Goal: Task Accomplishment & Management: Manage account settings

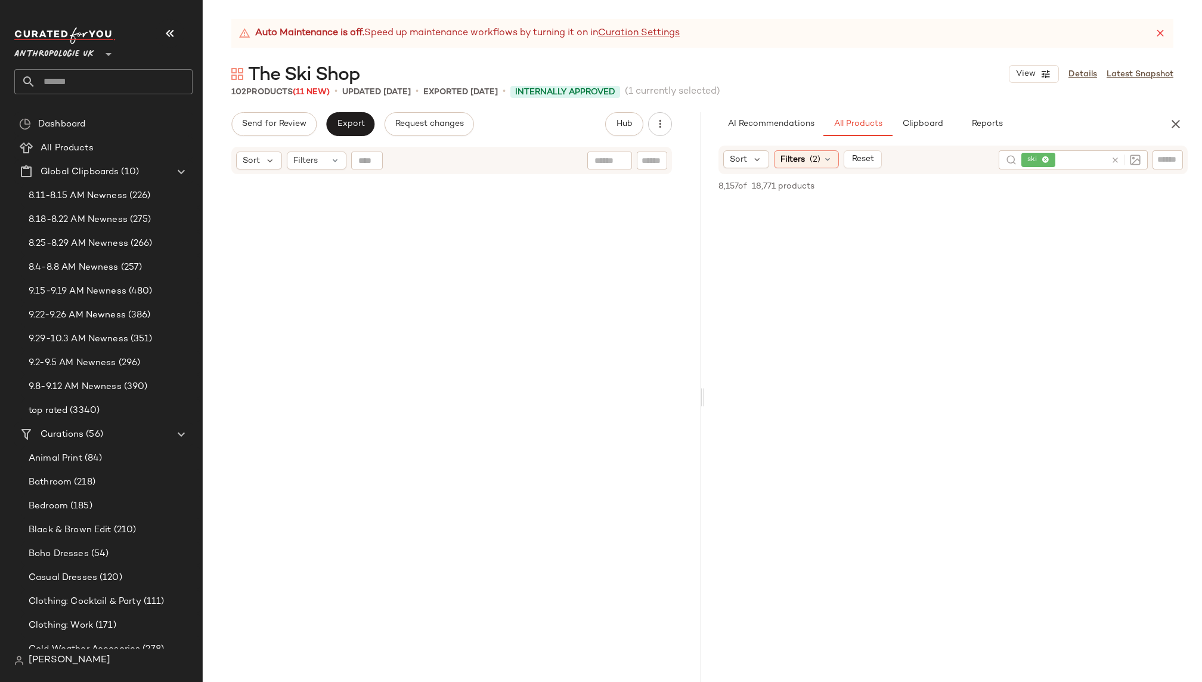
scroll to position [64075, 0]
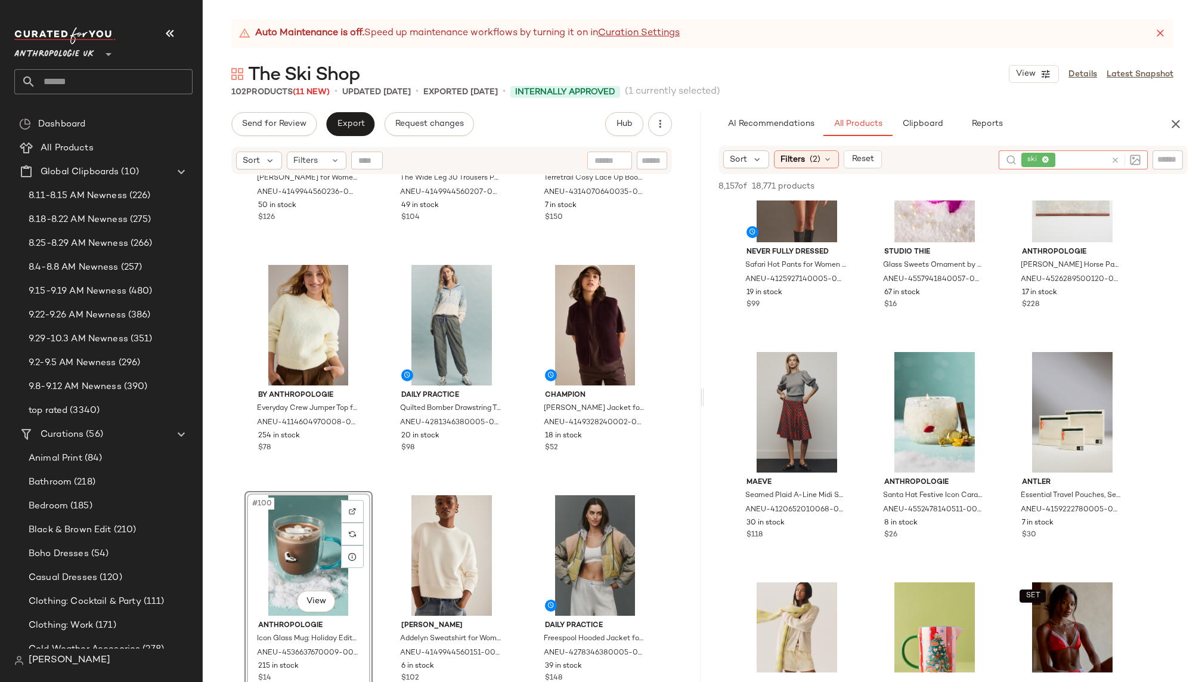
click at [1115, 161] on icon at bounding box center [1115, 160] width 9 height 9
click at [814, 161] on span "(2)" at bounding box center [815, 159] width 11 height 13
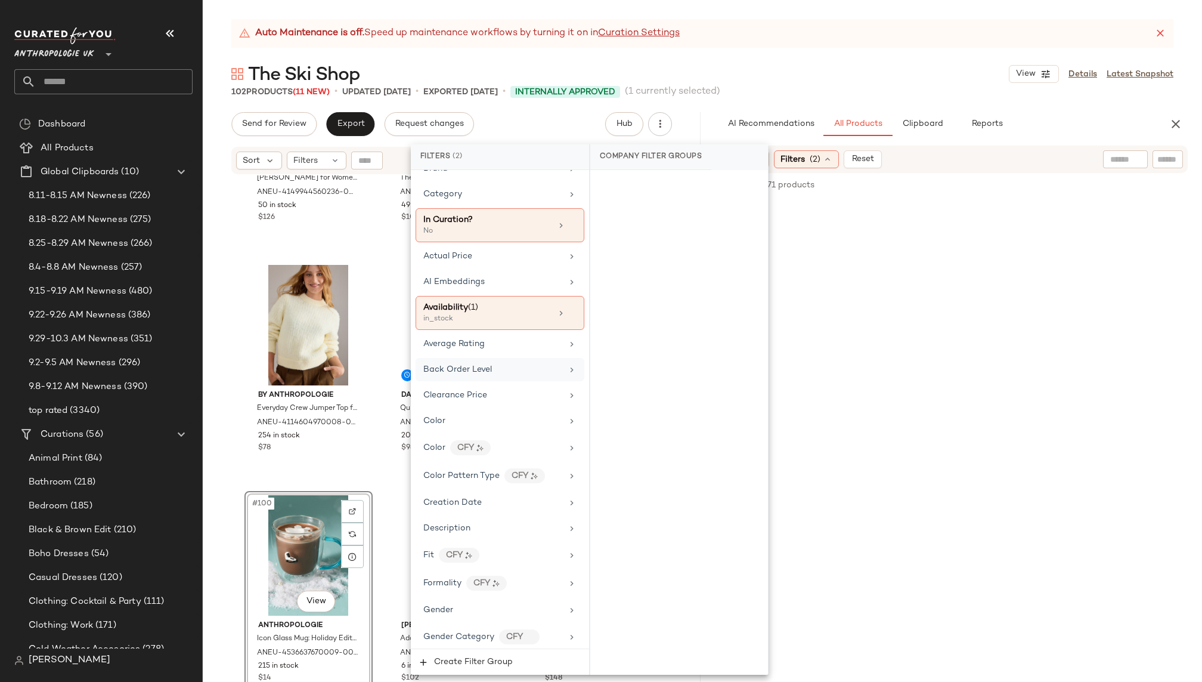
scroll to position [51, 0]
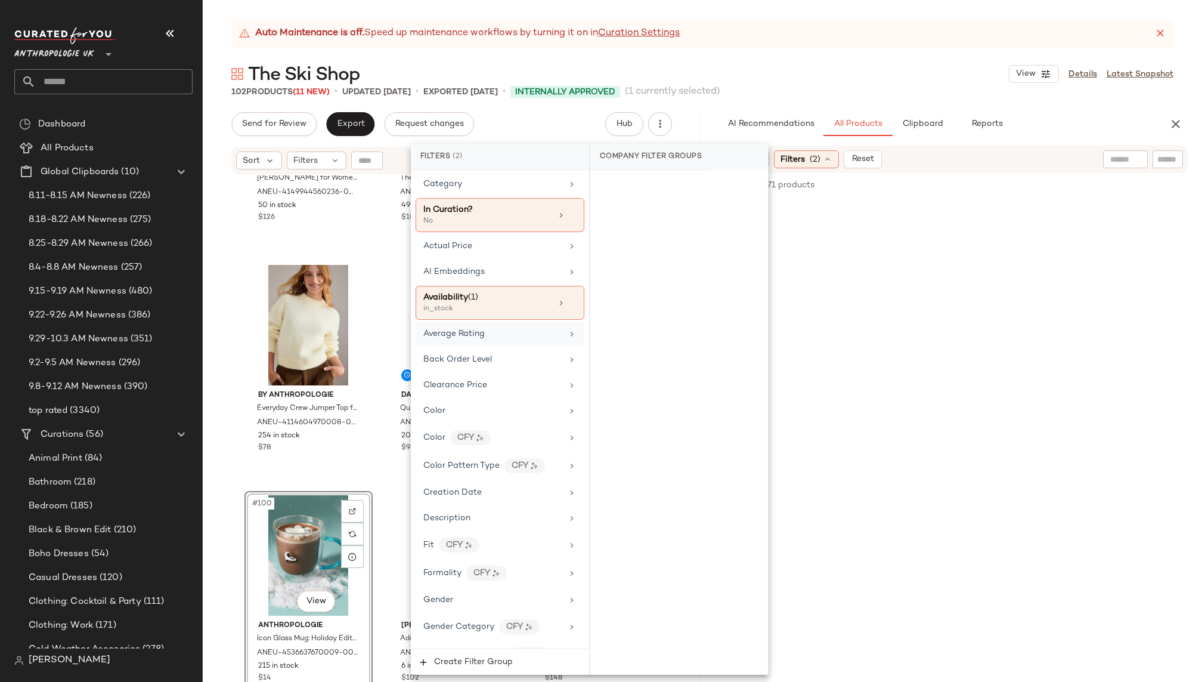
click at [521, 332] on div "Average Rating" at bounding box center [492, 333] width 139 height 13
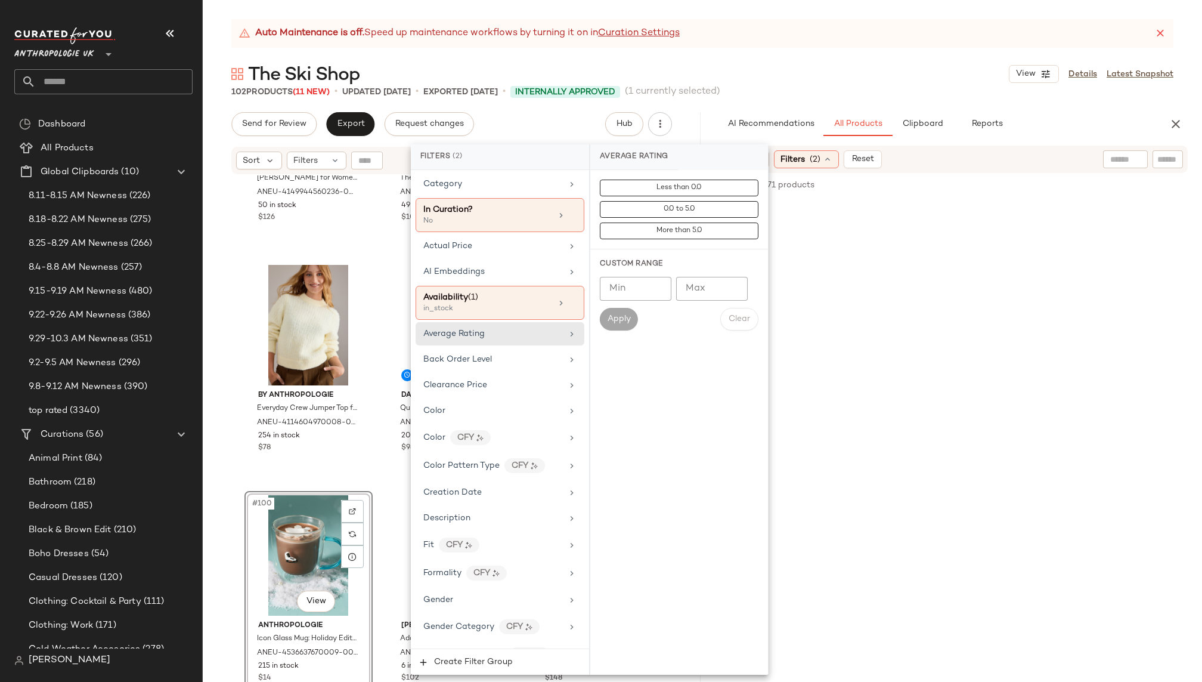
click at [635, 288] on input "Min" at bounding box center [636, 289] width 72 height 24
type input "***"
click at [622, 317] on span "Apply" at bounding box center [619, 319] width 24 height 10
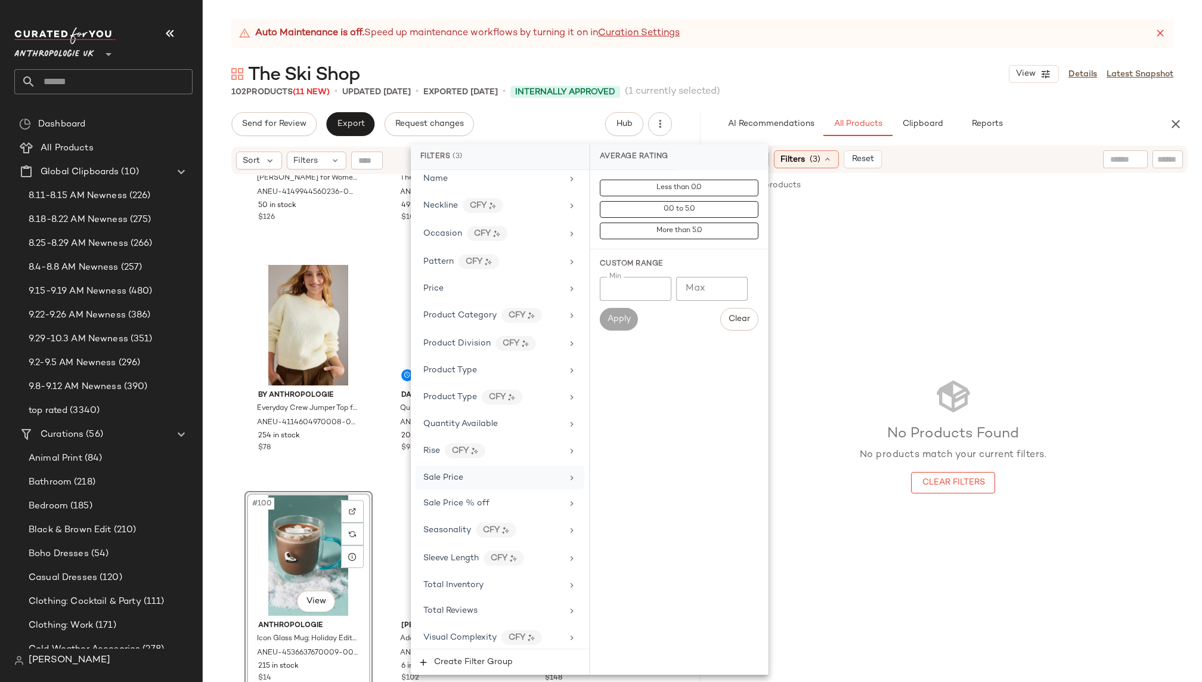
scroll to position [835, 0]
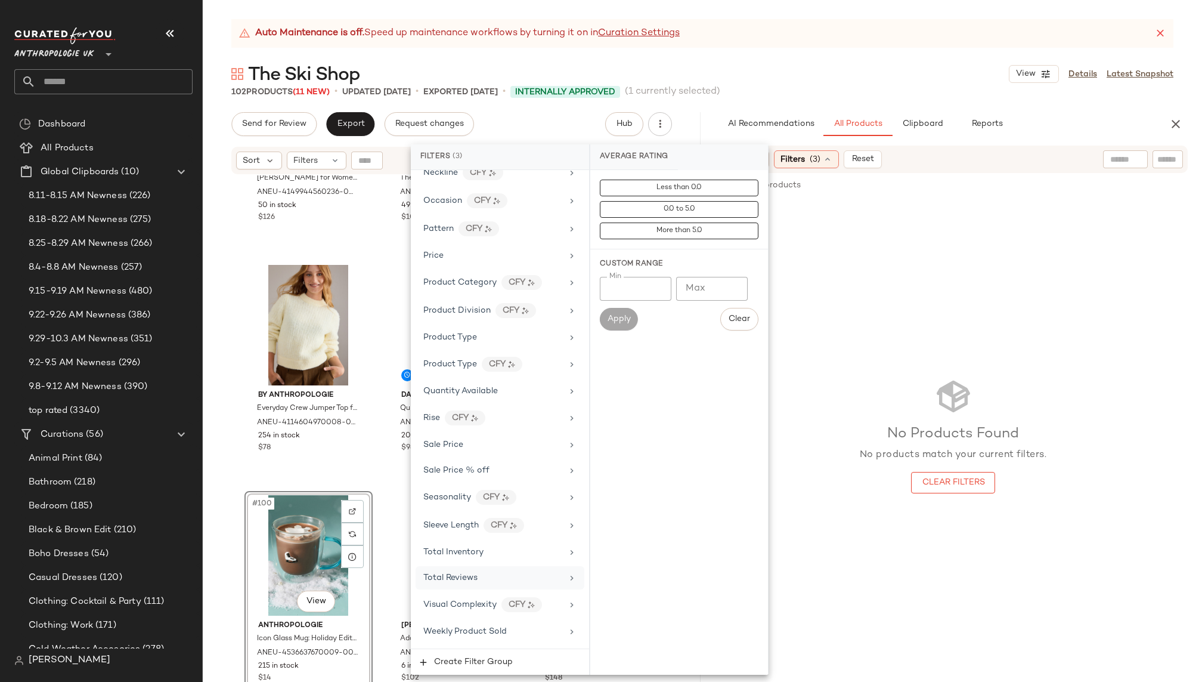
click at [533, 566] on div "Total Reviews" at bounding box center [500, 577] width 169 height 23
click at [640, 281] on input "Min" at bounding box center [636, 289] width 72 height 24
type input "*"
click at [606, 311] on button "Apply" at bounding box center [619, 319] width 38 height 23
click at [943, 98] on div "Auto Maintenance is off. Speed up maintenance workflows by turning it on in Cur…" at bounding box center [702, 350] width 999 height 663
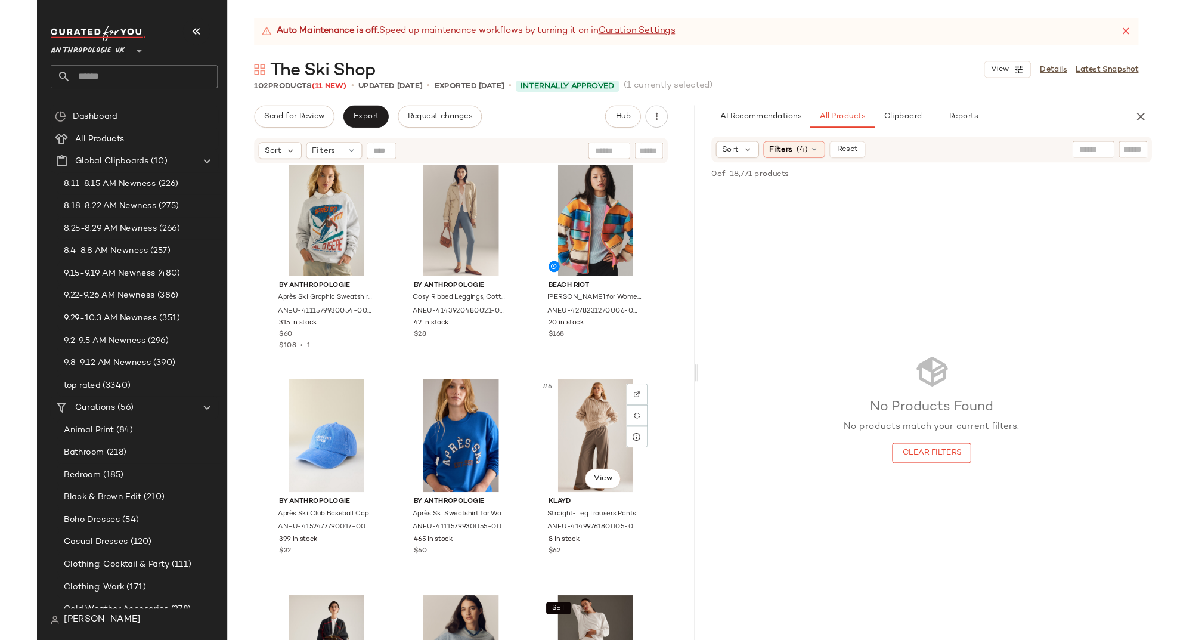
scroll to position [0, 0]
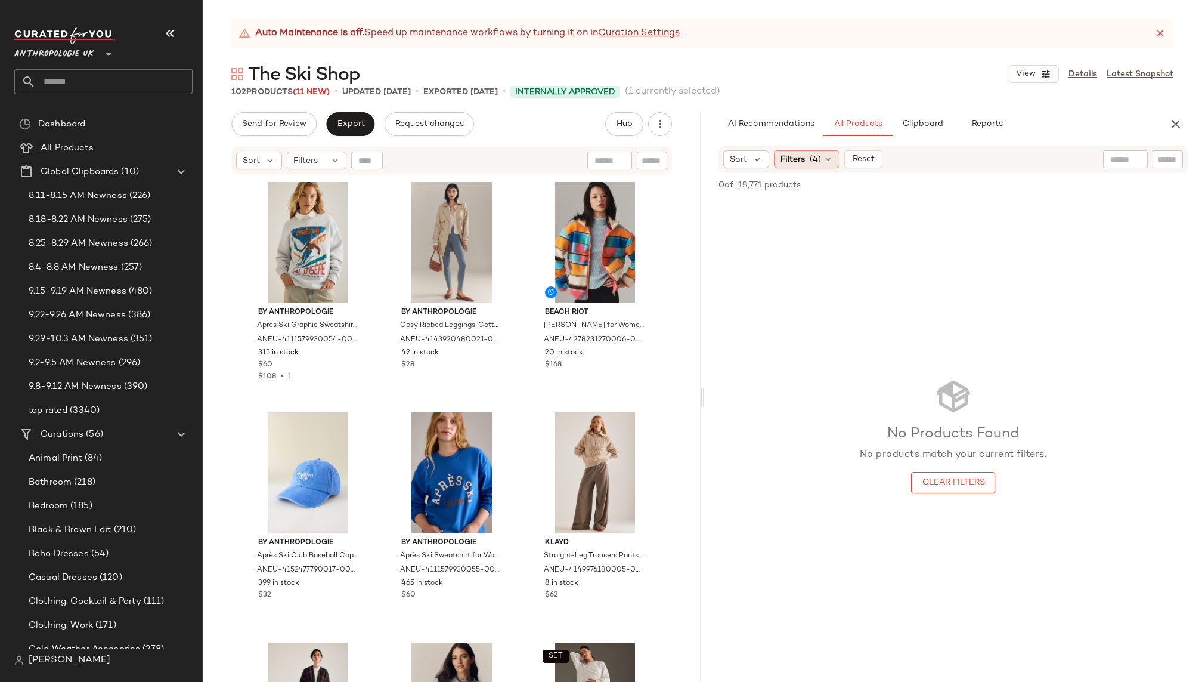
click at [806, 162] on div "Filters (4)" at bounding box center [807, 159] width 66 height 18
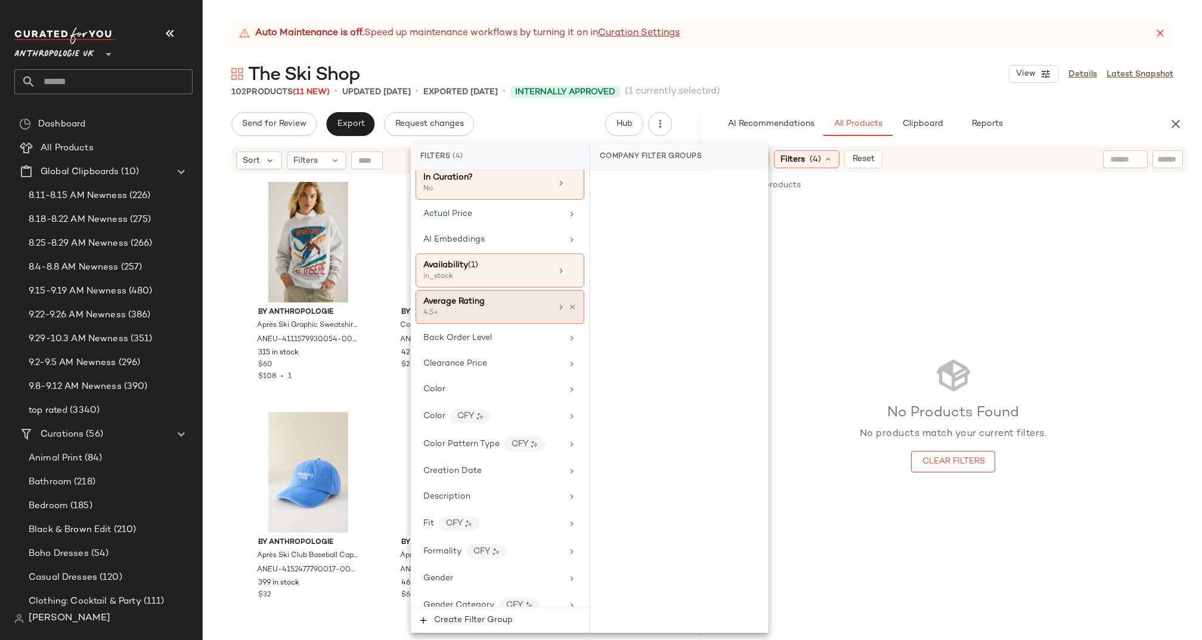
scroll to position [86, 0]
click at [480, 301] on div "Average Rating" at bounding box center [453, 299] width 61 height 13
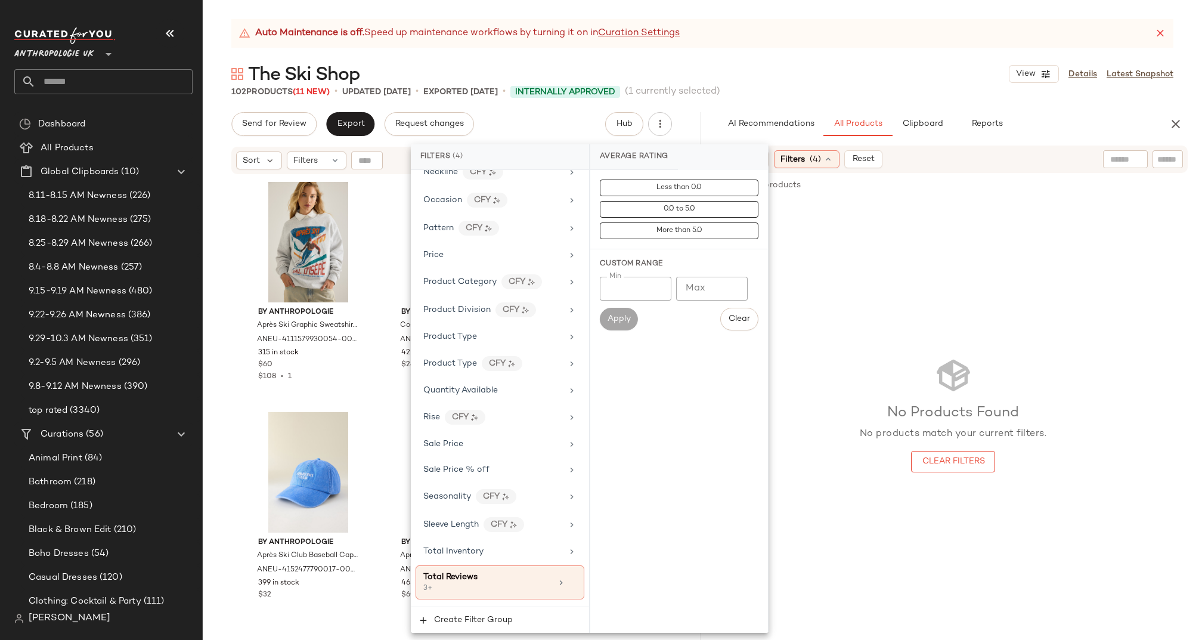
scroll to position [891, 0]
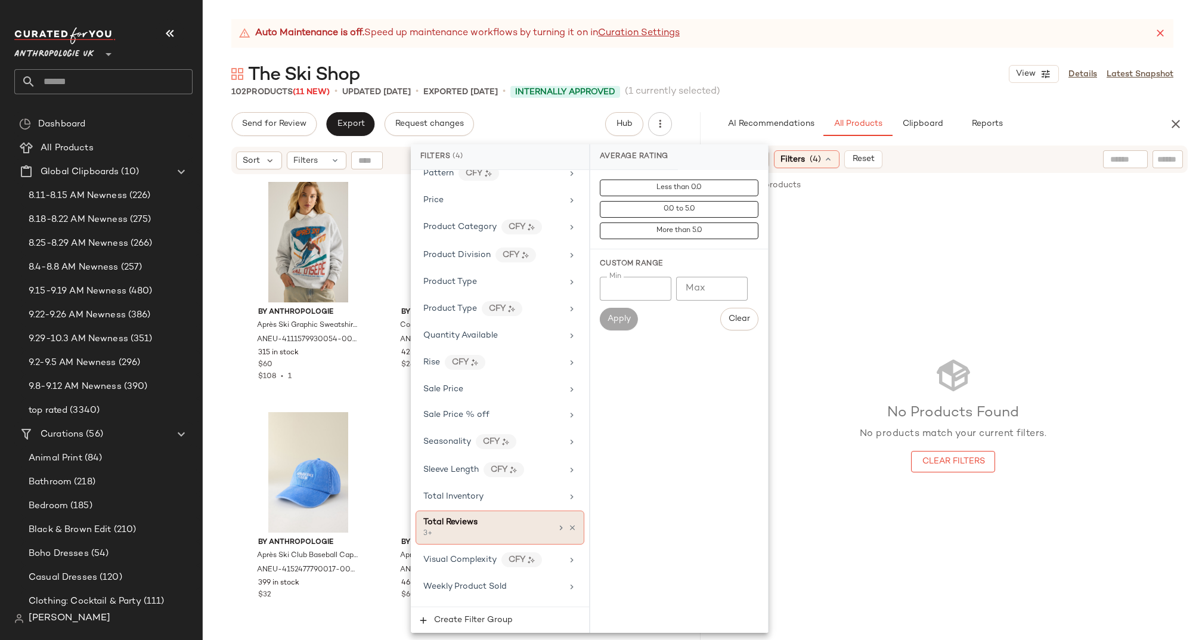
click at [480, 516] on div "Total Reviews" at bounding box center [487, 522] width 128 height 13
type input "*"
click at [806, 276] on div "No Products Found No products match your current filters. Clear Filters" at bounding box center [953, 414] width 498 height 430
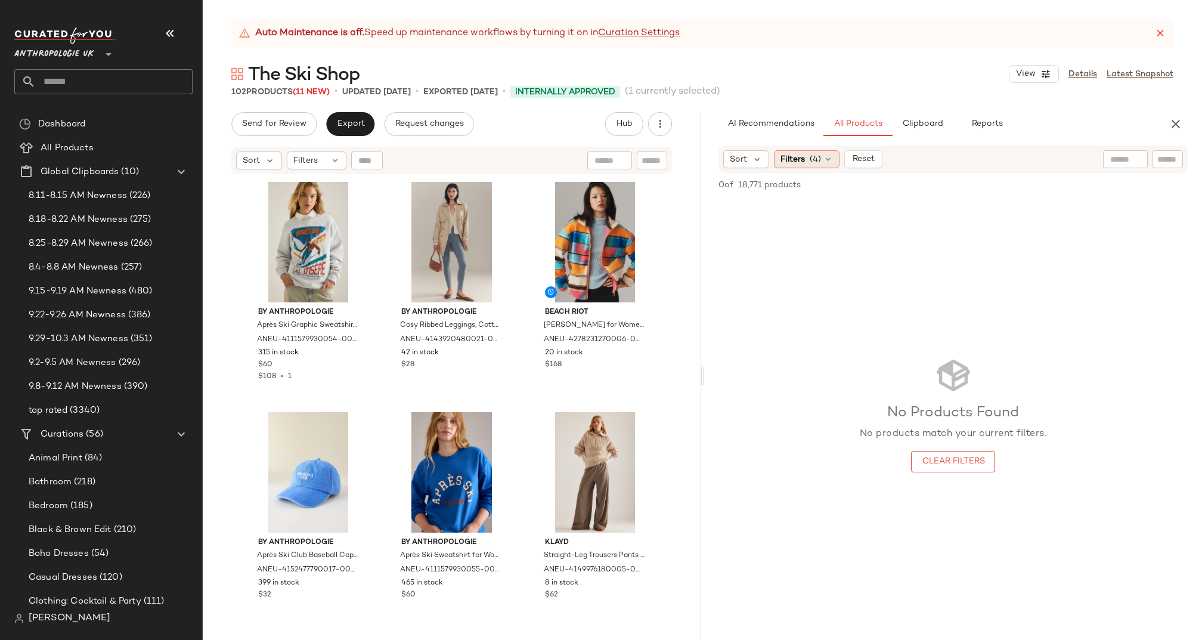
click at [807, 150] on div "Filters (4)" at bounding box center [807, 159] width 66 height 18
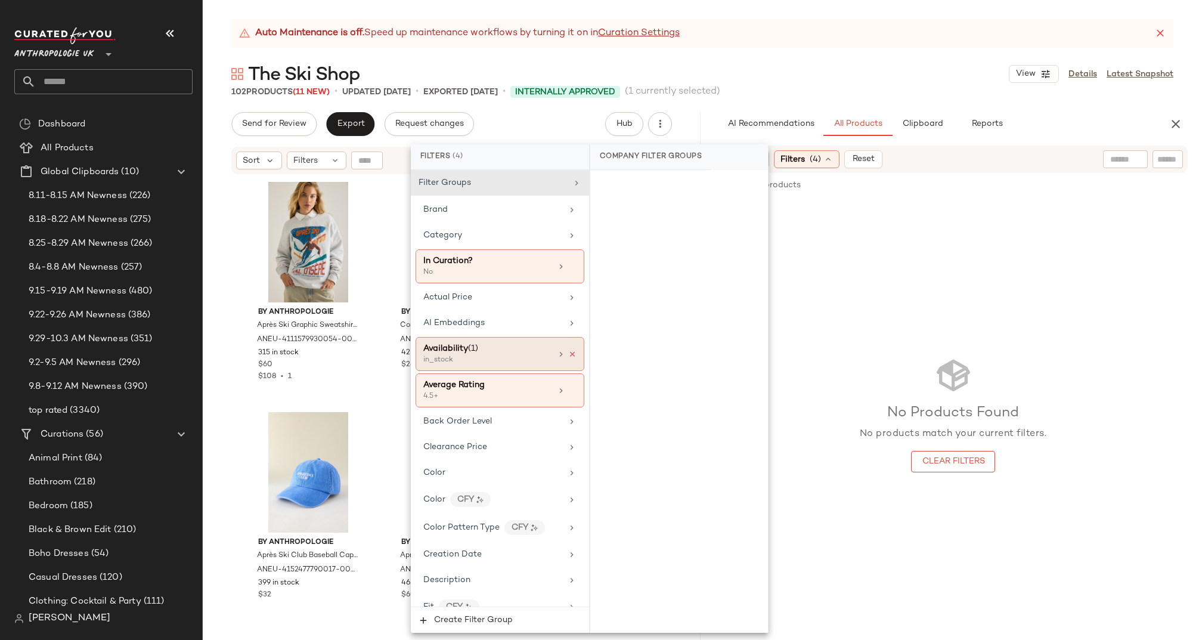
click at [568, 352] on icon at bounding box center [572, 354] width 8 height 8
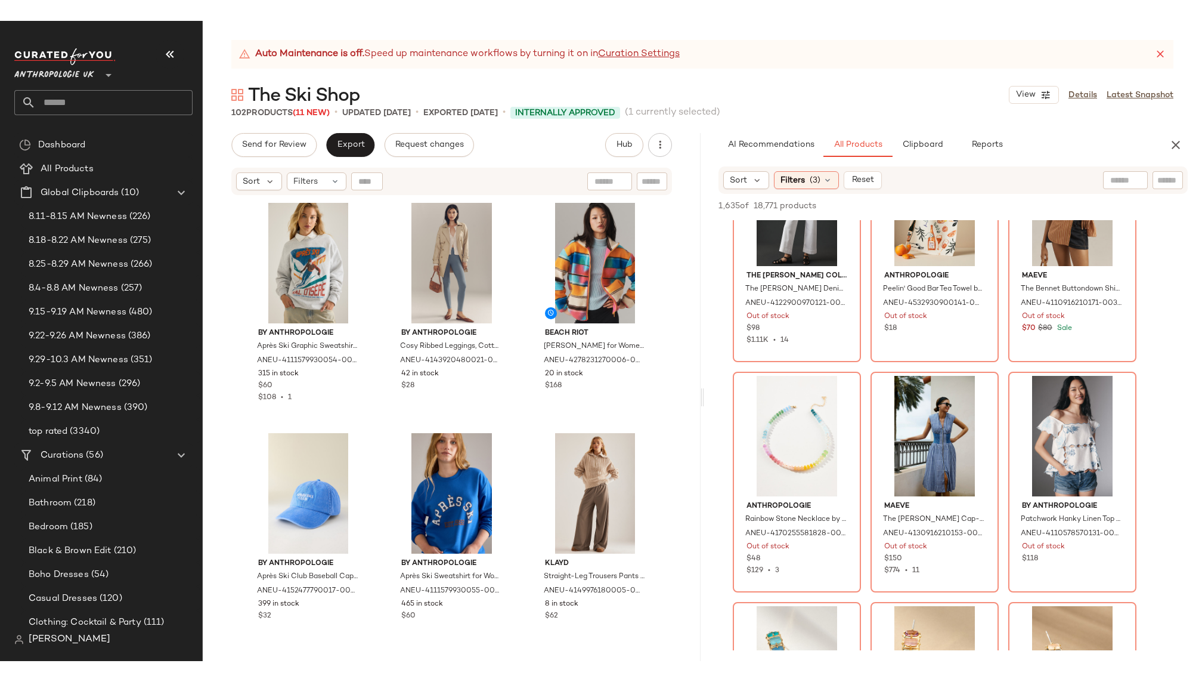
scroll to position [0, 0]
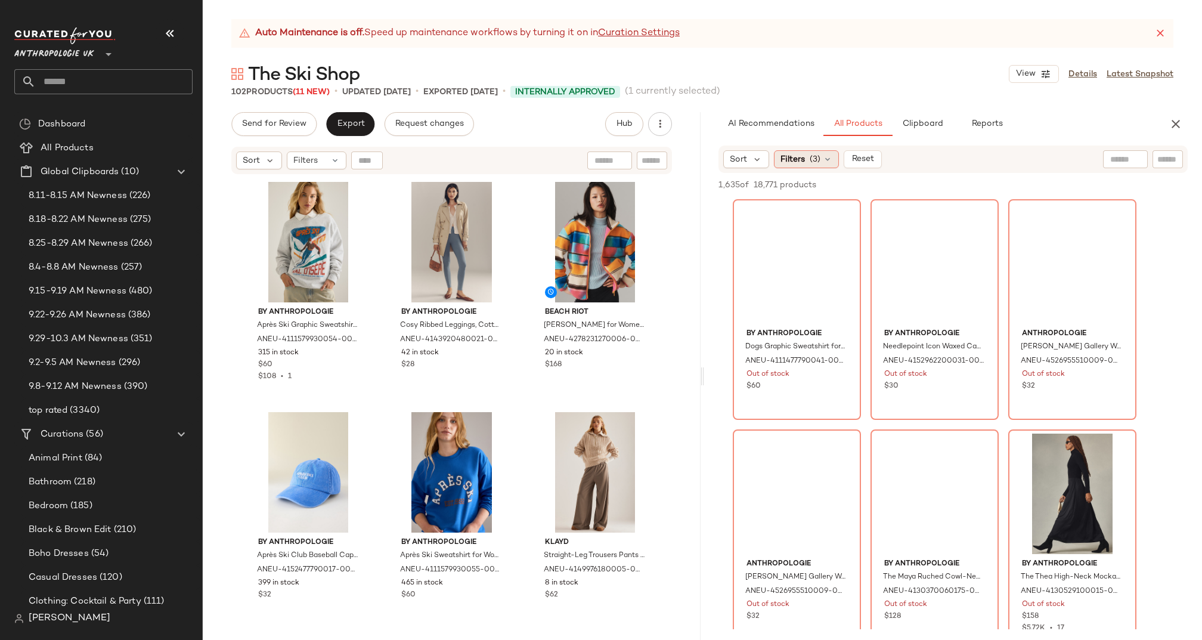
click at [815, 158] on span "(3)" at bounding box center [815, 159] width 11 height 13
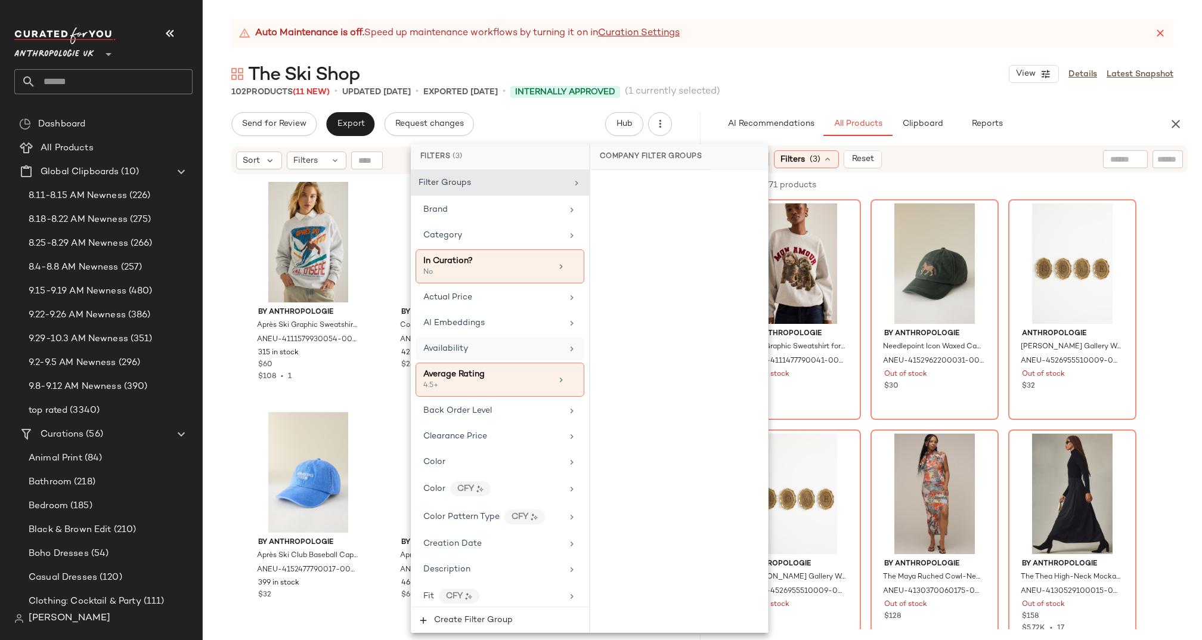
click at [512, 345] on div "Availability" at bounding box center [492, 348] width 139 height 13
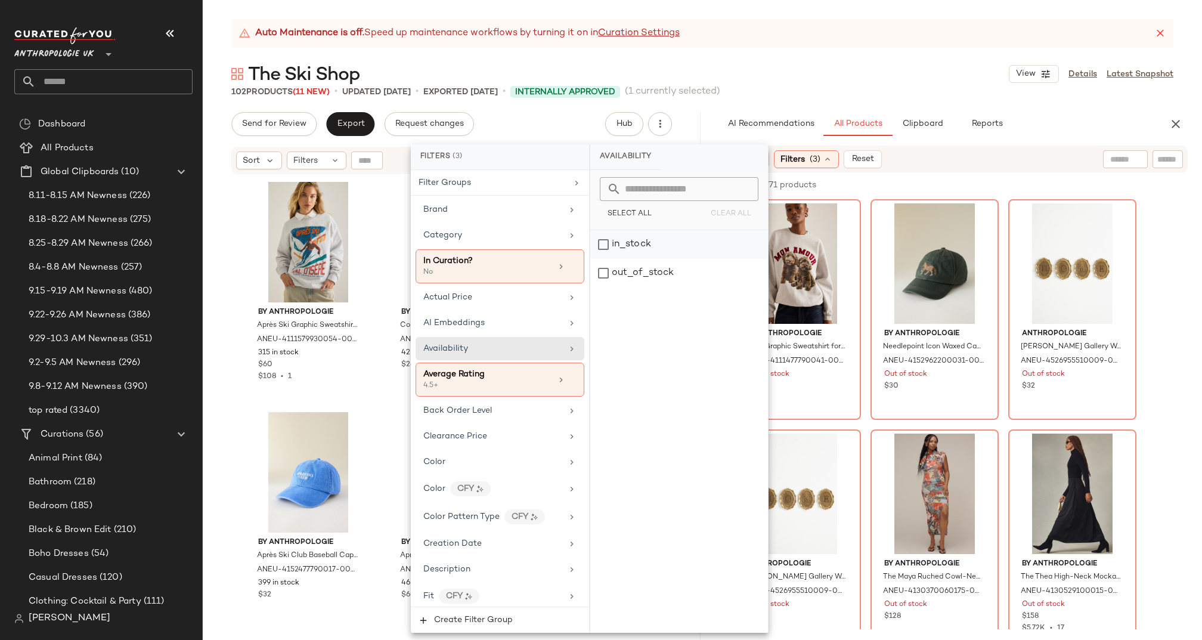
click at [616, 240] on div "in_stock" at bounding box center [679, 244] width 178 height 29
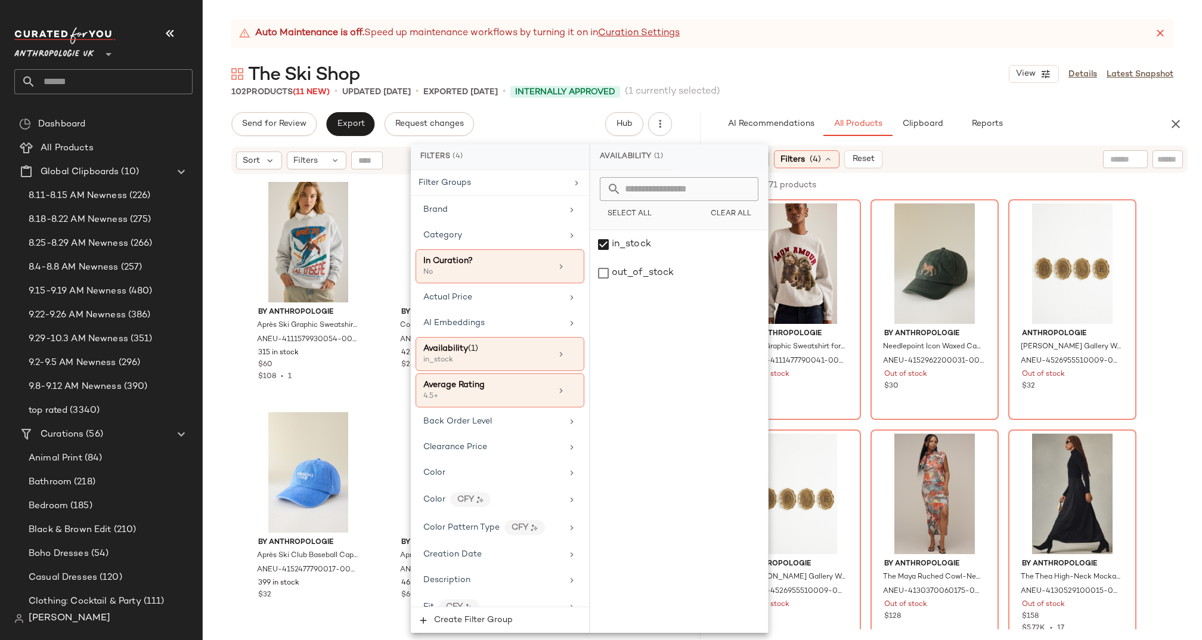
click at [807, 65] on div "The Ski Shop View Details Latest Snapshot" at bounding box center [702, 74] width 999 height 24
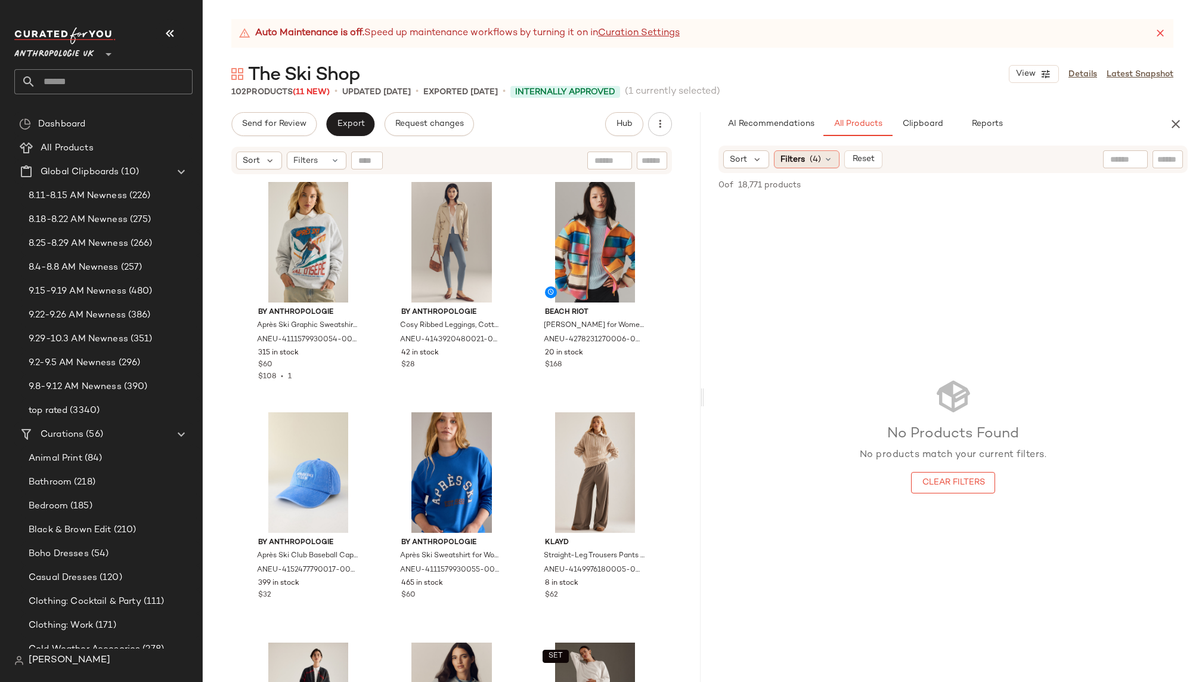
click at [821, 163] on div "Filters (4)" at bounding box center [807, 159] width 66 height 18
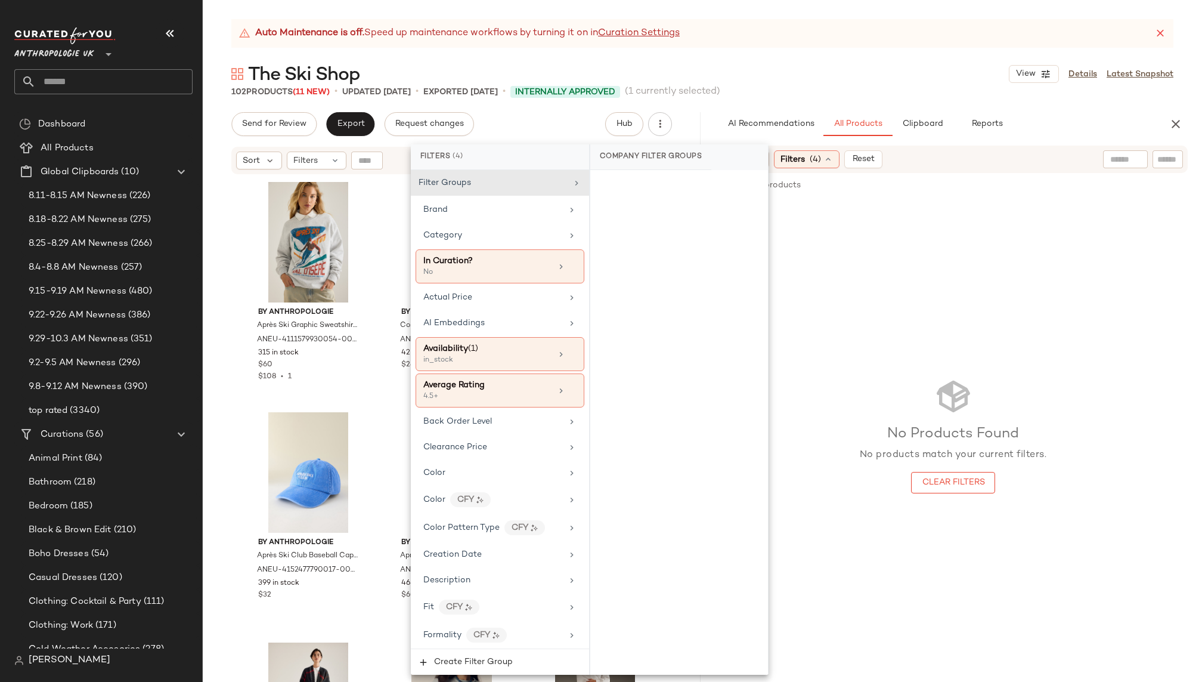
click at [115, 83] on input "text" at bounding box center [114, 81] width 157 height 25
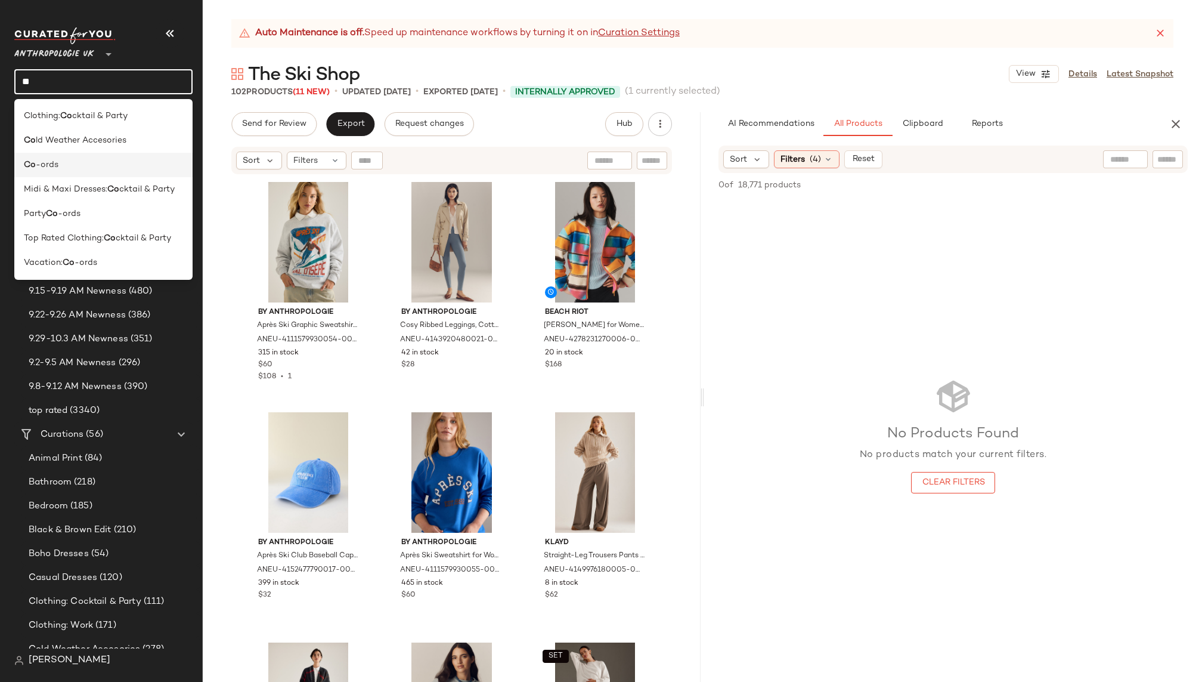
type input "**"
click at [64, 170] on div "Co -ords" at bounding box center [103, 165] width 159 height 13
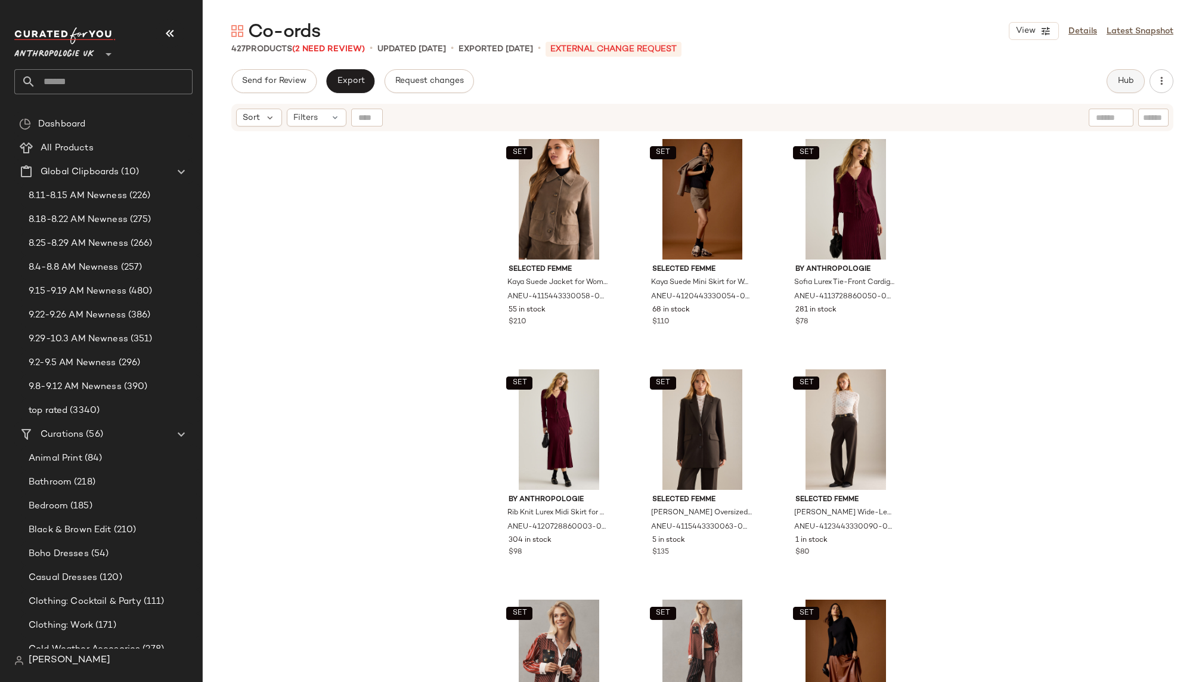
click at [1134, 76] on button "Hub" at bounding box center [1126, 81] width 38 height 24
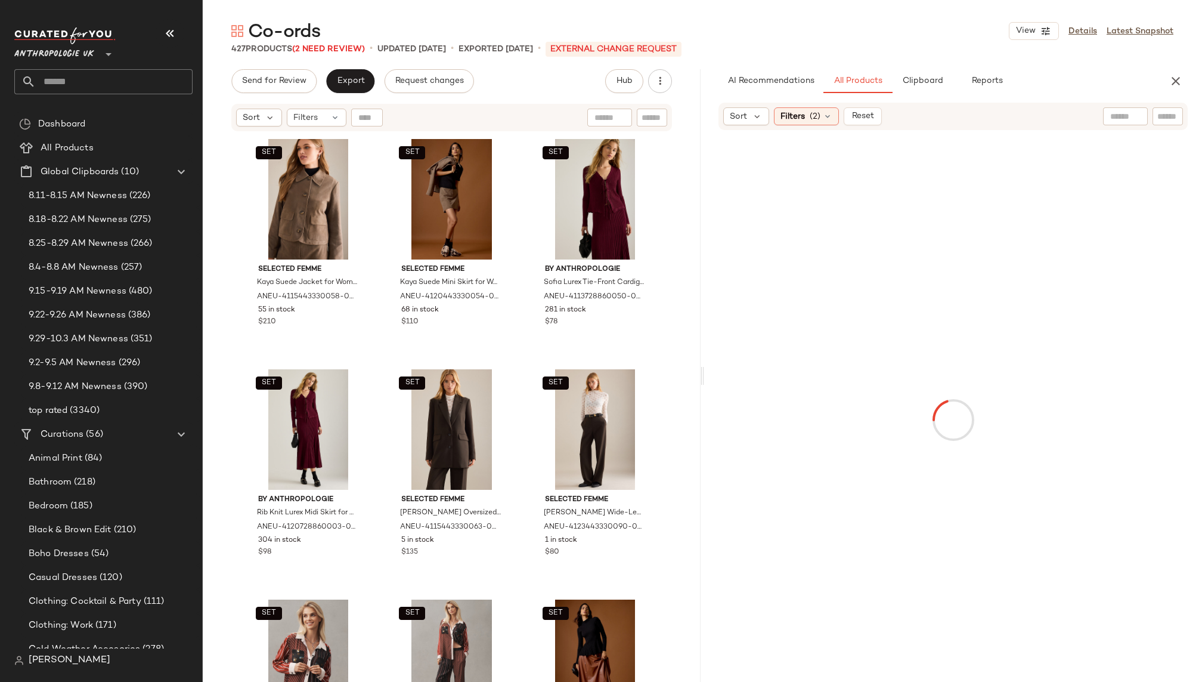
click at [1171, 115] on input "text" at bounding box center [1168, 116] width 21 height 13
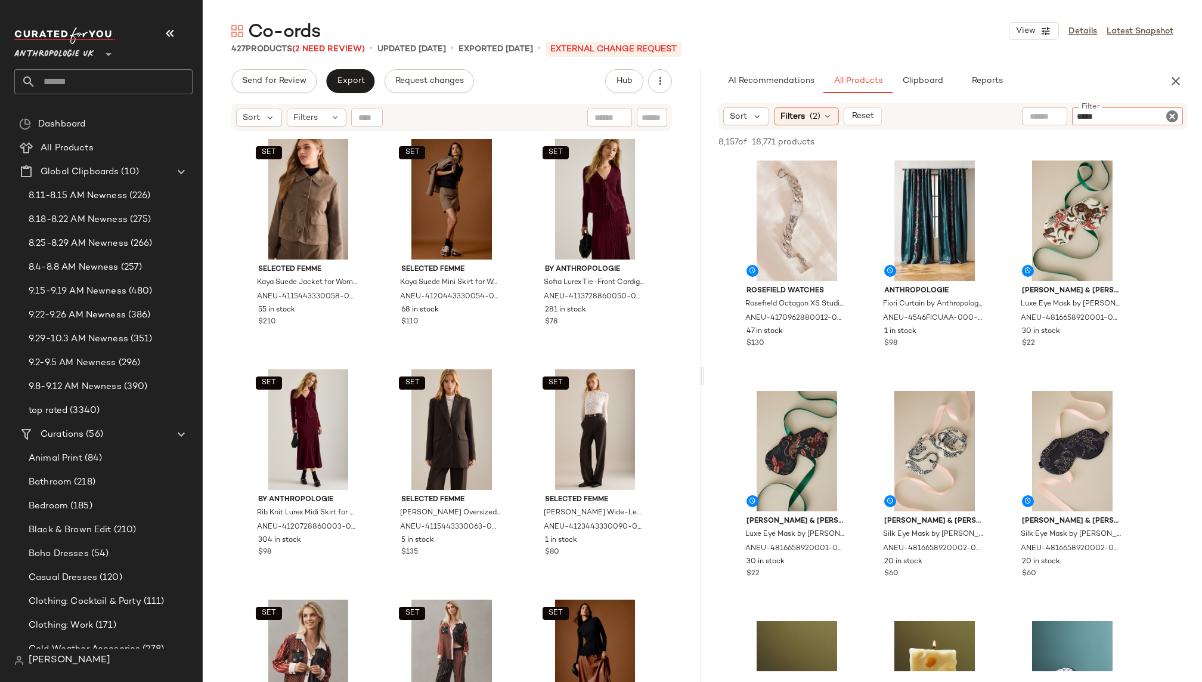
paste input "**********"
type input "**********"
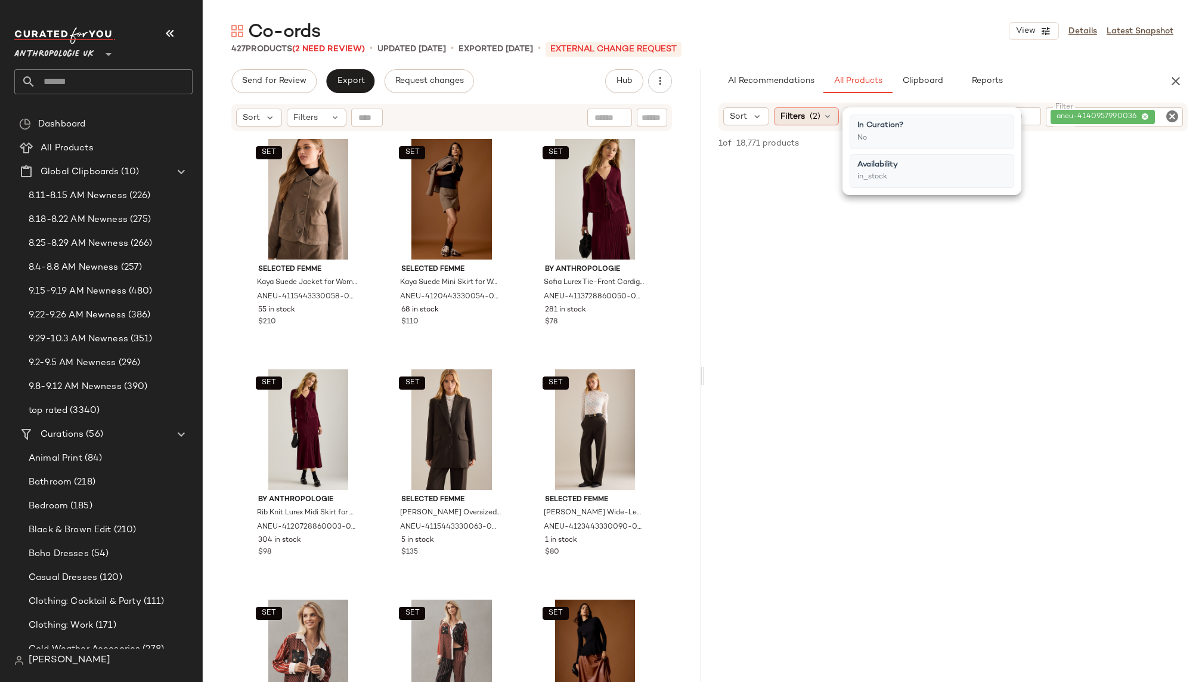
click at [801, 117] on span "Filters" at bounding box center [793, 116] width 24 height 13
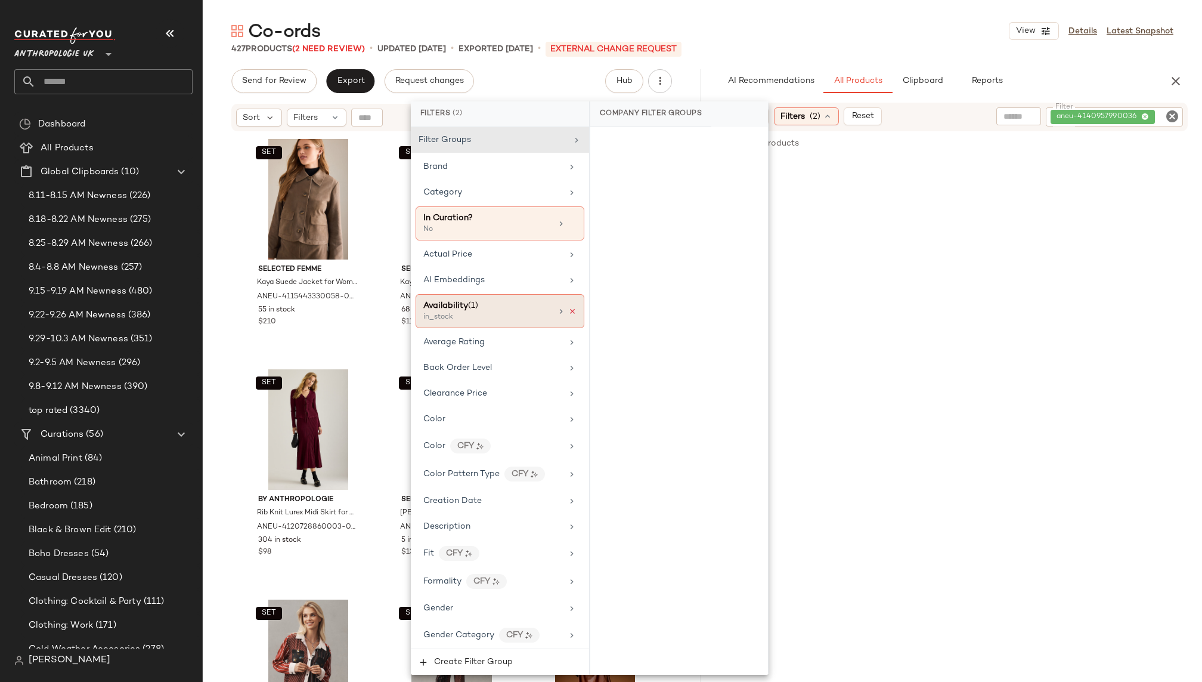
click at [568, 310] on icon at bounding box center [572, 311] width 8 height 8
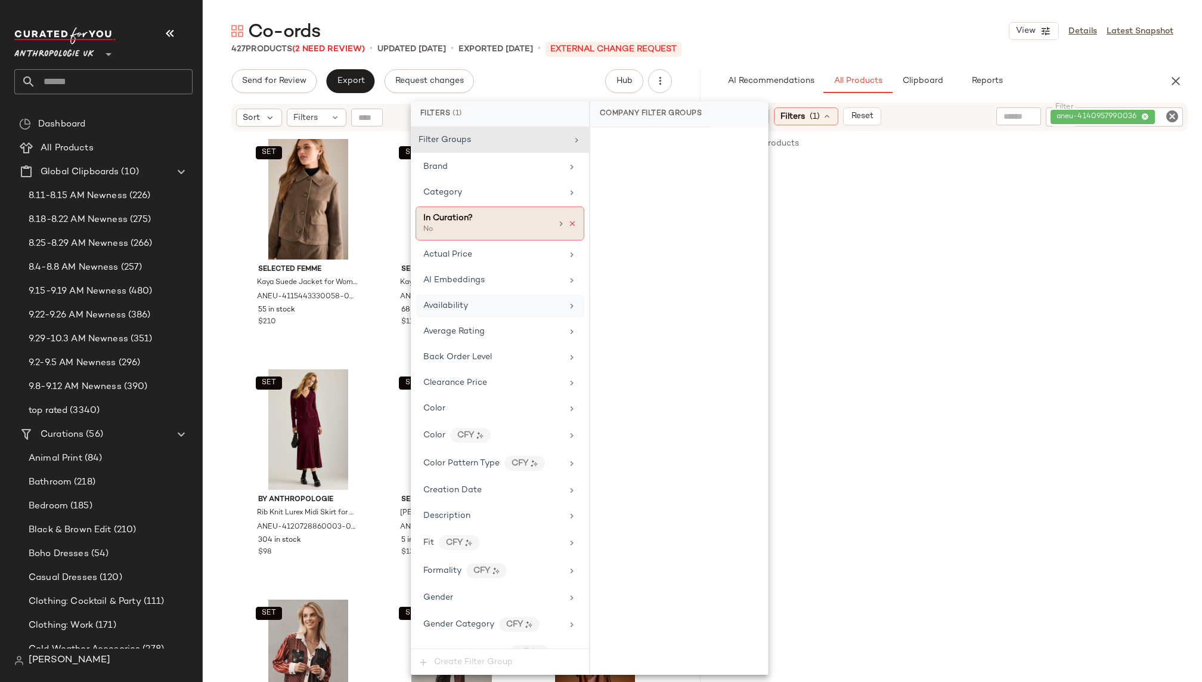
click at [568, 221] on icon at bounding box center [572, 223] width 8 height 8
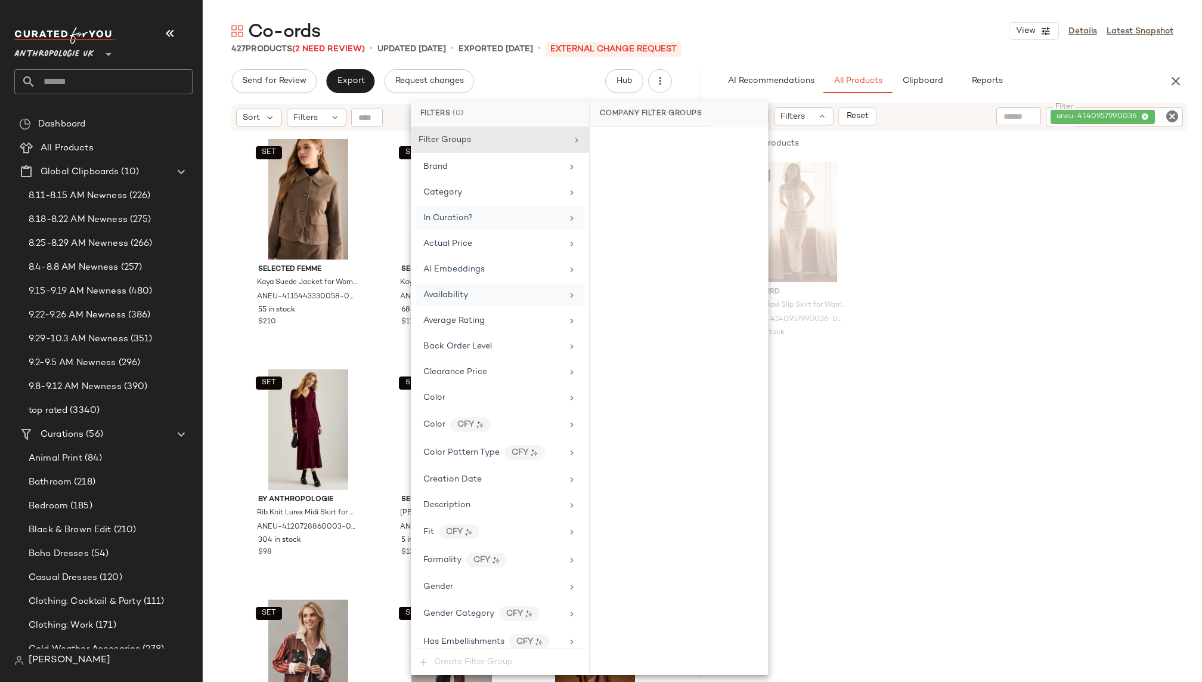
click at [988, 246] on div "SET LyreBird Lace Maxi Slip Skirt for Women in White, Nylon/Spandex, Size XL by…" at bounding box center [953, 267] width 498 height 221
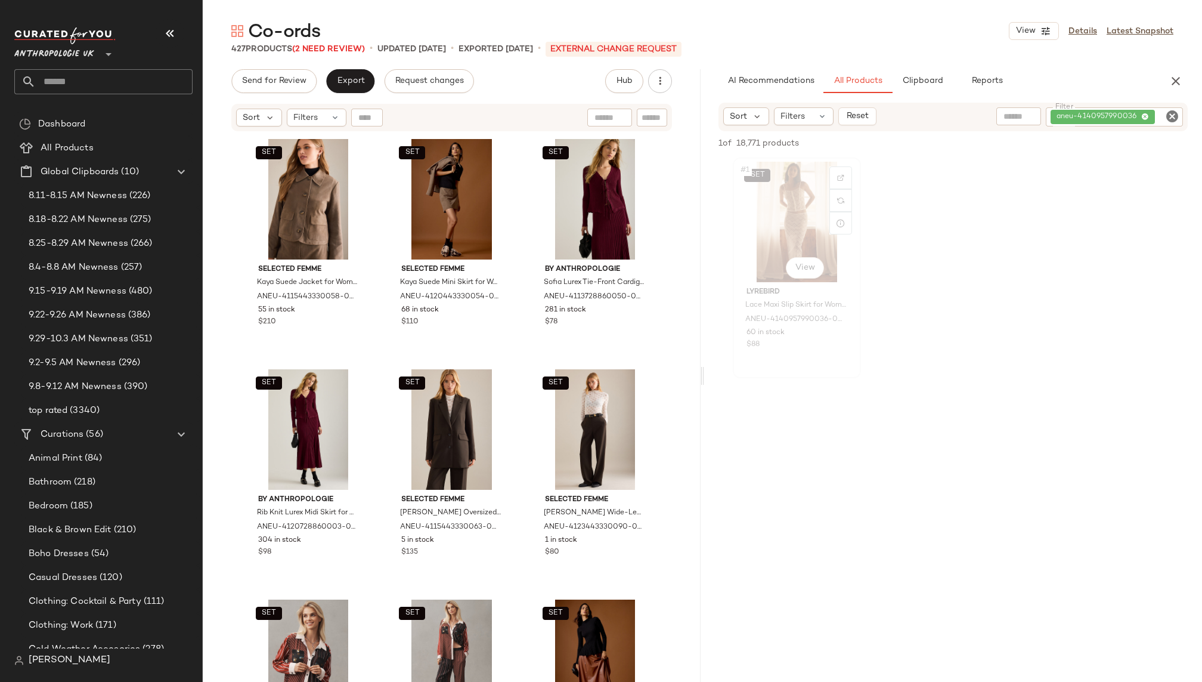
click at [788, 221] on div "SET #1 View" at bounding box center [797, 222] width 120 height 120
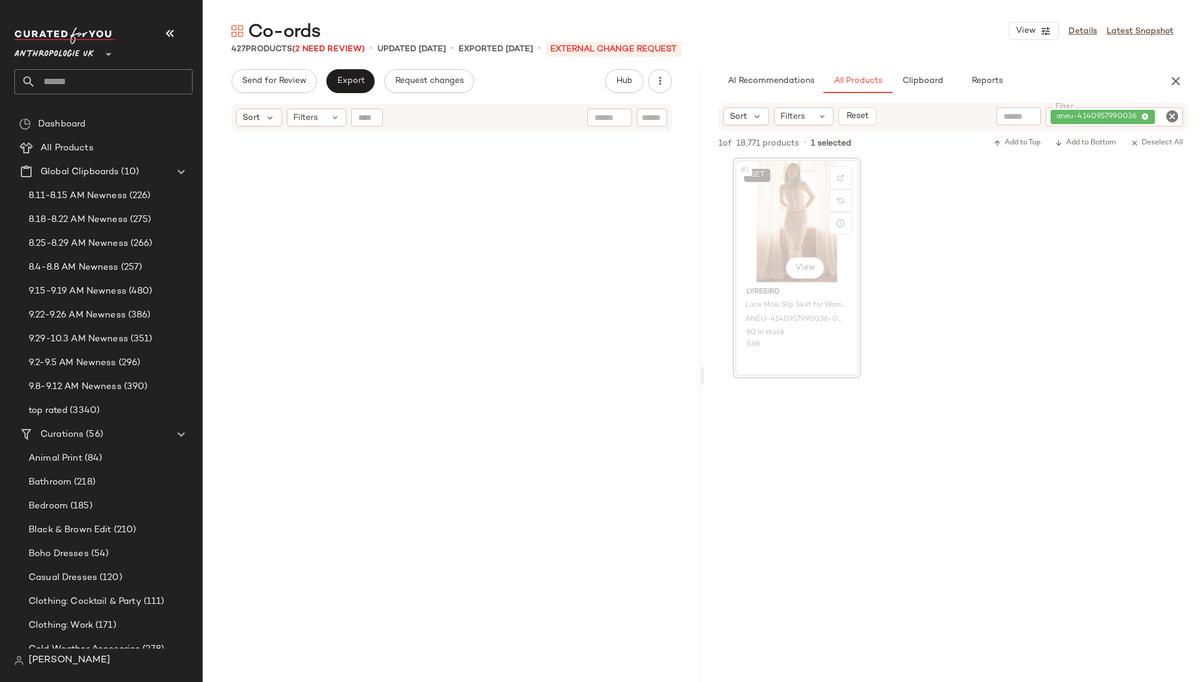
scroll to position [18645, 0]
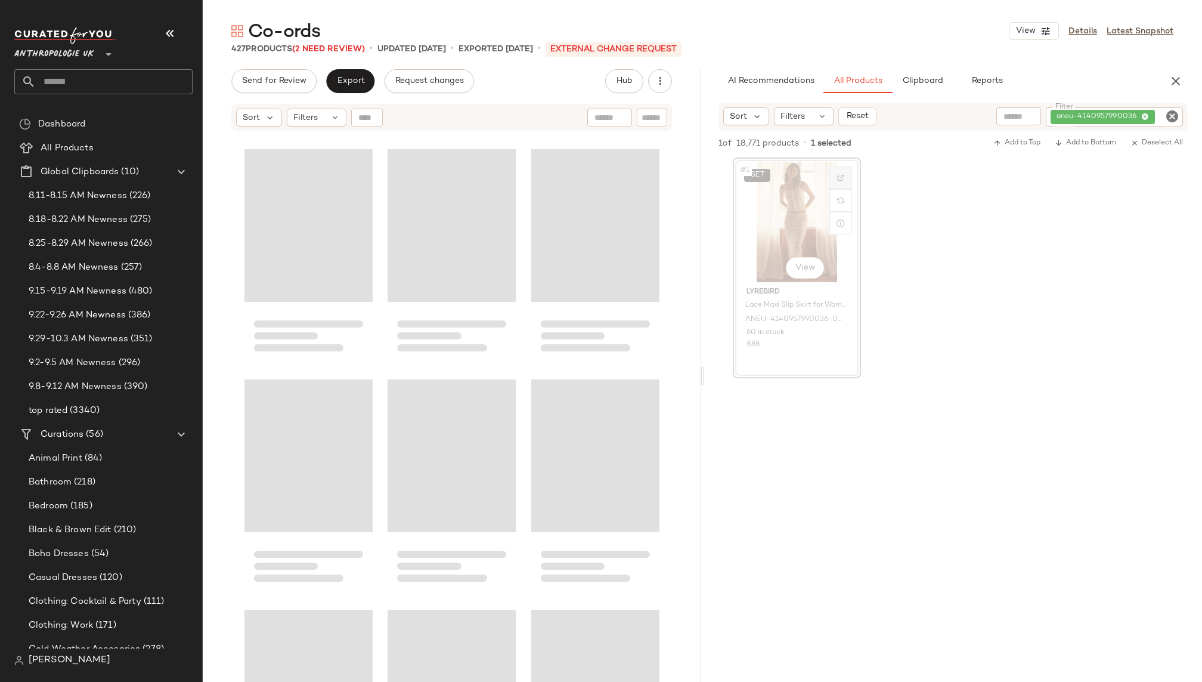
click at [839, 177] on img at bounding box center [840, 177] width 7 height 7
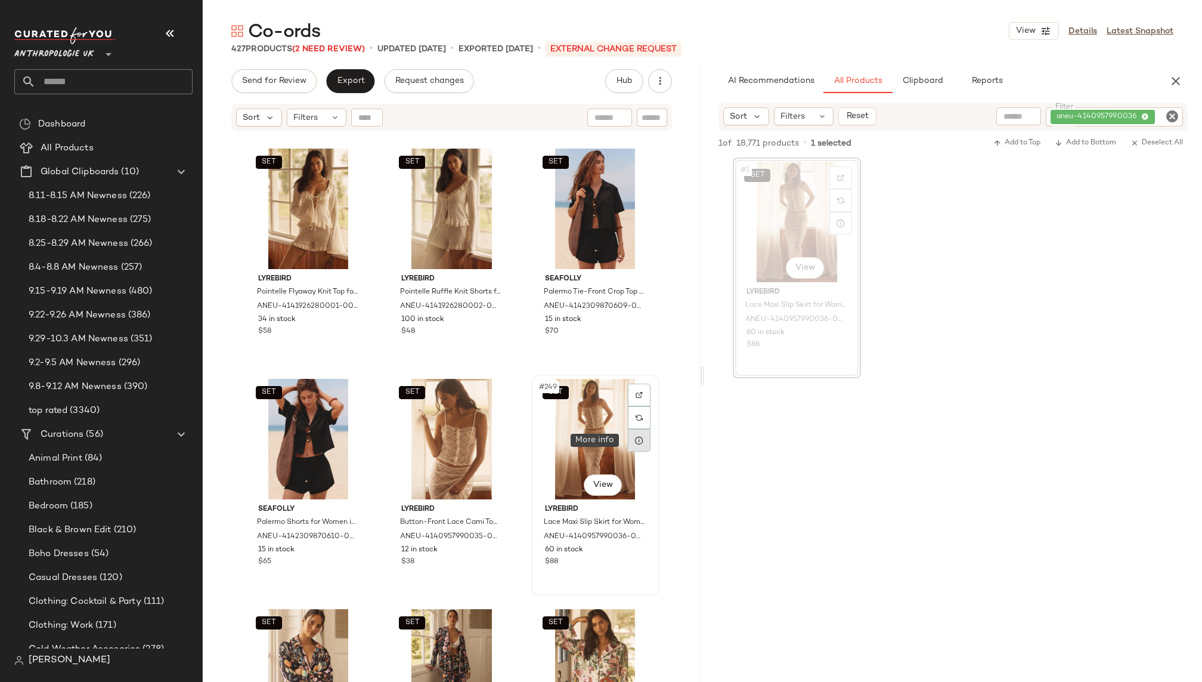
click at [638, 438] on icon at bounding box center [640, 440] width 10 height 10
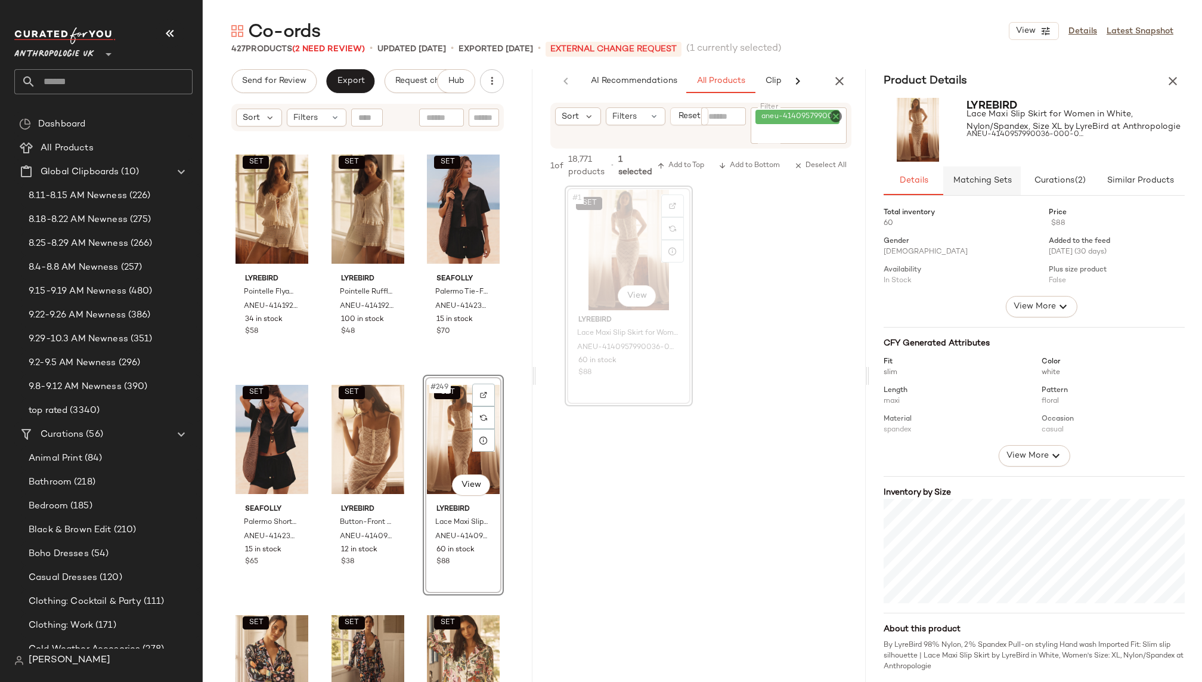
click at [993, 182] on span "Matching Sets" at bounding box center [982, 181] width 59 height 10
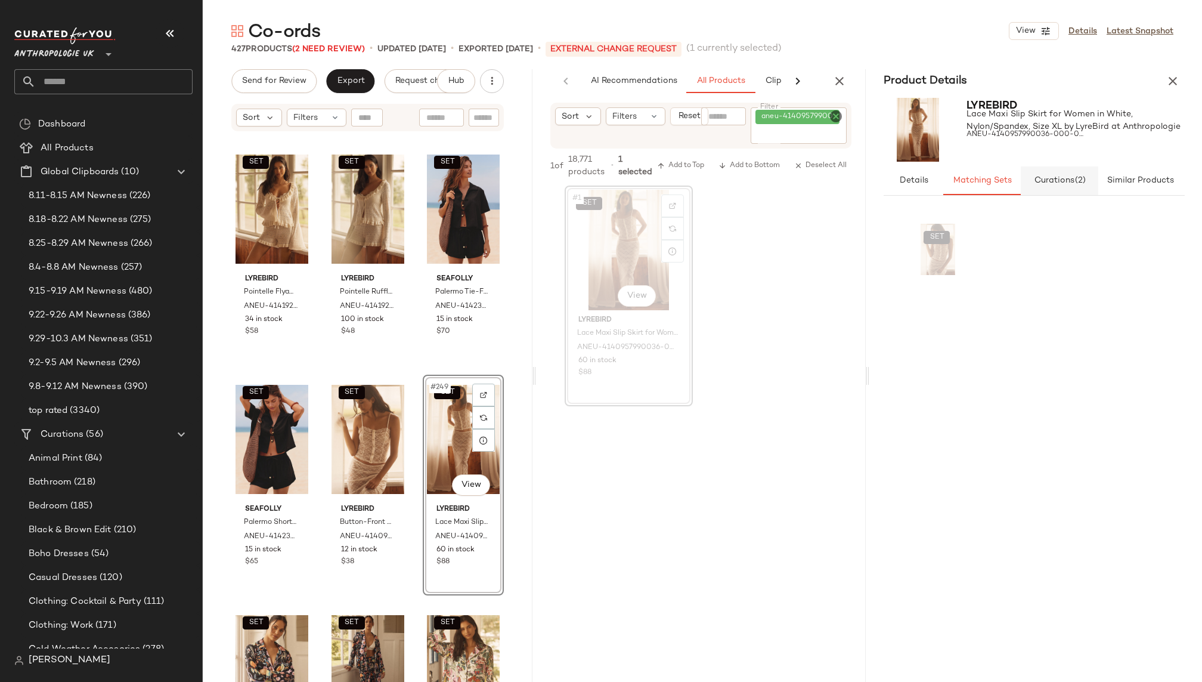
click at [1081, 184] on span "(2)" at bounding box center [1080, 181] width 11 height 10
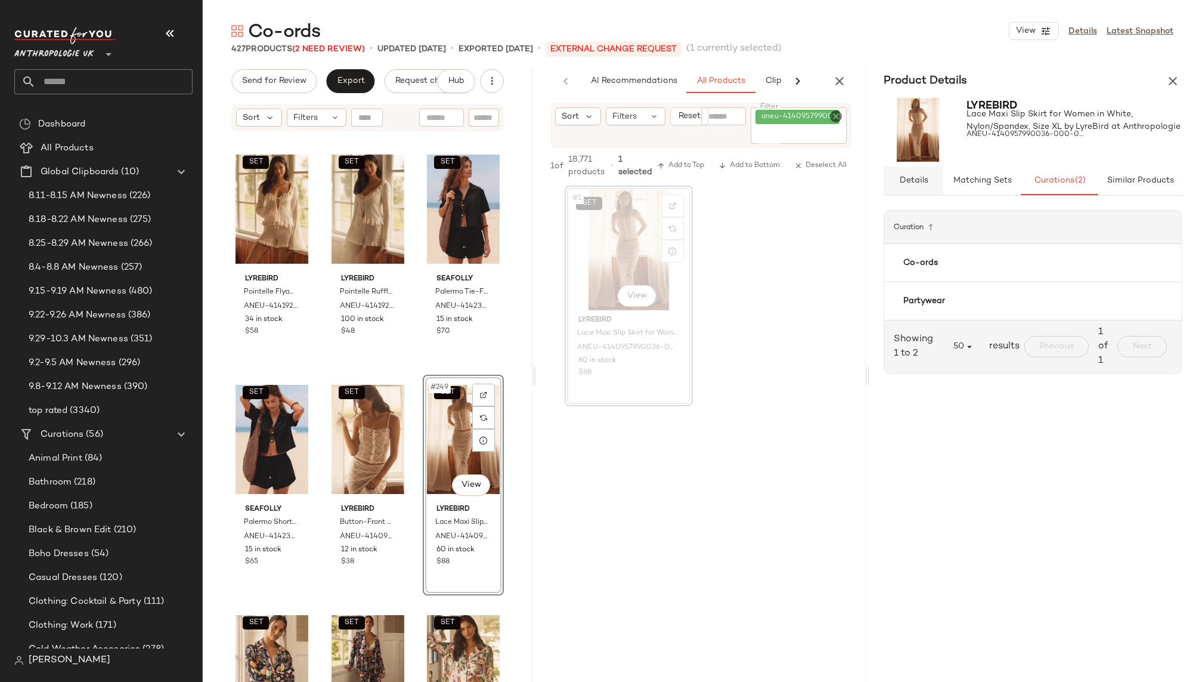
click at [925, 179] on span "Details" at bounding box center [913, 181] width 29 height 10
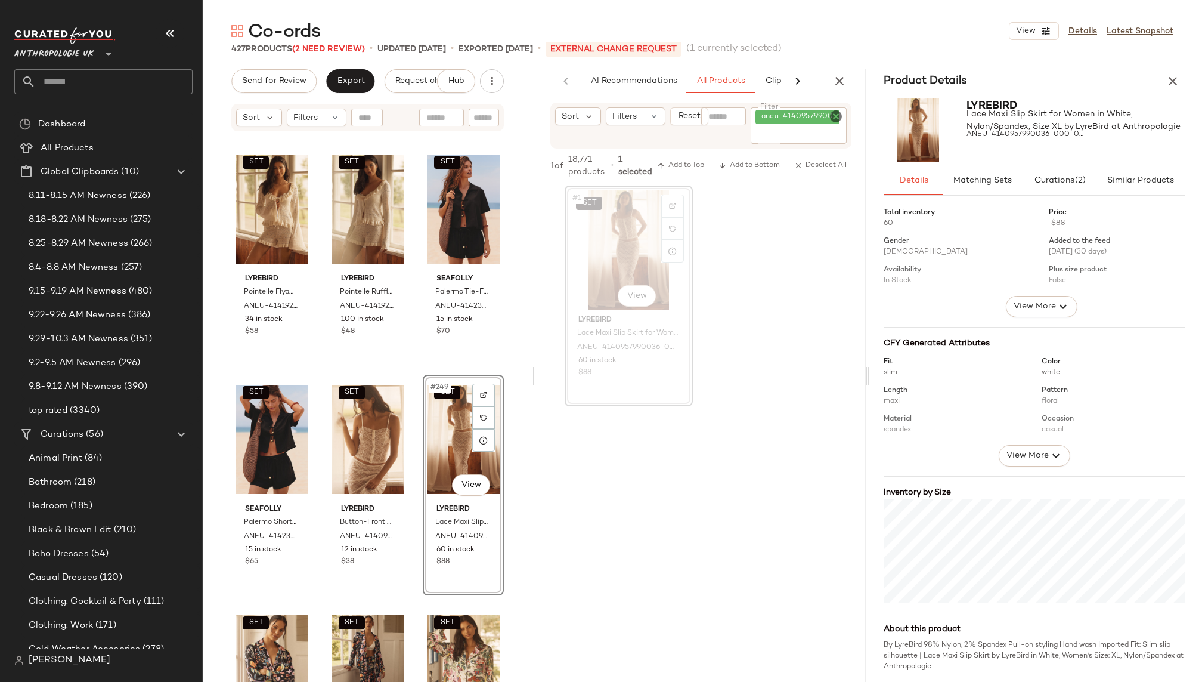
click at [1034, 467] on div "Total inventory 60 Price $88 Gender [DEMOGRAPHIC_DATA] Added to the feed [DATE]…" at bounding box center [1041, 436] width 315 height 472
click at [1168, 78] on icon "button" at bounding box center [1173, 81] width 14 height 14
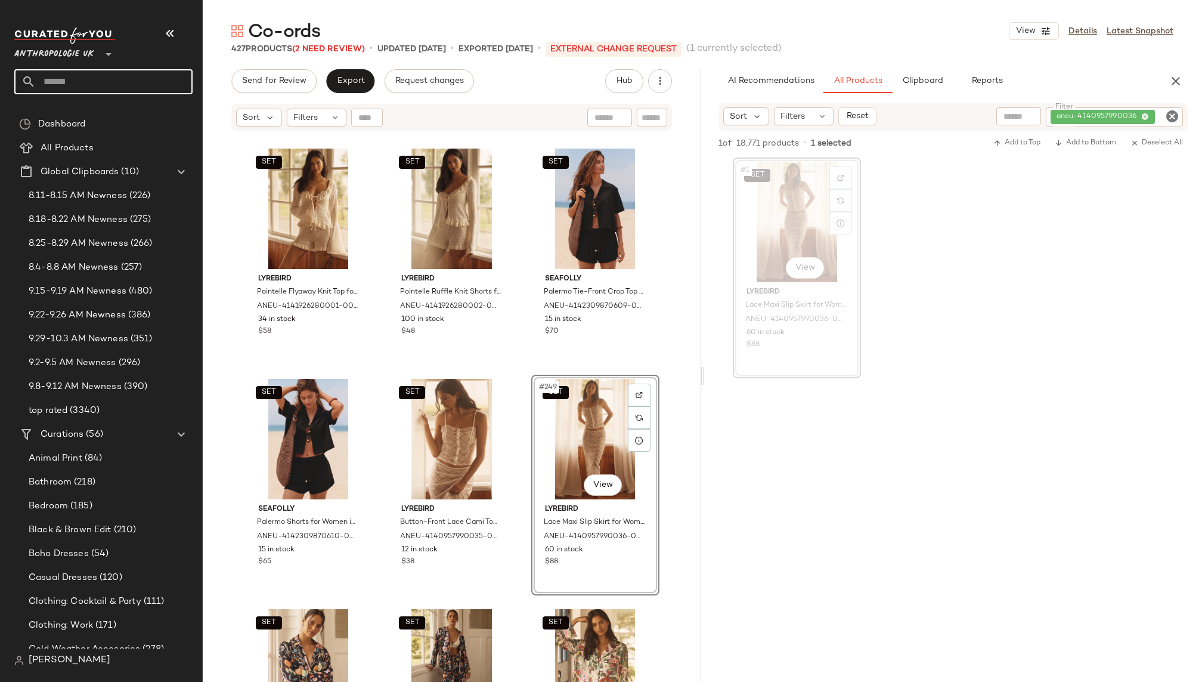
click at [115, 72] on input "text" at bounding box center [114, 81] width 157 height 25
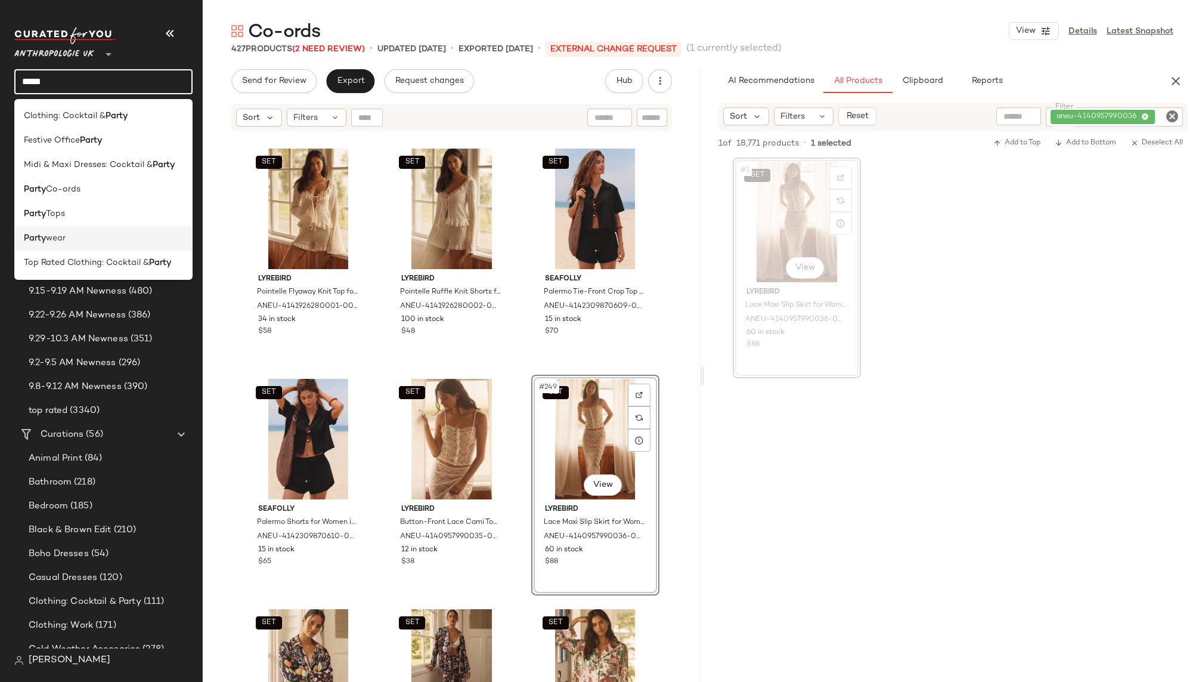
type input "*****"
click at [89, 237] on div "Party wear" at bounding box center [103, 238] width 159 height 13
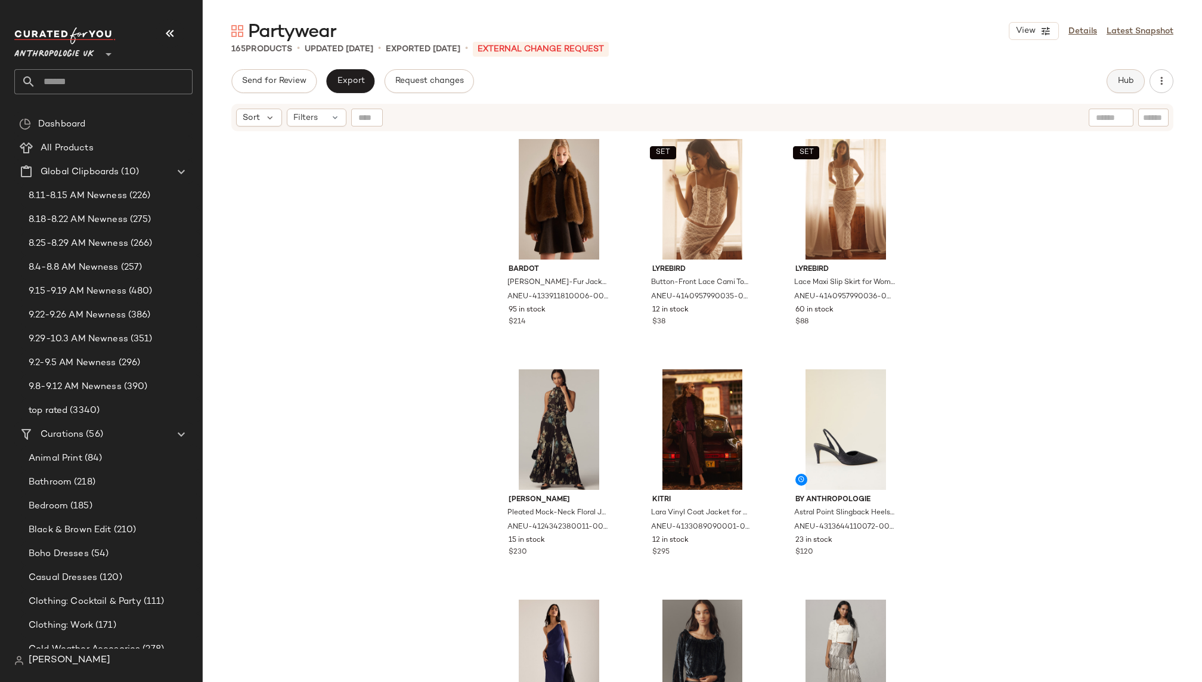
click at [1122, 84] on span "Hub" at bounding box center [1126, 81] width 17 height 10
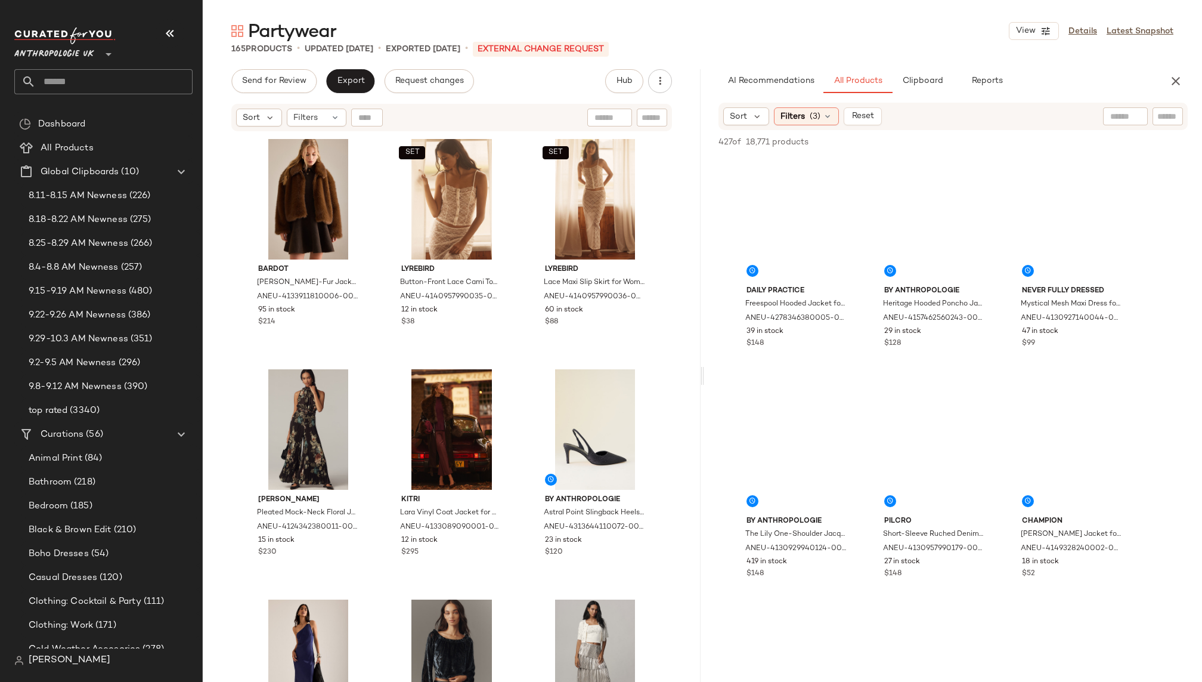
click at [1162, 115] on input "text" at bounding box center [1168, 116] width 21 height 13
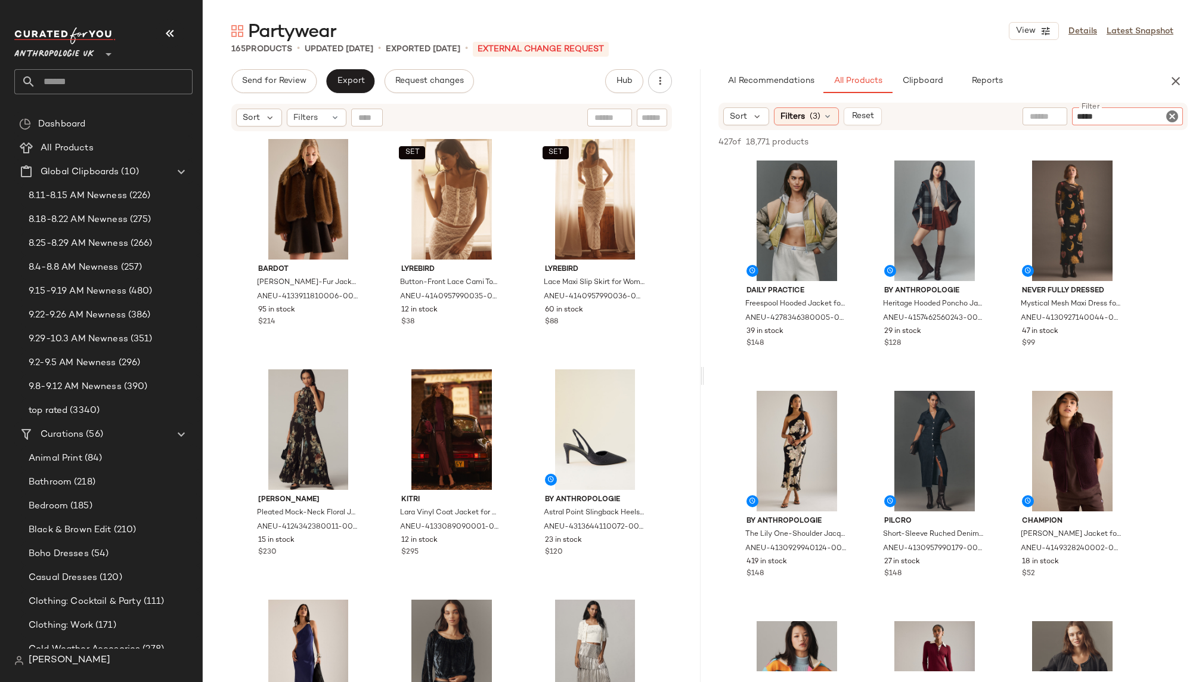
paste input "**********"
type input "**********"
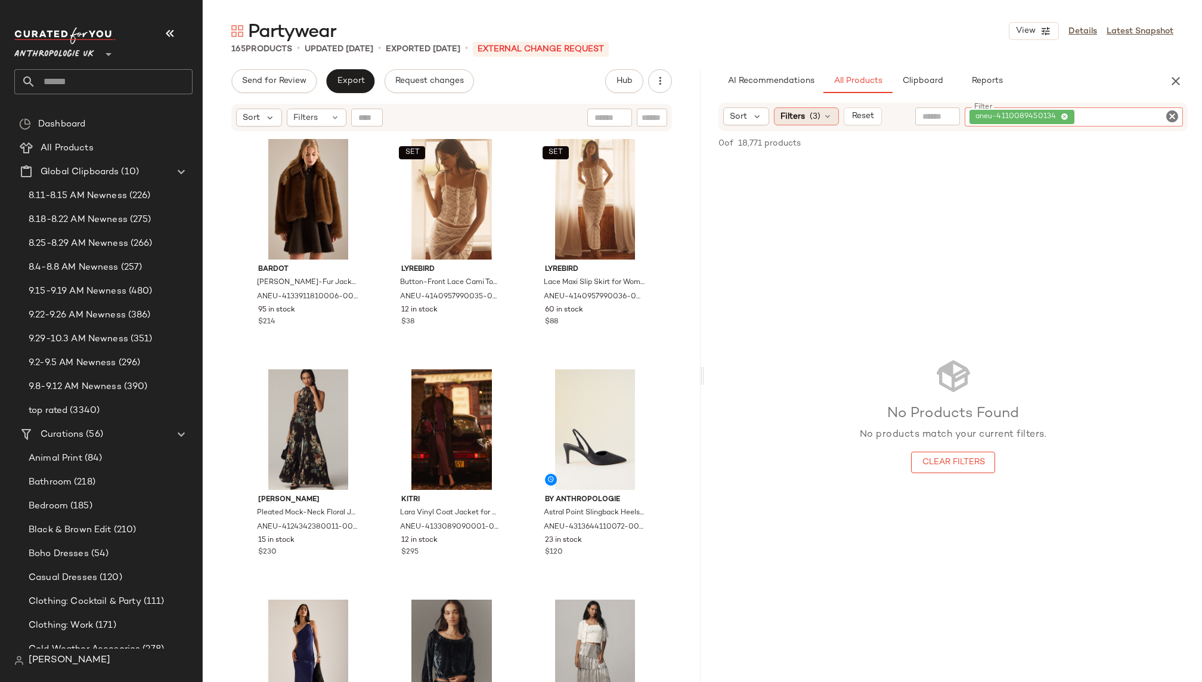
click at [816, 121] on span "(3)" at bounding box center [815, 116] width 11 height 13
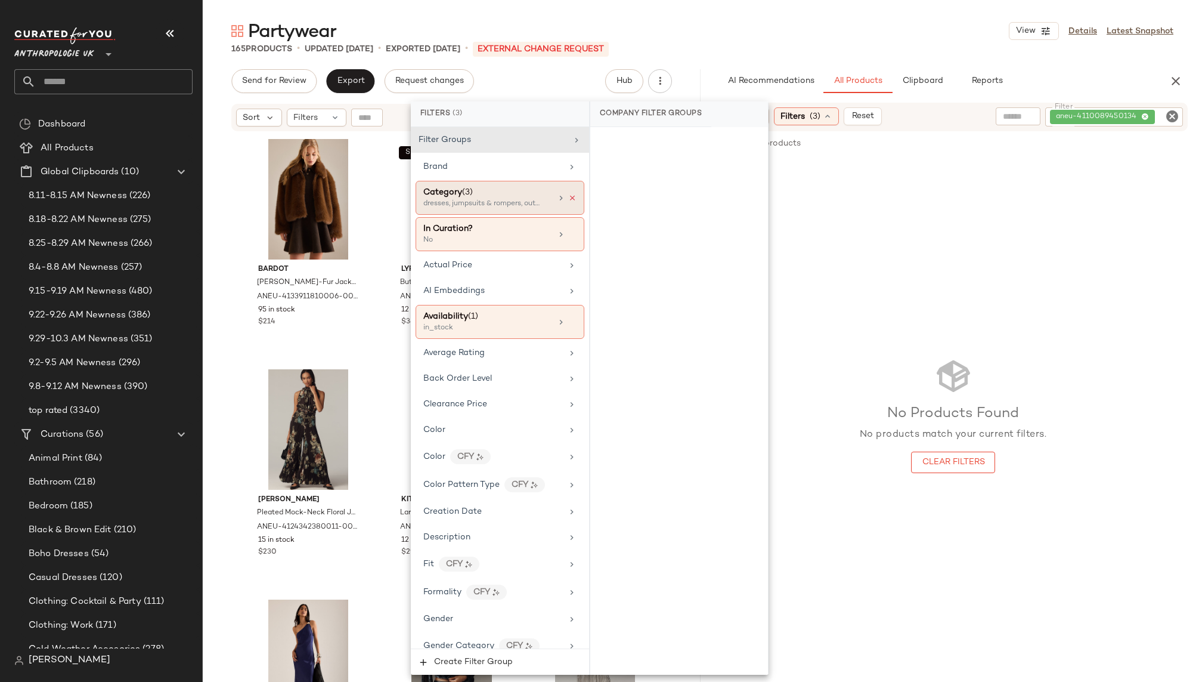
click at [570, 196] on icon at bounding box center [572, 198] width 8 height 8
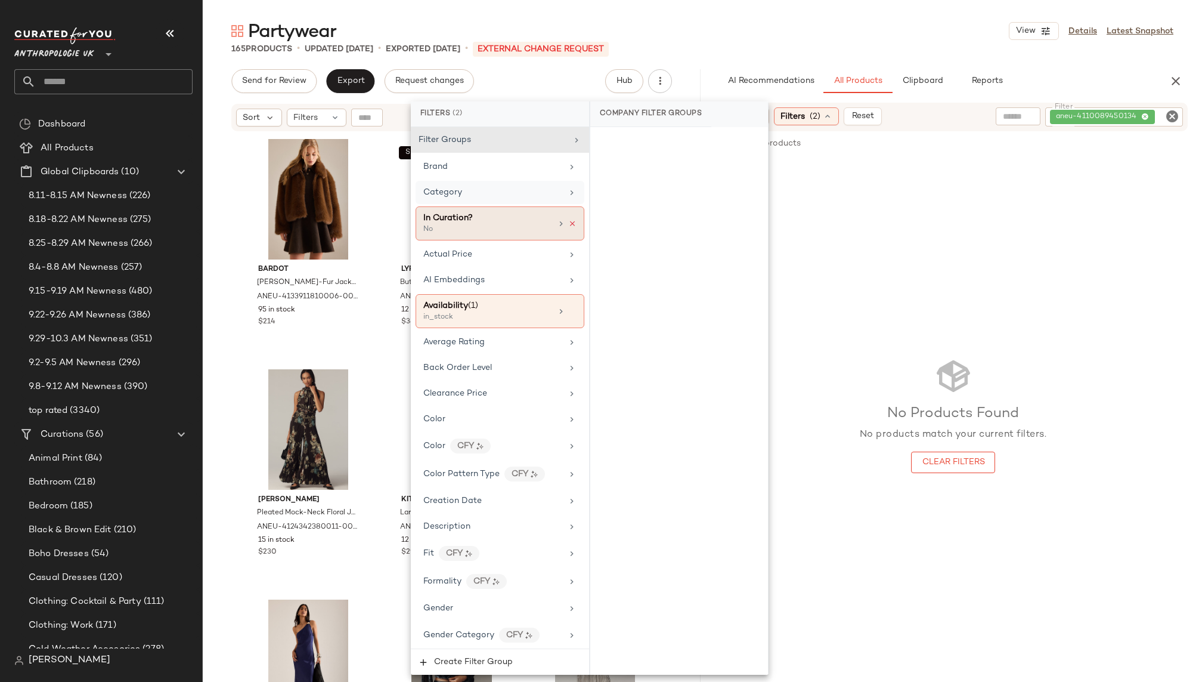
click at [569, 221] on icon at bounding box center [572, 223] width 8 height 8
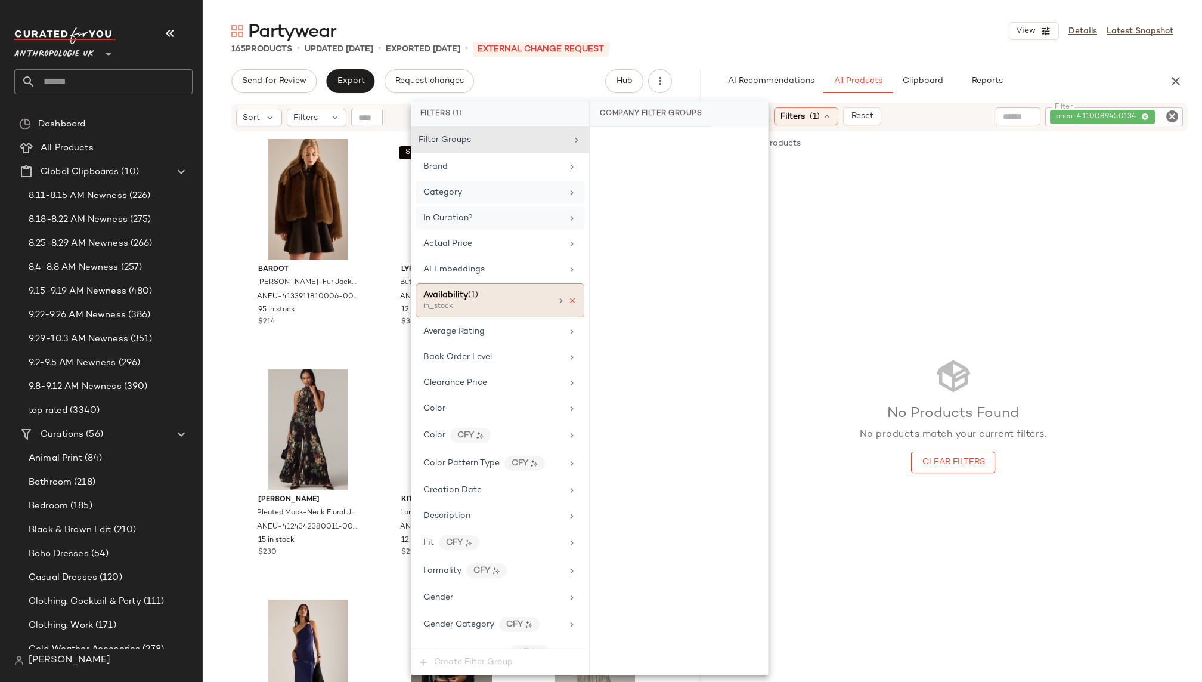
click at [568, 296] on icon at bounding box center [572, 300] width 8 height 8
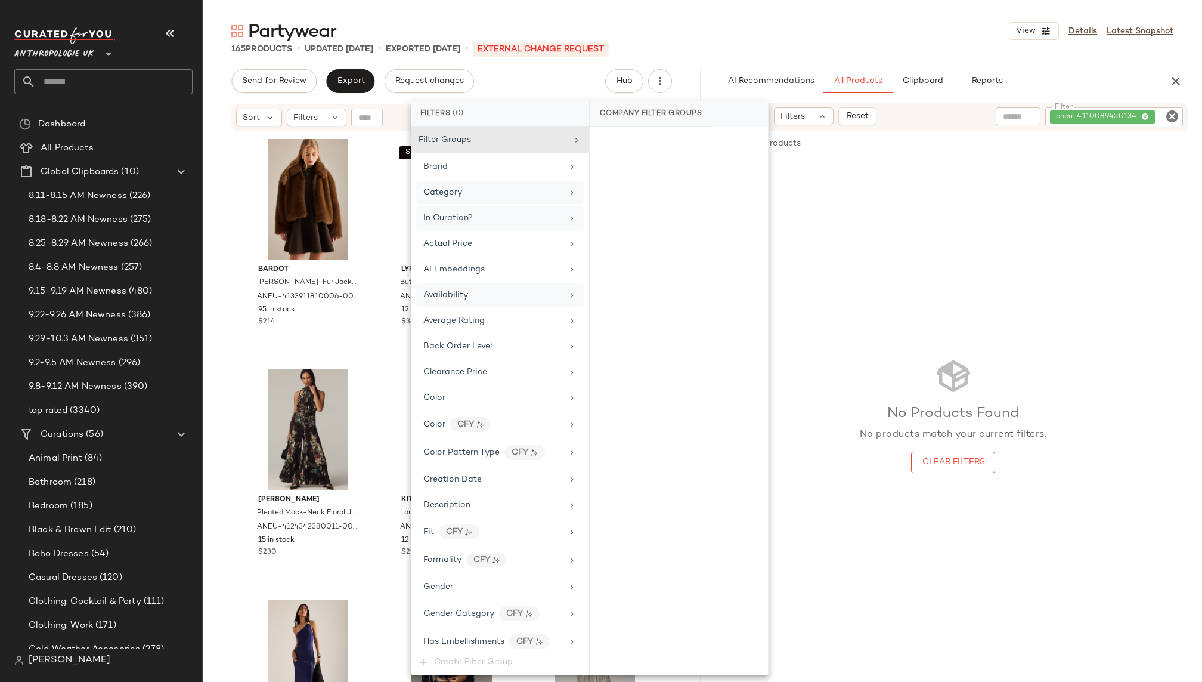
click at [836, 60] on div "Partywear View Details Latest Snapshot 165 Products • updated [DATE] • Exported…" at bounding box center [702, 350] width 999 height 663
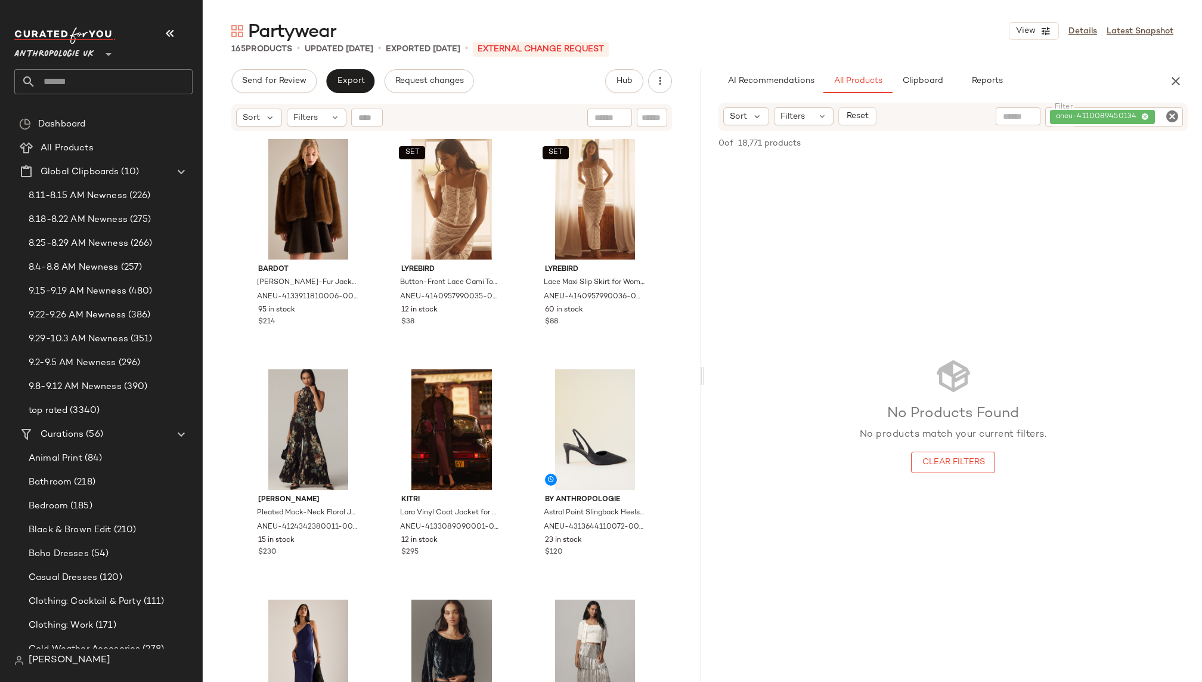
click at [1176, 114] on icon "Clear Filter" at bounding box center [1172, 116] width 14 height 14
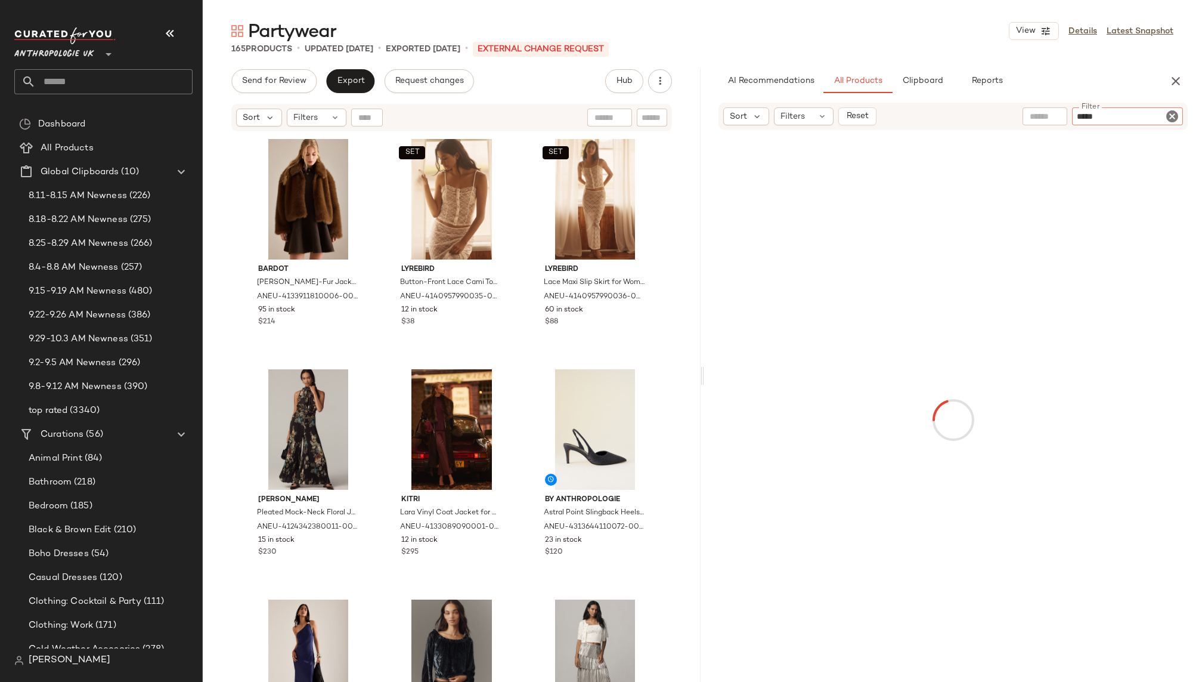
paste input "**********"
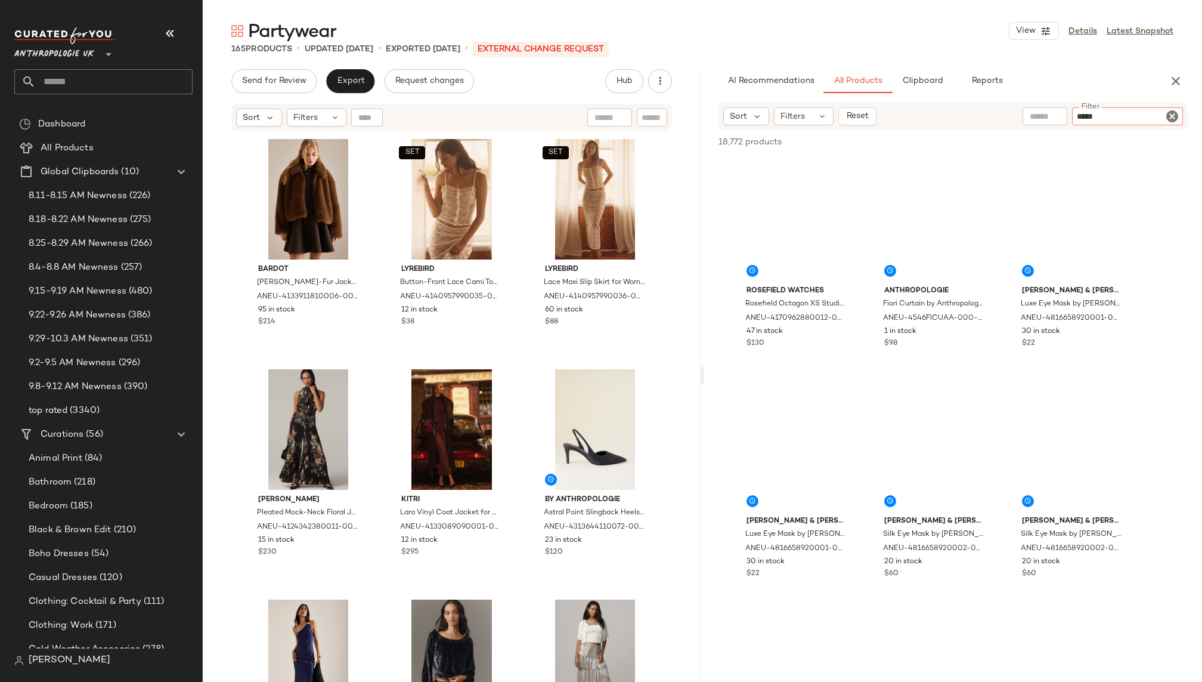
type input "**********"
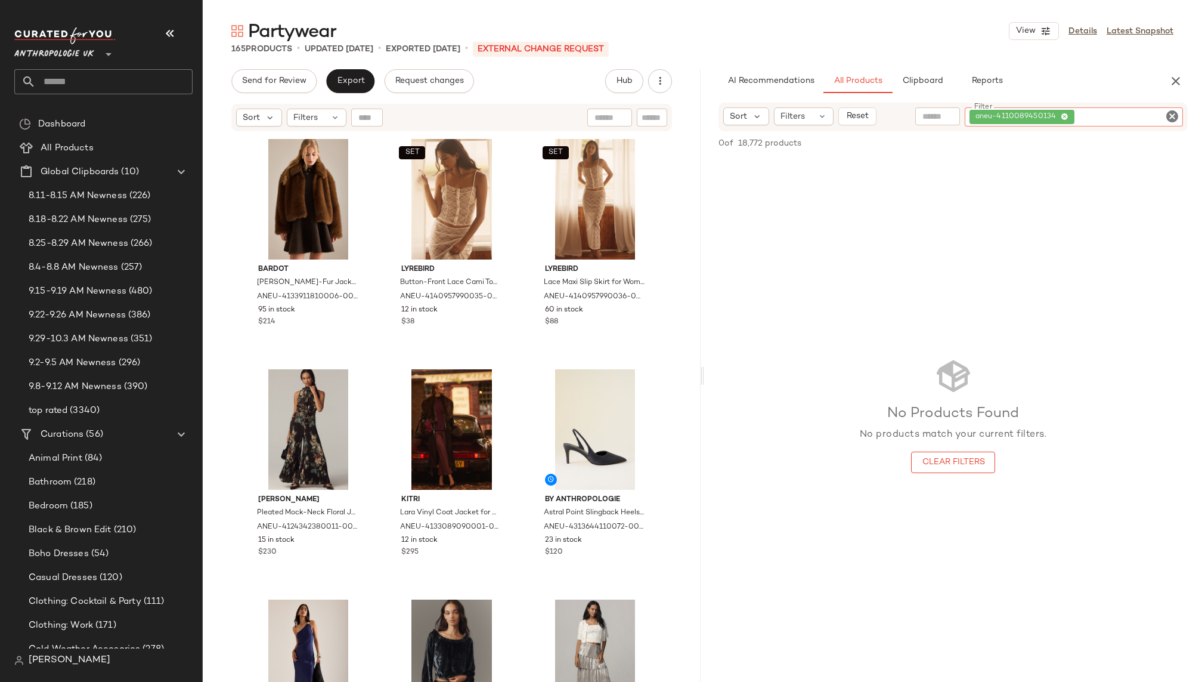
click at [1177, 114] on icon "Clear Filter" at bounding box center [1172, 116] width 14 height 14
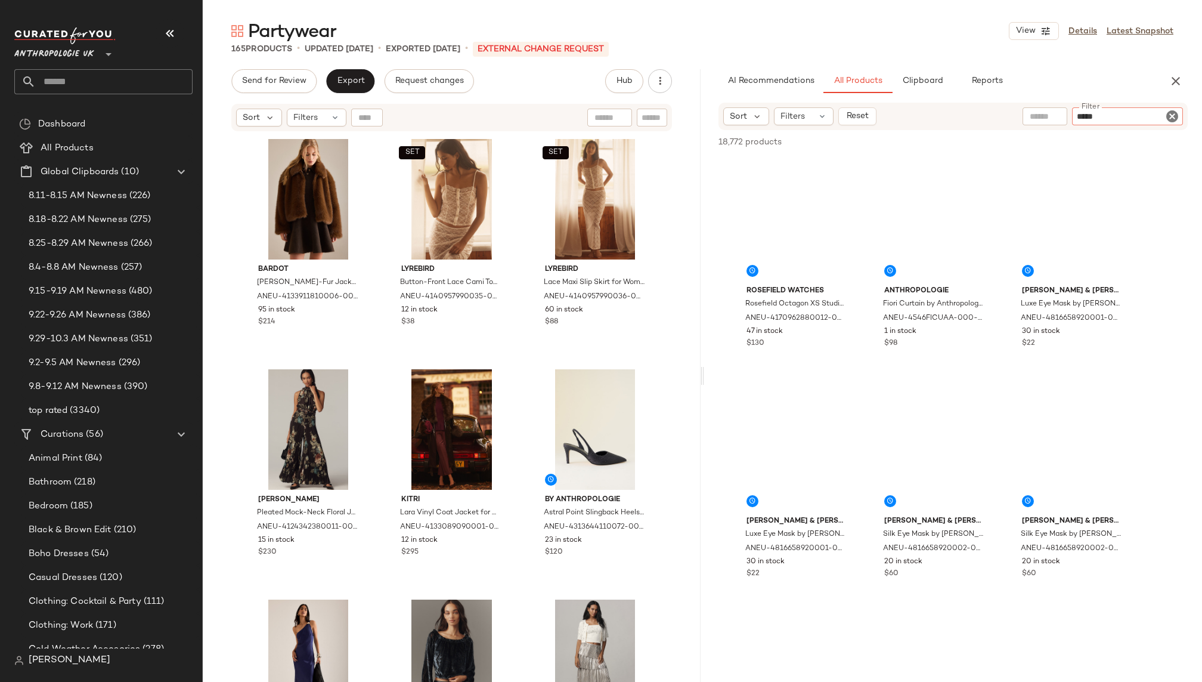
paste input "**********"
type input "**********"
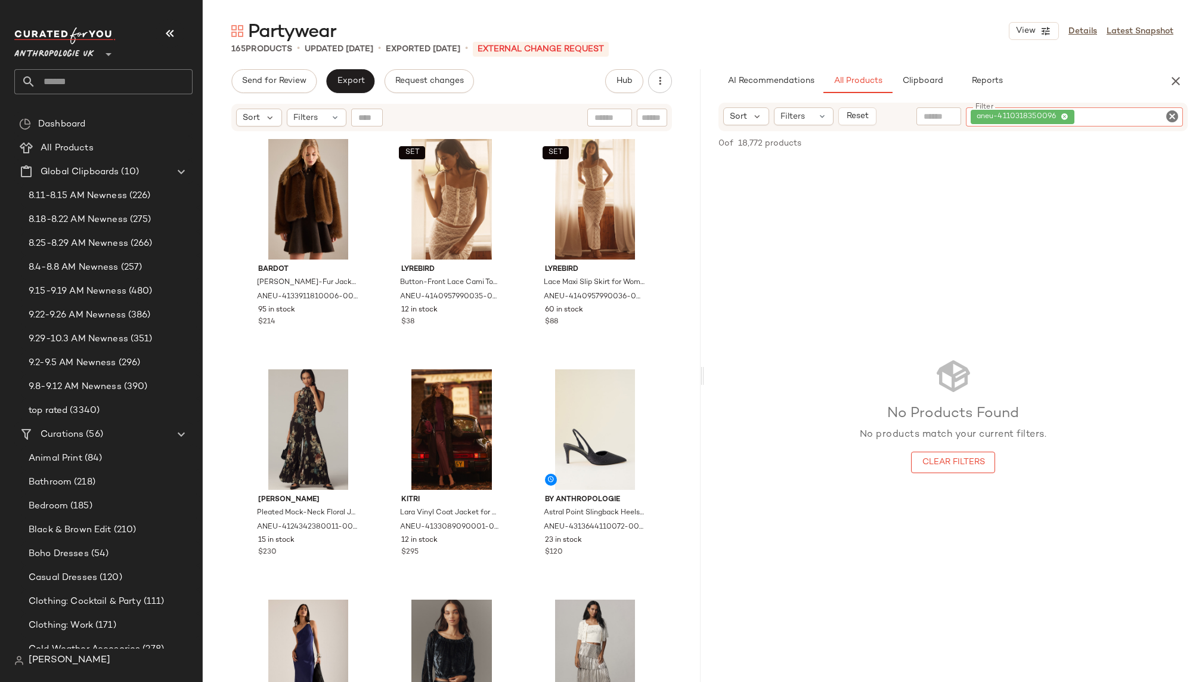
click at [1171, 116] on icon "Clear Filter" at bounding box center [1172, 116] width 14 height 14
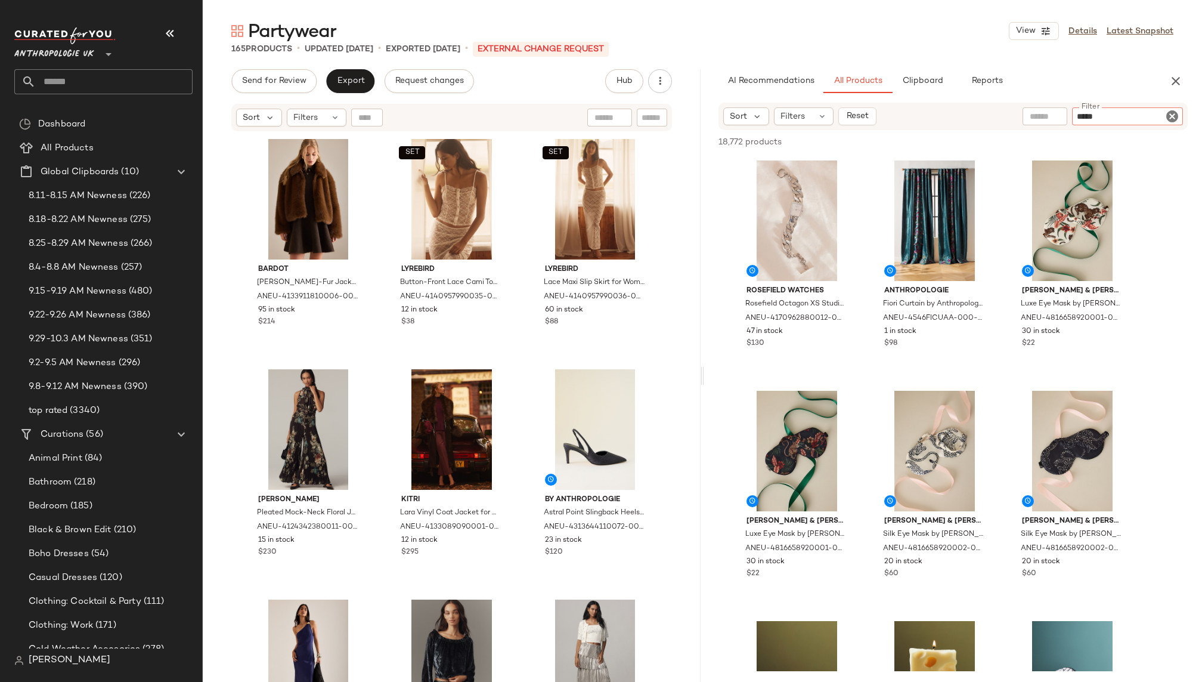
paste input "**********"
type input "**********"
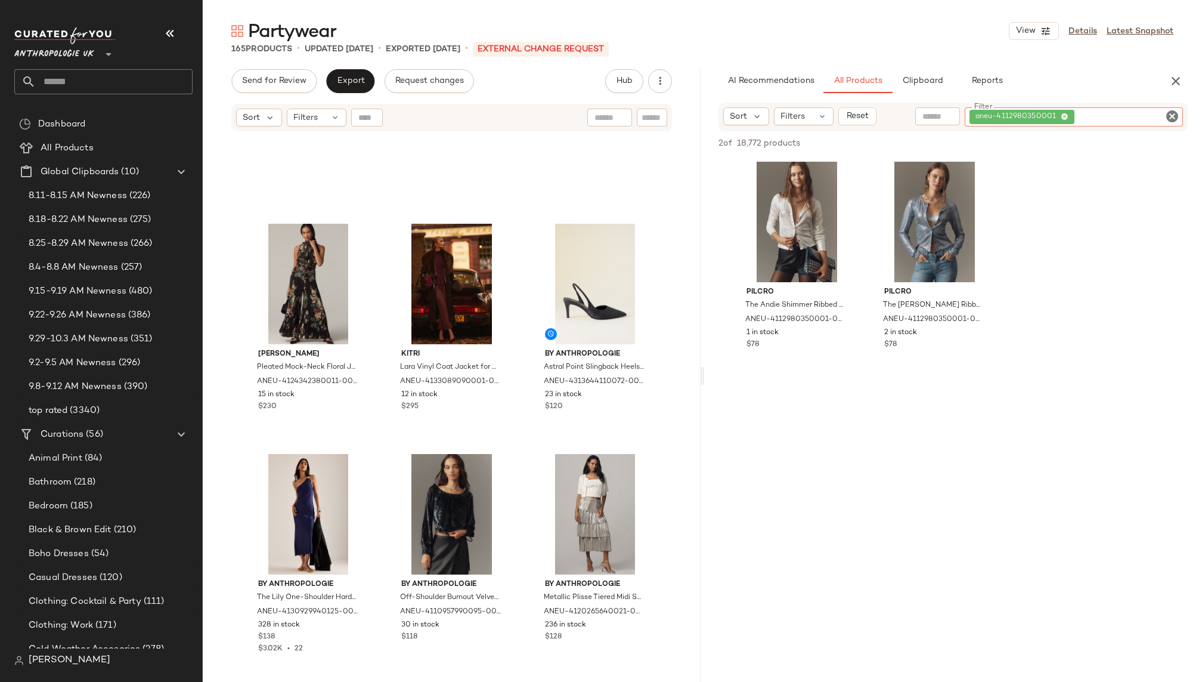
scroll to position [17, 0]
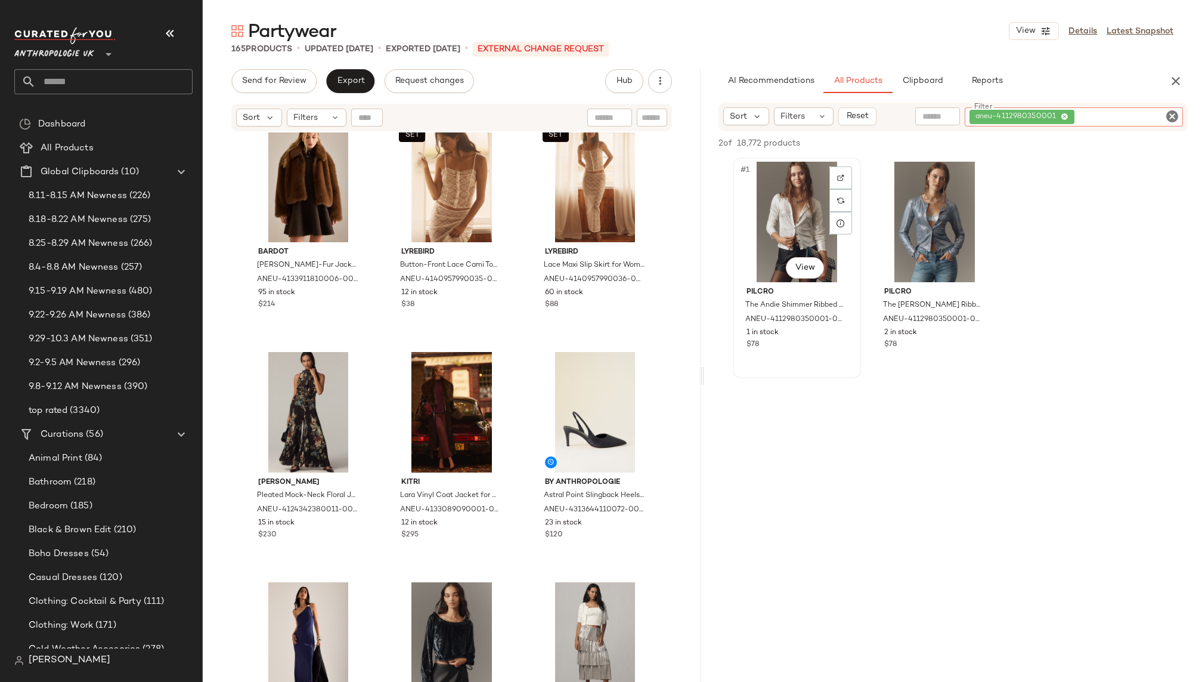
click at [757, 234] on div "#1 View" at bounding box center [797, 222] width 120 height 120
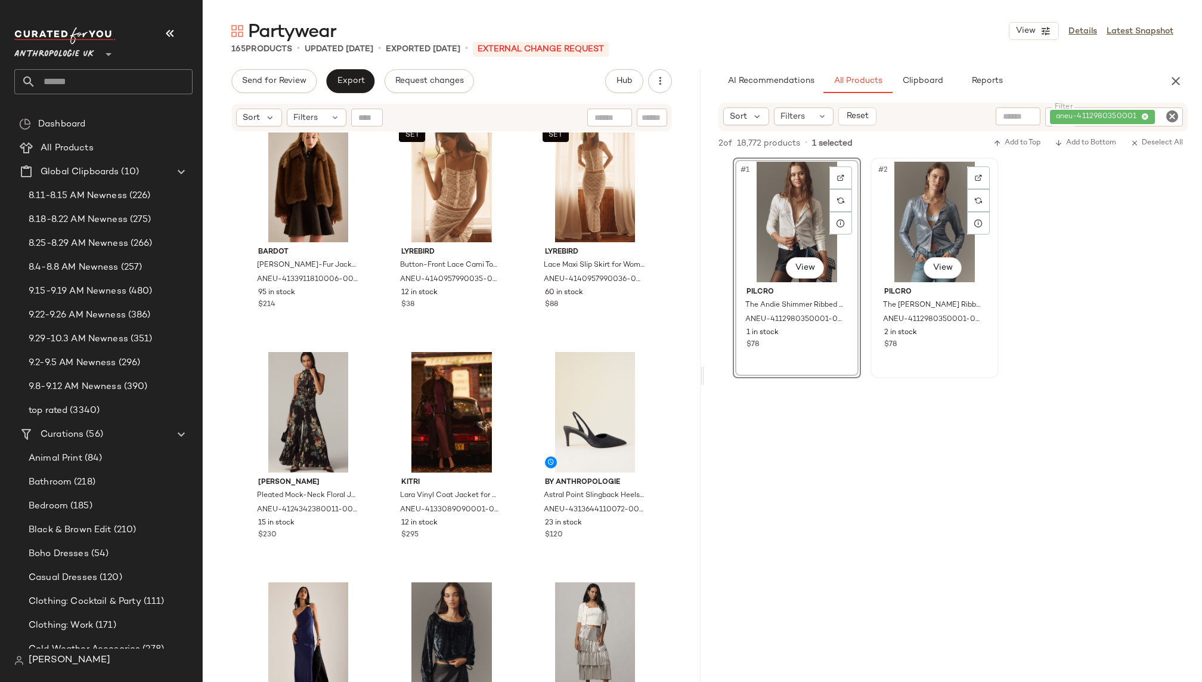
click at [952, 225] on div "#2 View" at bounding box center [935, 222] width 120 height 120
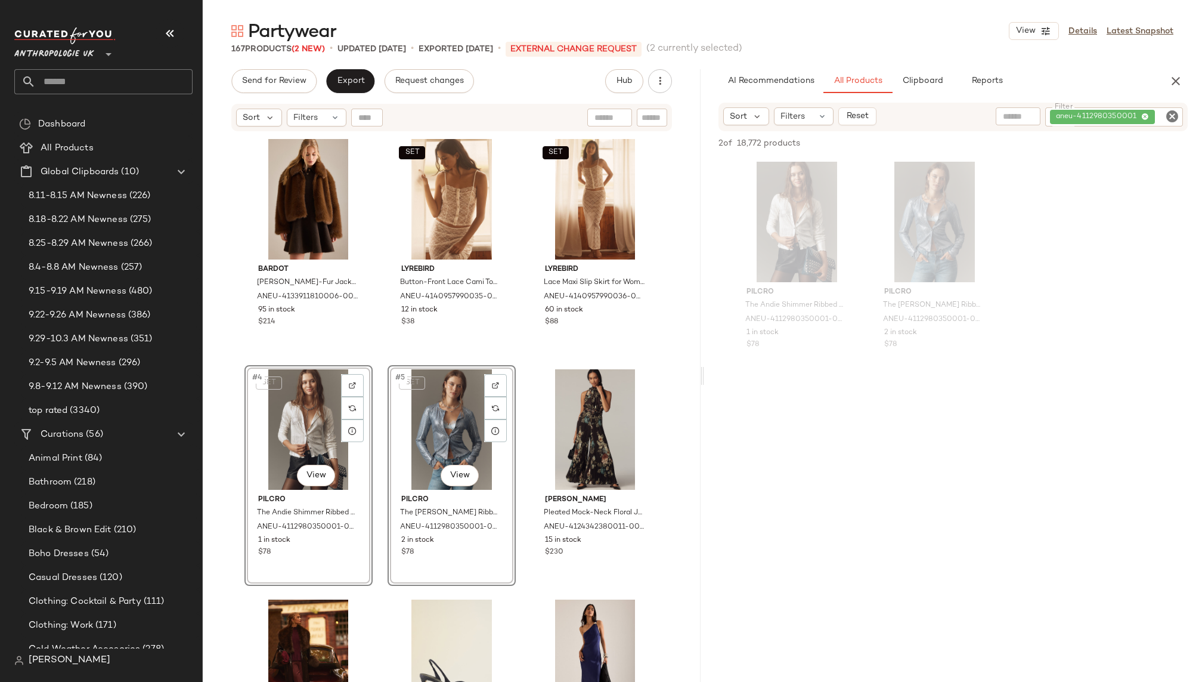
drag, startPoint x: 793, startPoint y: 218, endPoint x: 1010, endPoint y: 8, distance: 301.5
click at [1172, 116] on icon "Clear Filter" at bounding box center [1172, 116] width 14 height 14
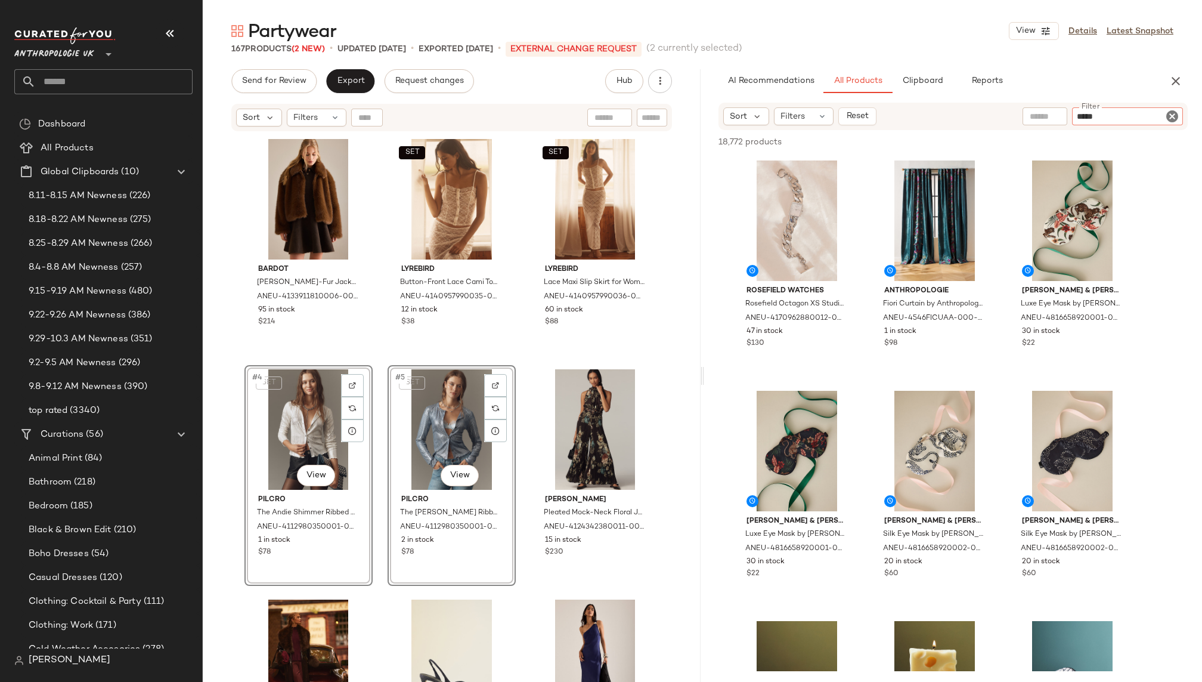
paste input "**********"
type input "**********"
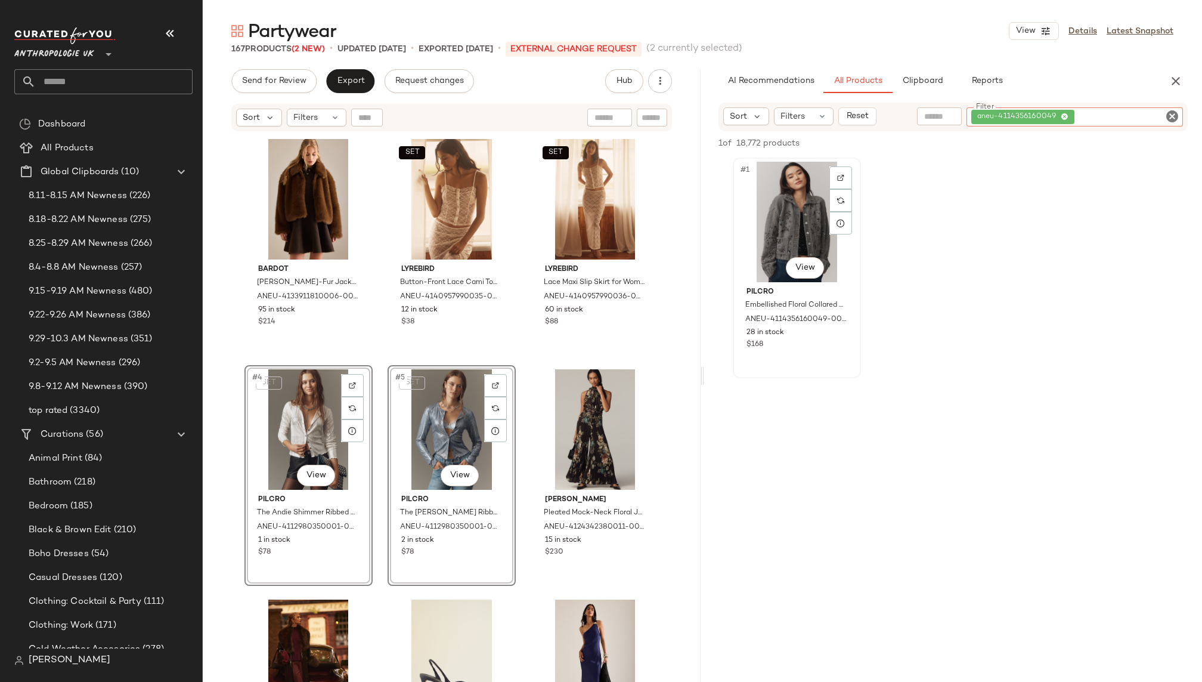
click at [787, 228] on div "#1 View" at bounding box center [797, 222] width 120 height 120
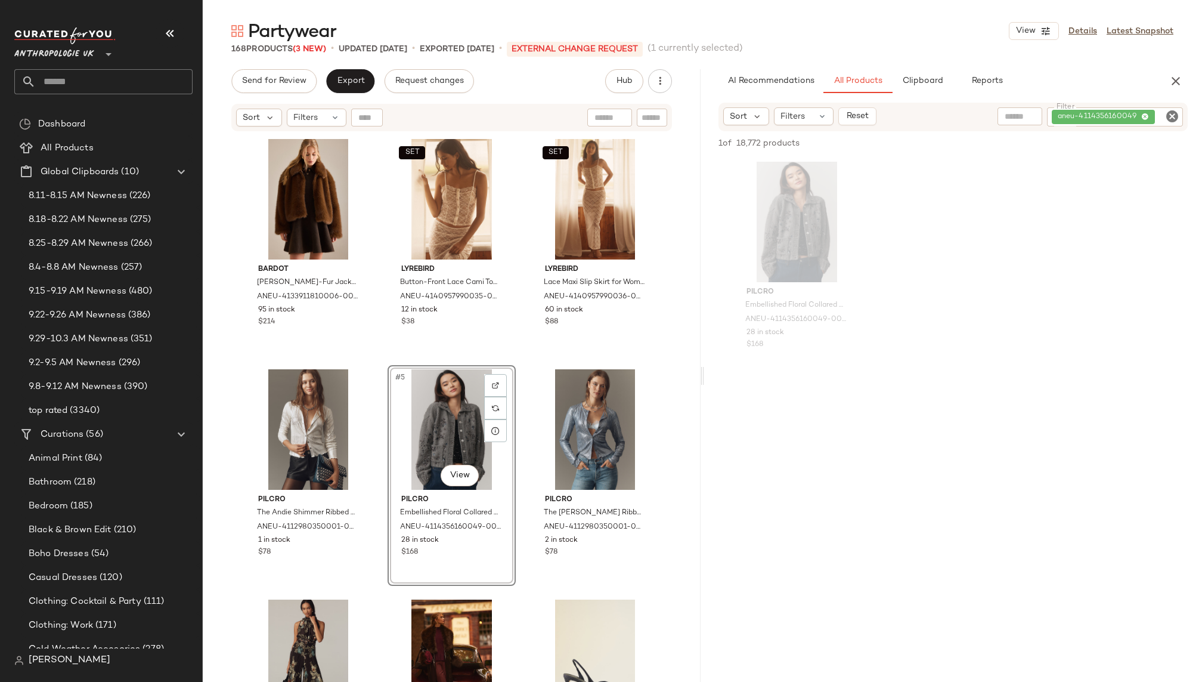
drag, startPoint x: 793, startPoint y: 210, endPoint x: 1053, endPoint y: 6, distance: 330.0
click at [1169, 122] on icon "Clear Filter" at bounding box center [1172, 116] width 14 height 14
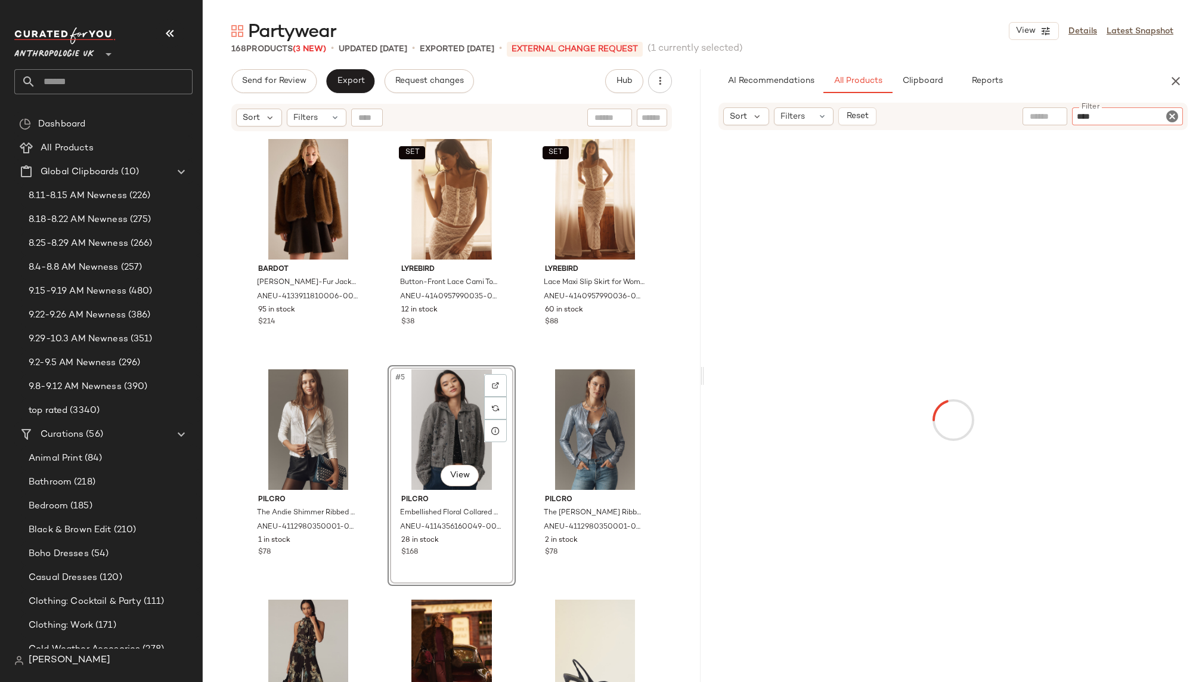
type input "*****"
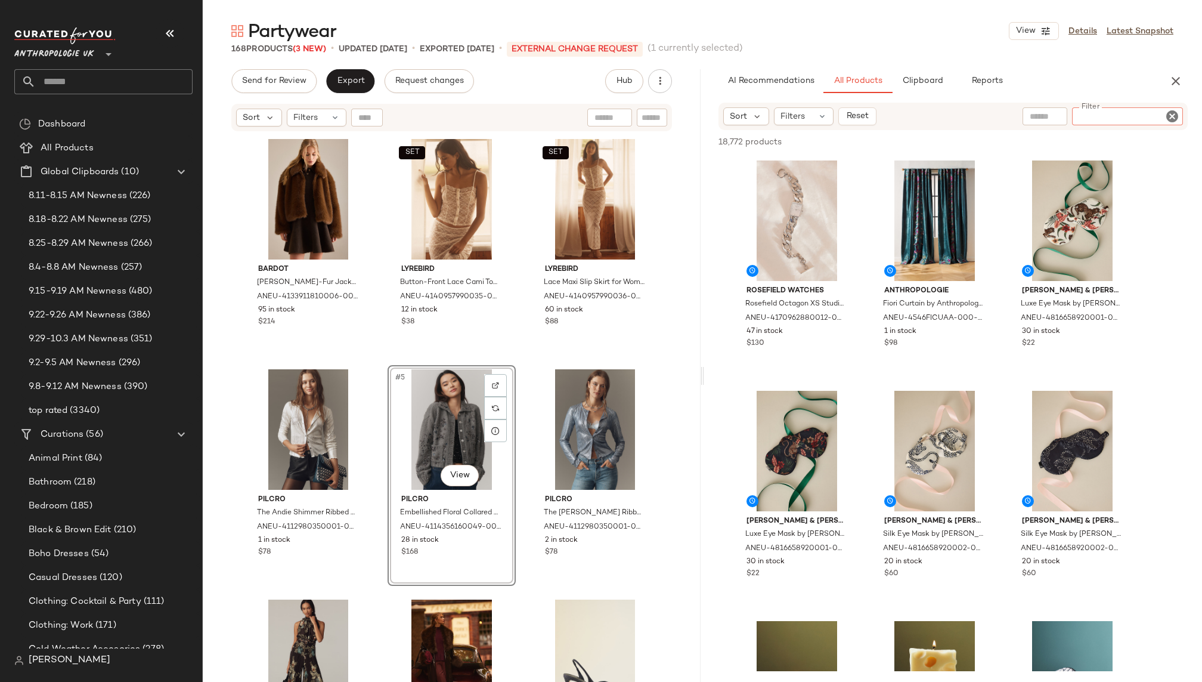
paste input "**********"
type input "**********"
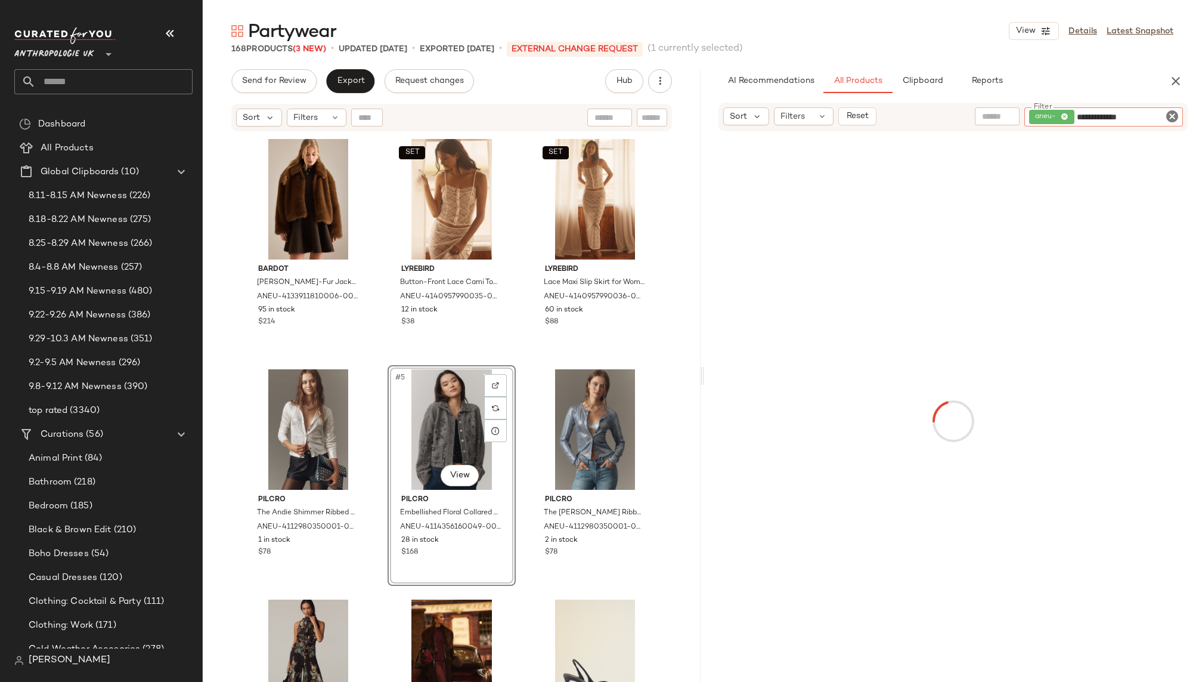
click at [1172, 116] on icon "Clear Filter" at bounding box center [1172, 116] width 14 height 14
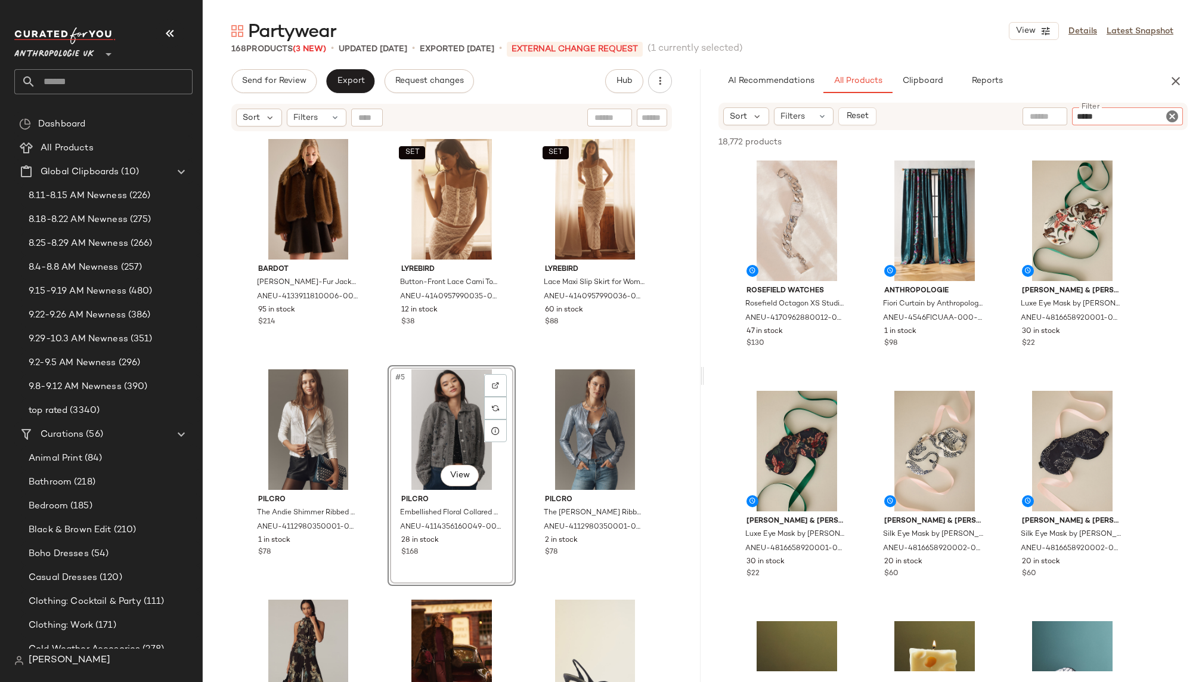
paste input "**********"
type input "**********"
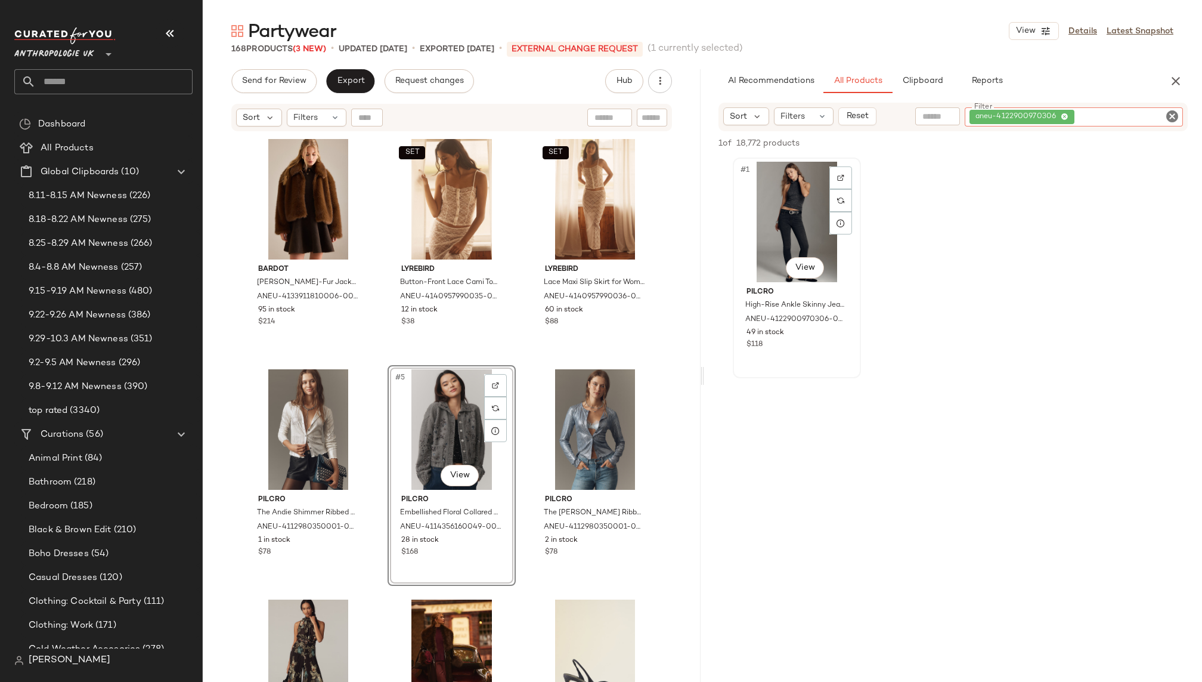
click at [784, 220] on div "#1 View" at bounding box center [797, 222] width 120 height 120
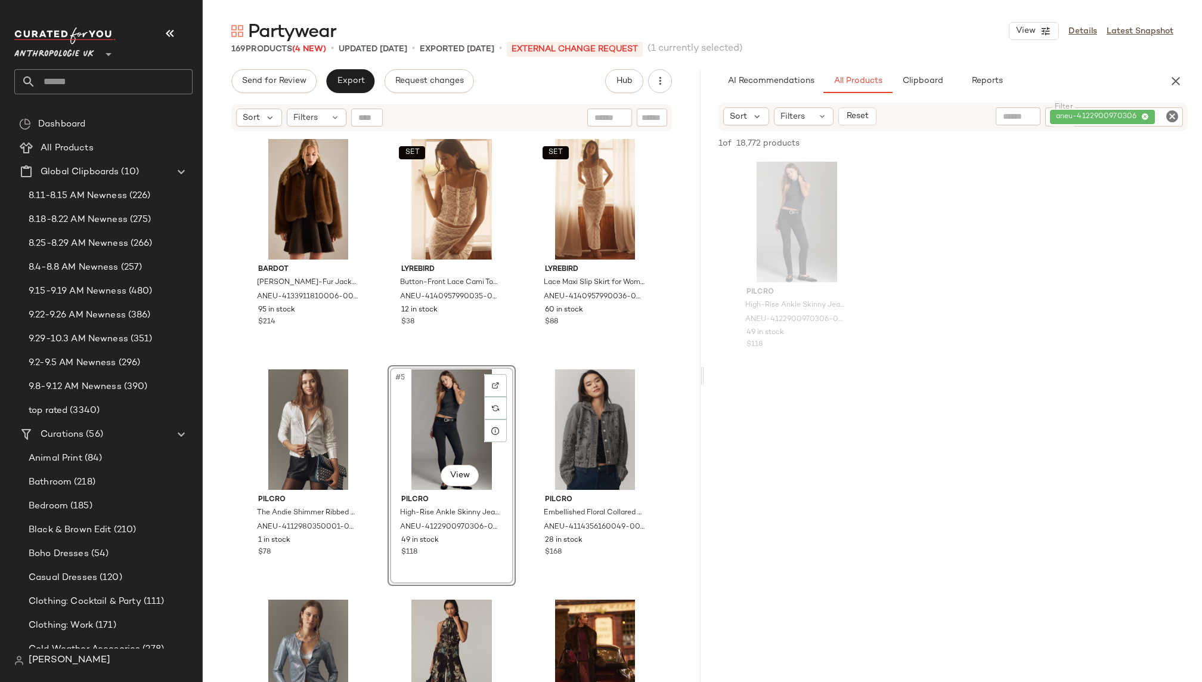
drag, startPoint x: 782, startPoint y: 233, endPoint x: 1014, endPoint y: 1, distance: 327.6
click at [1172, 117] on icon "Clear Filter" at bounding box center [1172, 116] width 14 height 14
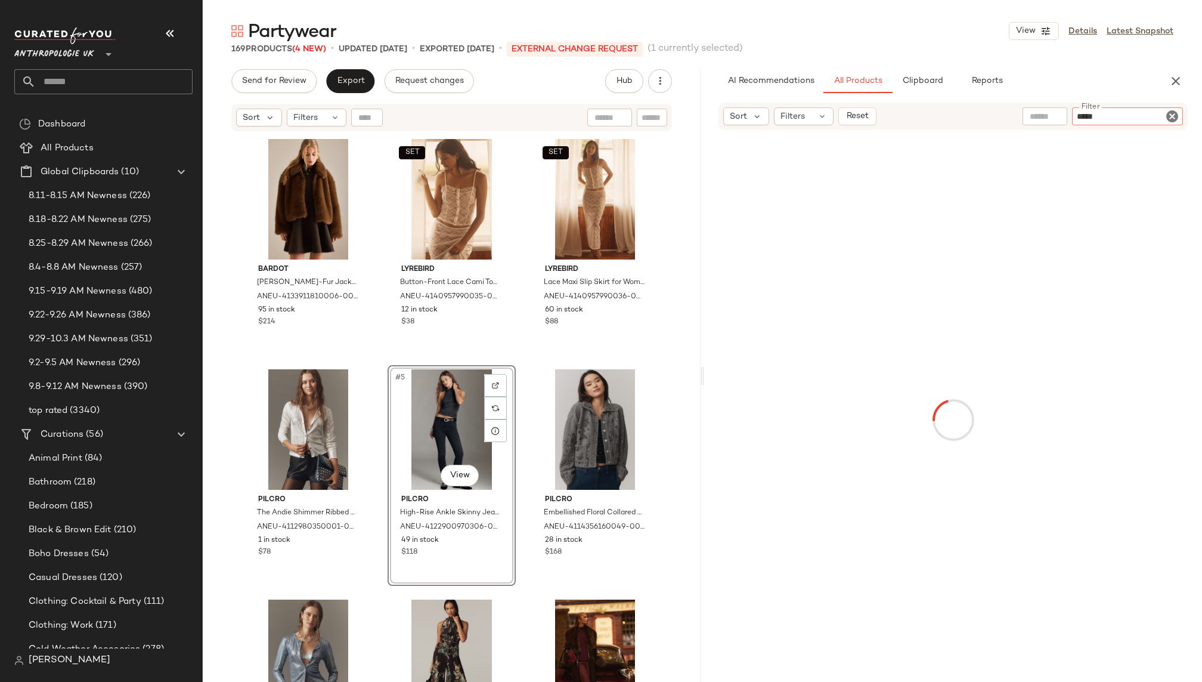
paste input "**********"
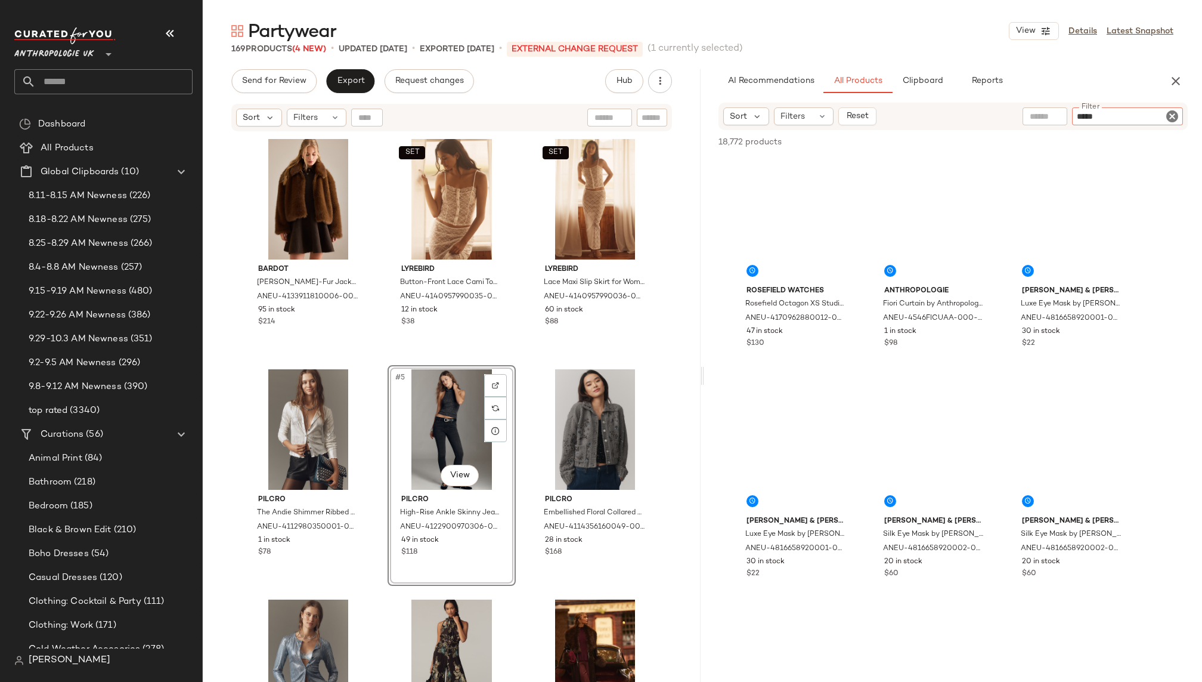
type input "**********"
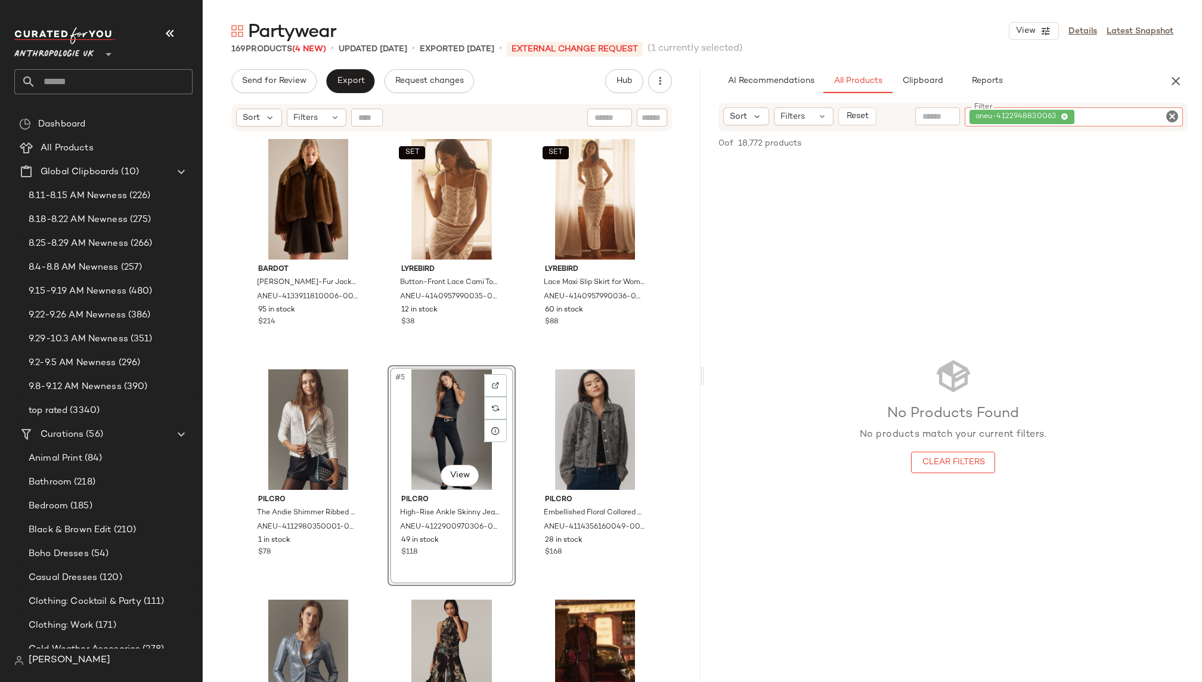
click at [1175, 119] on icon "Clear Filter" at bounding box center [1172, 116] width 14 height 14
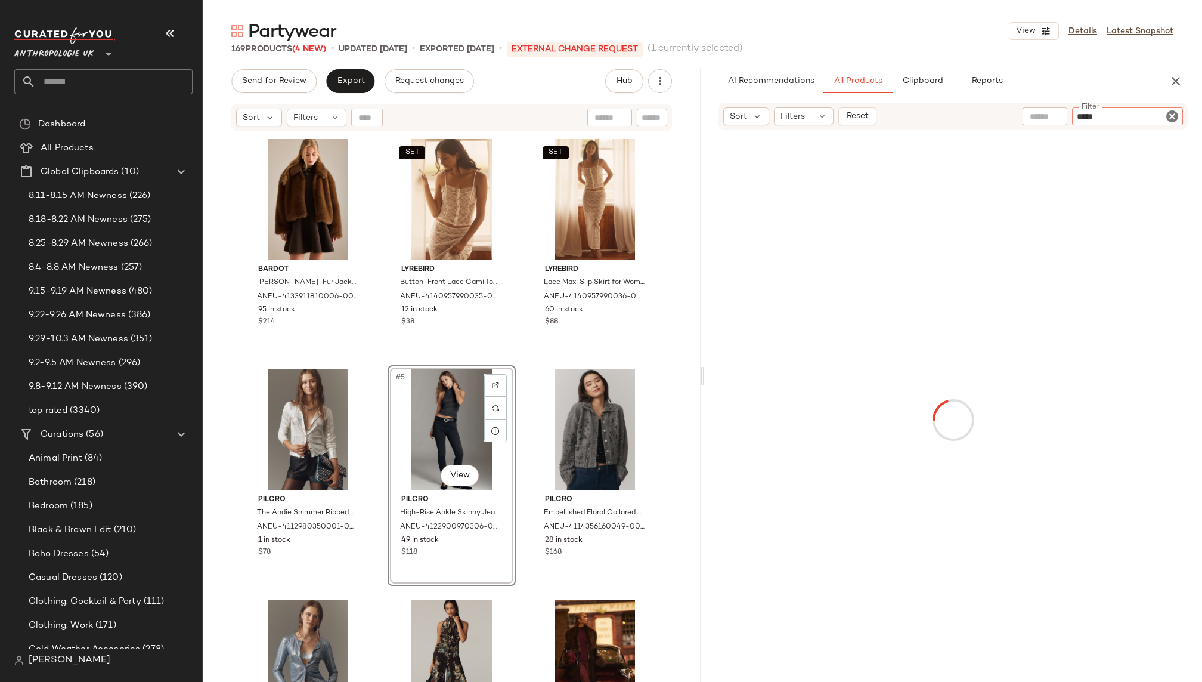
paste input "**********"
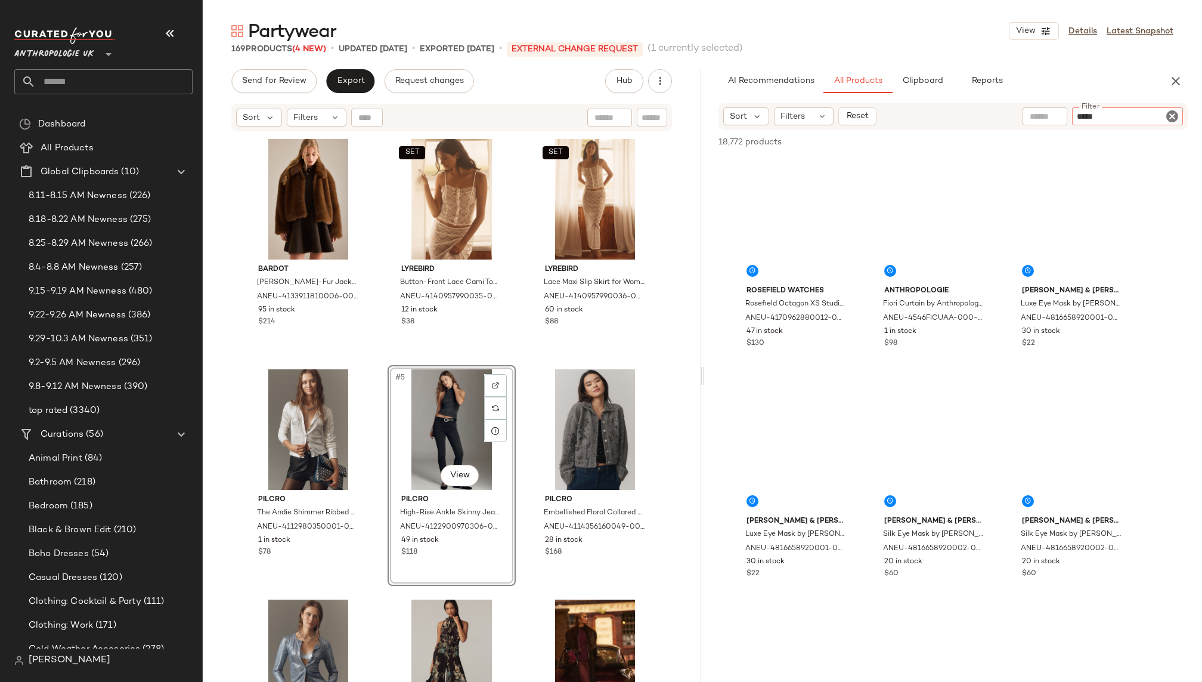
type input "**********"
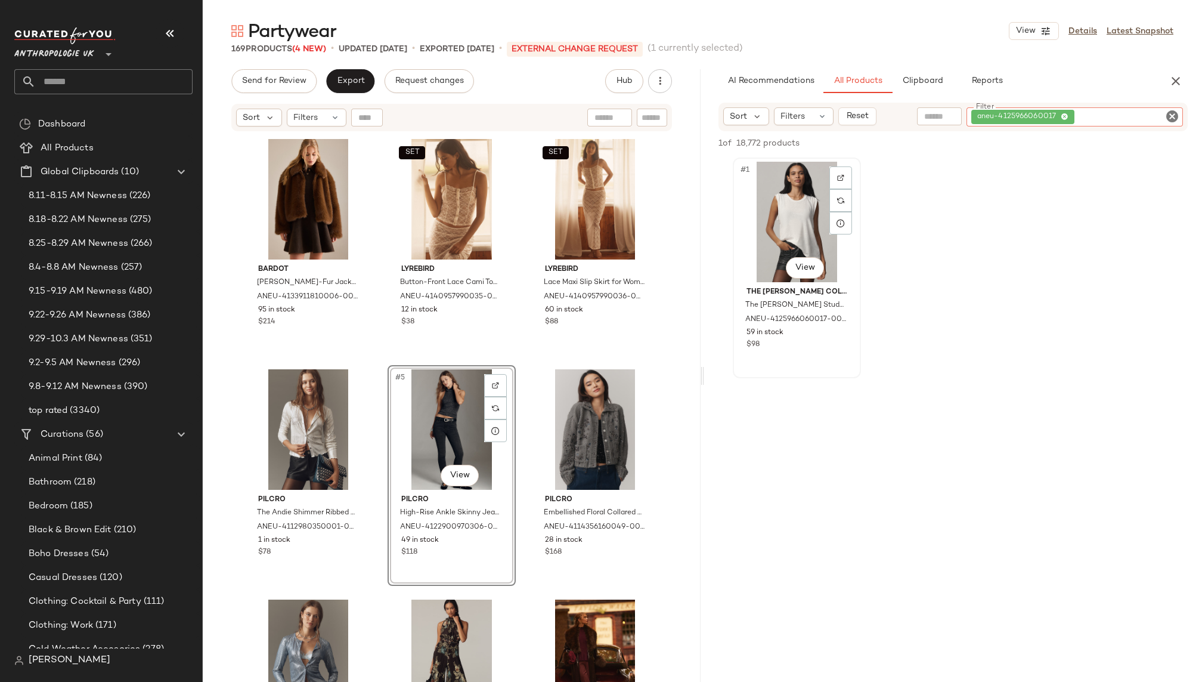
click at [786, 204] on div "#1 View" at bounding box center [797, 222] width 120 height 120
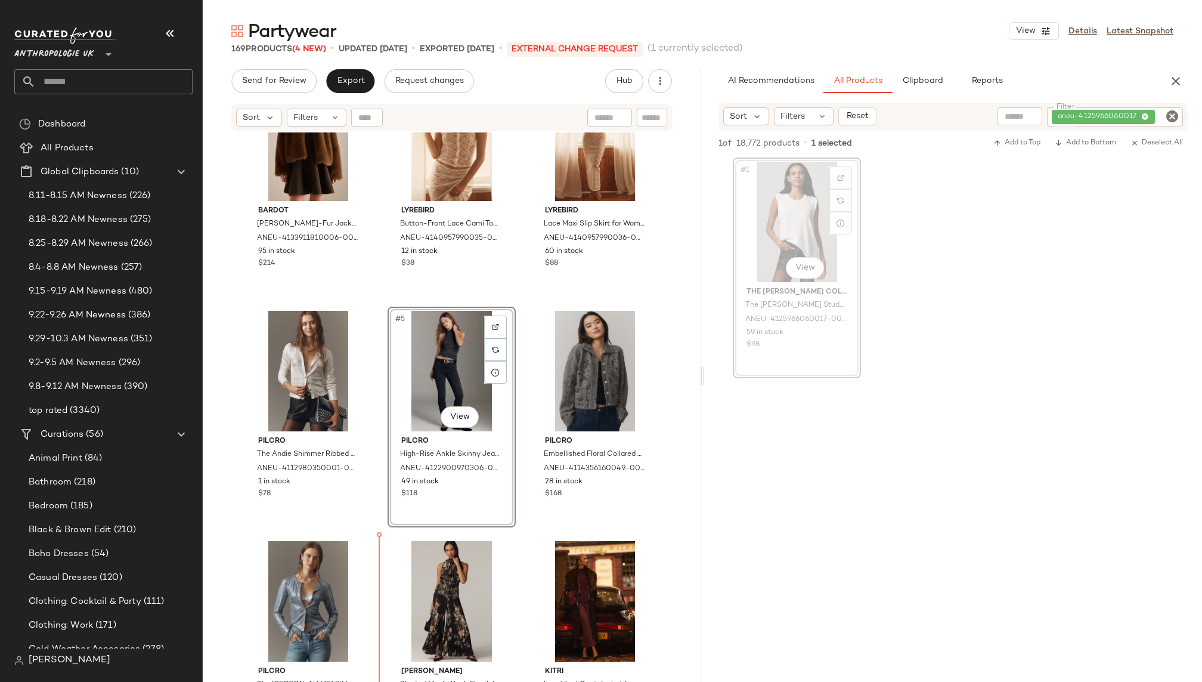
scroll to position [66, 0]
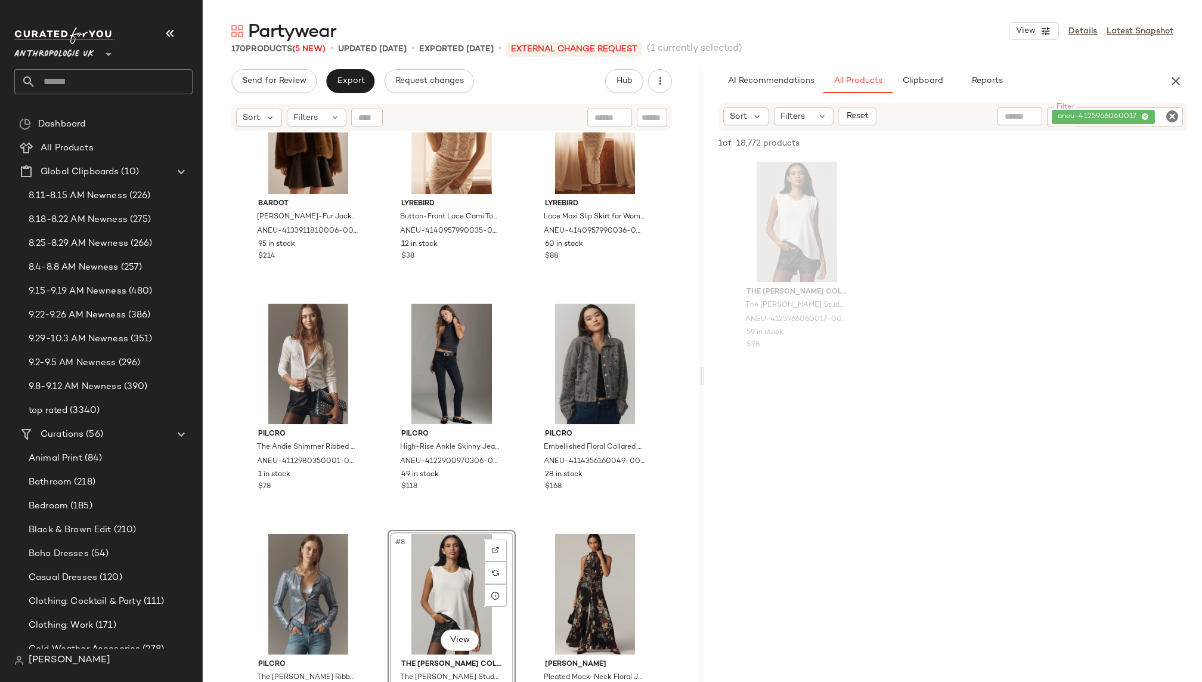
drag, startPoint x: 785, startPoint y: 209, endPoint x: 1018, endPoint y: 1, distance: 312.5
click at [1172, 114] on icon "Clear Filter" at bounding box center [1172, 116] width 14 height 14
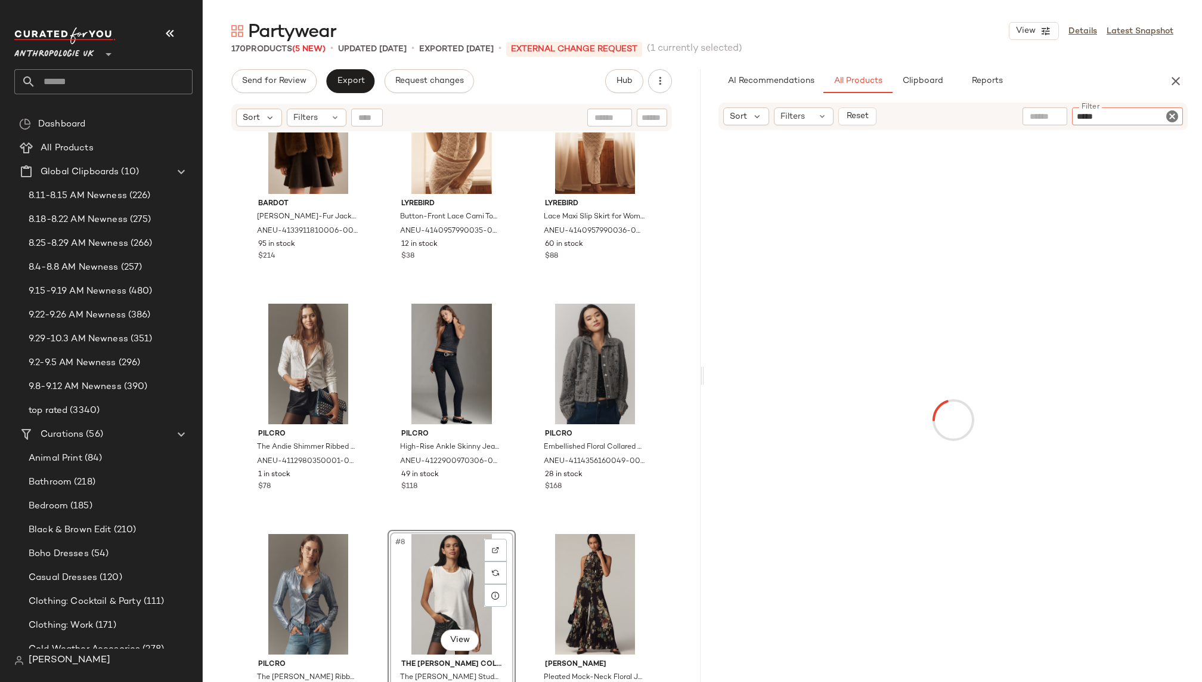
paste input "**********"
type input "**********"
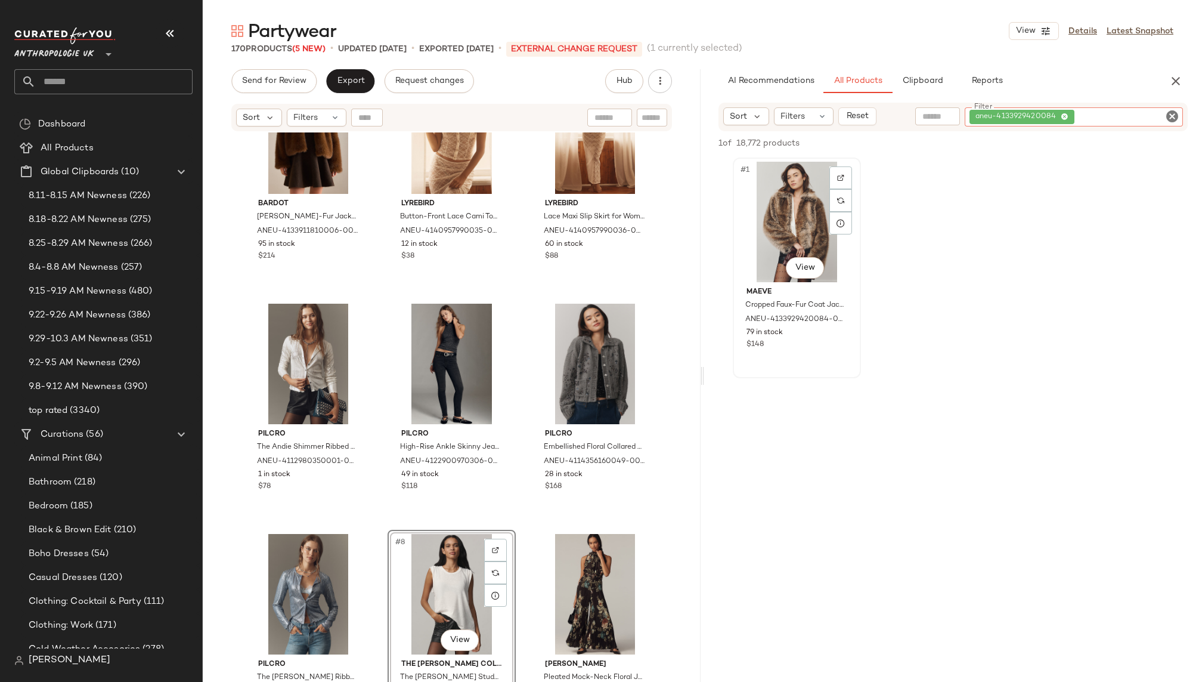
click at [785, 235] on div "#1 View" at bounding box center [797, 222] width 120 height 120
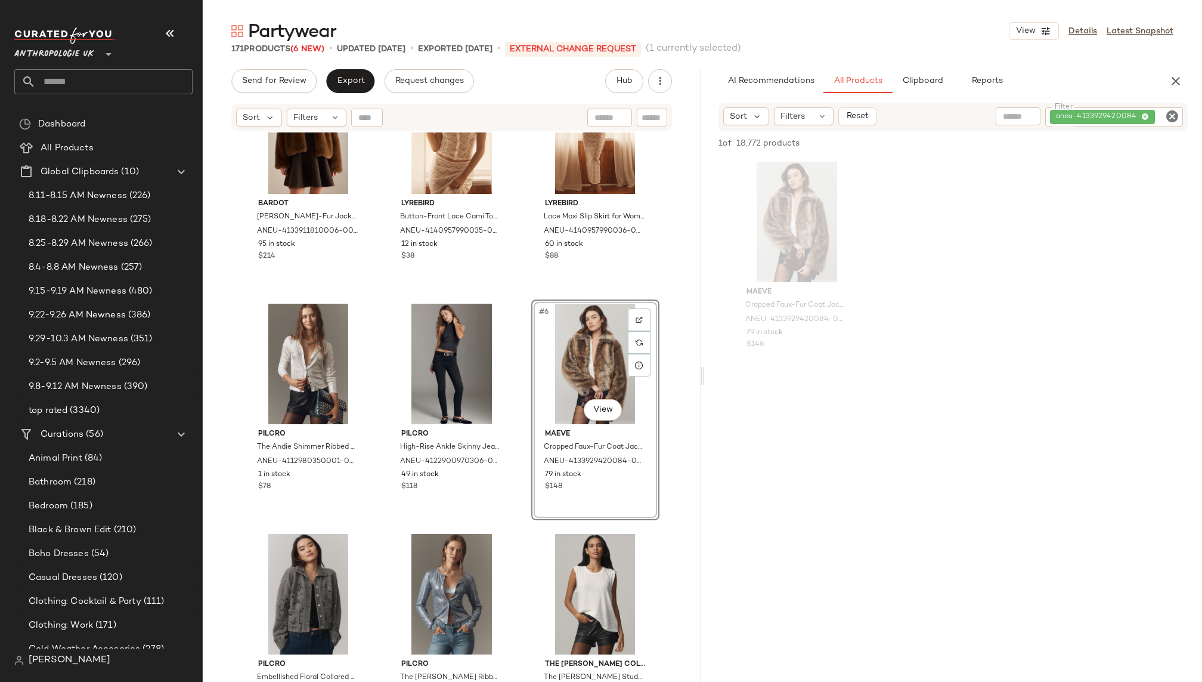
drag, startPoint x: 799, startPoint y: 204, endPoint x: 1013, endPoint y: 7, distance: 291.2
click at [1172, 116] on icon "Clear Filter" at bounding box center [1172, 116] width 14 height 14
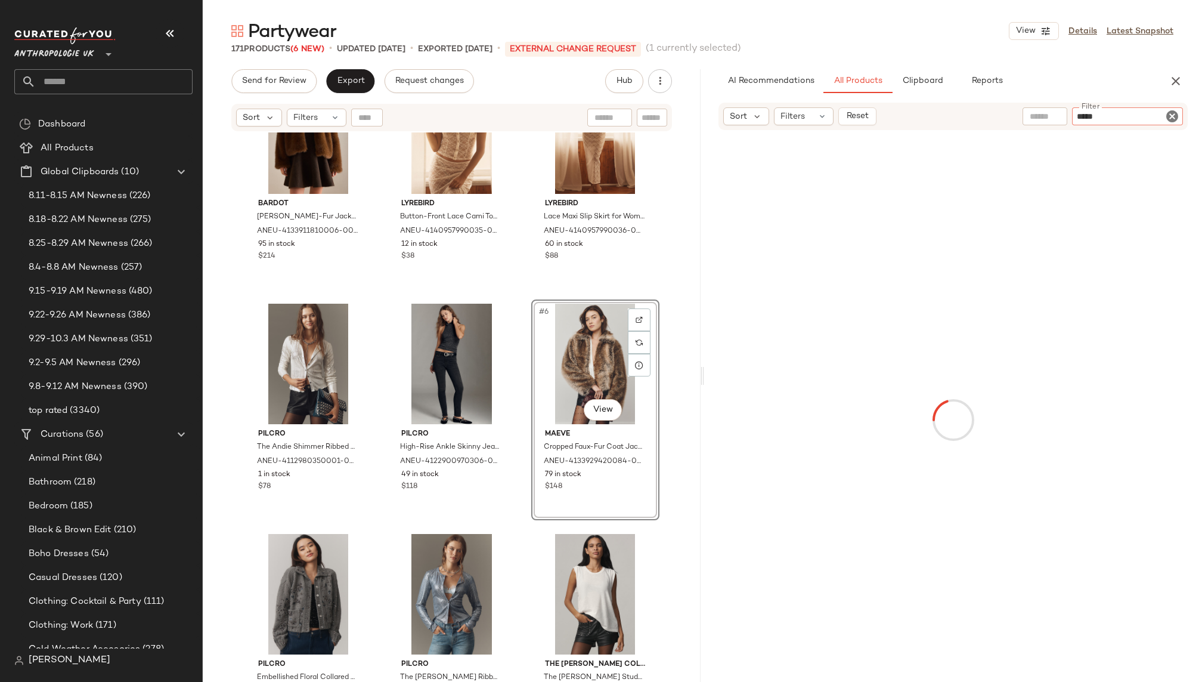
paste input "**********"
type input "**********"
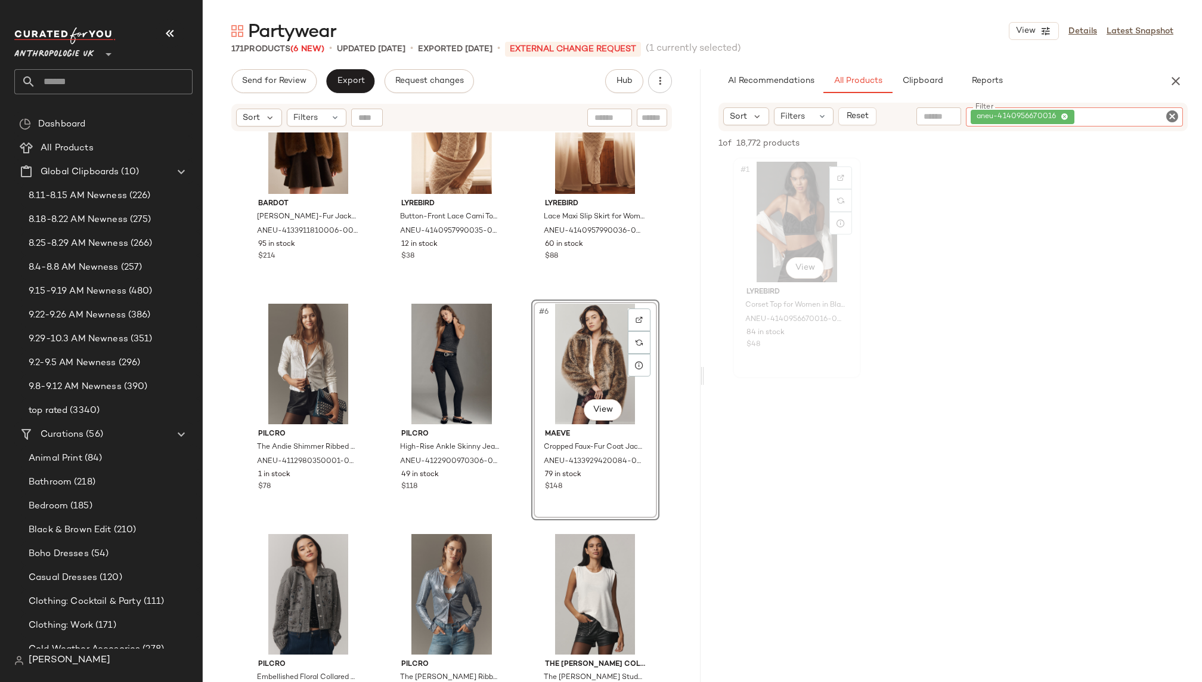
click at [782, 230] on div "#1 View" at bounding box center [797, 222] width 120 height 120
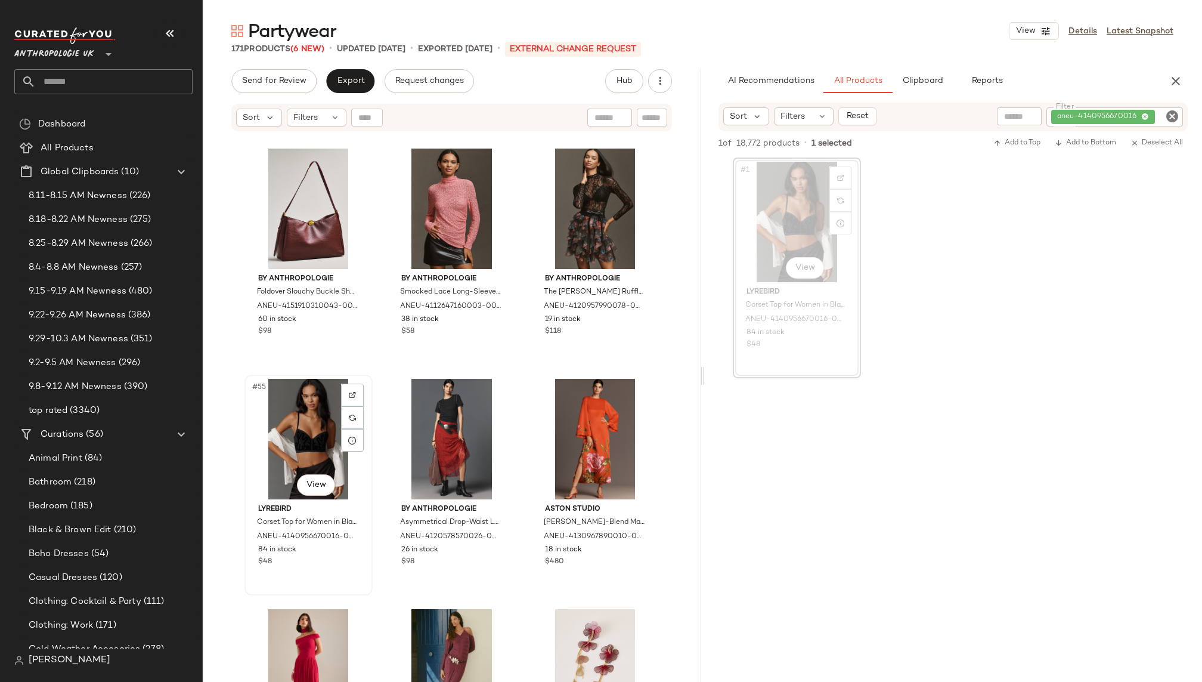
click at [311, 424] on div "#55 View" at bounding box center [309, 439] width 120 height 120
click at [1171, 115] on icon "Clear Filter" at bounding box center [1172, 116] width 14 height 14
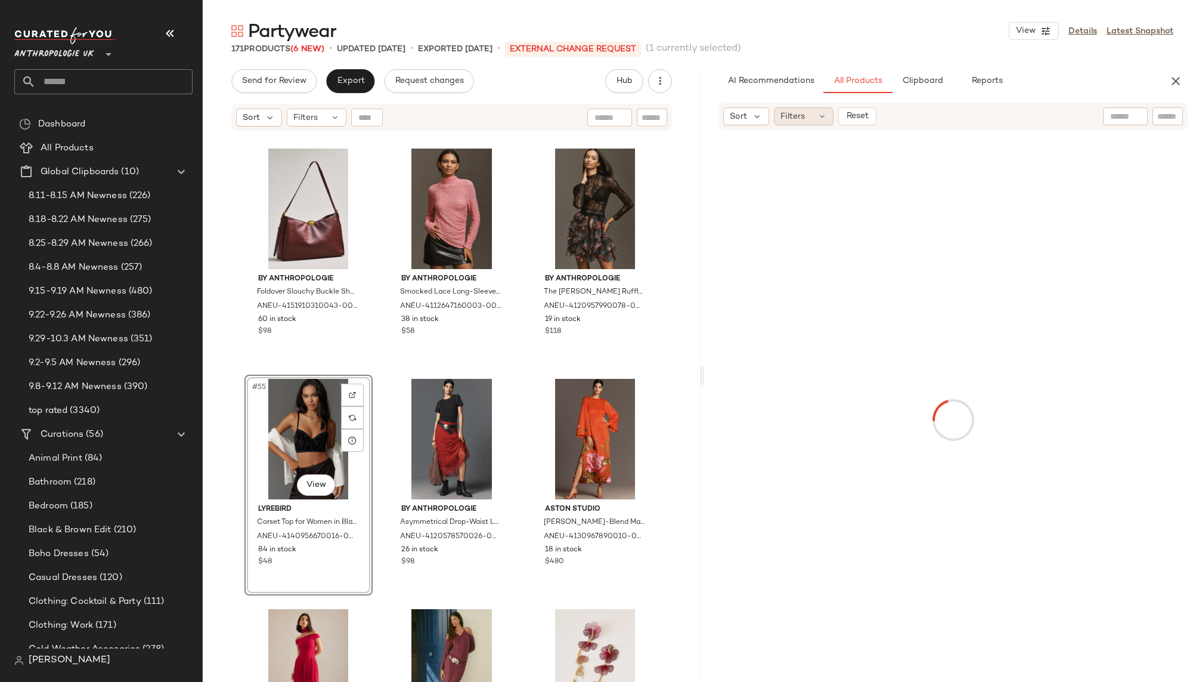
click at [813, 115] on div "Filters" at bounding box center [804, 116] width 60 height 18
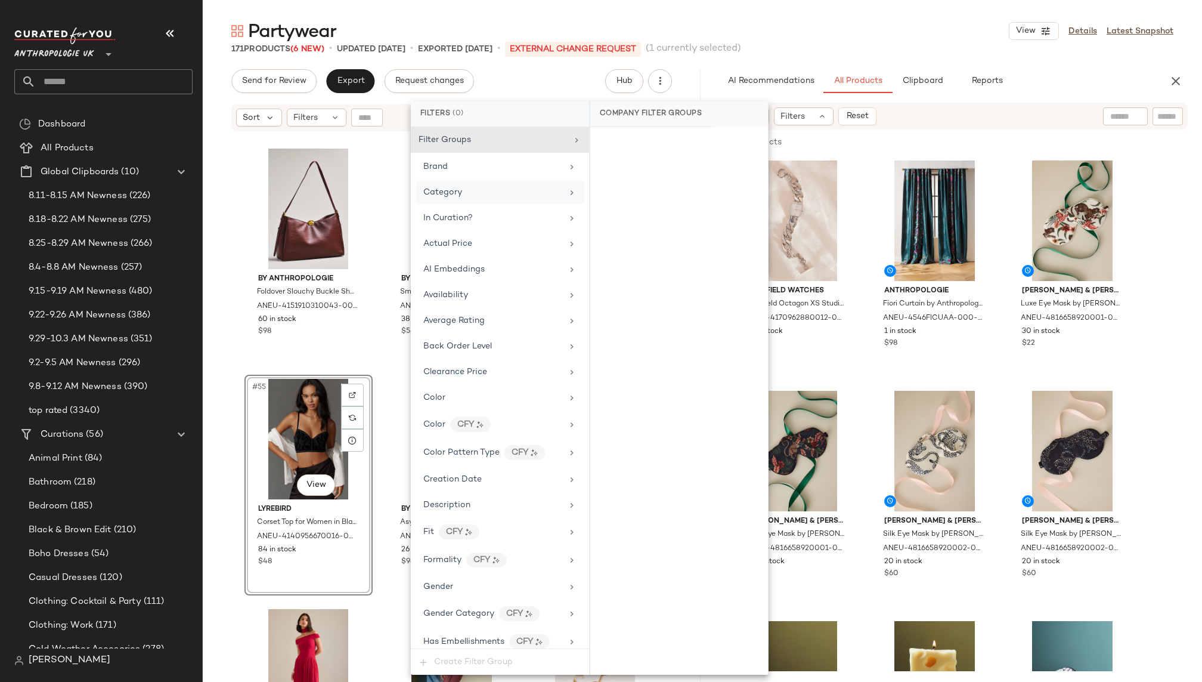
click at [520, 198] on div "Category" at bounding box center [500, 192] width 169 height 23
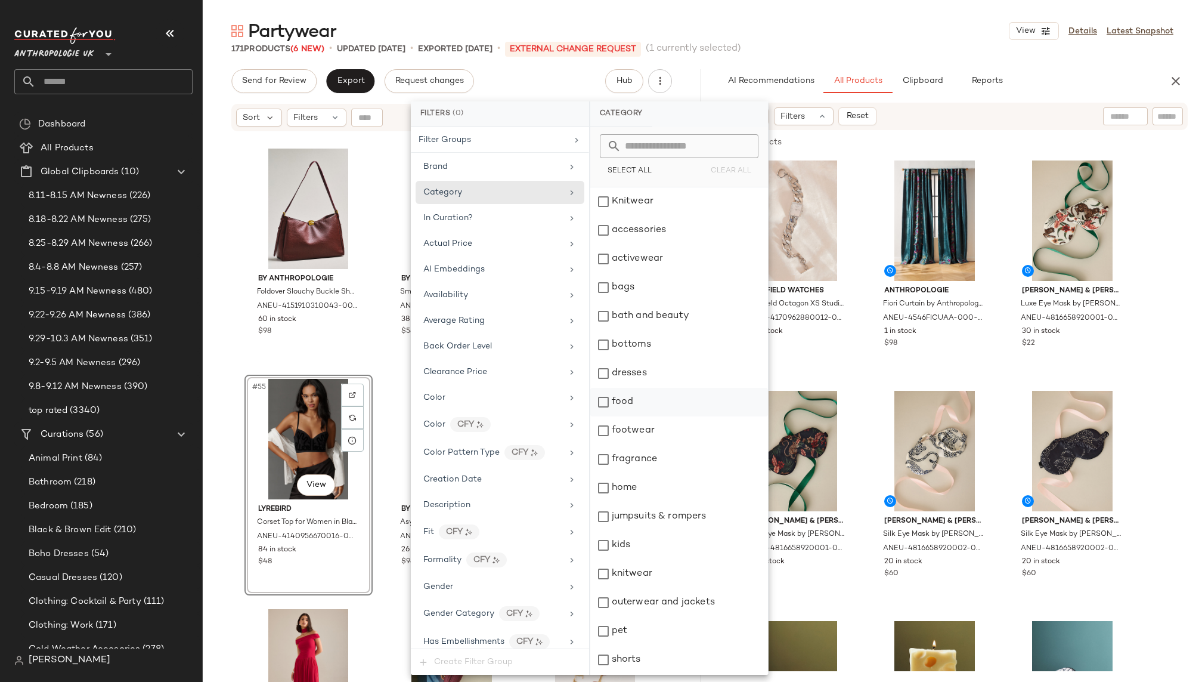
scroll to position [228, 0]
click at [660, 604] on div "tops" at bounding box center [679, 603] width 178 height 29
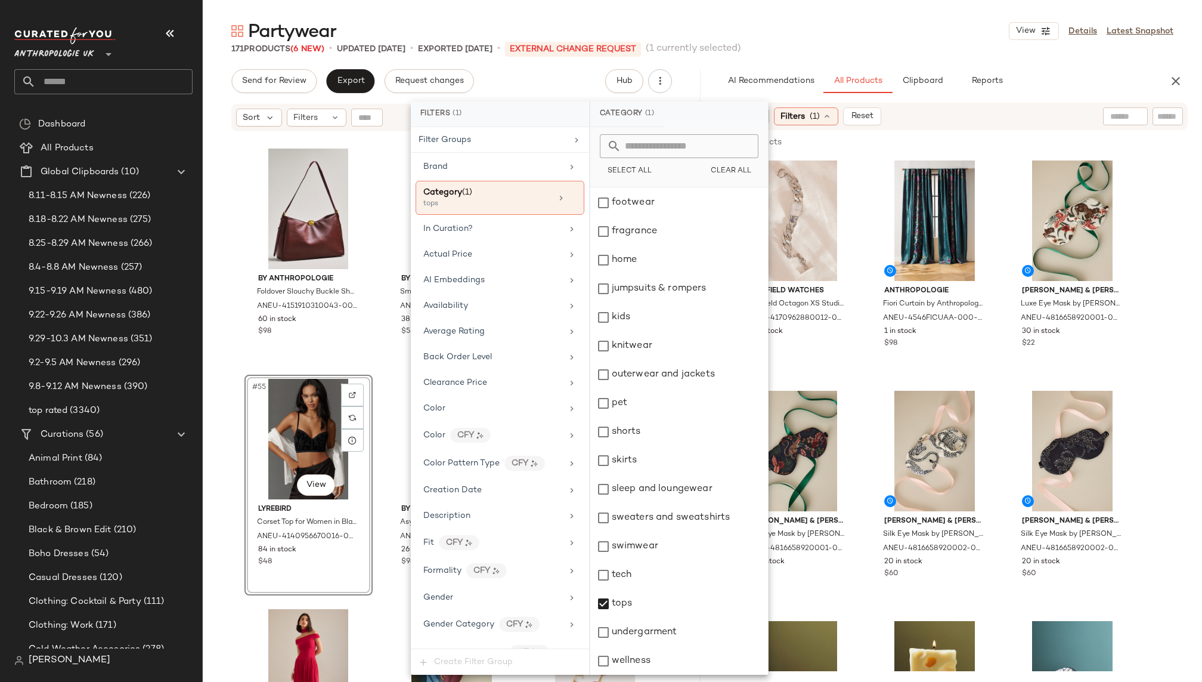
click at [919, 29] on div "Partywear View Details Latest Snapshot" at bounding box center [702, 31] width 999 height 24
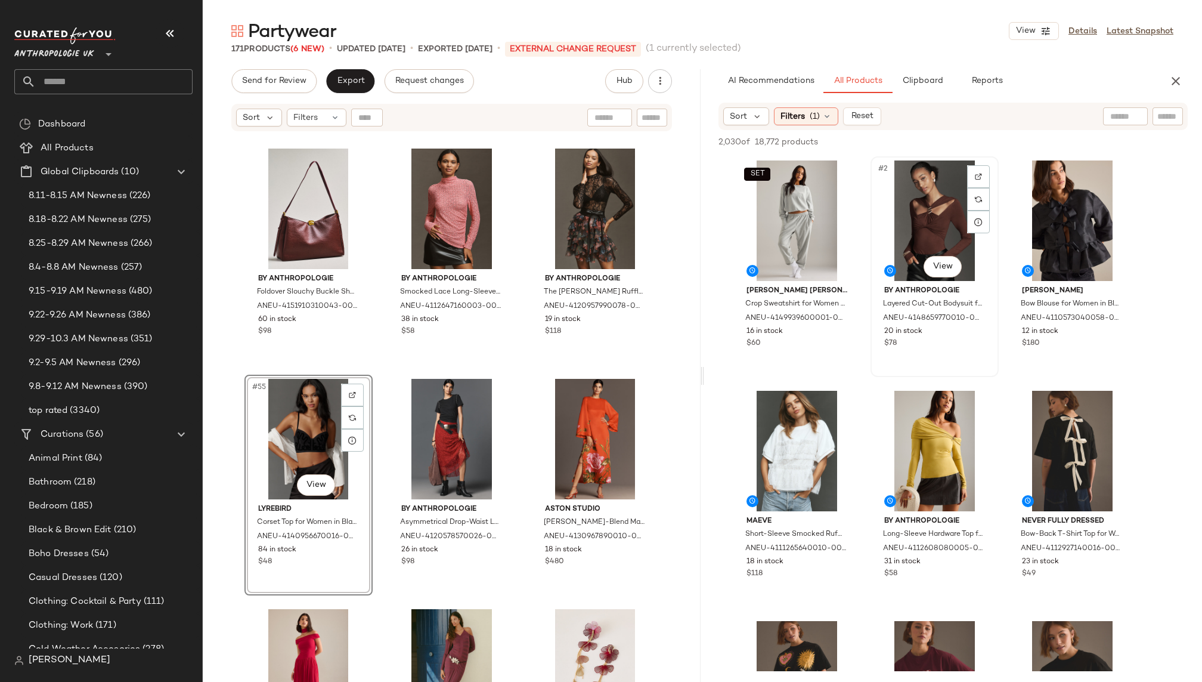
click at [903, 219] on div "#2 View" at bounding box center [935, 220] width 120 height 120
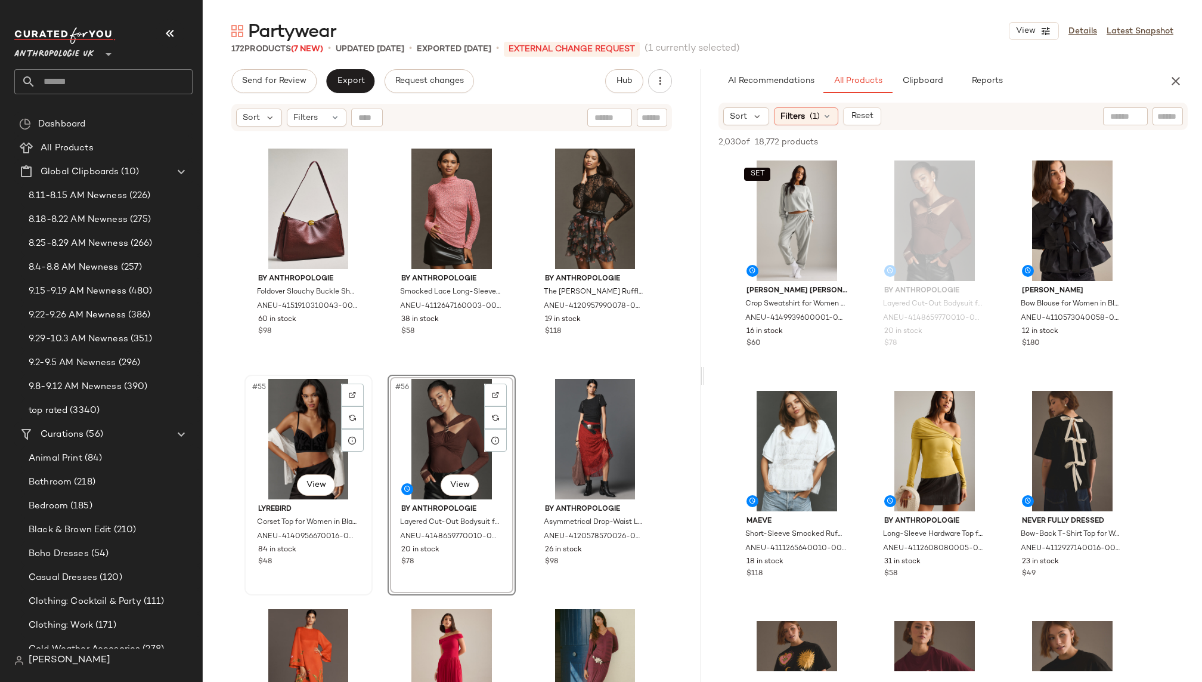
click at [288, 453] on div "#55 View" at bounding box center [309, 439] width 120 height 120
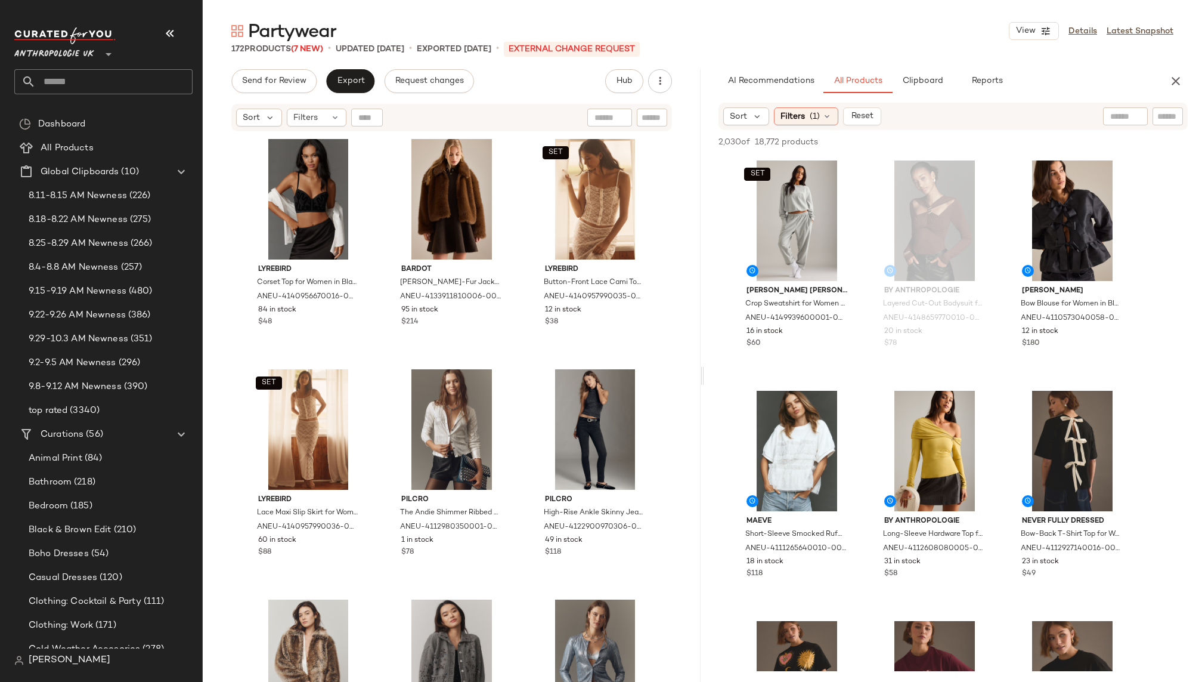
click at [1168, 118] on input "text" at bounding box center [1168, 116] width 21 height 13
paste input "**********"
type input "**********"
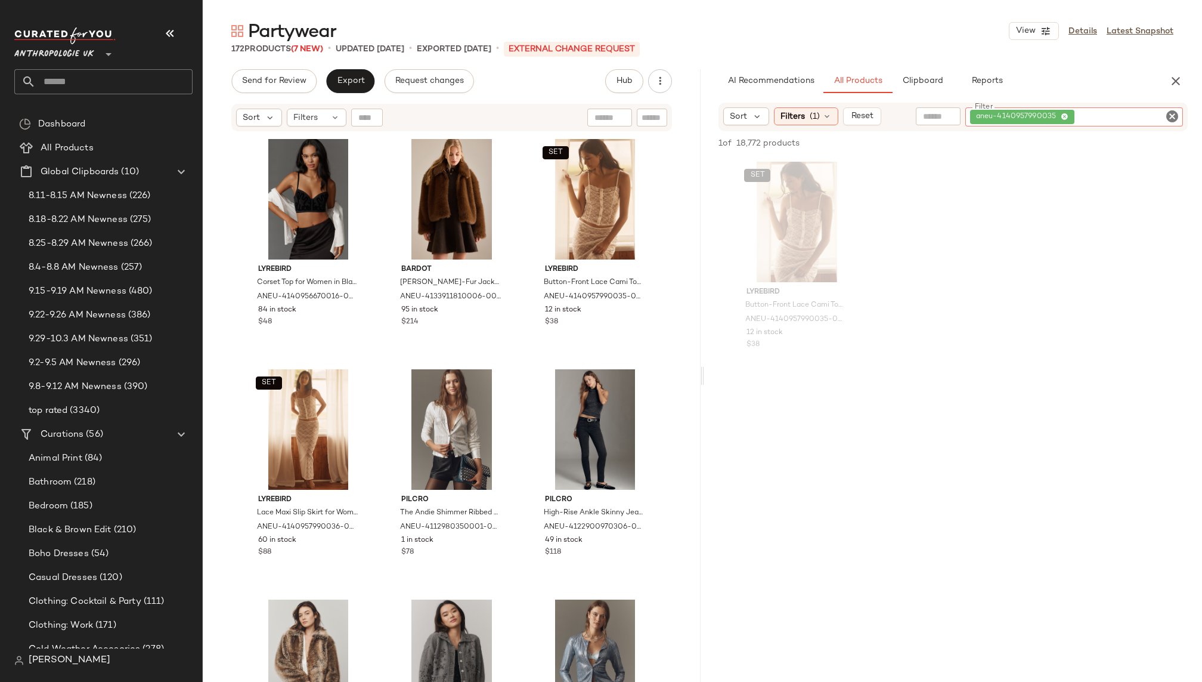
click at [1171, 120] on icon "Clear Filter" at bounding box center [1172, 116] width 14 height 14
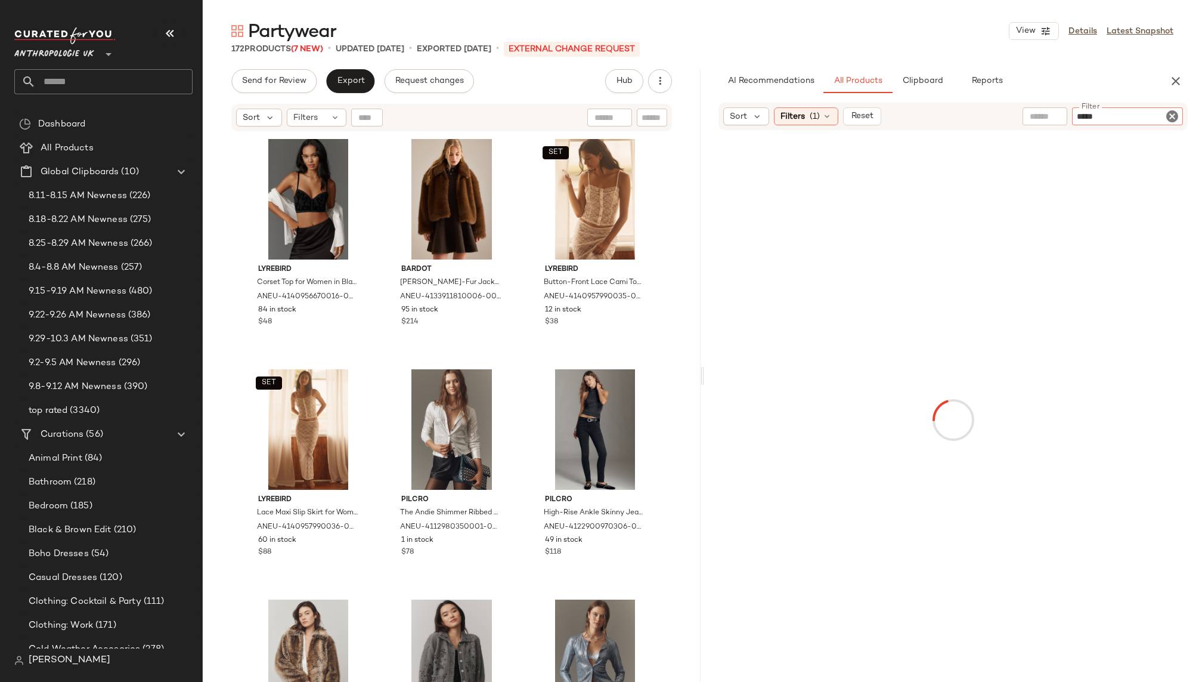
paste input "**********"
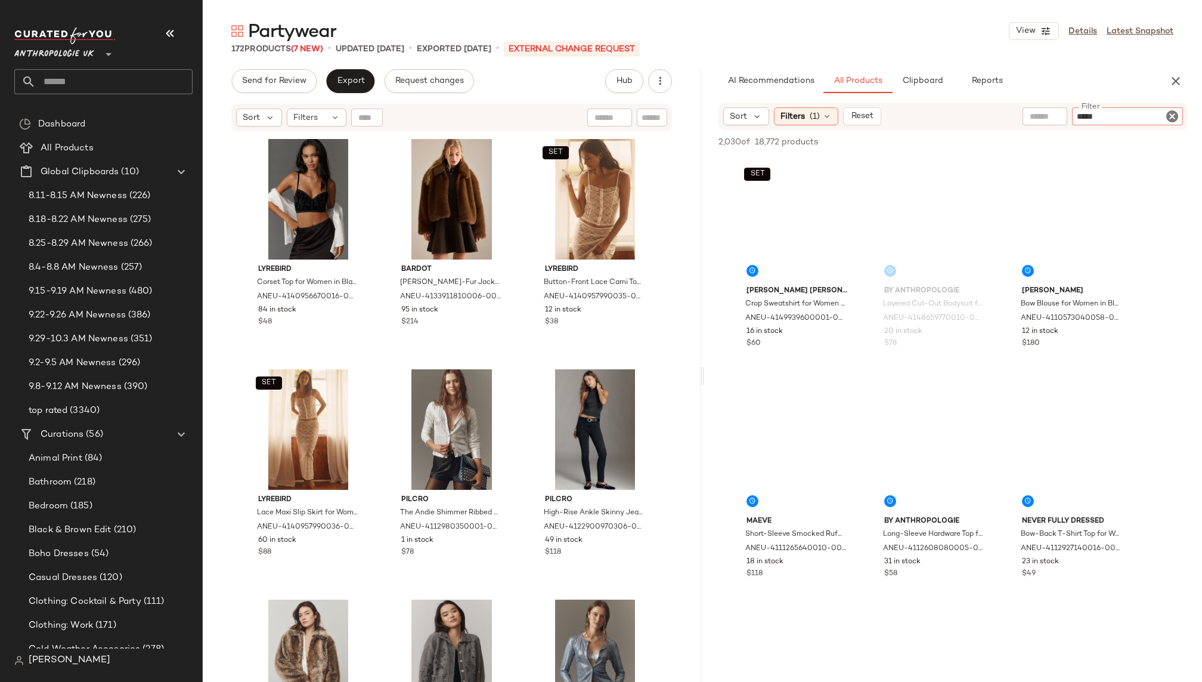
type input "**********"
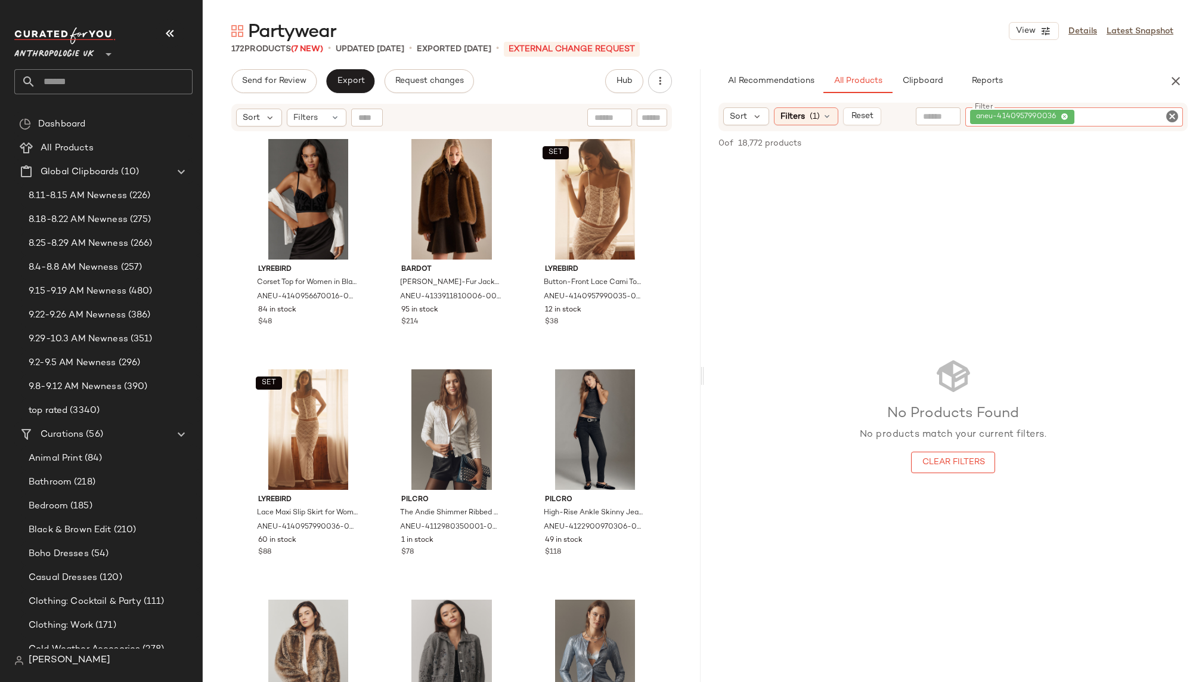
click at [1177, 117] on icon "Clear Filter" at bounding box center [1172, 116] width 14 height 14
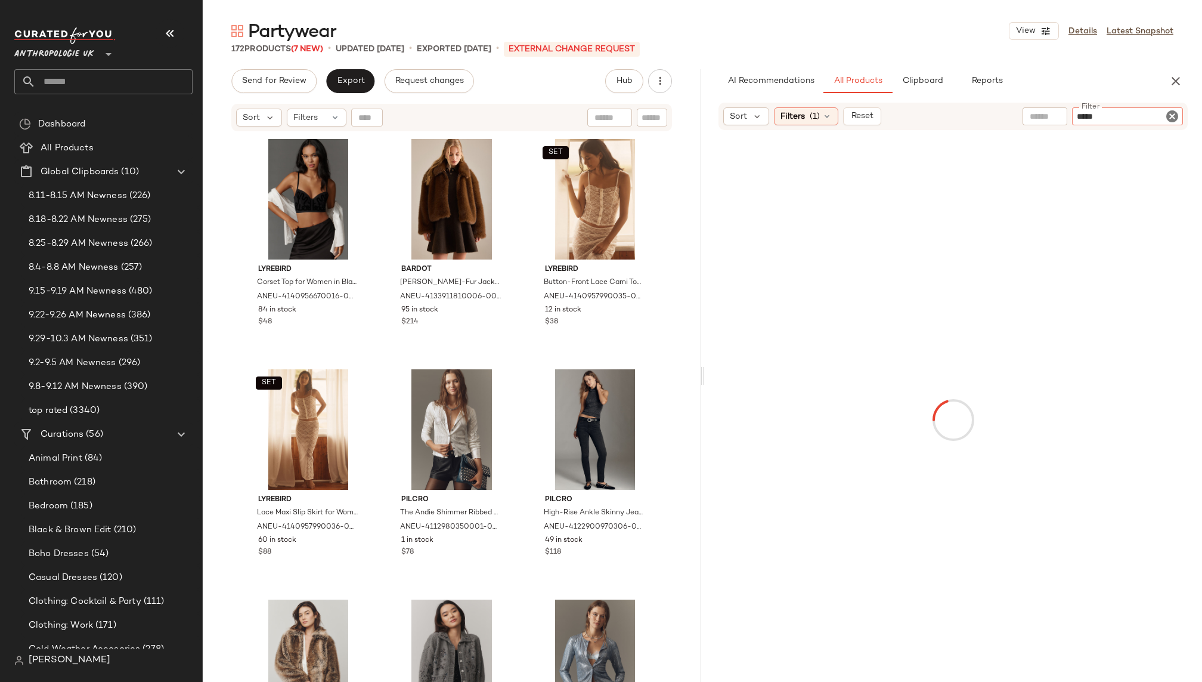
paste input "**********"
type input "**********"
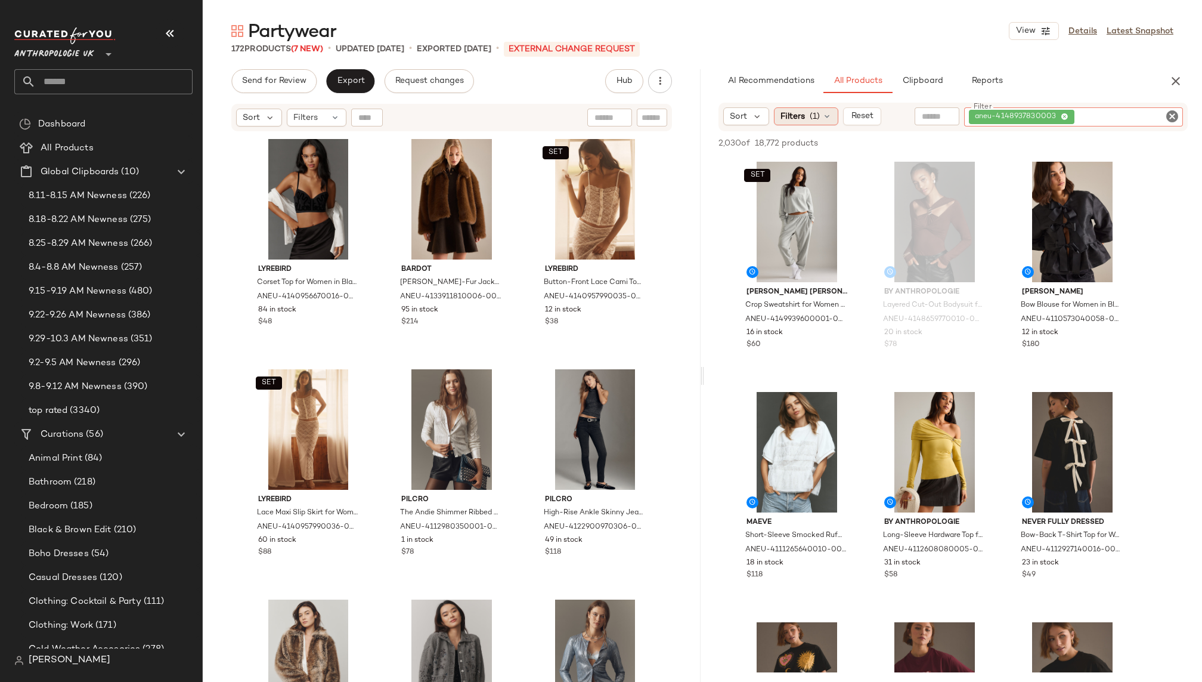
click at [796, 112] on span "Filters" at bounding box center [793, 116] width 24 height 13
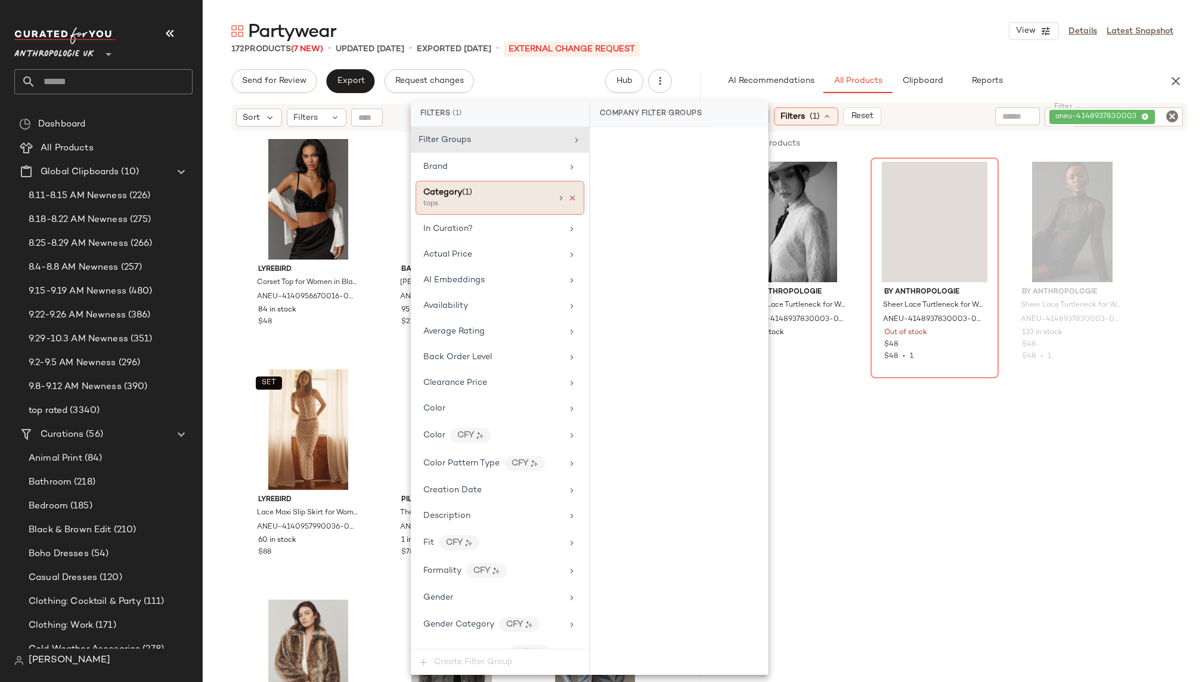
click at [568, 195] on icon at bounding box center [572, 198] width 8 height 8
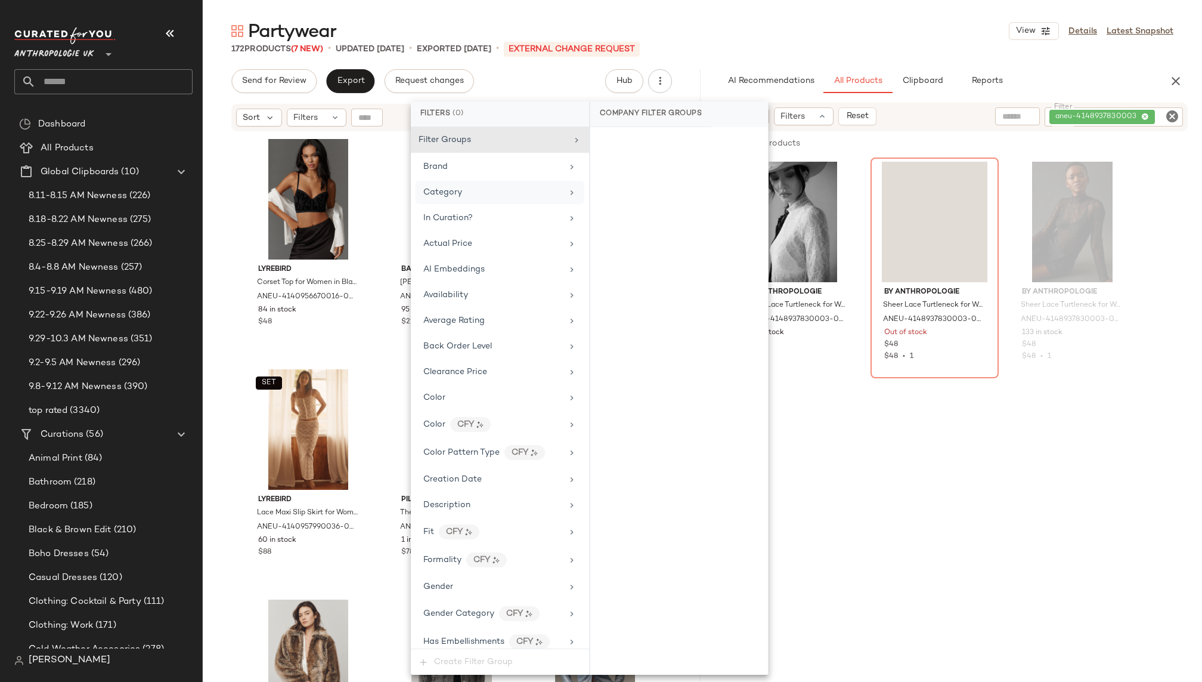
click at [1011, 52] on div "172 Products (7 New) • updated [DATE] • Exported [DATE] • External Change Reque…" at bounding box center [702, 49] width 999 height 12
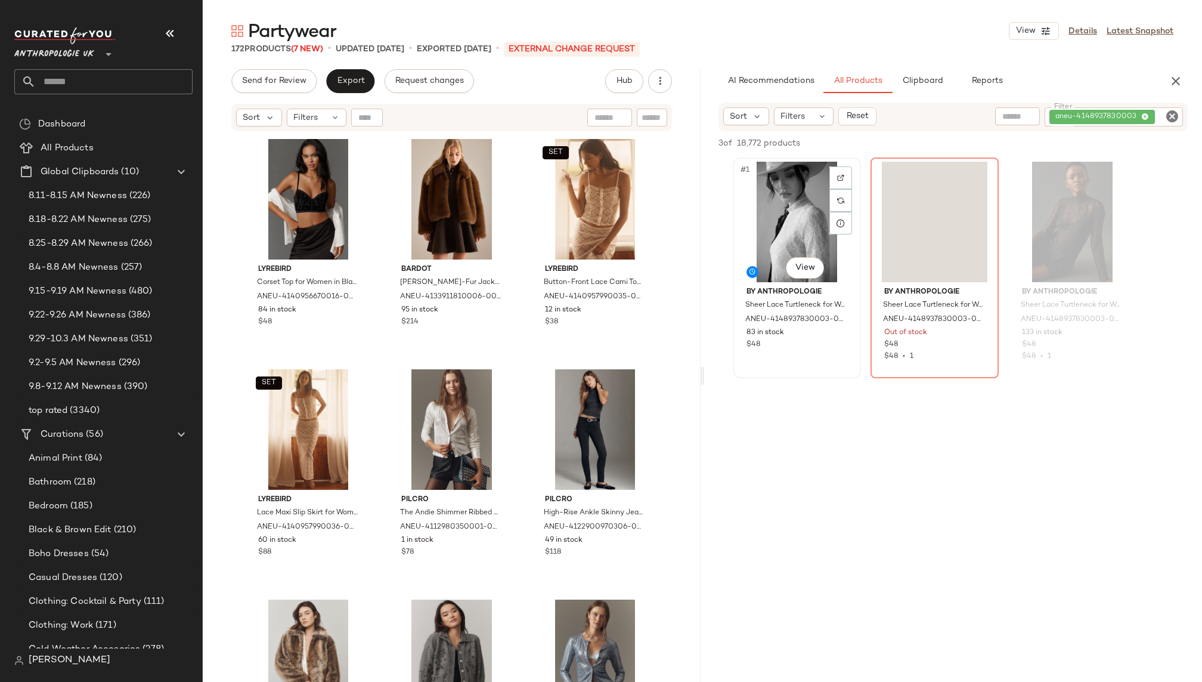
click at [793, 218] on div "#1 View" at bounding box center [797, 222] width 120 height 120
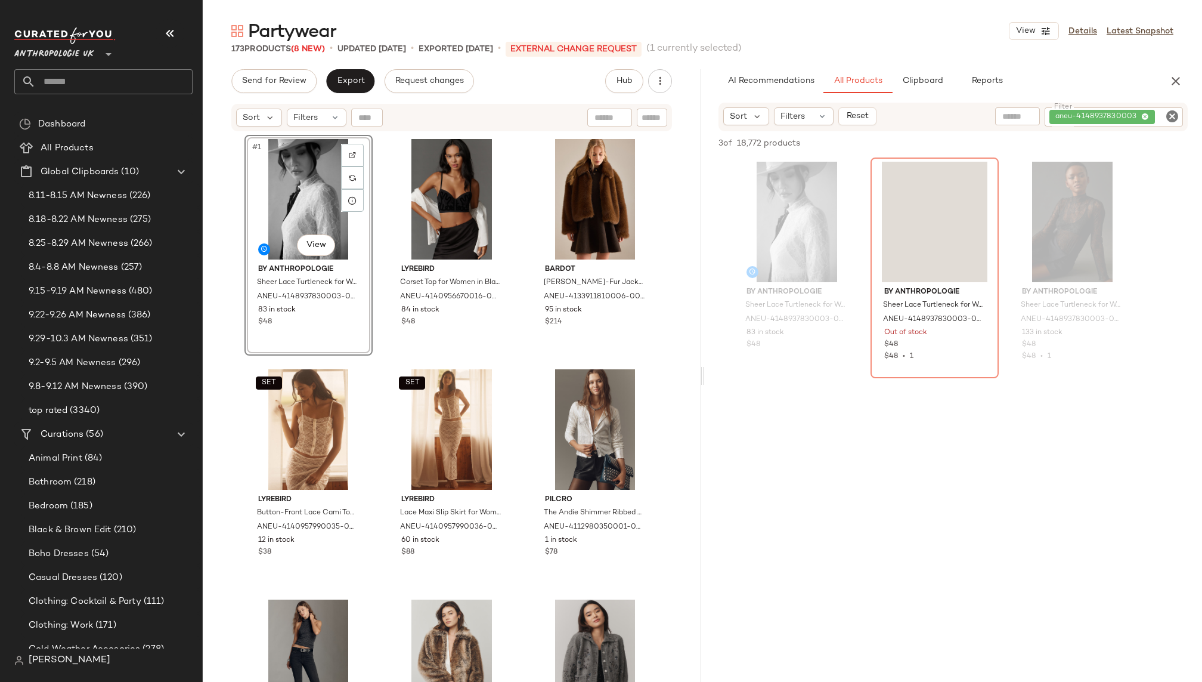
drag, startPoint x: 801, startPoint y: 205, endPoint x: 1074, endPoint y: 4, distance: 338.3
click at [1175, 113] on icon "Clear Filter" at bounding box center [1172, 116] width 14 height 14
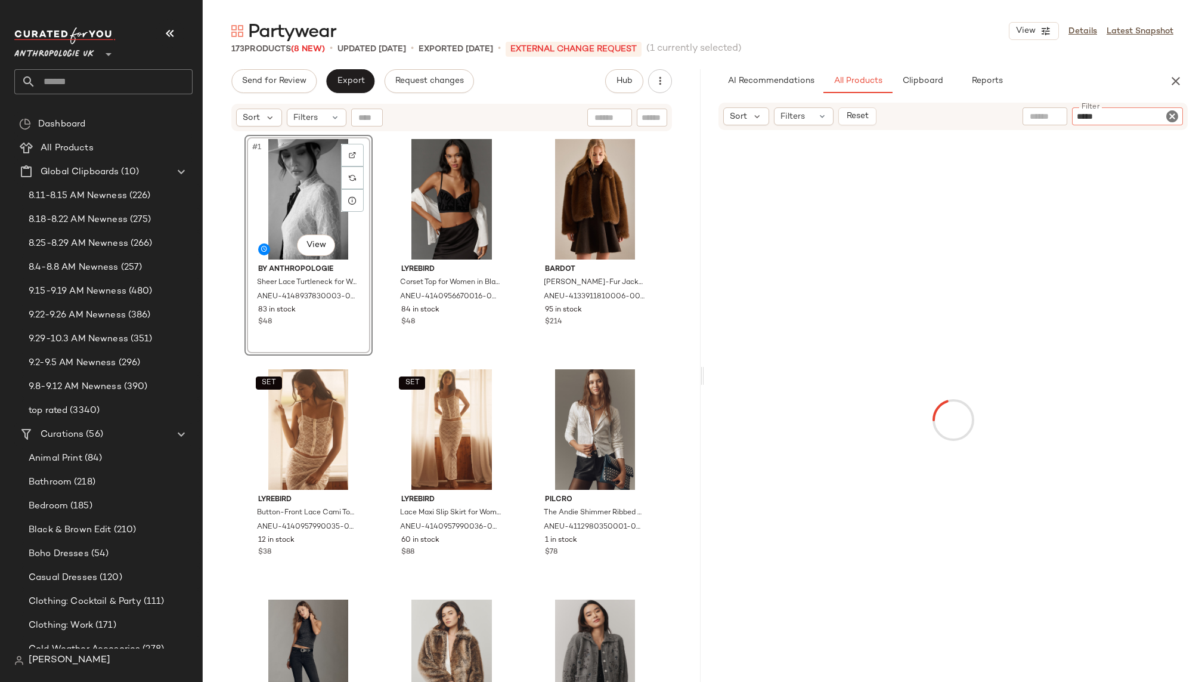
paste input "**********"
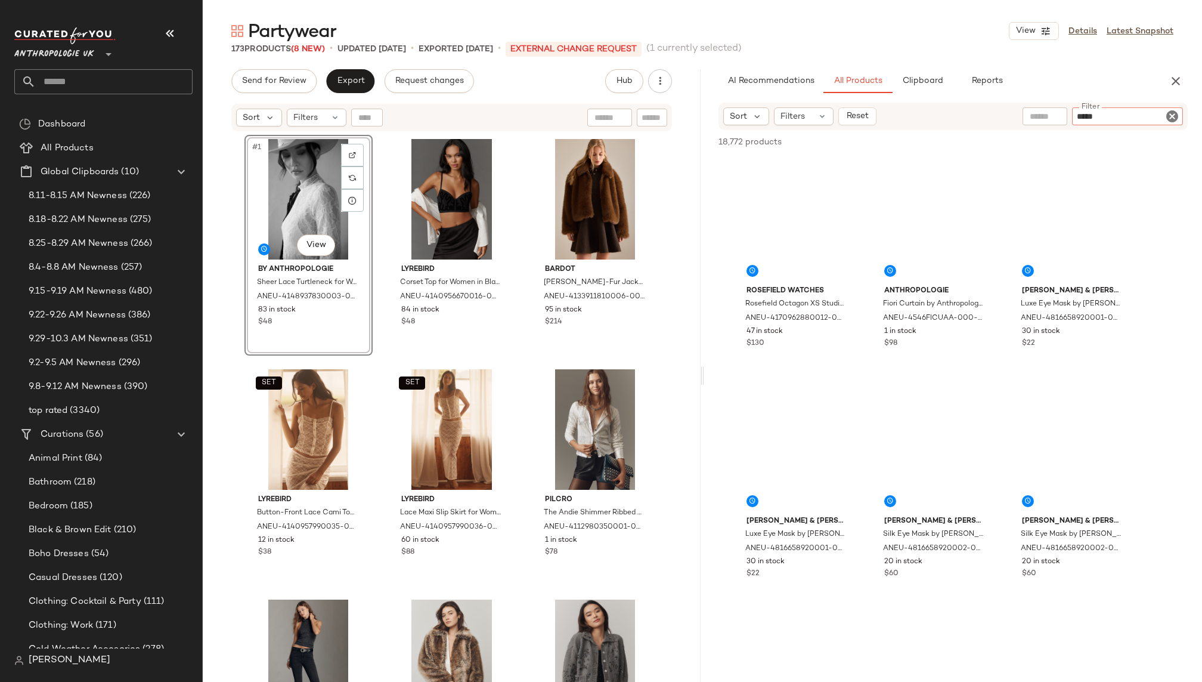
type input "**********"
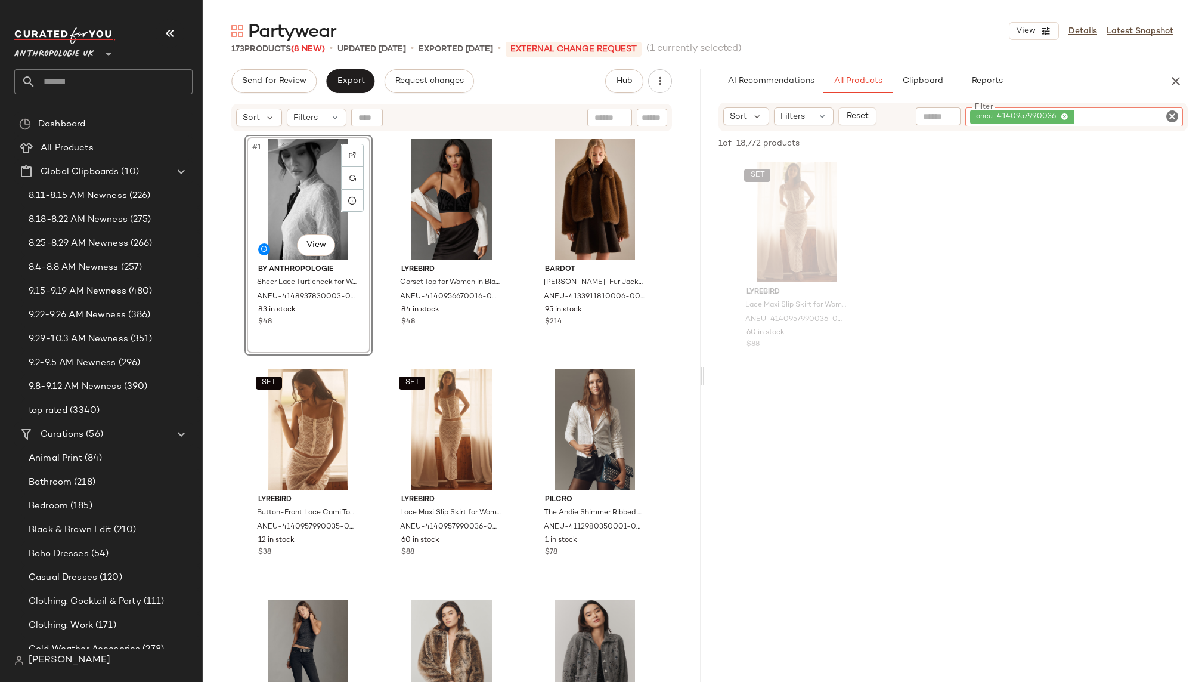
click at [1175, 119] on icon "Clear Filter" at bounding box center [1172, 116] width 14 height 14
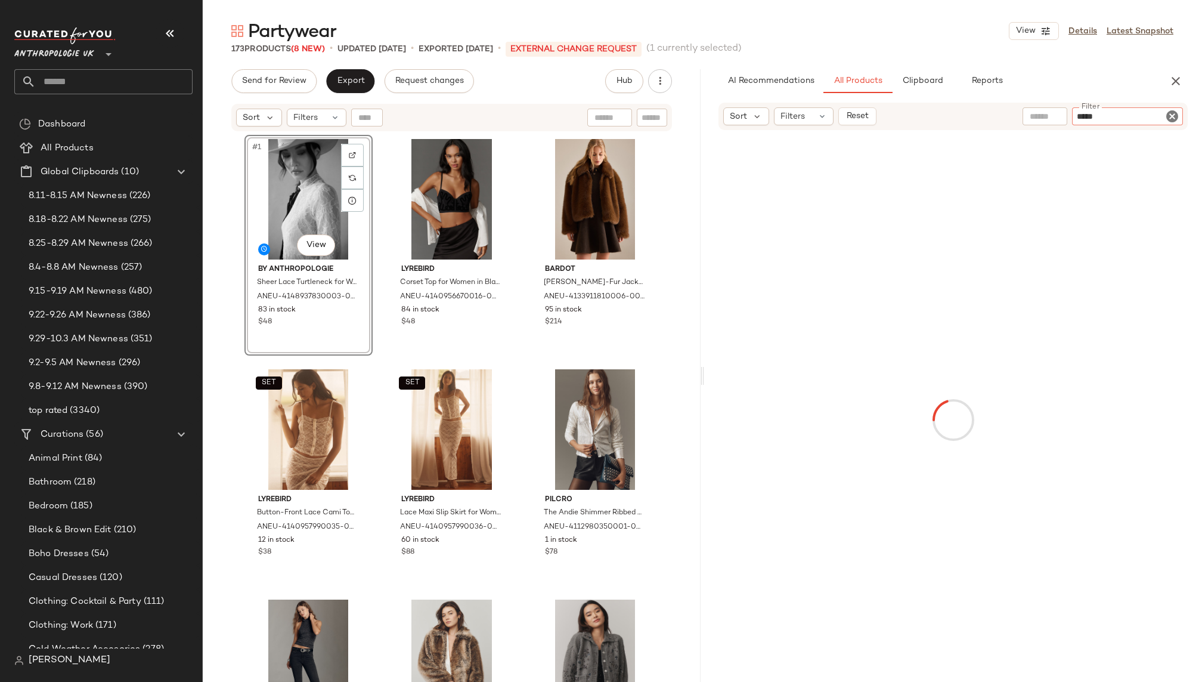
paste input "**********"
type input "**********"
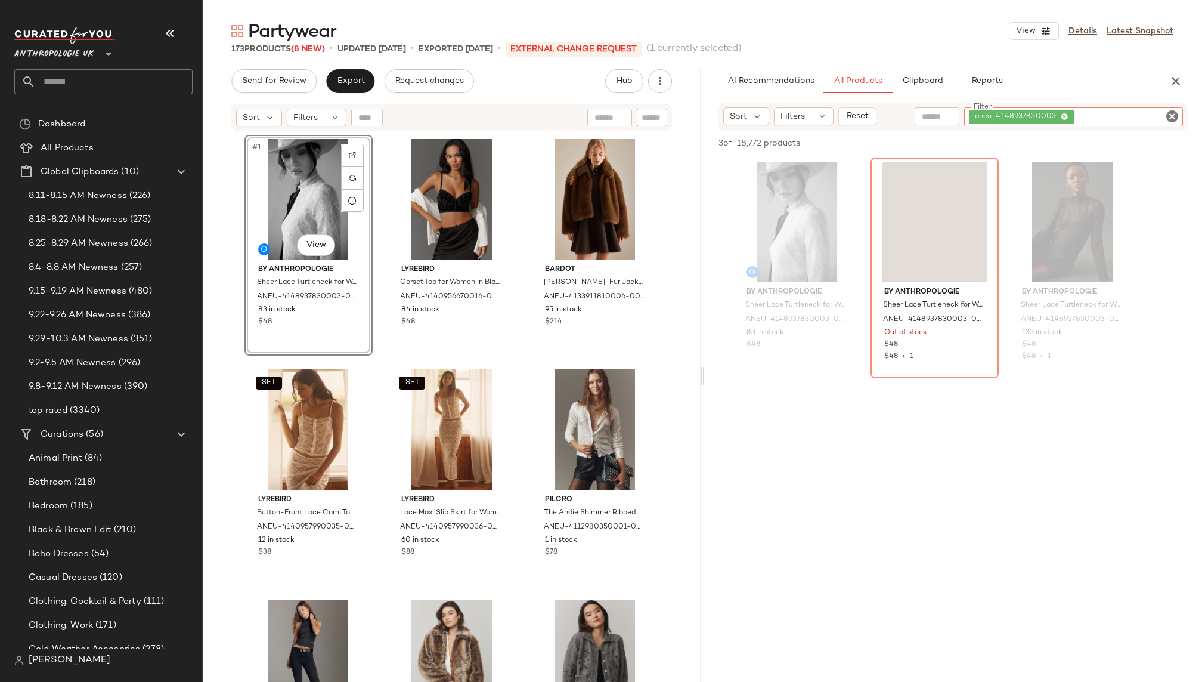
click at [1172, 113] on icon "Clear Filter" at bounding box center [1172, 116] width 14 height 14
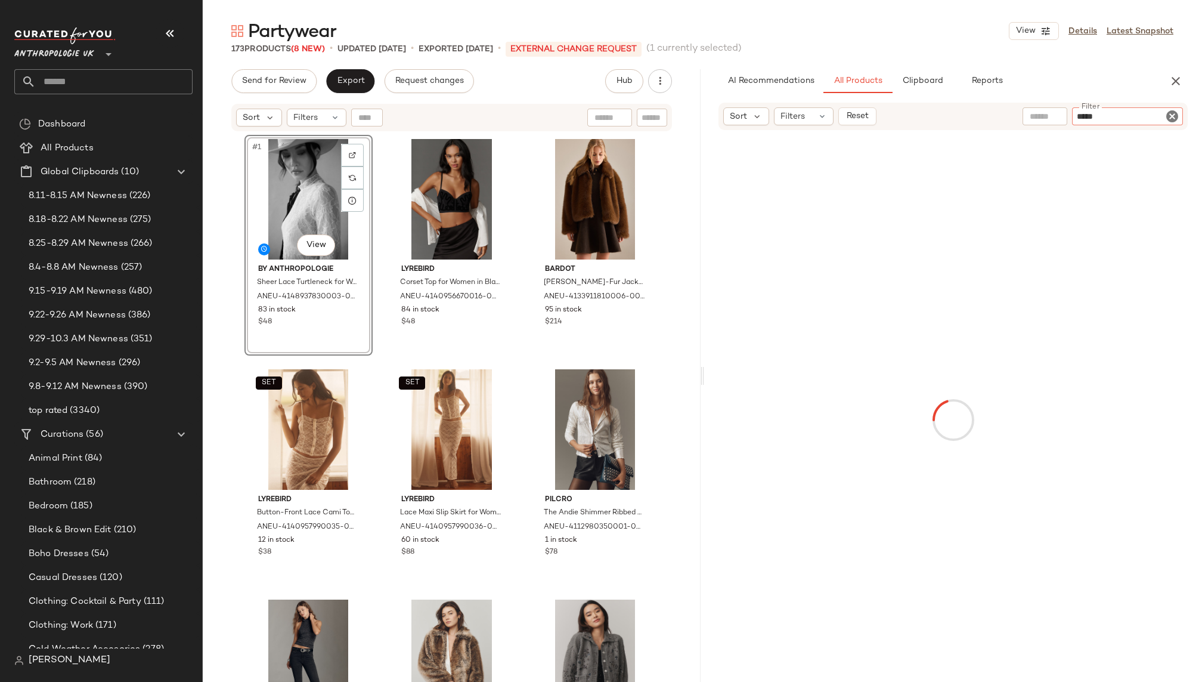
paste input "**********"
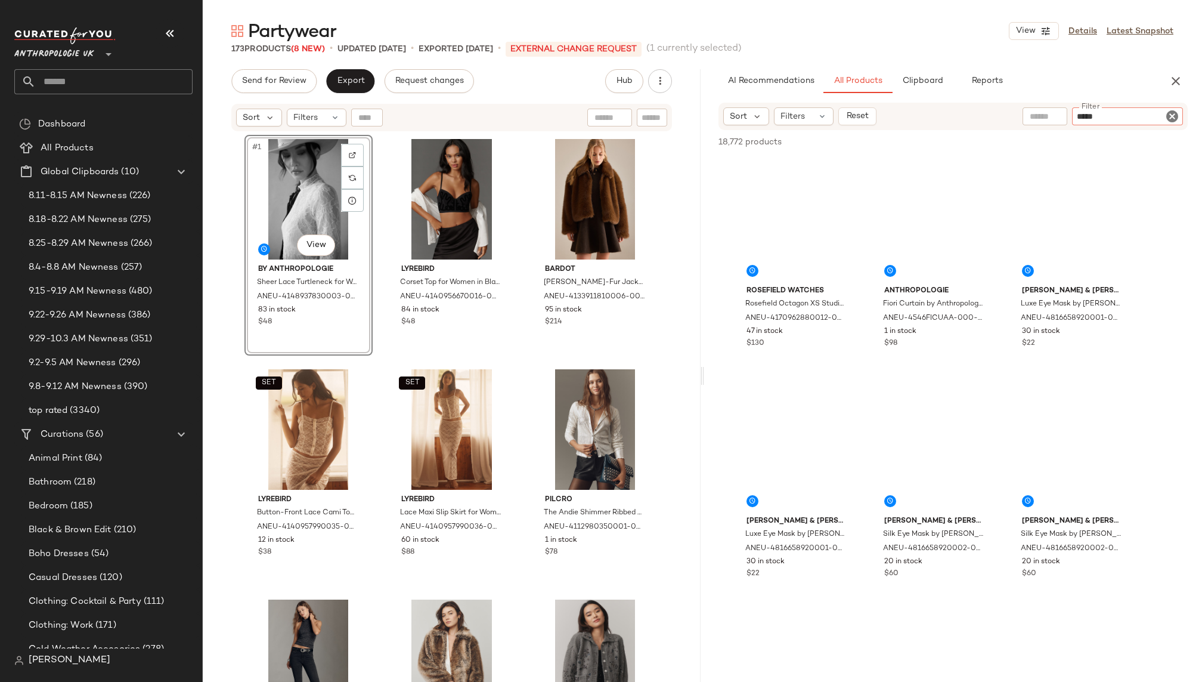
type input "**********"
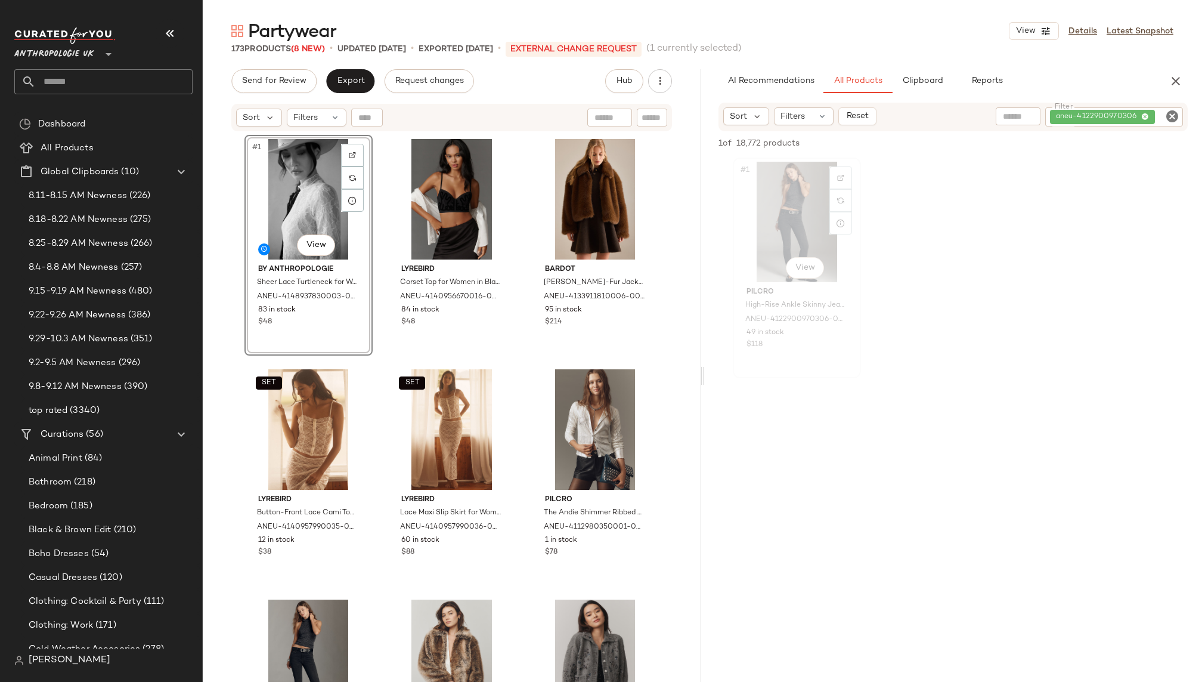
click at [794, 213] on div "#1 View" at bounding box center [797, 222] width 120 height 120
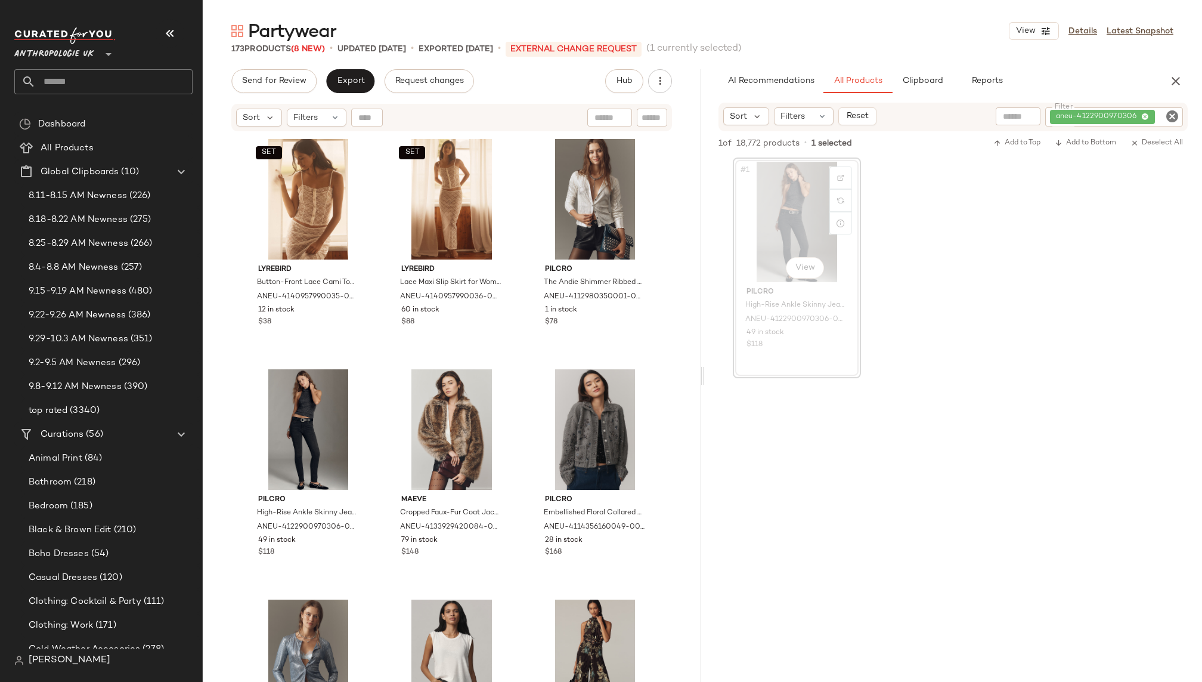
click at [1171, 114] on icon "Clear Filter" at bounding box center [1172, 116] width 14 height 14
click at [1110, 70] on div "AI Recommendations All Products Clipboard Reports" at bounding box center [934, 81] width 431 height 24
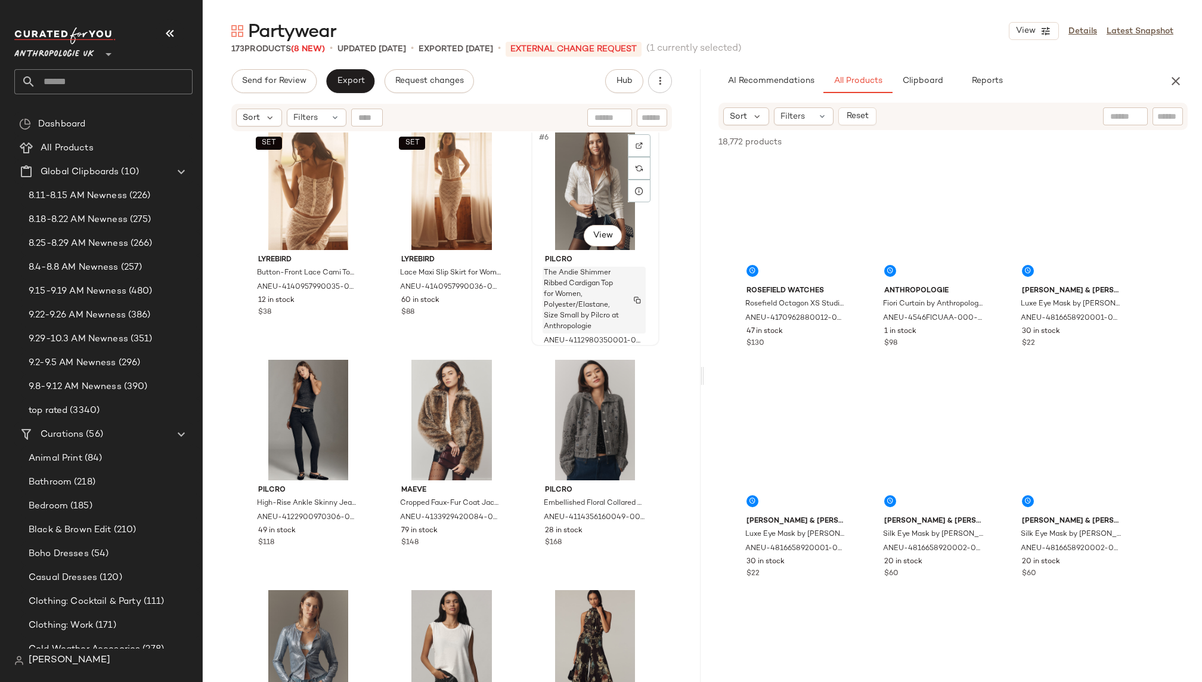
scroll to position [0, 0]
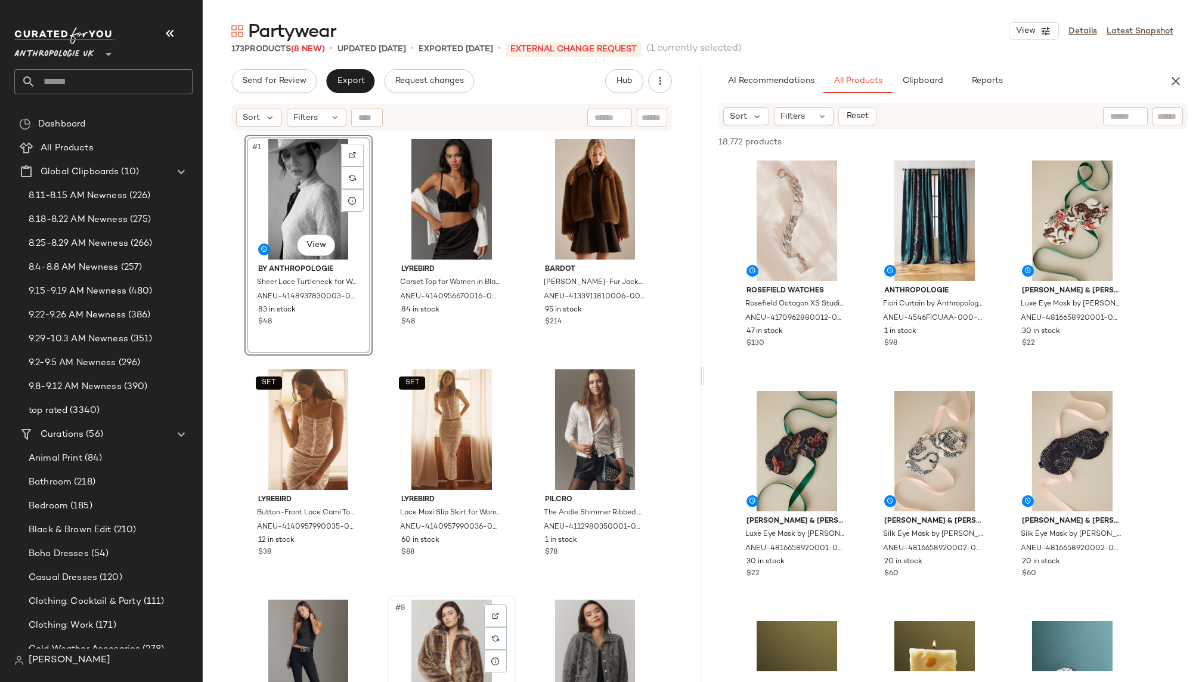
click at [429, 613] on div "#8 View" at bounding box center [452, 659] width 120 height 120
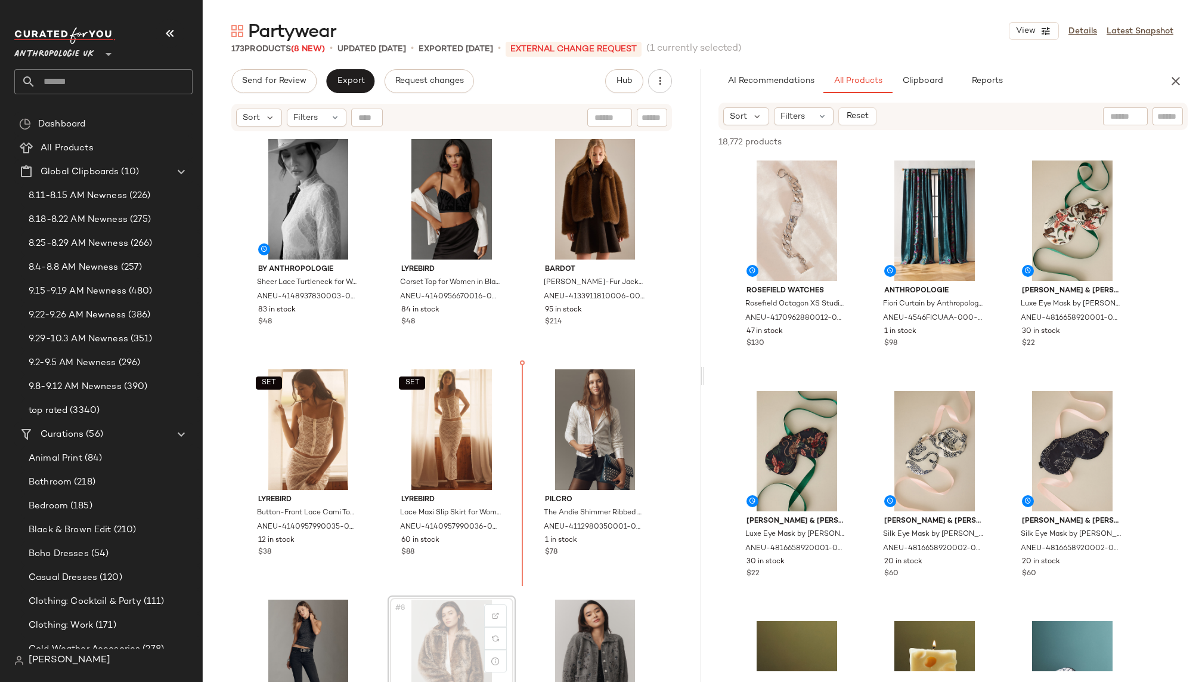
scroll to position [2, 0]
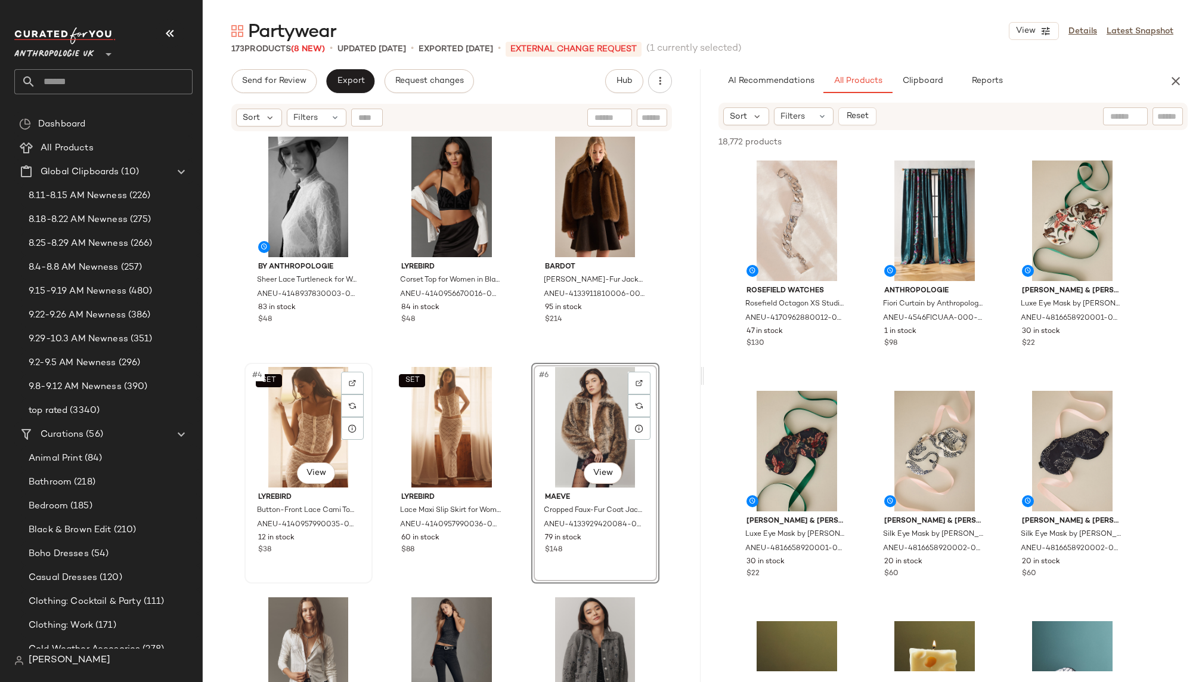
click at [267, 454] on div "SET #4 View" at bounding box center [309, 427] width 120 height 120
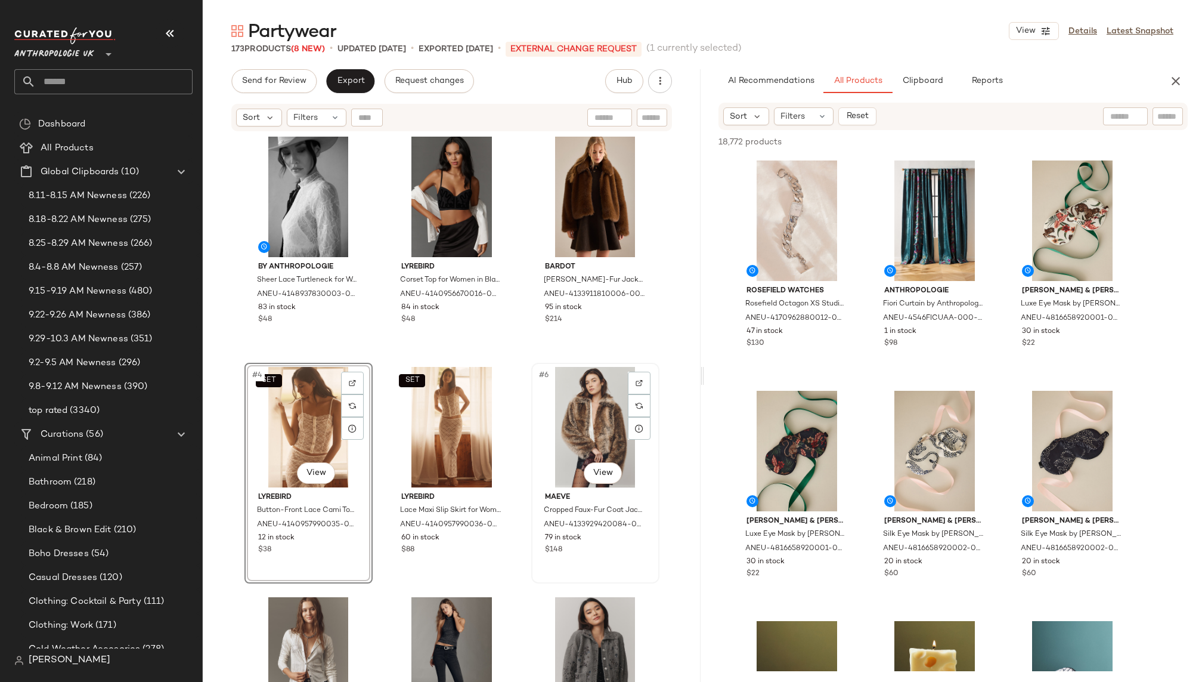
click at [598, 432] on div "#6 View" at bounding box center [596, 427] width 120 height 120
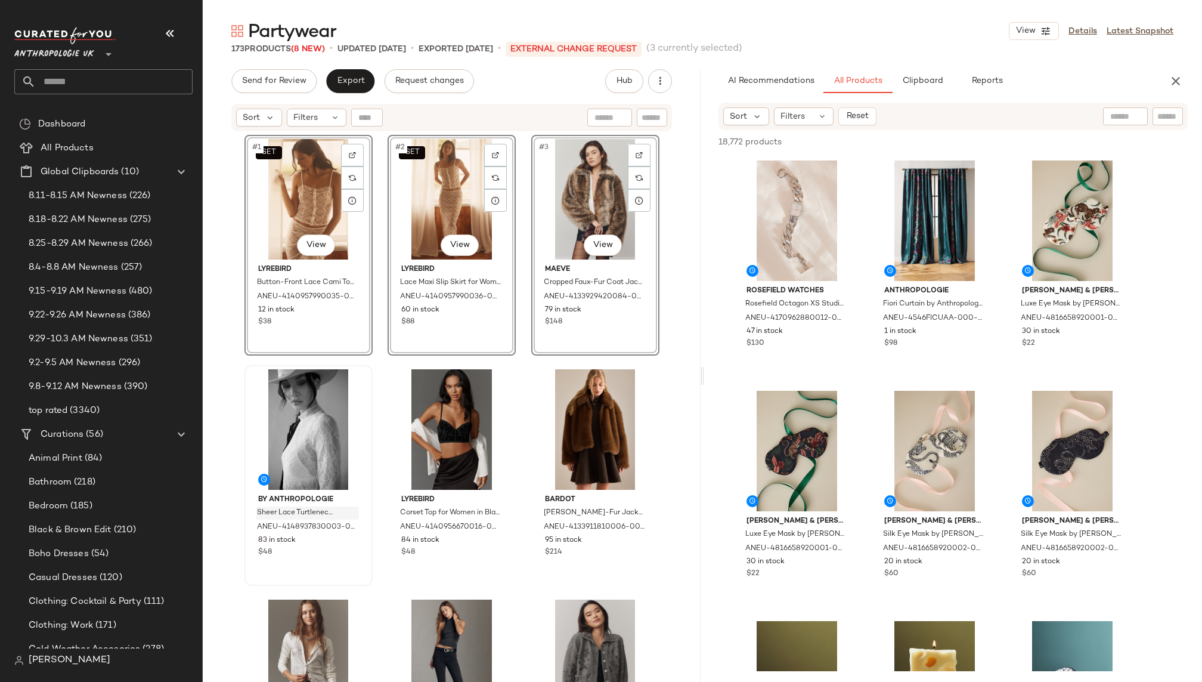
click at [516, 386] on div "SET #1 View LyreBird Button-Front Lace Cami Top for Women in White, Nylon/Spand…" at bounding box center [452, 423] width 415 height 577
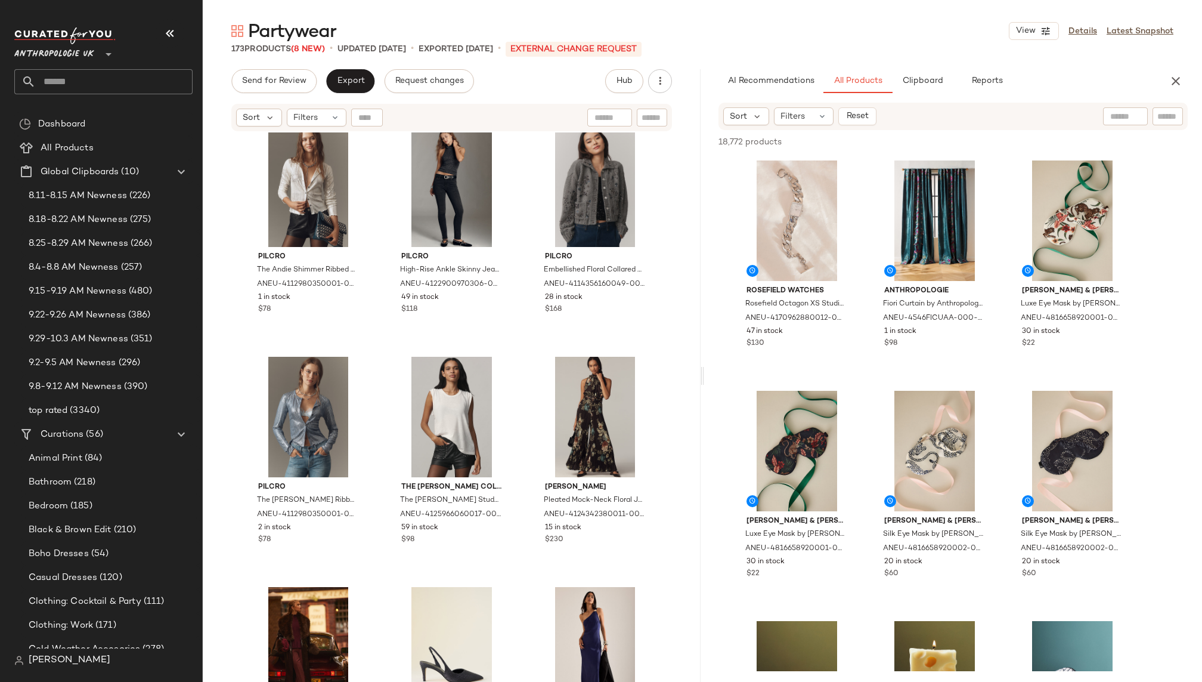
scroll to position [464, 0]
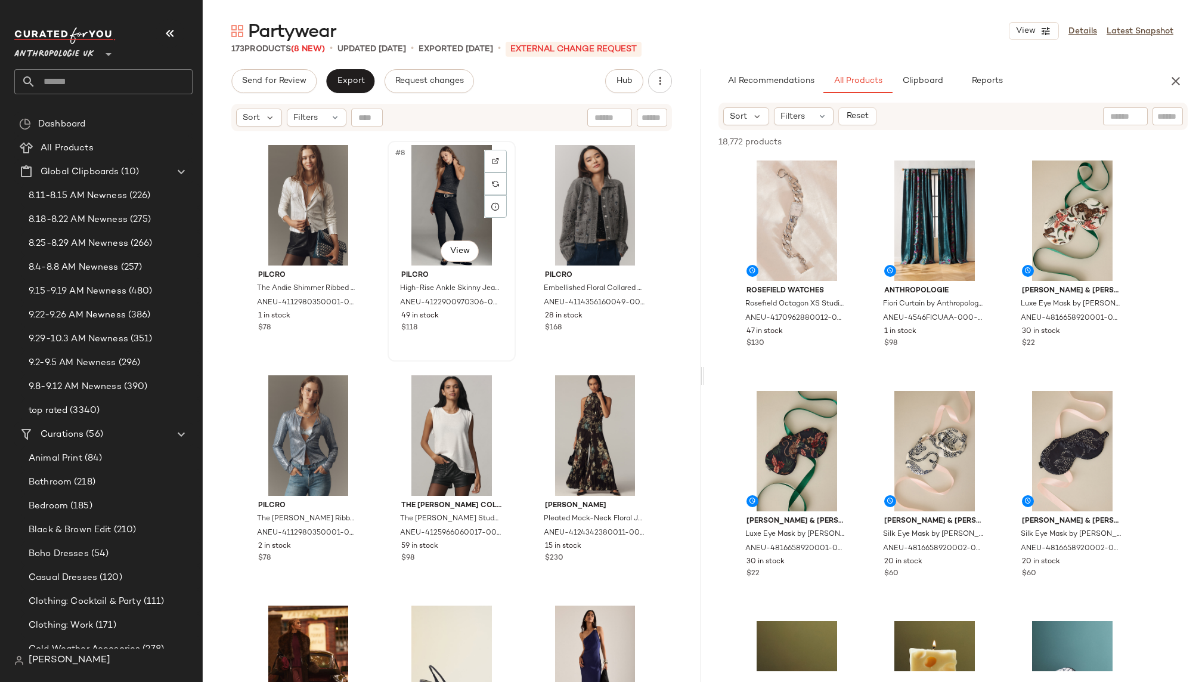
click at [431, 214] on div "#8 View" at bounding box center [452, 205] width 120 height 120
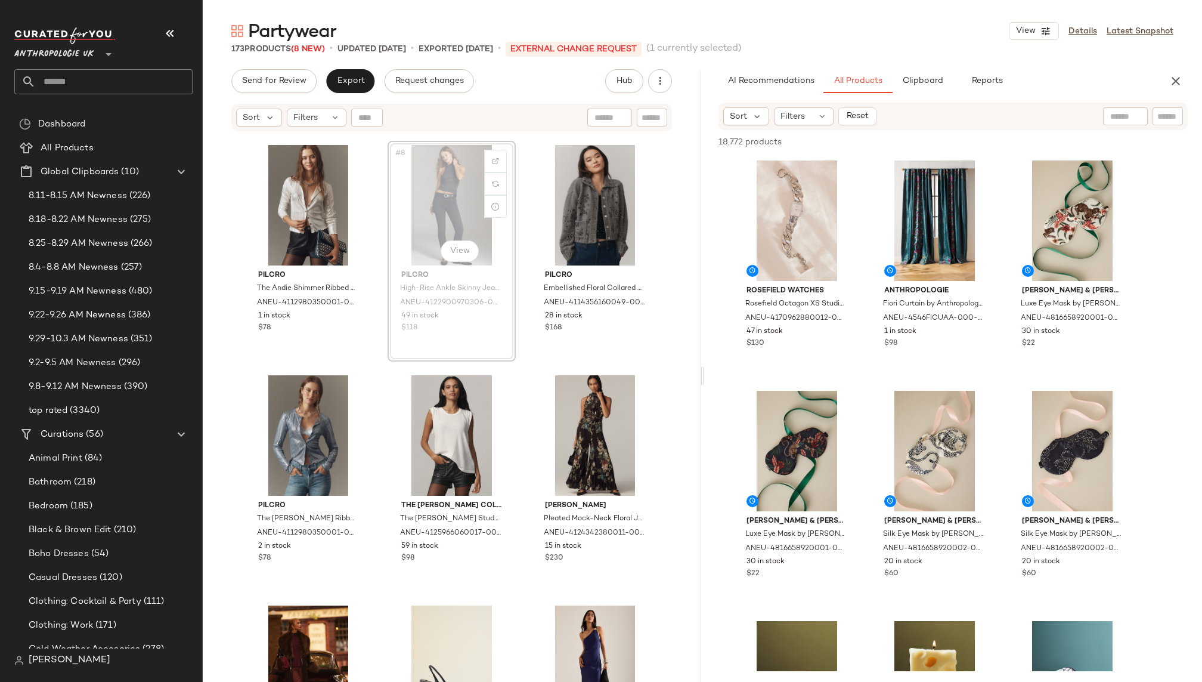
scroll to position [463, 0]
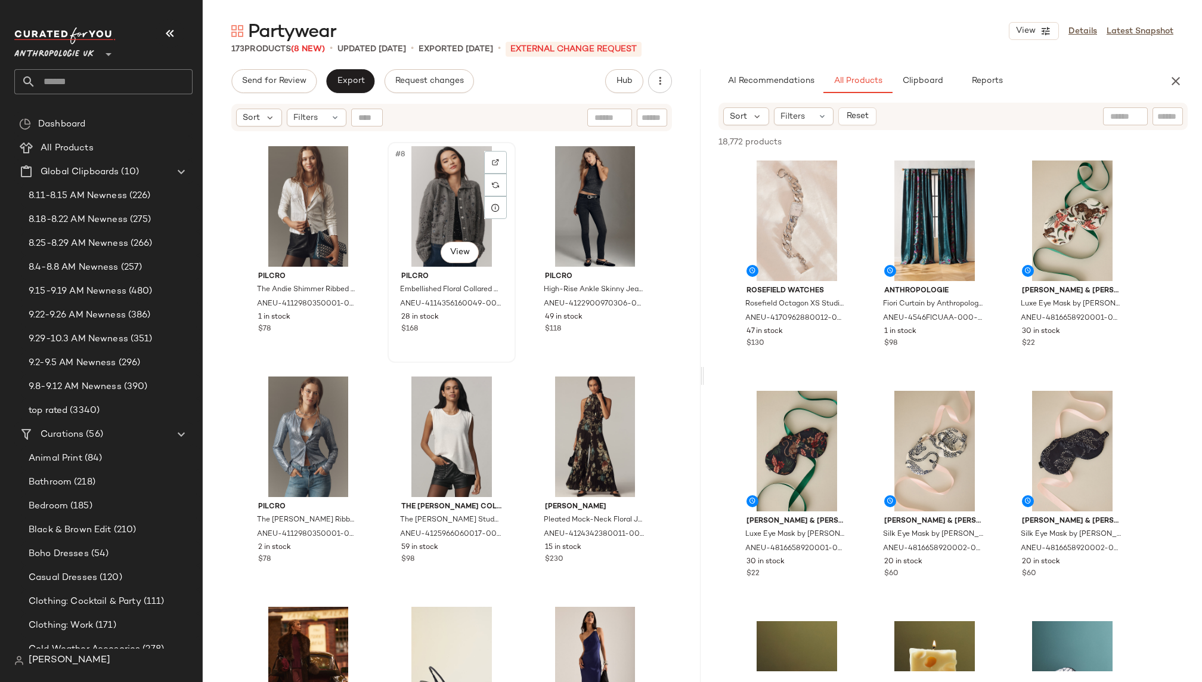
click at [400, 268] on div "Pilcro Embellished Floral Collared Cardigan, Polyester/Acrylic, Size Medium by …" at bounding box center [452, 301] width 120 height 69
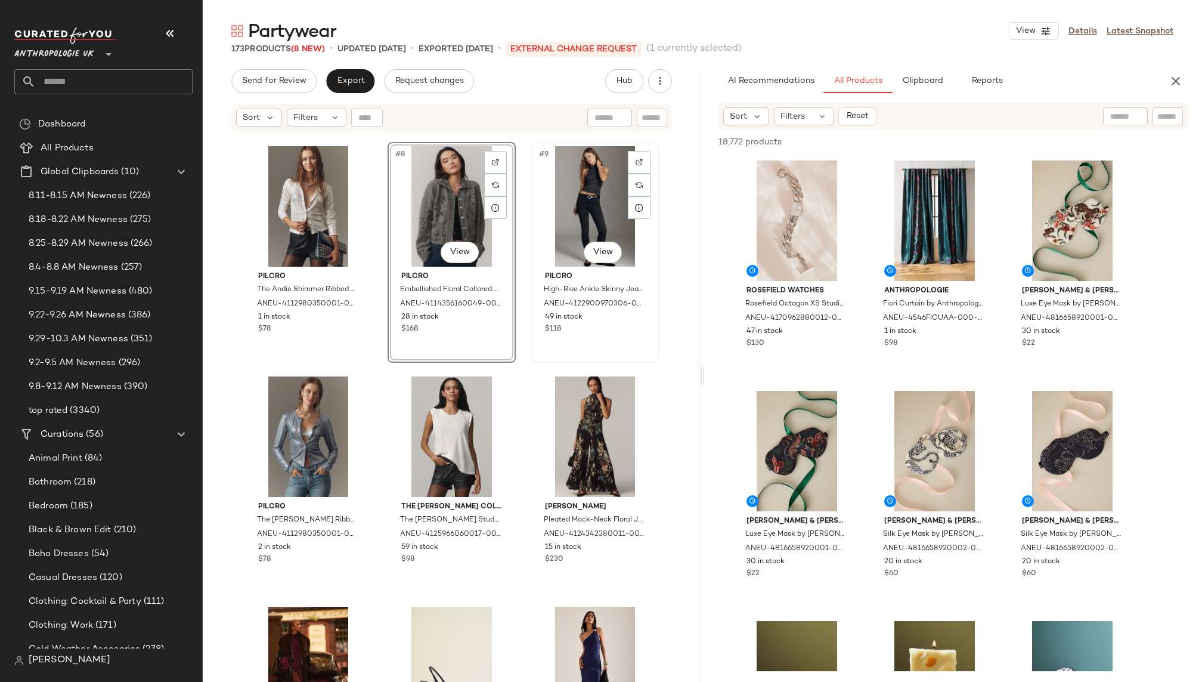
click at [547, 229] on div "#9 View" at bounding box center [596, 206] width 120 height 120
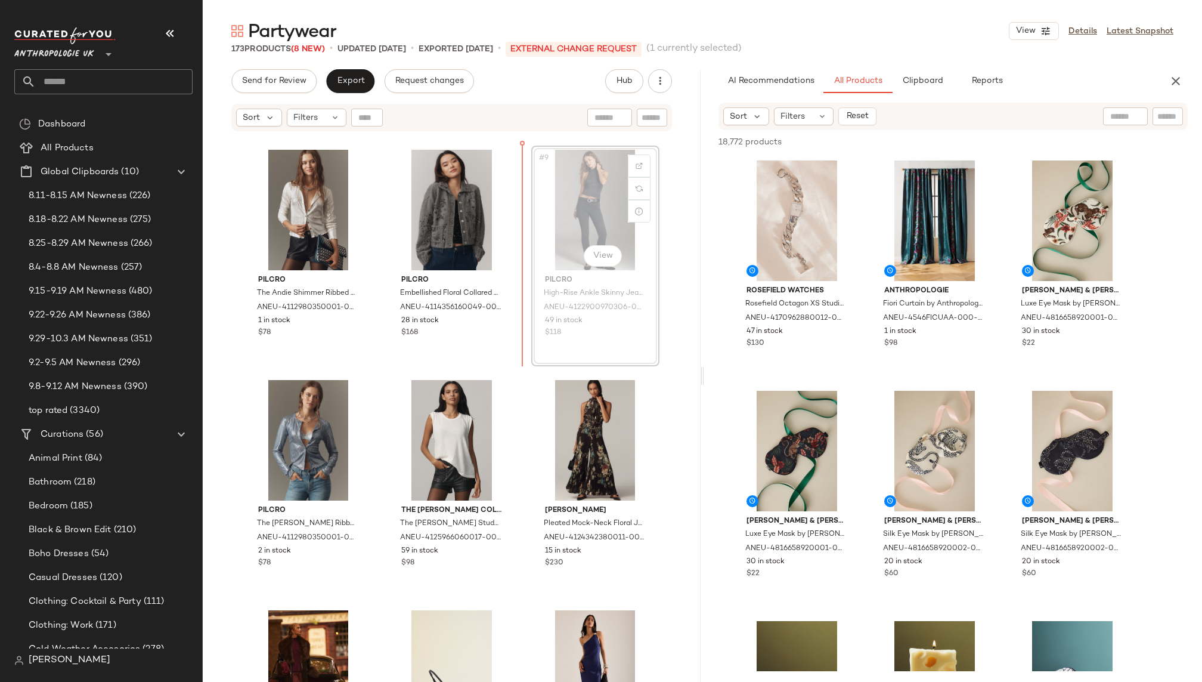
scroll to position [459, 0]
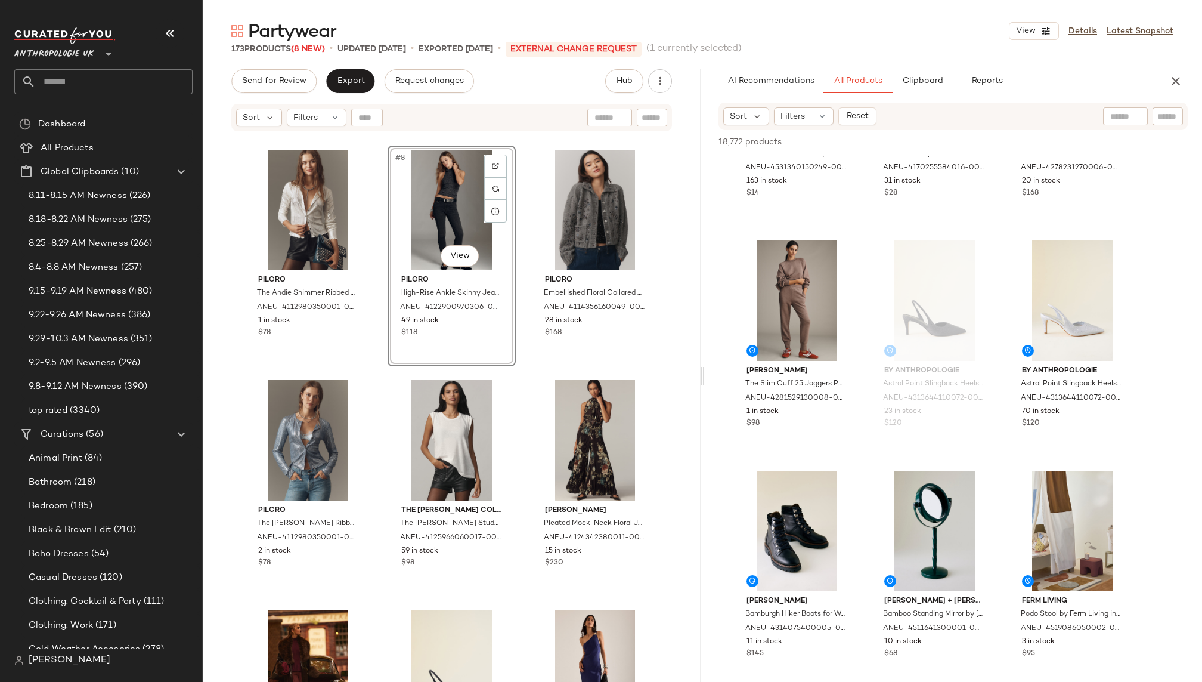
scroll to position [9842, 0]
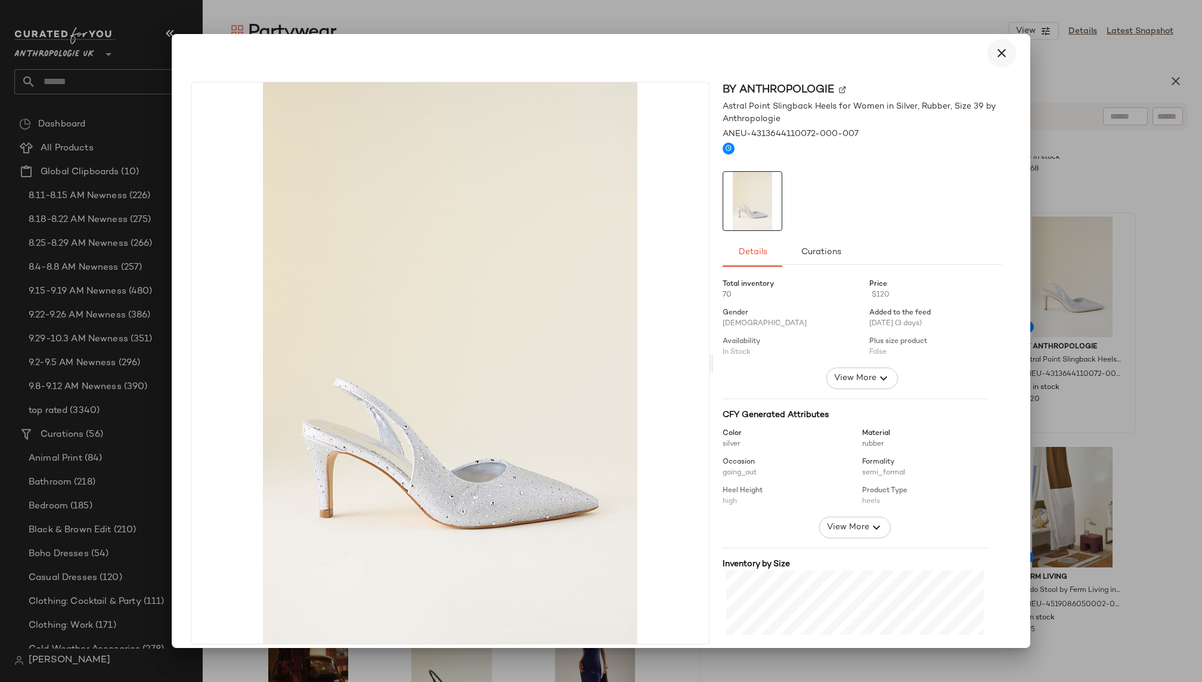
click at [999, 52] on icon "button" at bounding box center [1002, 53] width 14 height 14
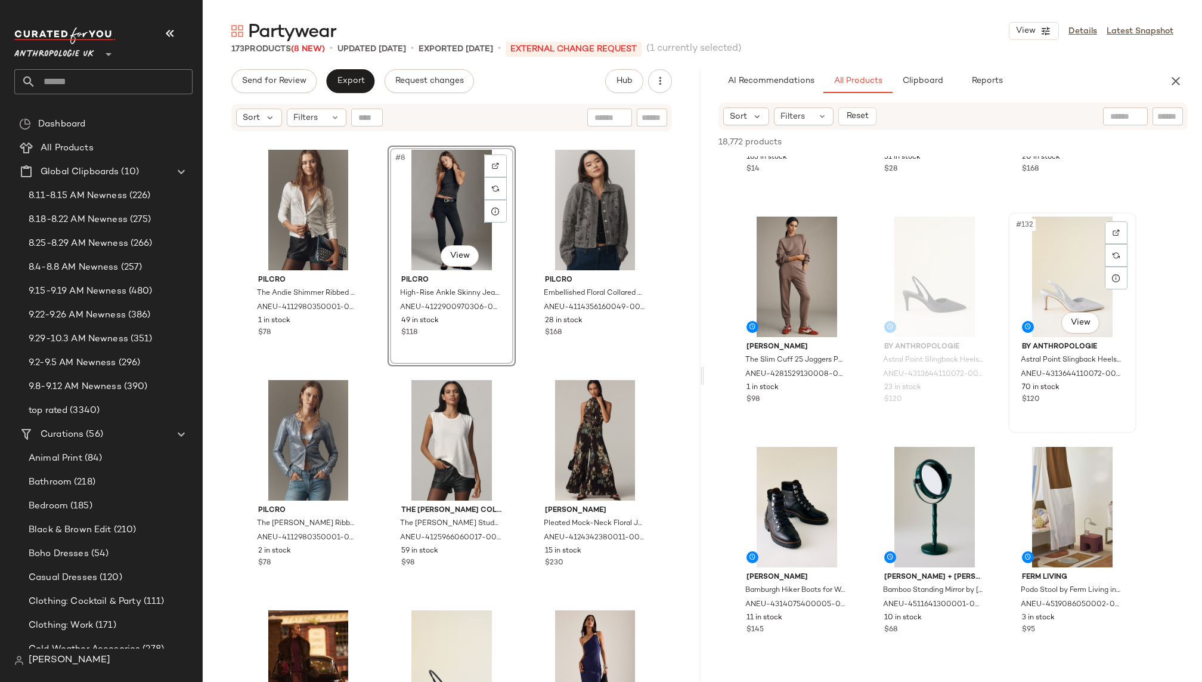
click at [1042, 286] on div "#132 View" at bounding box center [1073, 276] width 120 height 120
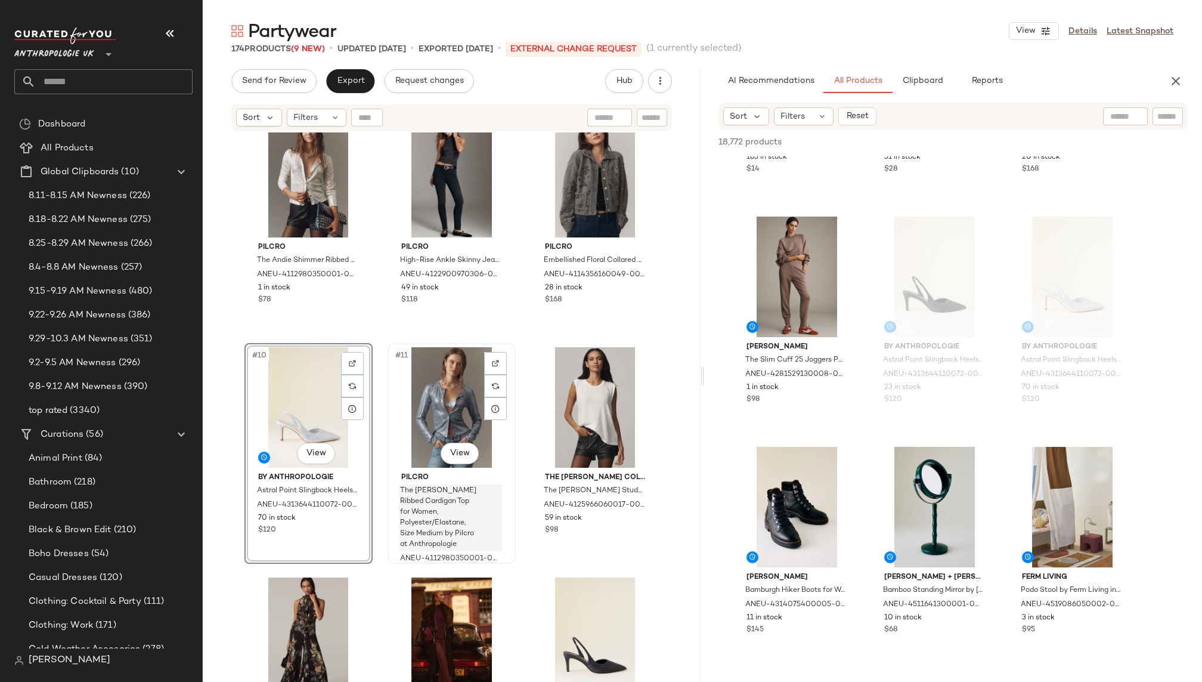
scroll to position [475, 0]
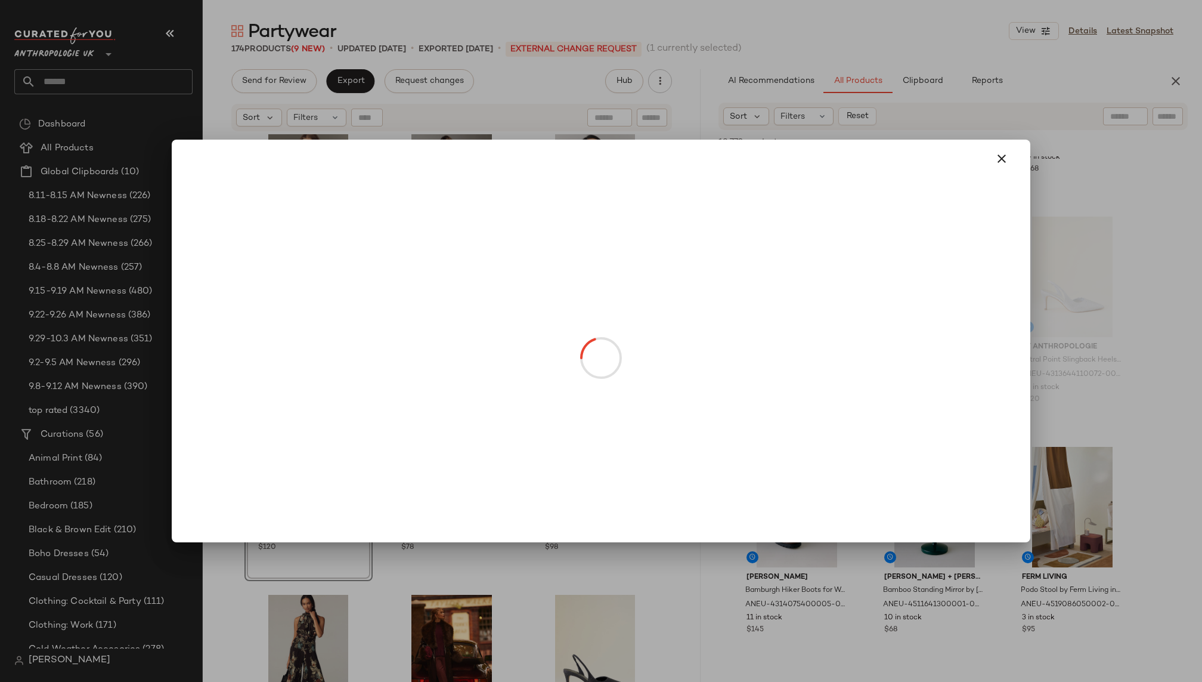
click at [435, 324] on body "Anthropologie UK ** Dashboard All Products Global Clipboards (10) 8.11-8.15 AM …" at bounding box center [601, 341] width 1202 height 682
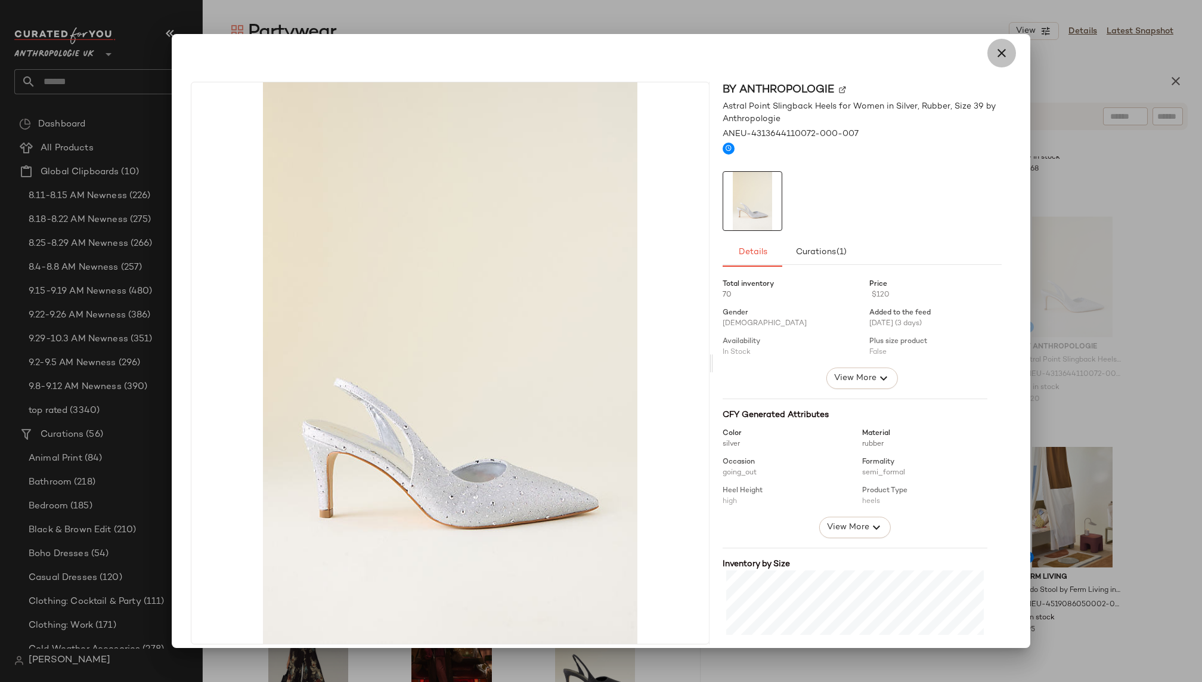
click at [1001, 52] on icon "button" at bounding box center [1002, 53] width 14 height 14
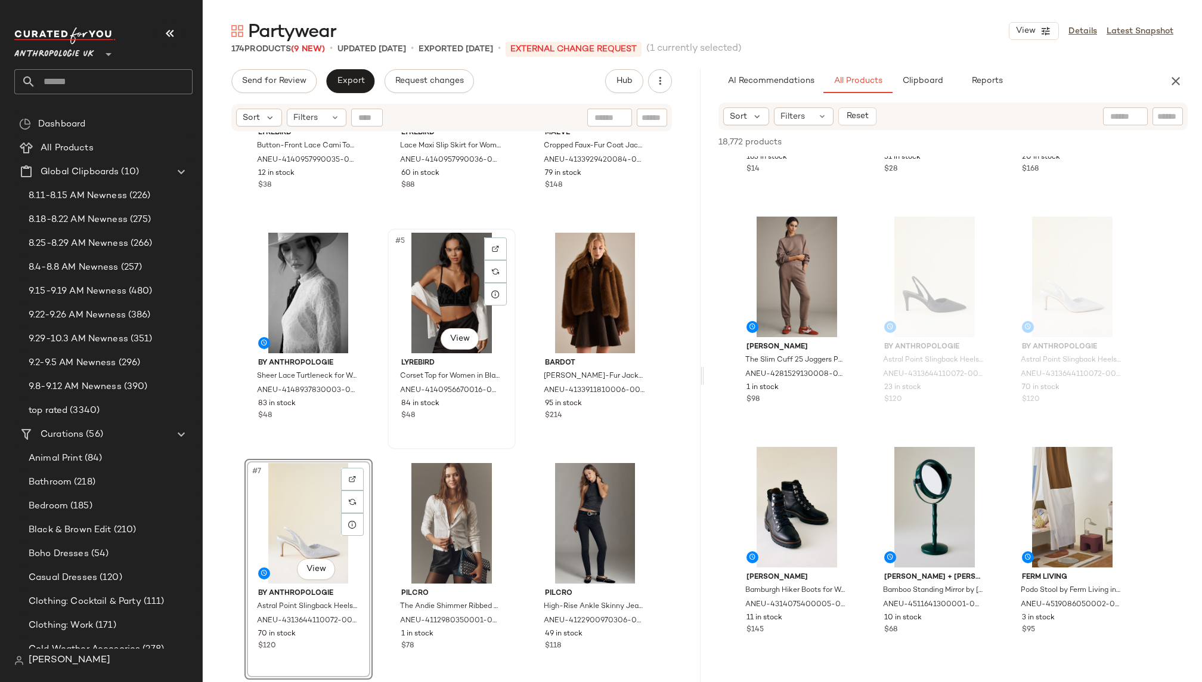
scroll to position [125, 0]
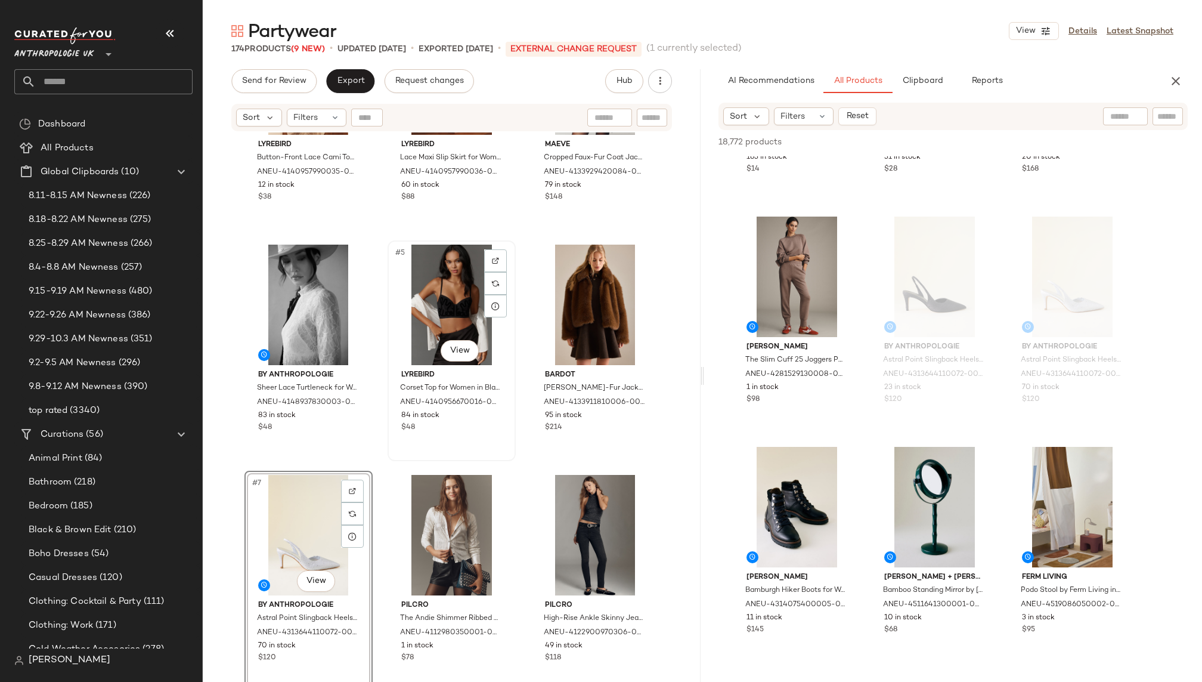
click at [438, 293] on div "#5 View" at bounding box center [452, 305] width 120 height 120
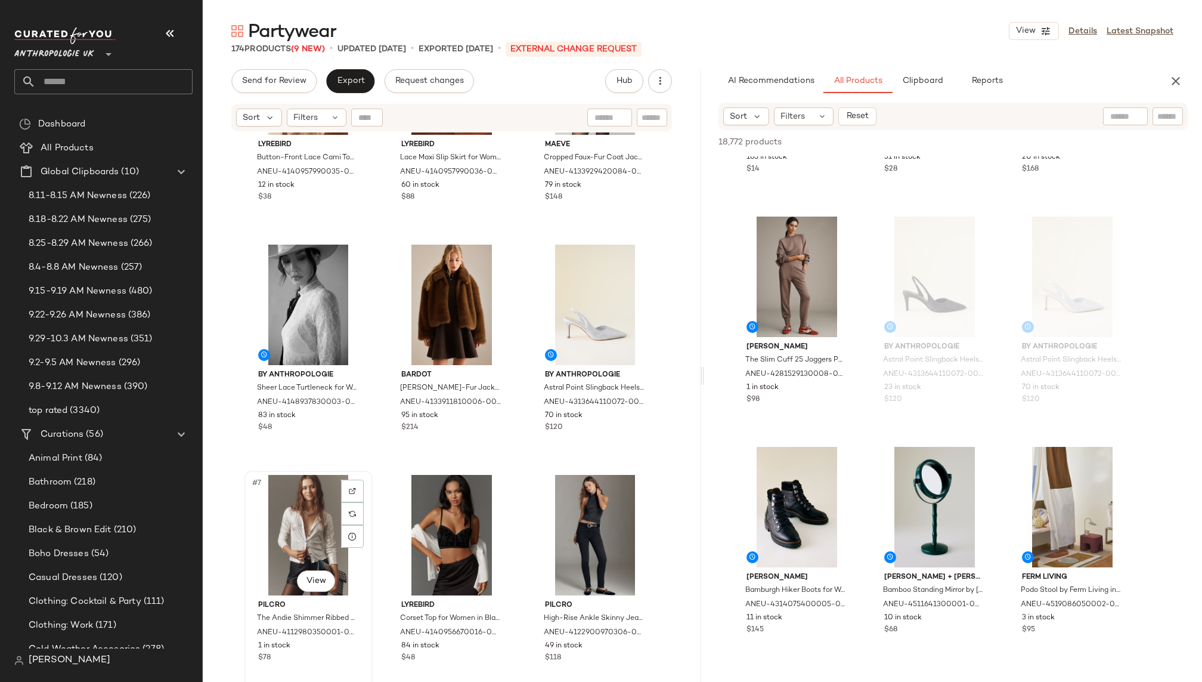
click at [323, 533] on div "#7 View" at bounding box center [309, 535] width 120 height 120
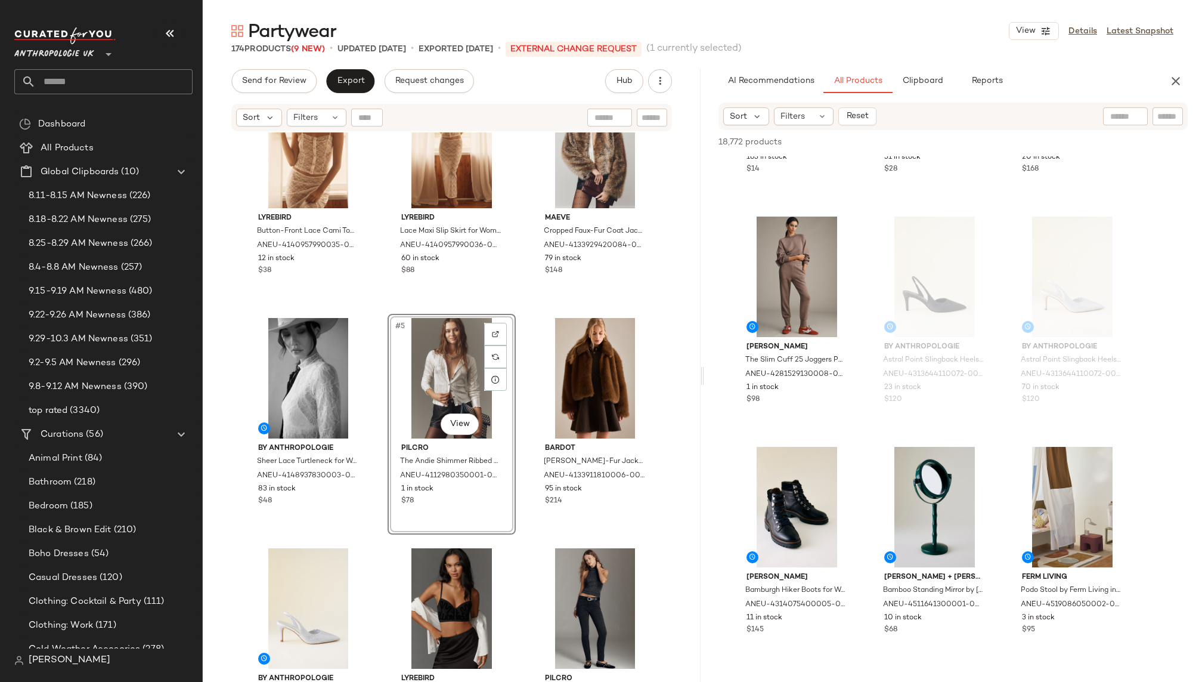
scroll to position [211, 0]
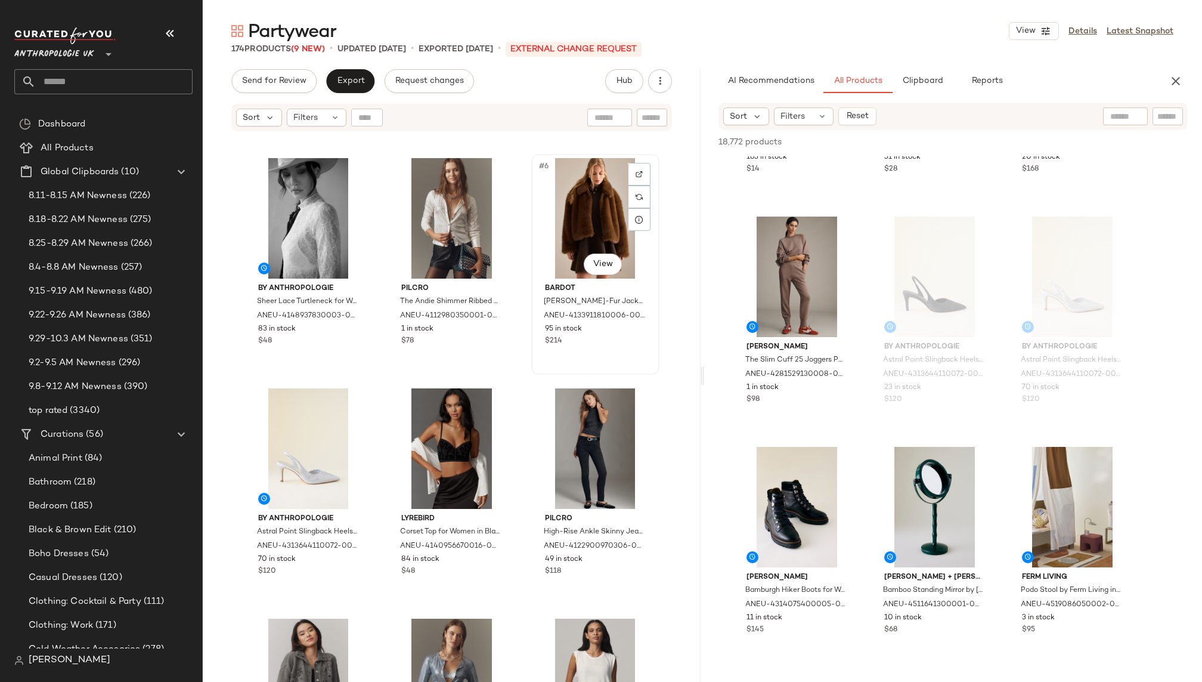
click at [567, 219] on div "#6 View" at bounding box center [596, 218] width 120 height 120
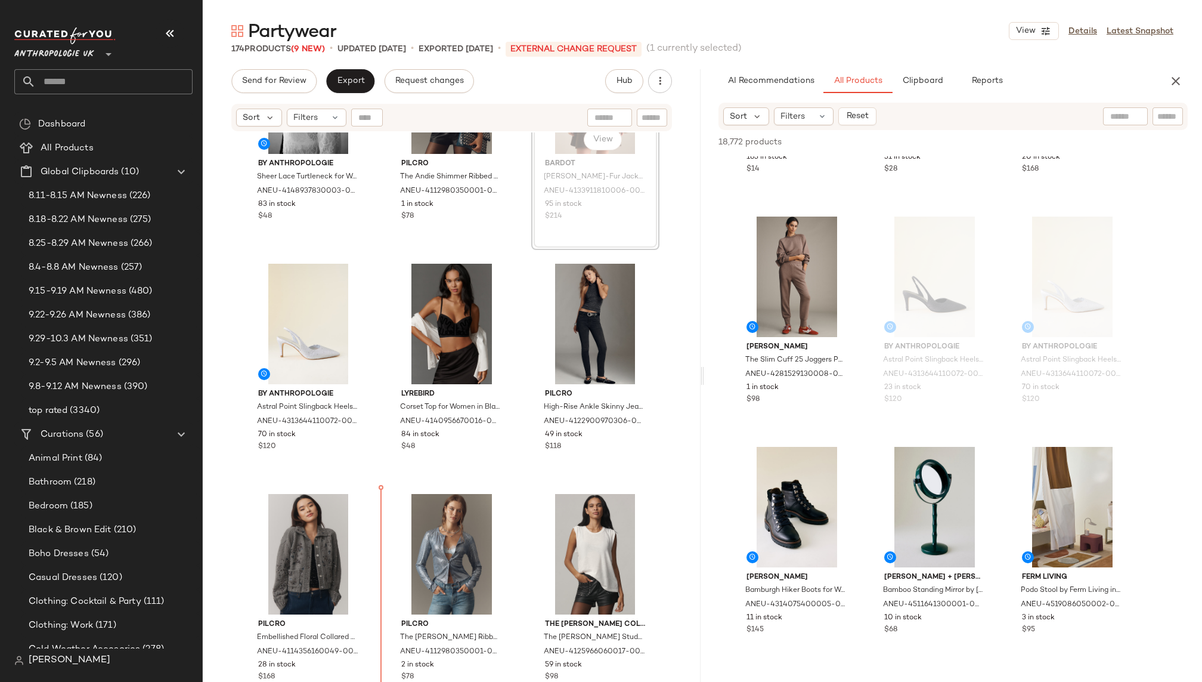
scroll to position [346, 0]
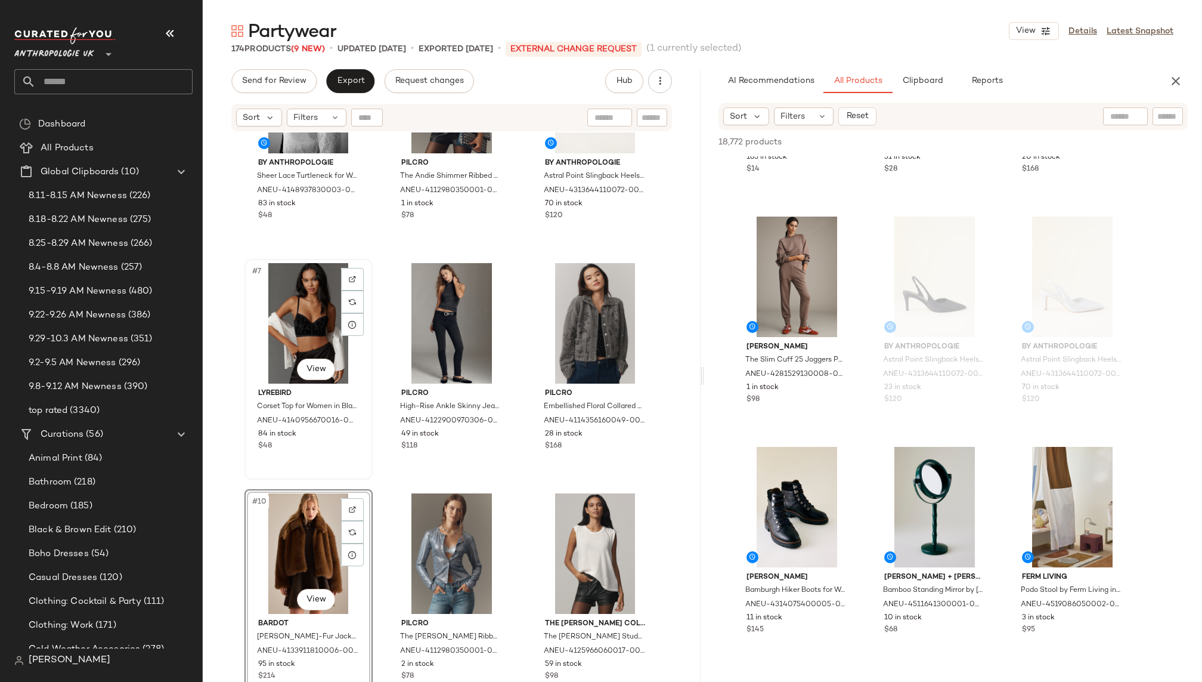
click at [303, 339] on div "#7 View" at bounding box center [309, 323] width 120 height 120
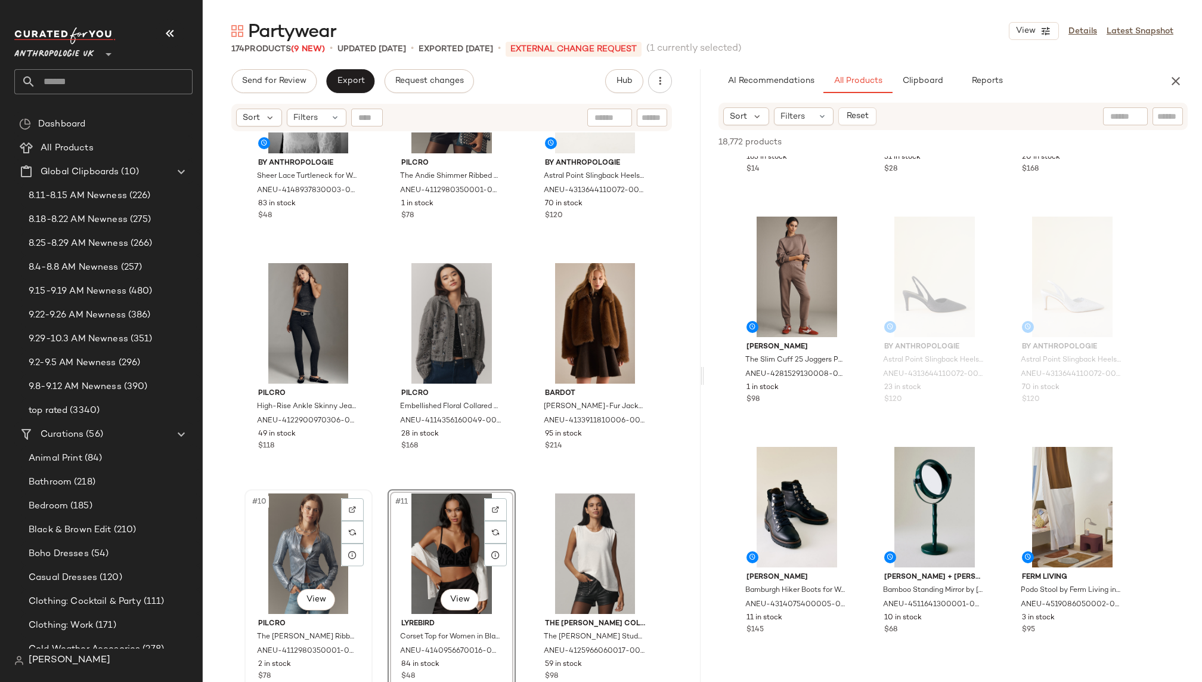
click at [314, 541] on div "#10 View" at bounding box center [309, 553] width 120 height 120
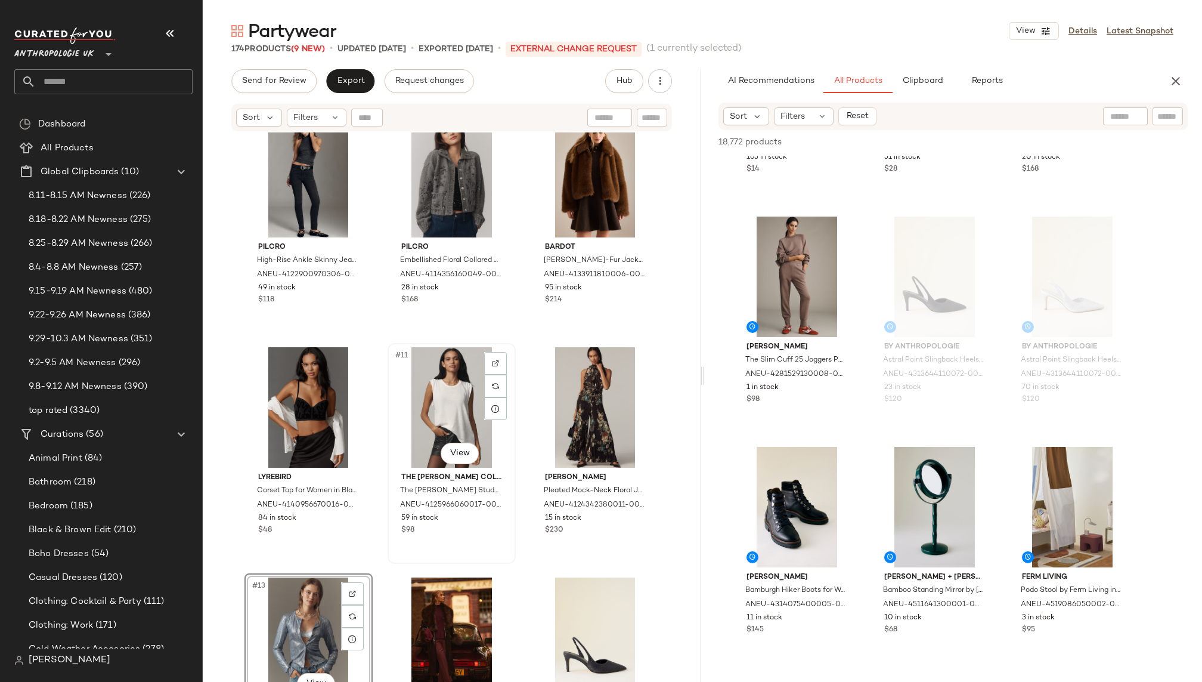
scroll to position [470, 0]
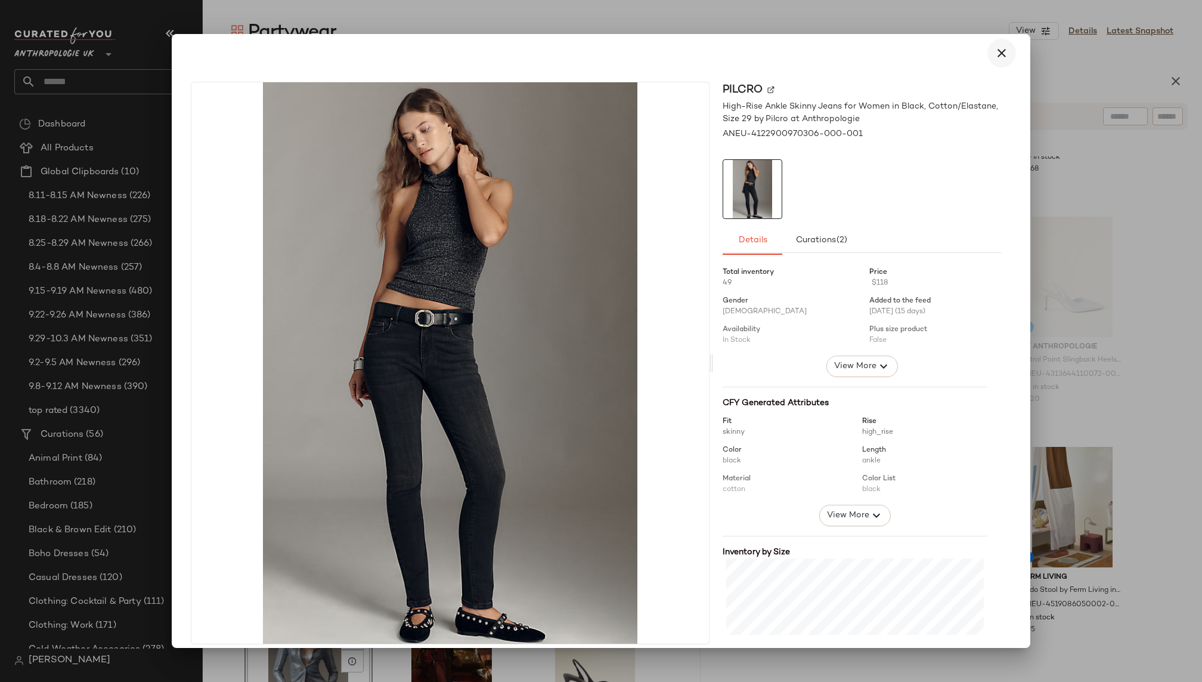
click at [996, 56] on icon "button" at bounding box center [1002, 53] width 14 height 14
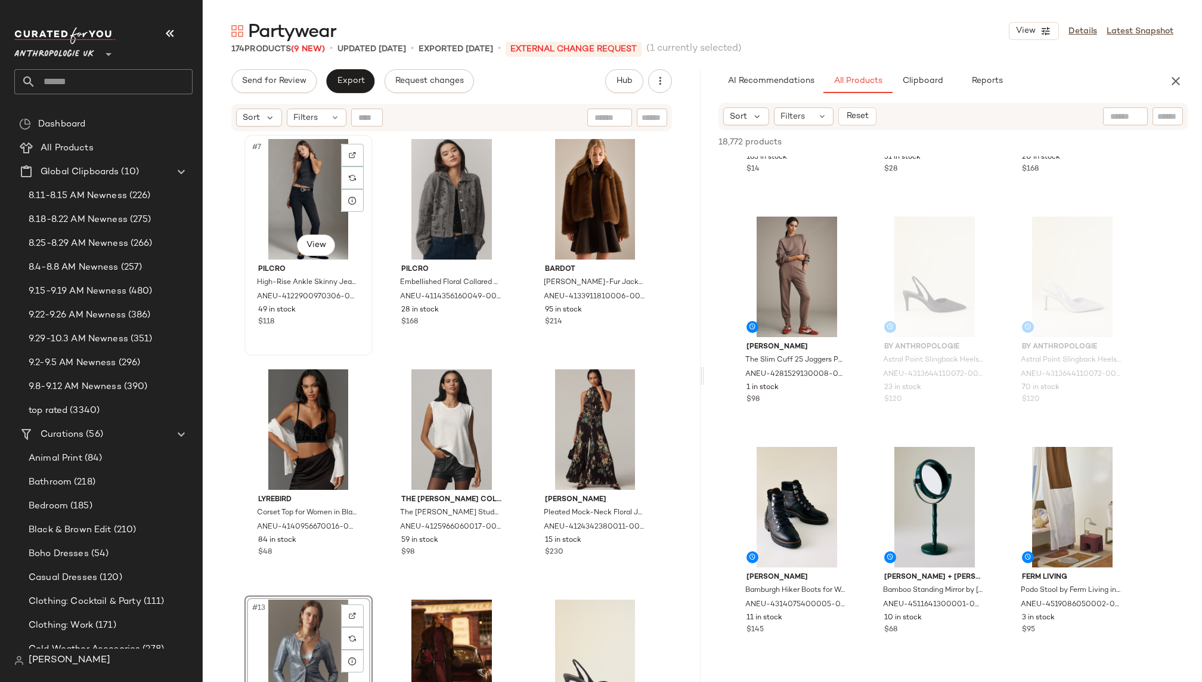
click at [309, 187] on div "#7 View" at bounding box center [309, 199] width 120 height 120
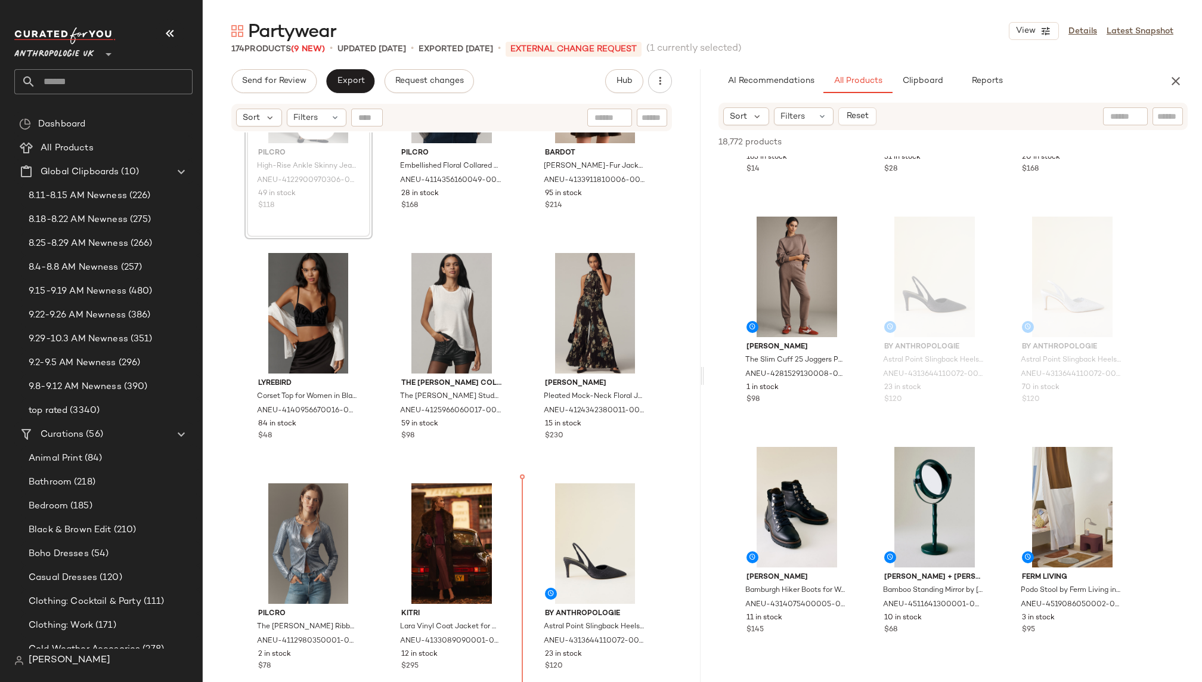
scroll to position [588, 0]
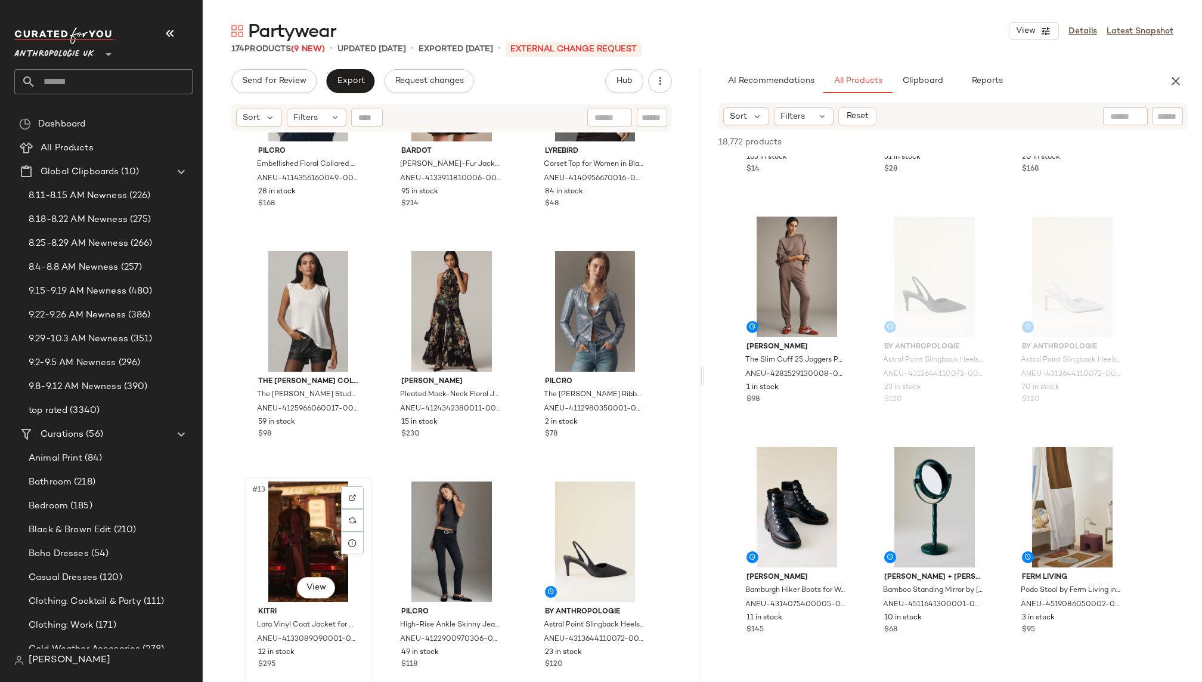
click at [289, 543] on div "#13 View" at bounding box center [309, 541] width 120 height 120
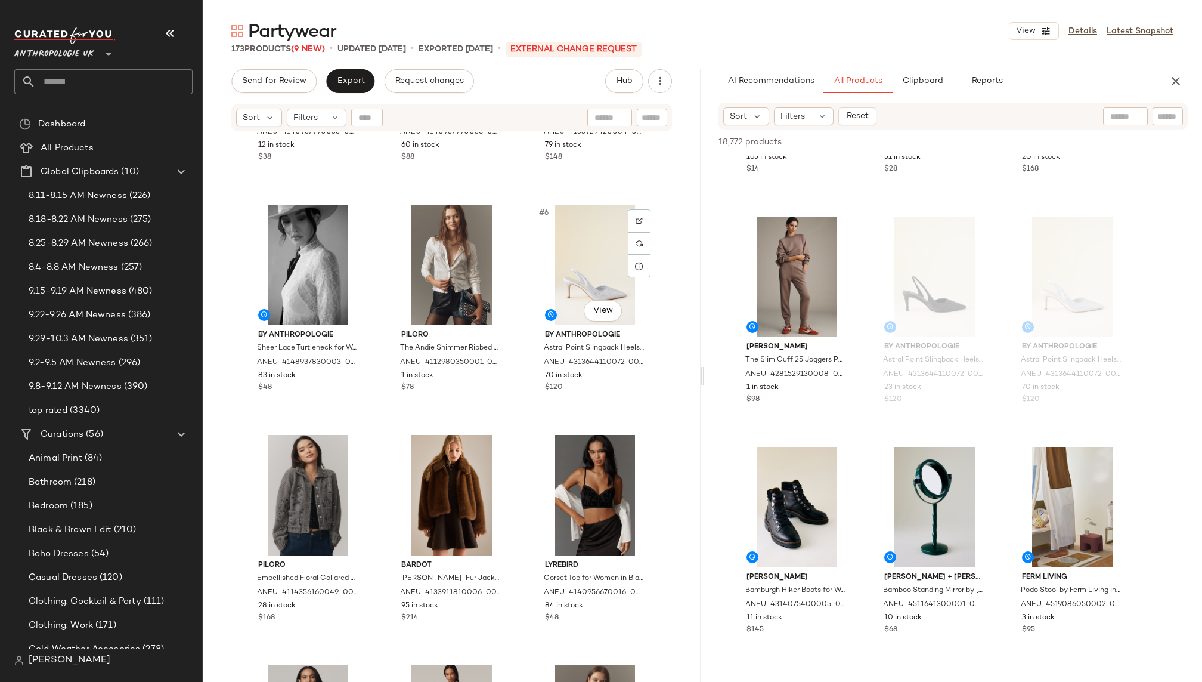
scroll to position [132, 0]
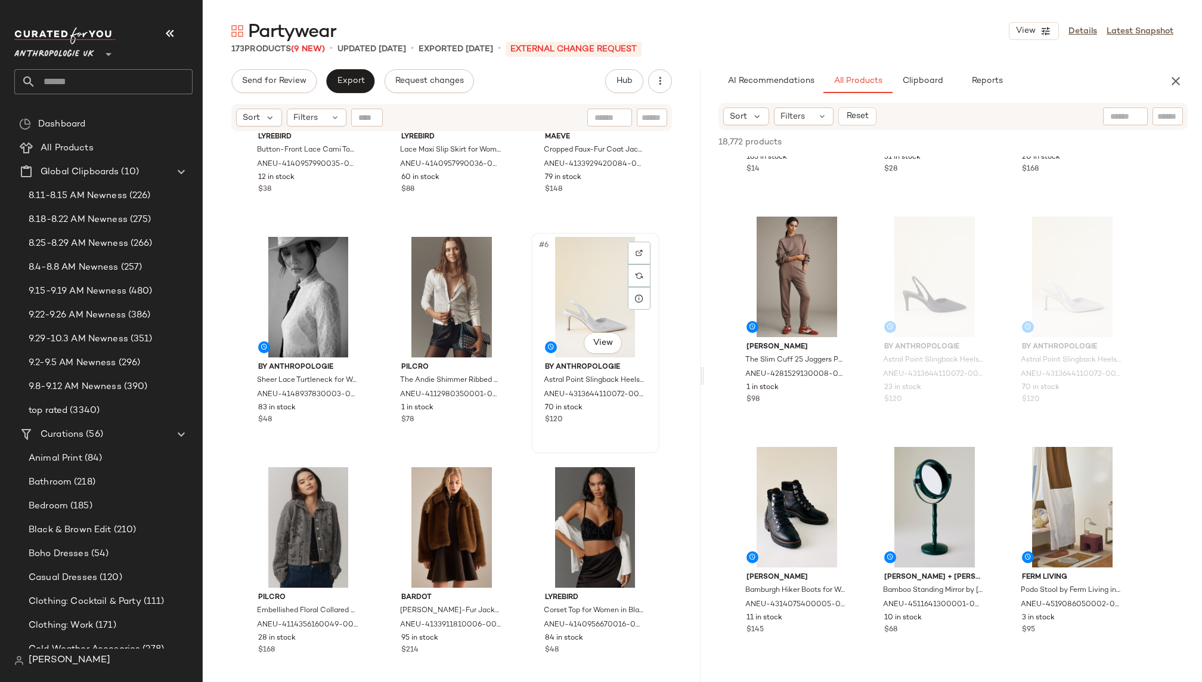
click at [553, 318] on div "#6 View" at bounding box center [596, 297] width 120 height 120
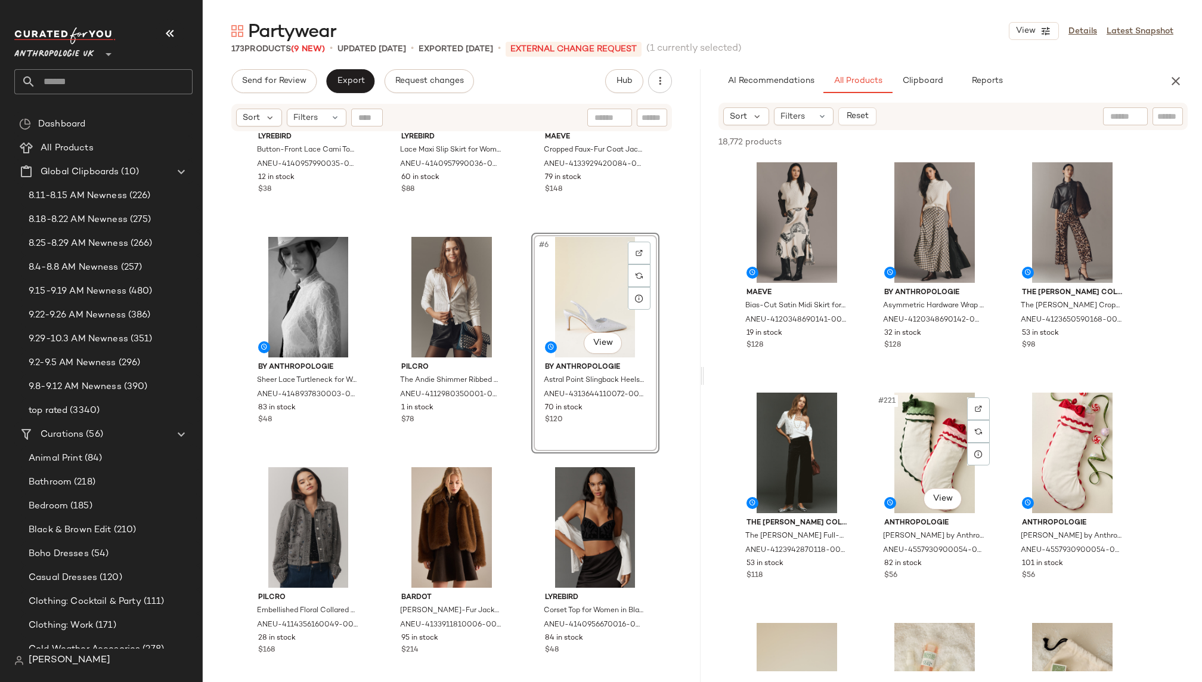
scroll to position [16576, 0]
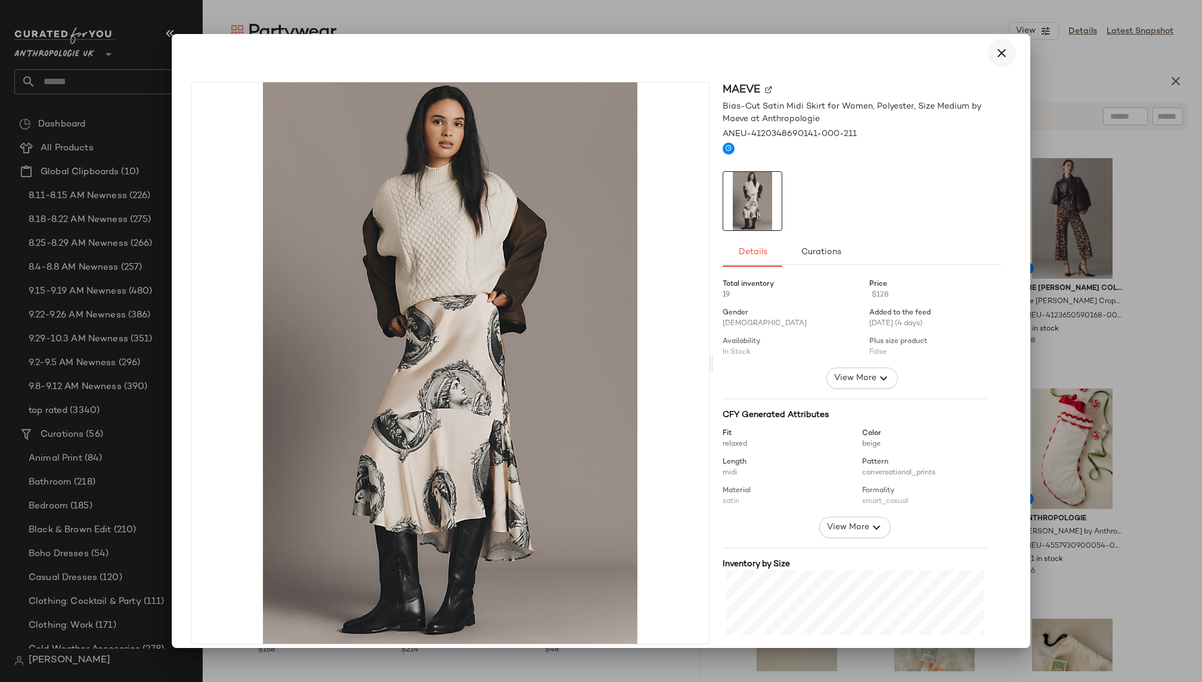
click at [1001, 47] on icon "button" at bounding box center [1002, 53] width 14 height 14
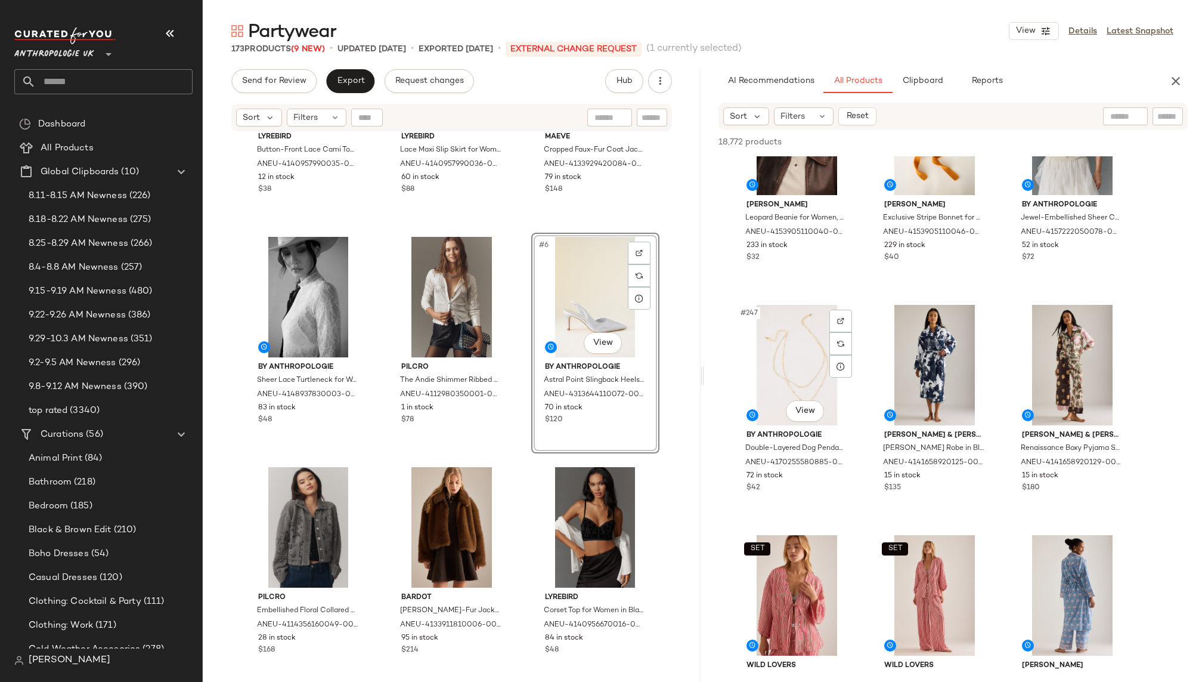
scroll to position [18782, 0]
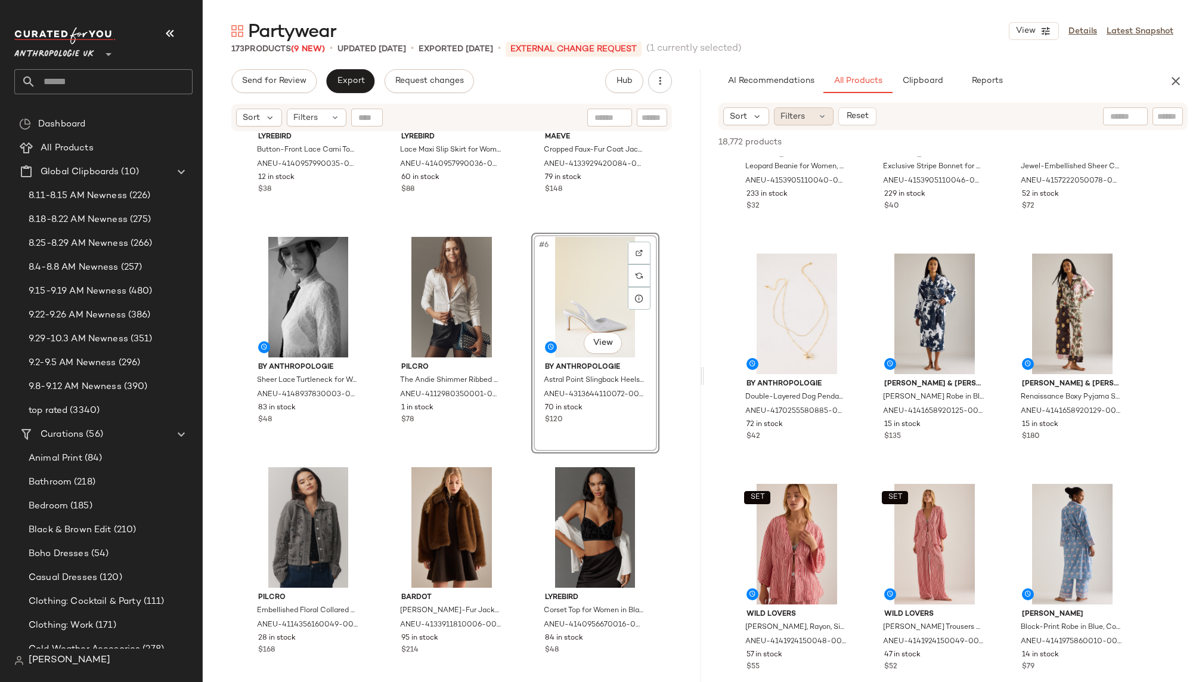
click at [813, 120] on div "Filters" at bounding box center [804, 116] width 60 height 18
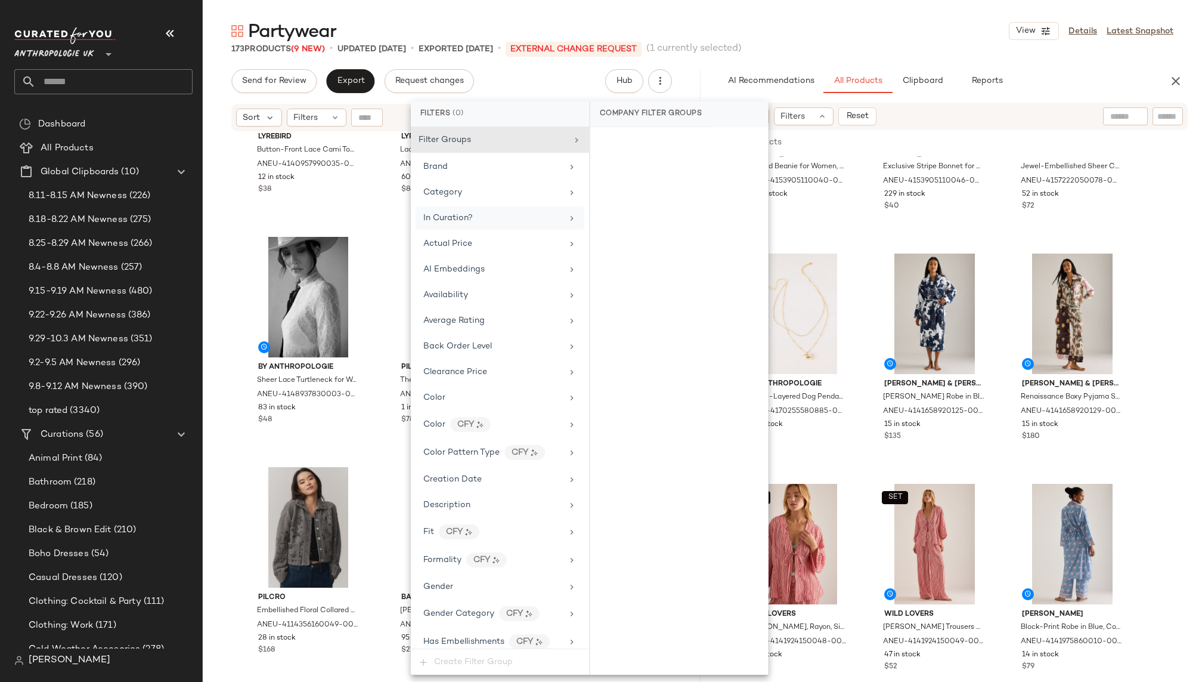
click at [508, 212] on div "In Curation?" at bounding box center [492, 218] width 139 height 13
click at [599, 163] on div "No" at bounding box center [679, 163] width 168 height 21
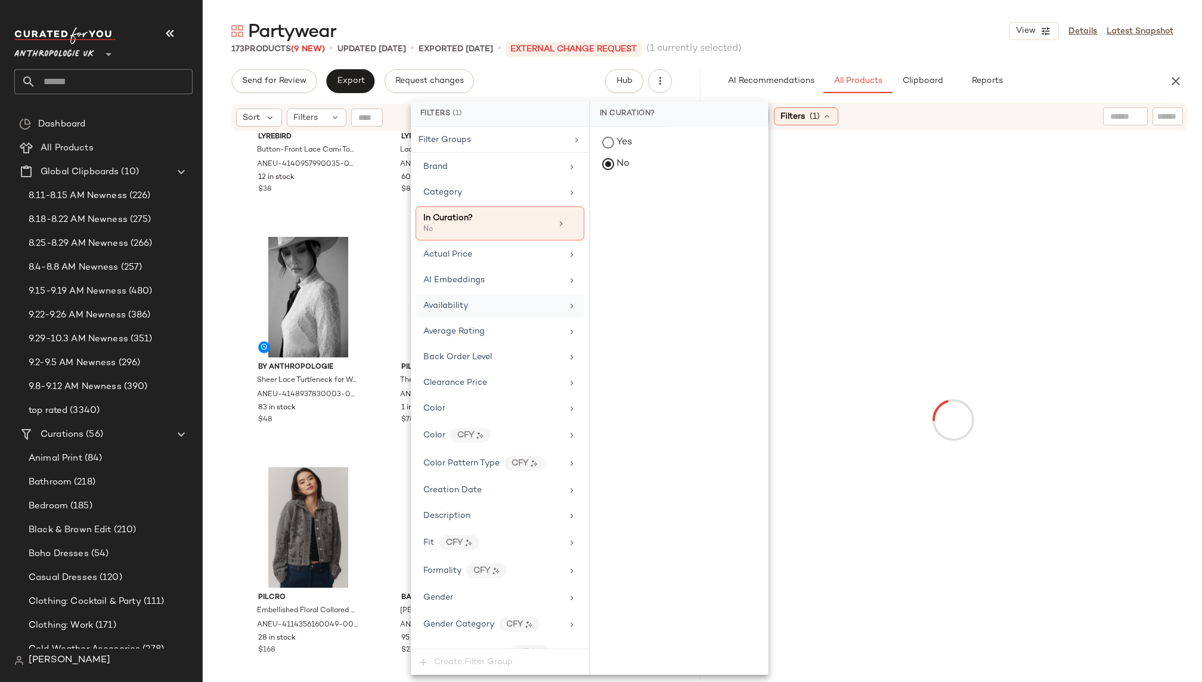
click at [504, 302] on div "Availability" at bounding box center [492, 305] width 139 height 13
click at [608, 193] on div "in_stock" at bounding box center [679, 201] width 178 height 29
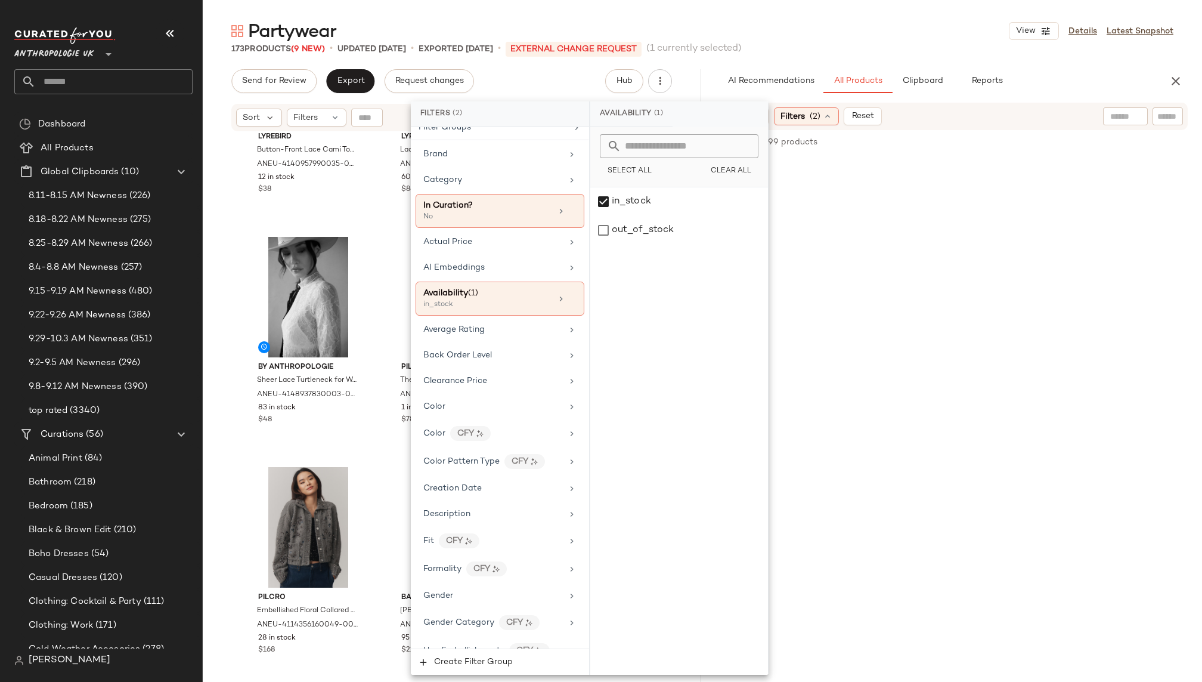
scroll to position [0, 0]
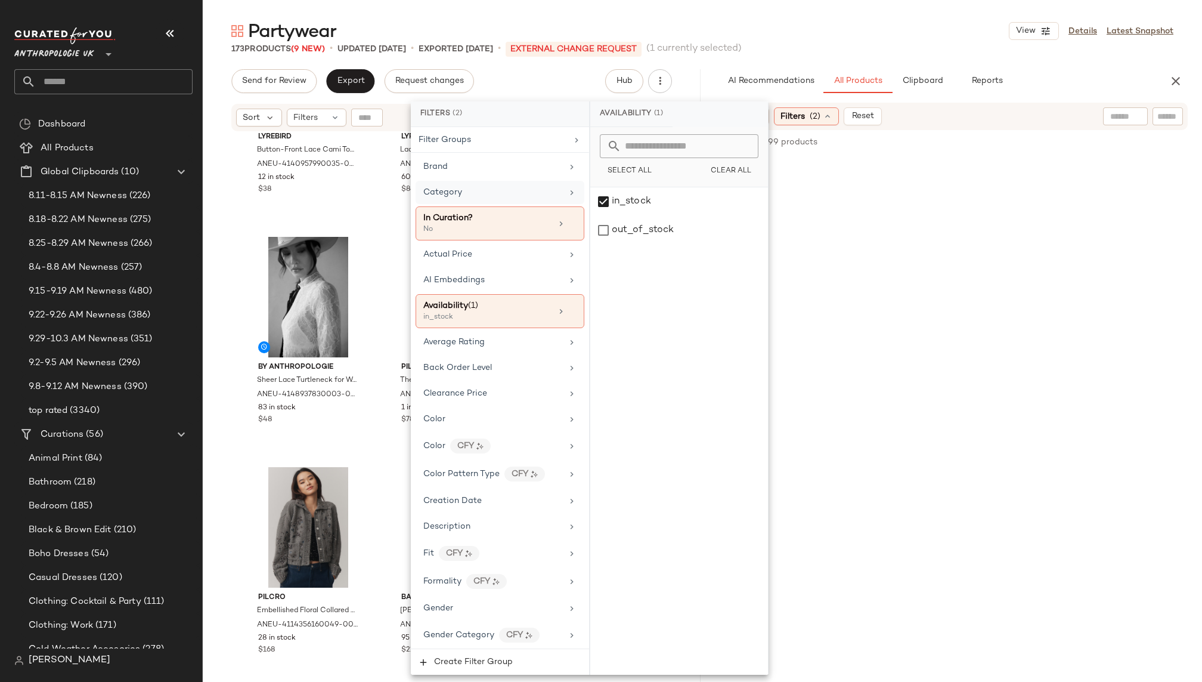
click at [514, 200] on div "Category" at bounding box center [500, 192] width 169 height 23
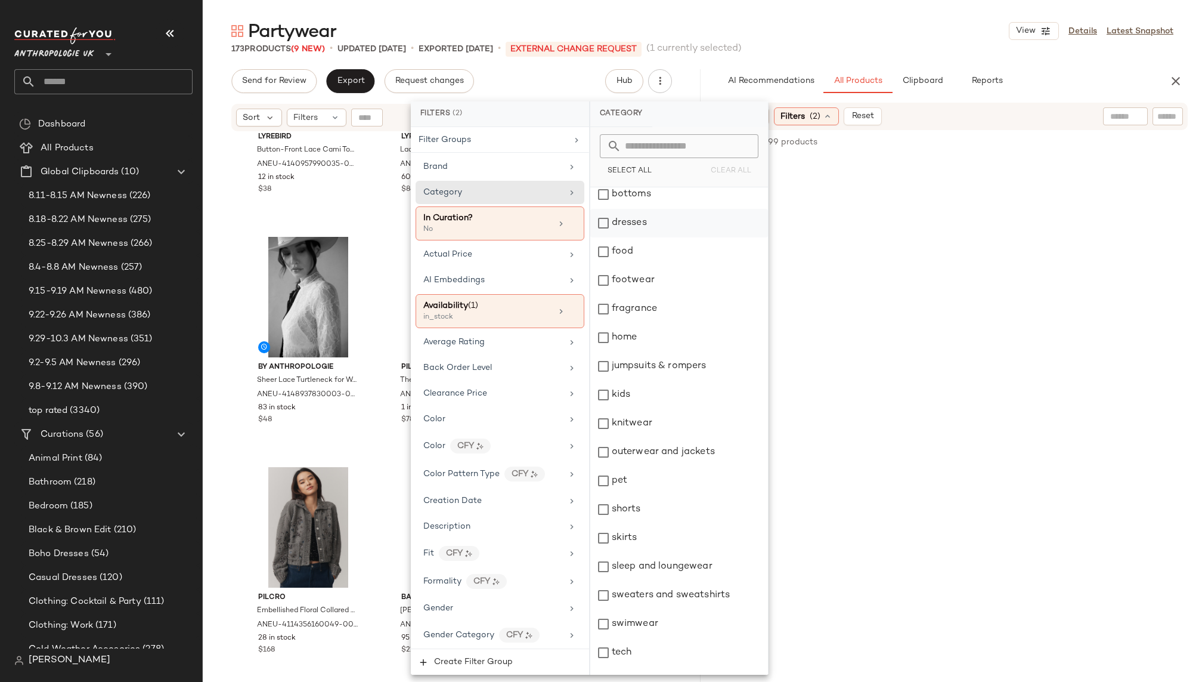
scroll to position [228, 0]
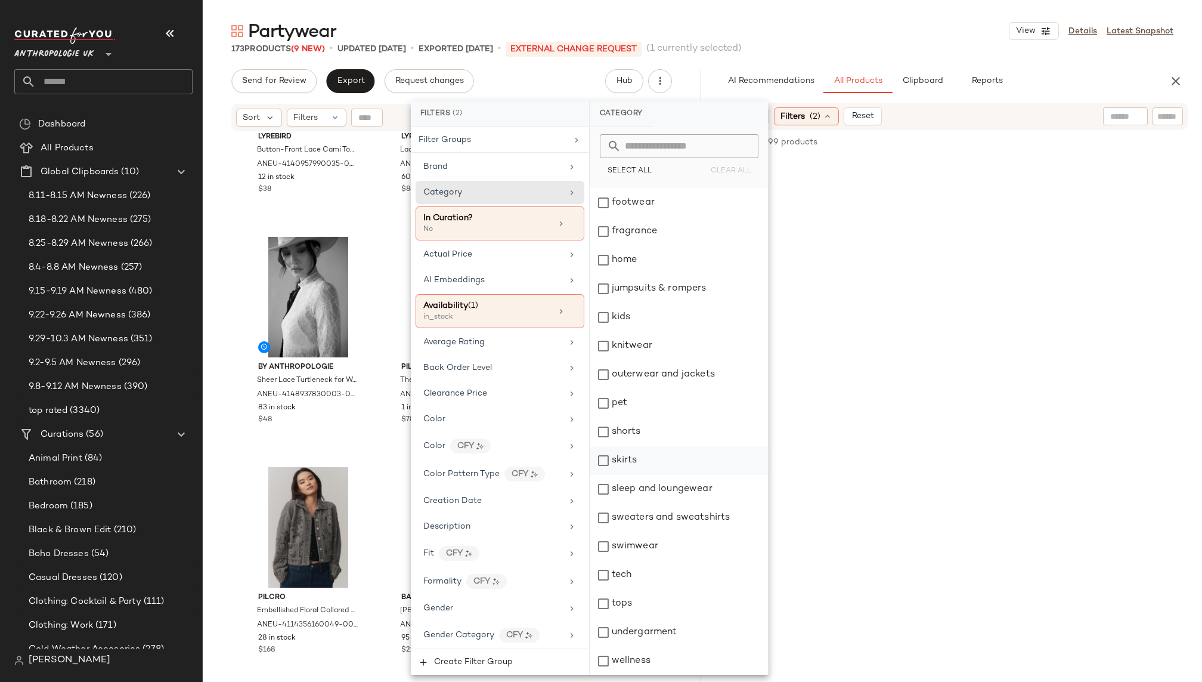
click at [663, 466] on div "skirts" at bounding box center [679, 460] width 178 height 29
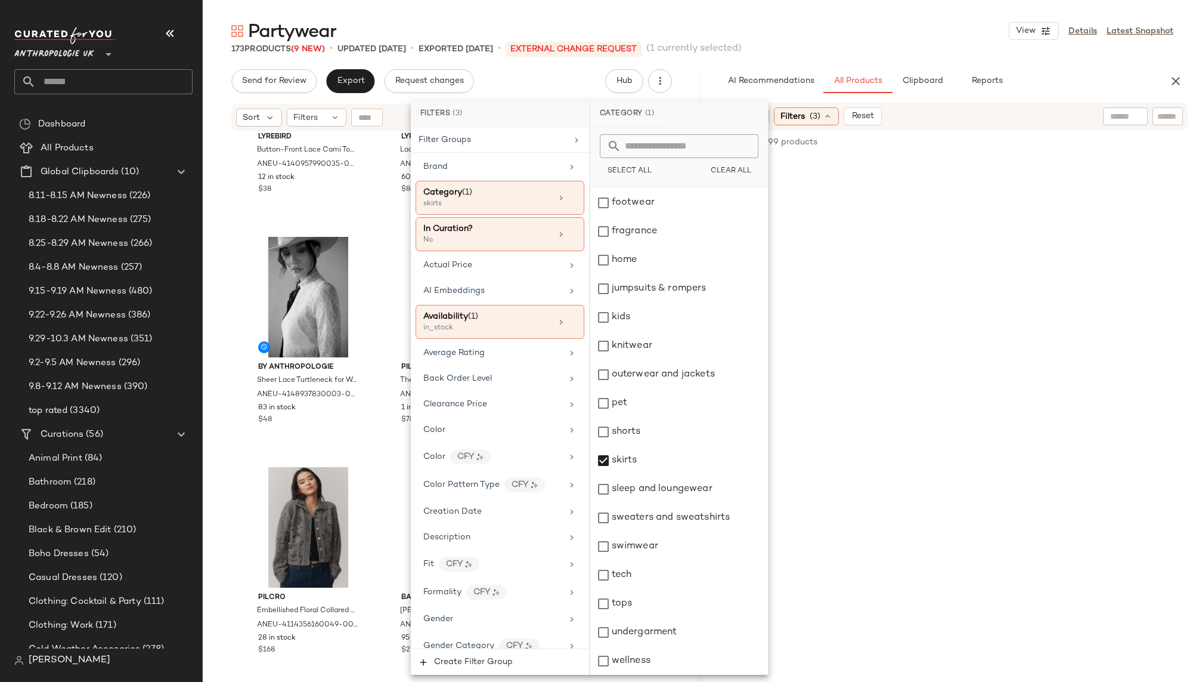
click at [868, 35] on div "Partywear View Details Latest Snapshot" at bounding box center [702, 31] width 999 height 24
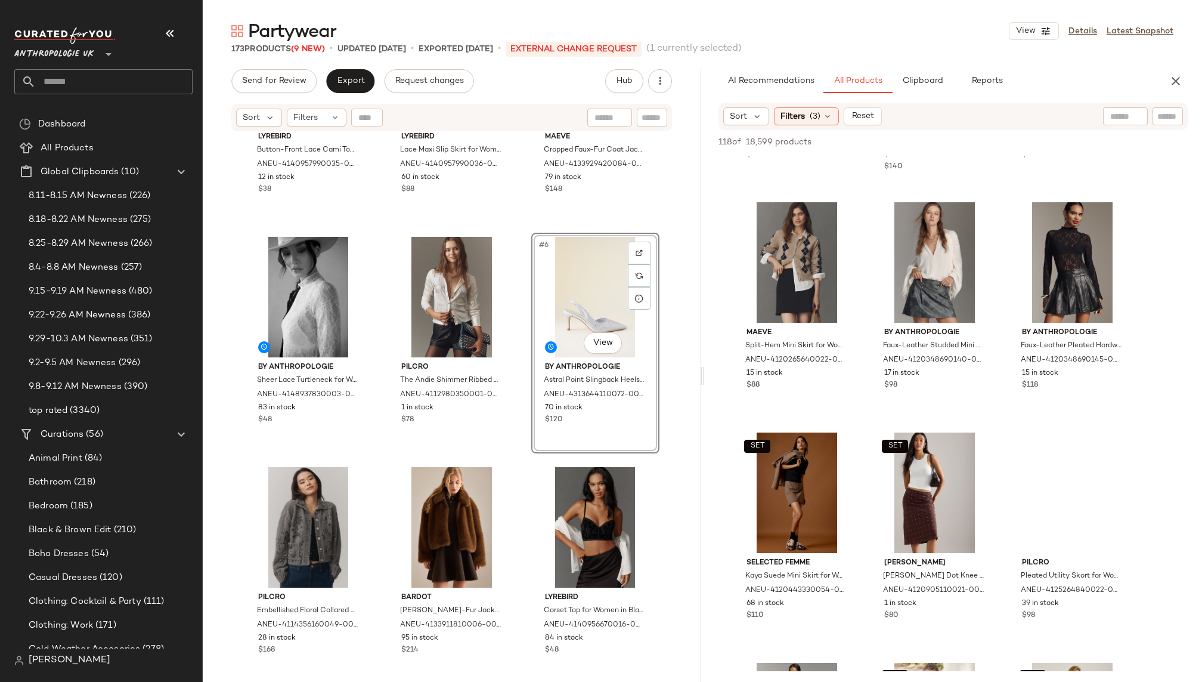
scroll to position [886, 0]
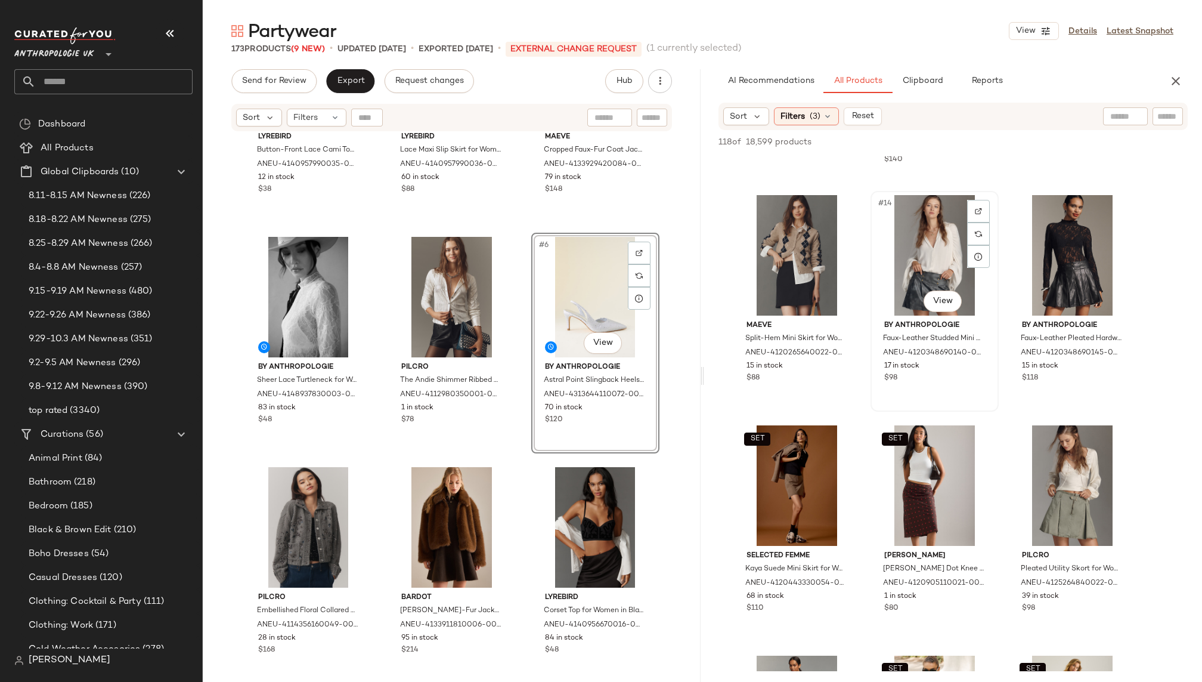
click at [905, 273] on div "#14 View" at bounding box center [935, 255] width 120 height 120
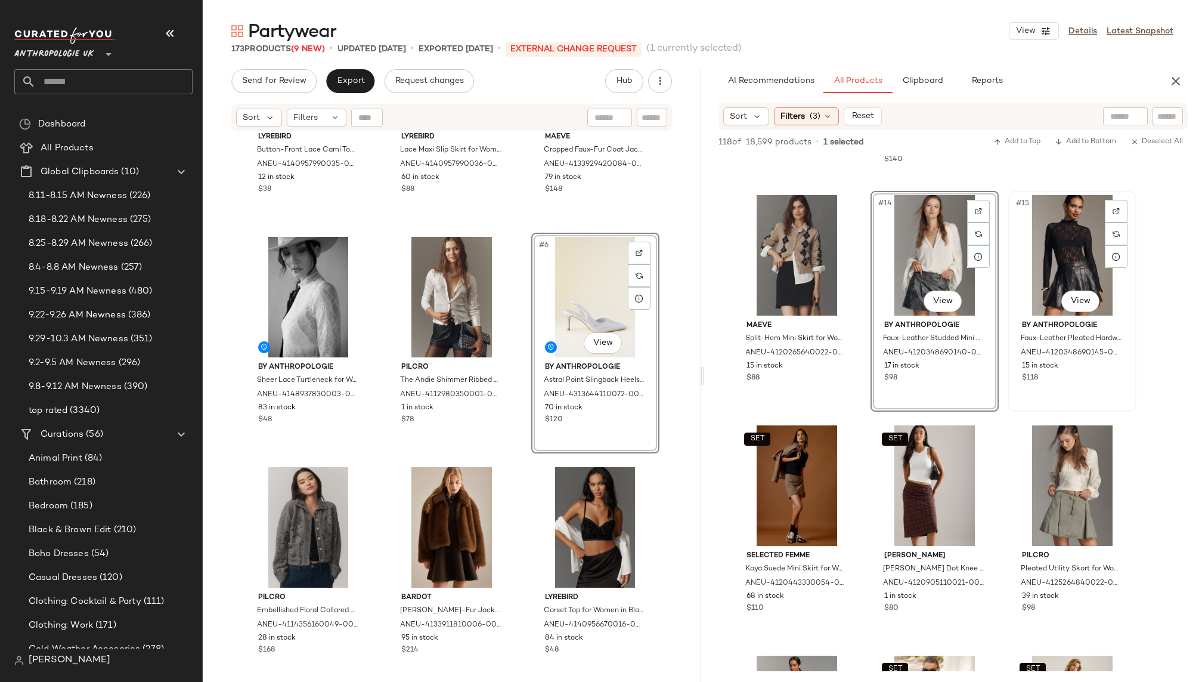
click at [1068, 251] on div "#15 View" at bounding box center [1073, 255] width 120 height 120
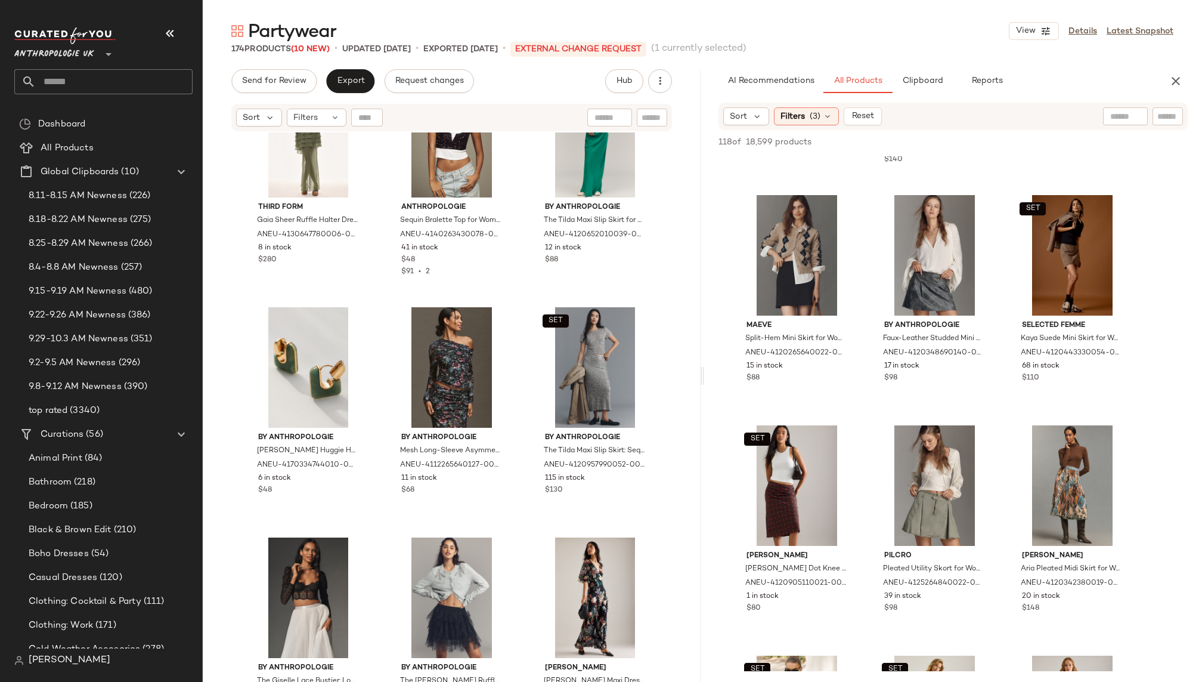
scroll to position [7654, 0]
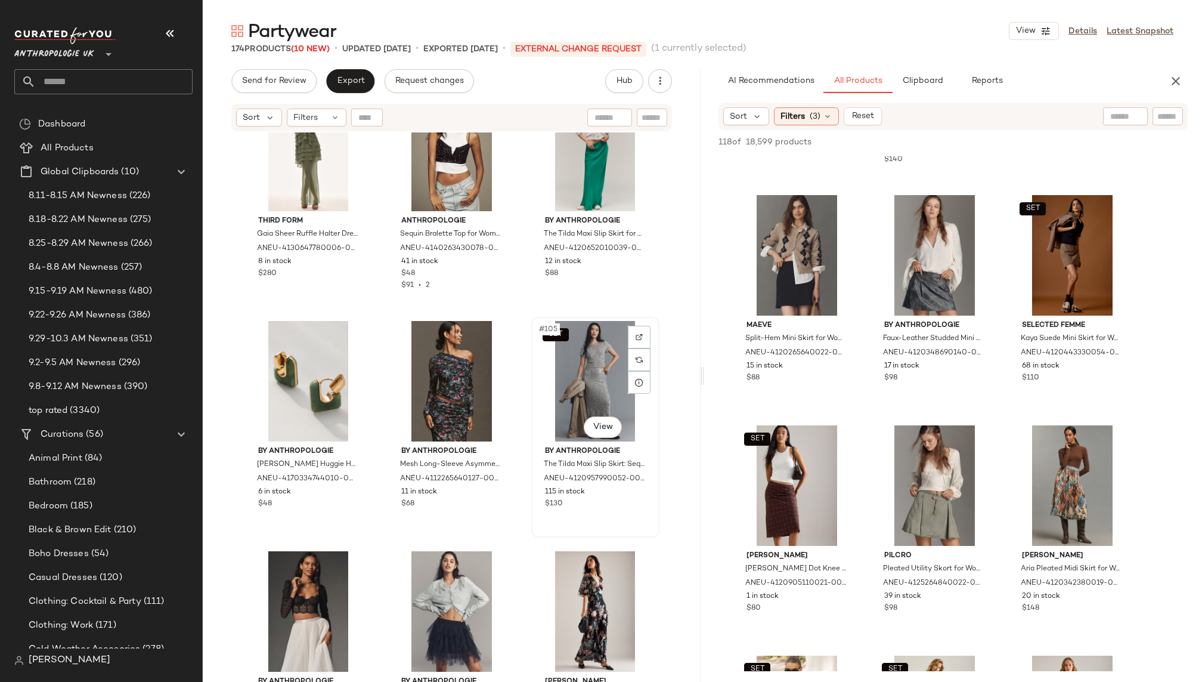
click at [582, 361] on div "SET #105 View" at bounding box center [596, 381] width 120 height 120
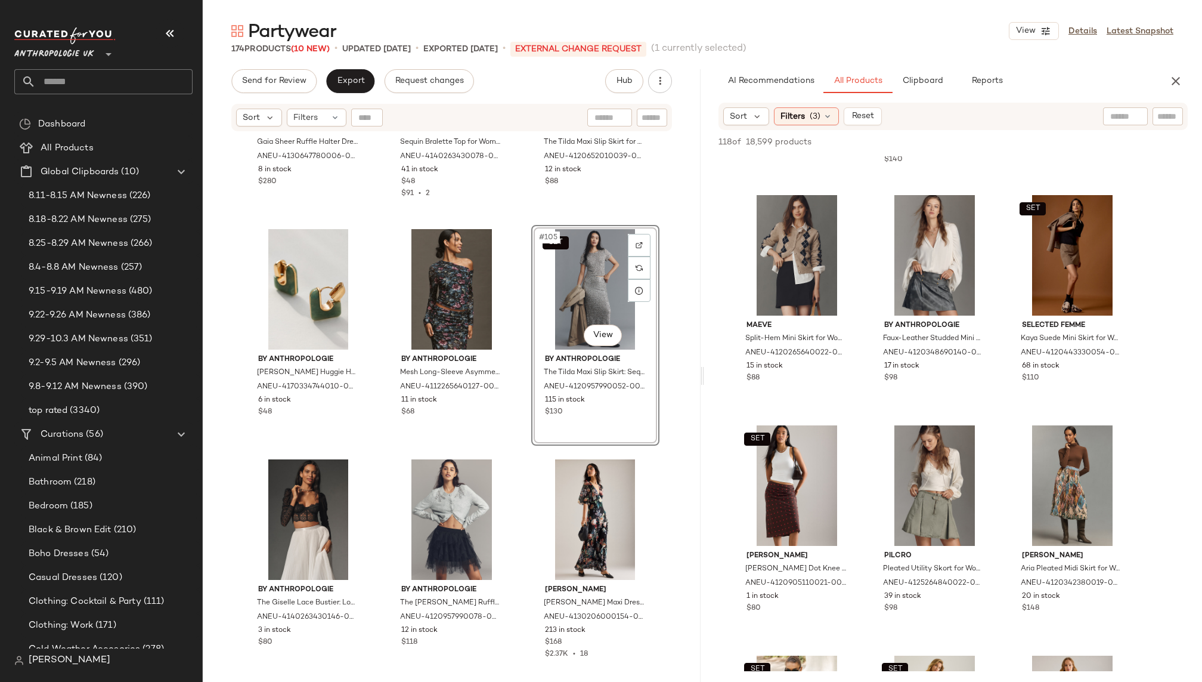
scroll to position [7745, 0]
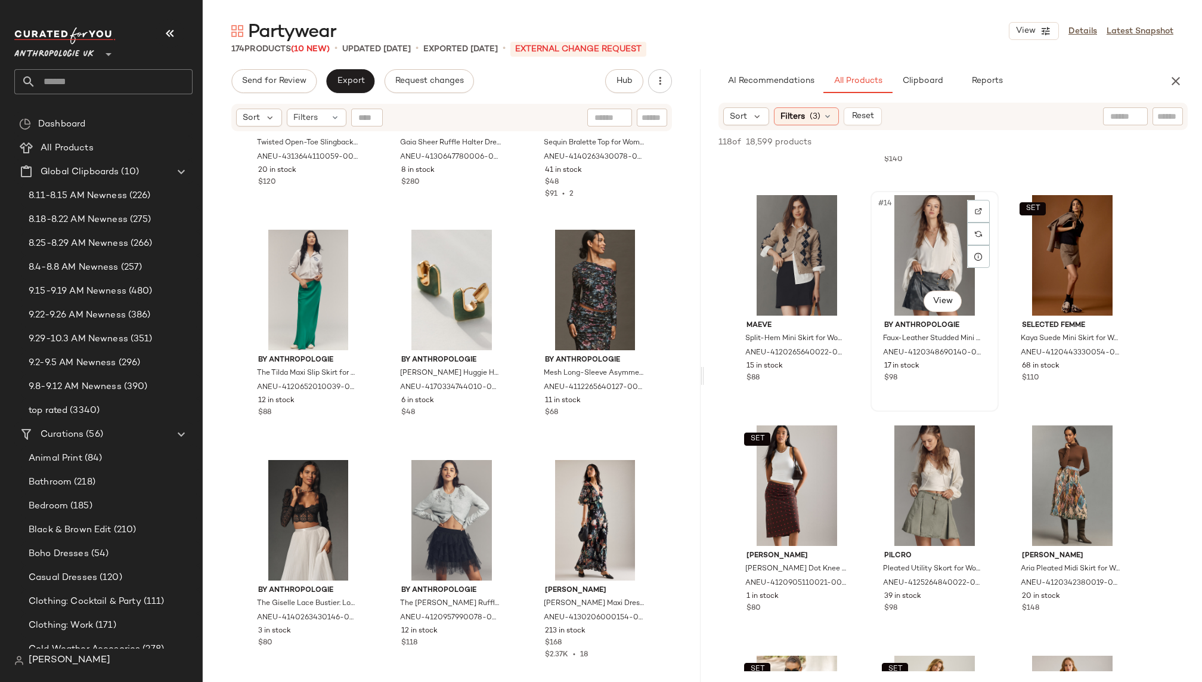
click at [918, 255] on div "#14 View" at bounding box center [935, 255] width 120 height 120
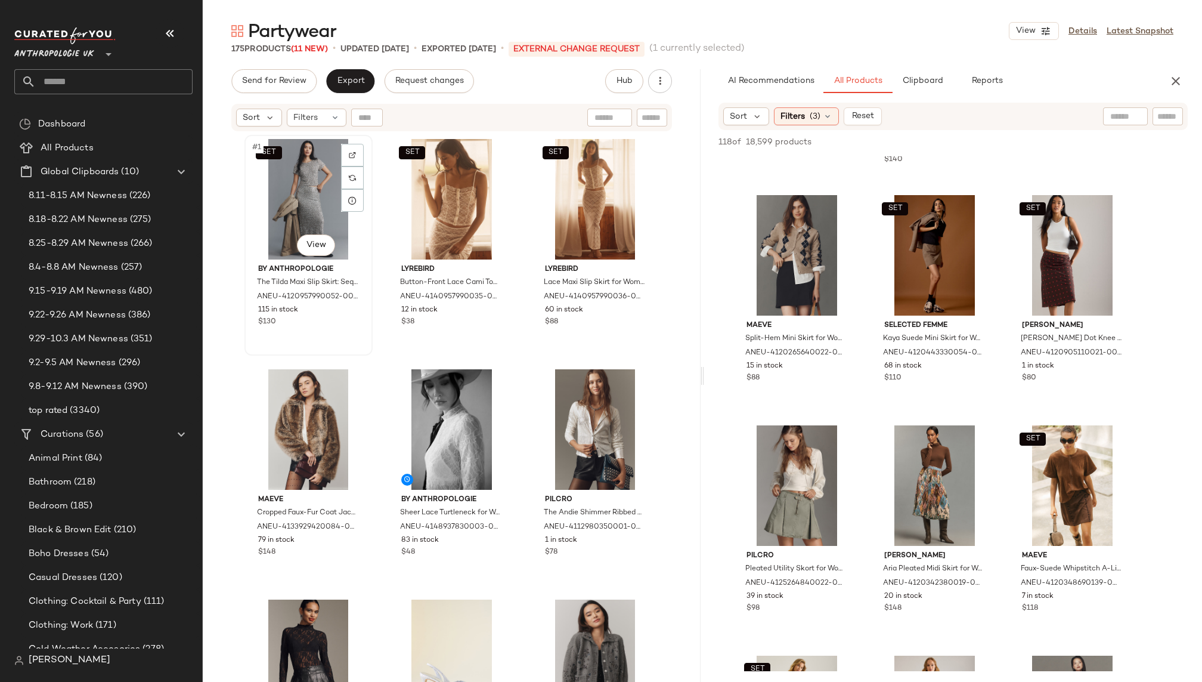
click at [286, 183] on div "SET #1 View" at bounding box center [309, 199] width 120 height 120
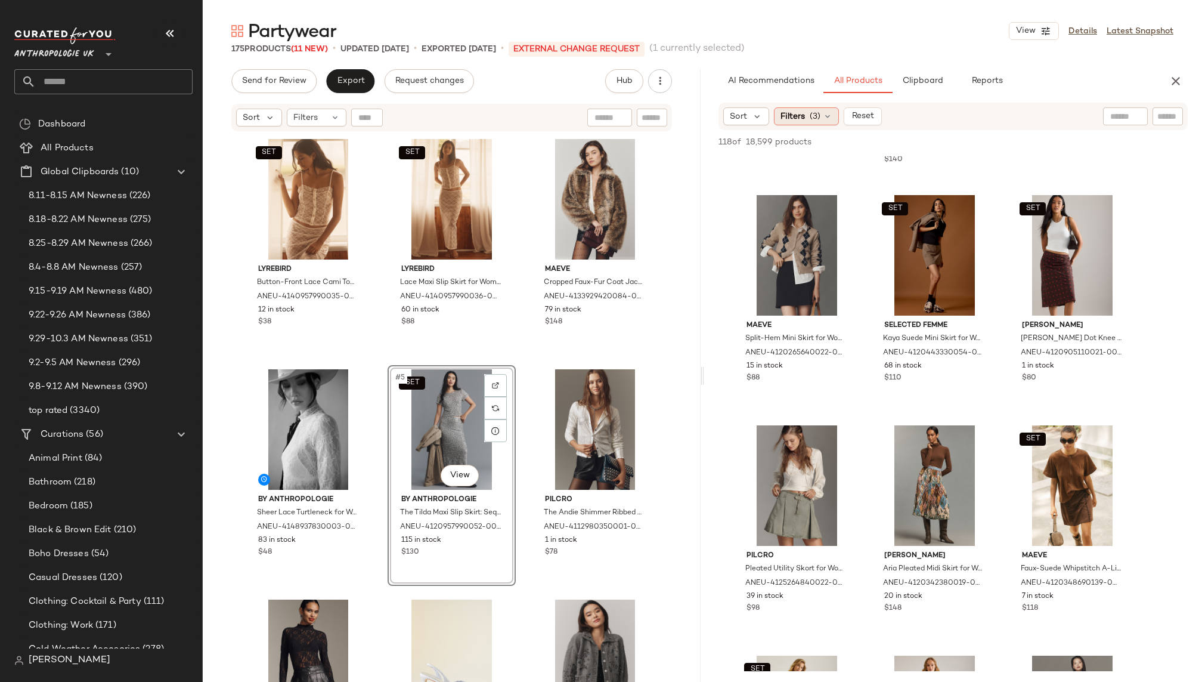
click at [816, 116] on span "(3)" at bounding box center [815, 116] width 11 height 13
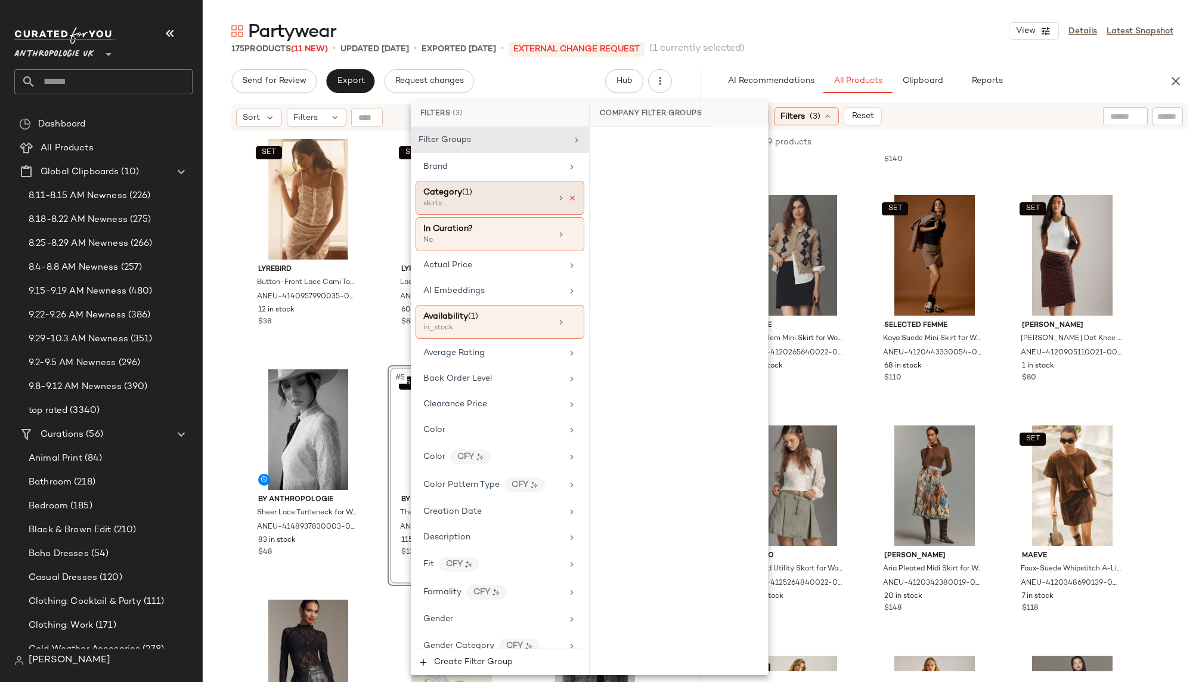
click at [568, 197] on icon at bounding box center [572, 198] width 8 height 8
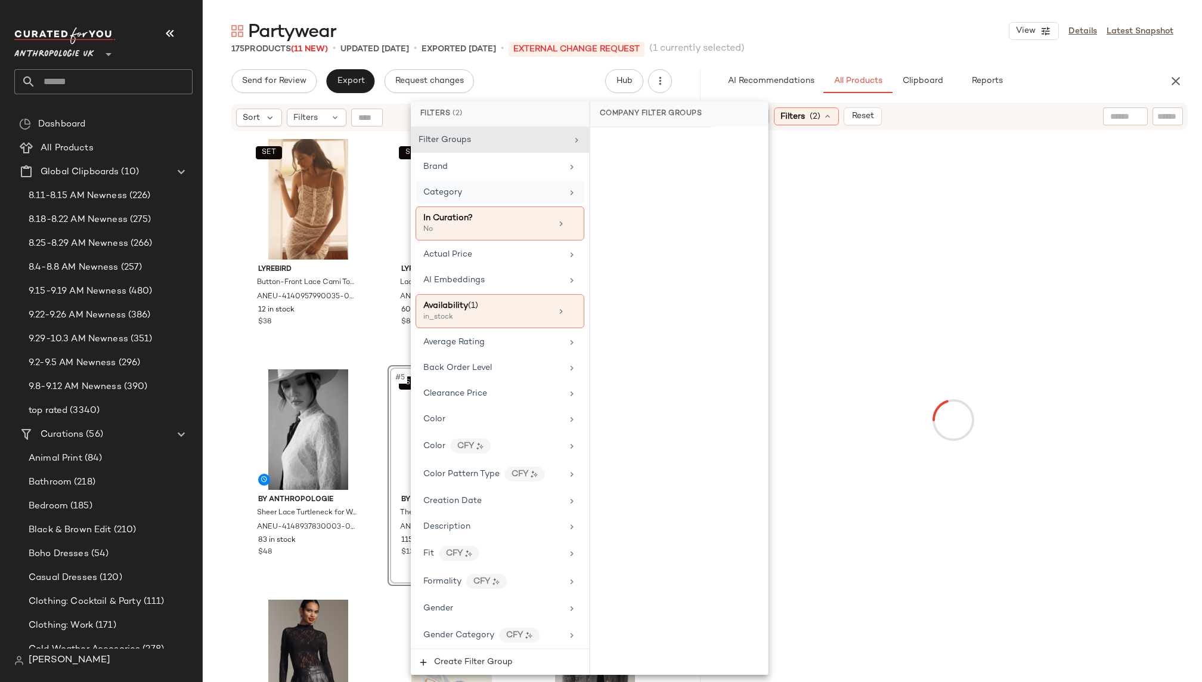
click at [547, 196] on div "Category" at bounding box center [492, 192] width 139 height 13
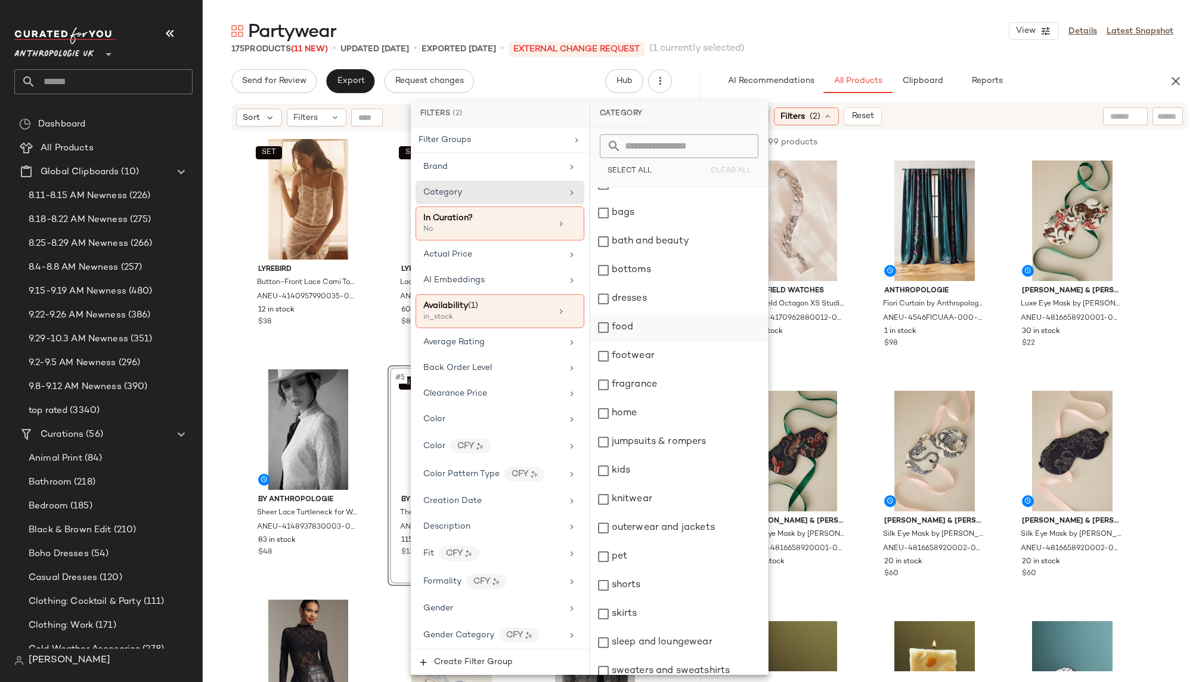
scroll to position [77, 0]
click at [652, 294] on div "dresses" at bounding box center [679, 296] width 178 height 29
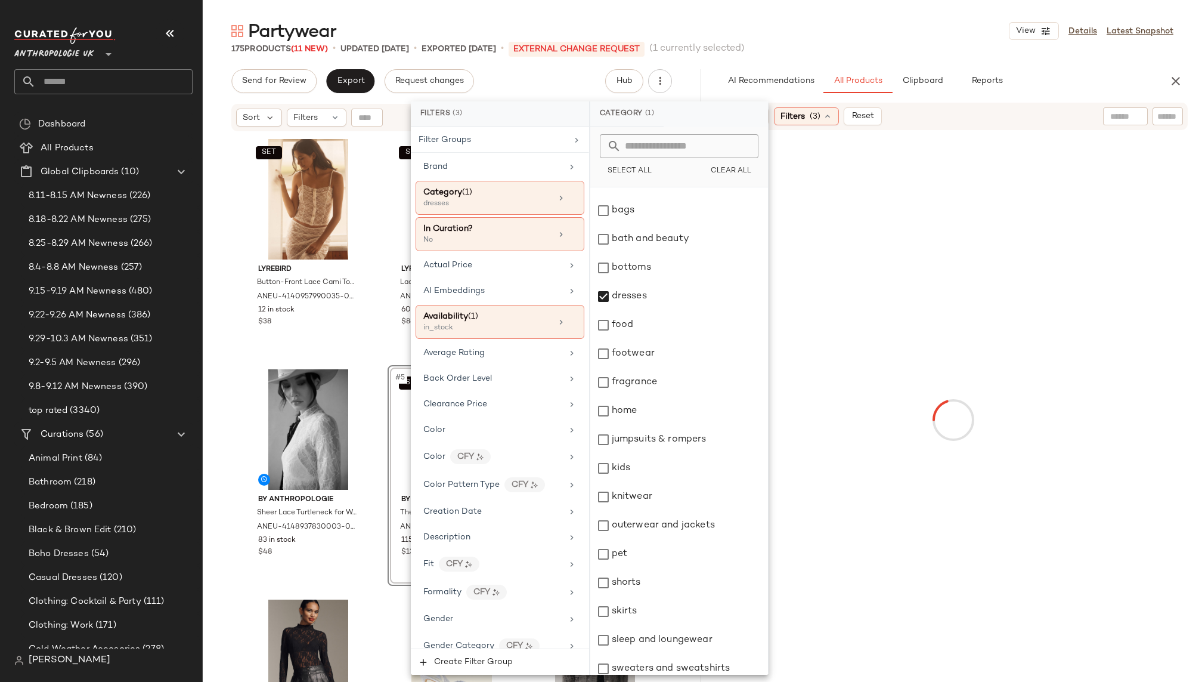
click at [846, 45] on div "175 Products (11 New) • updated Oct 6th • Exported Oct 3rd • External Change Re…" at bounding box center [702, 49] width 999 height 12
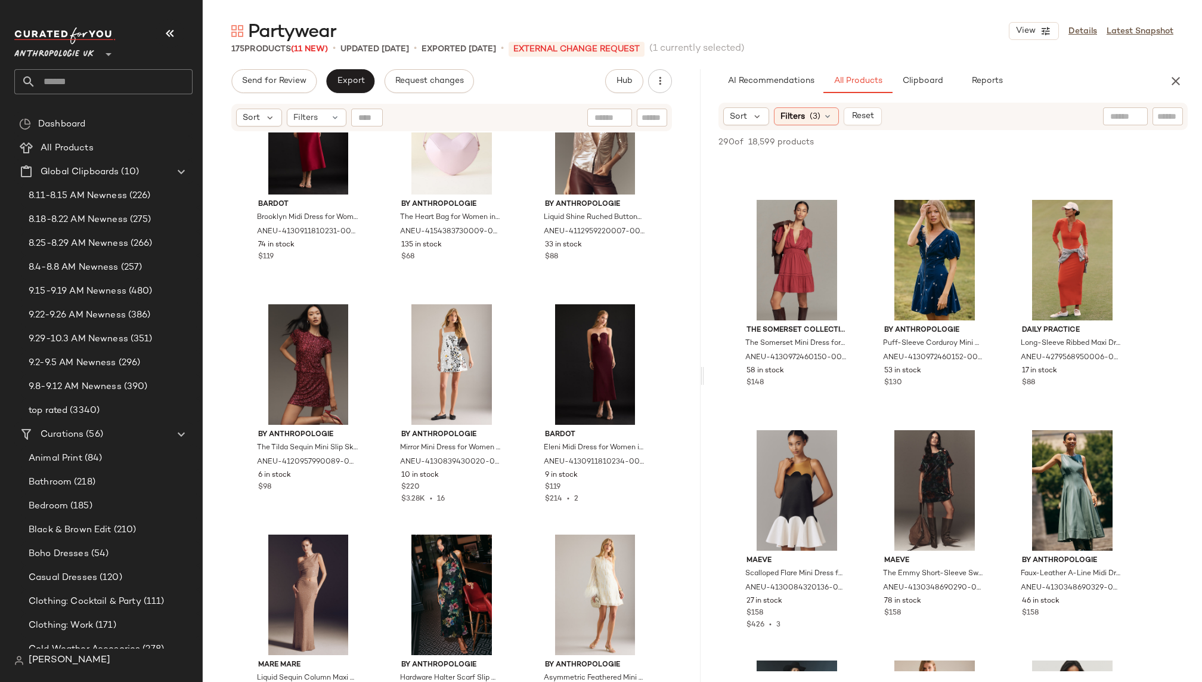
scroll to position [2409, 0]
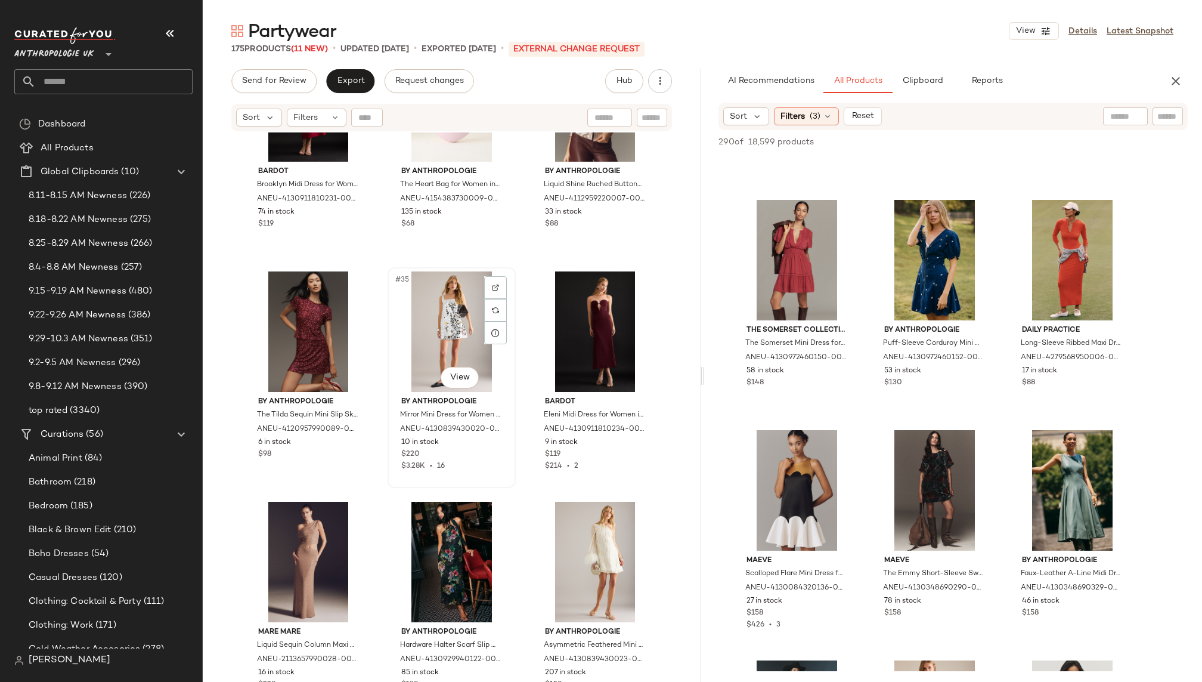
click at [432, 344] on div "#35 View" at bounding box center [452, 331] width 120 height 120
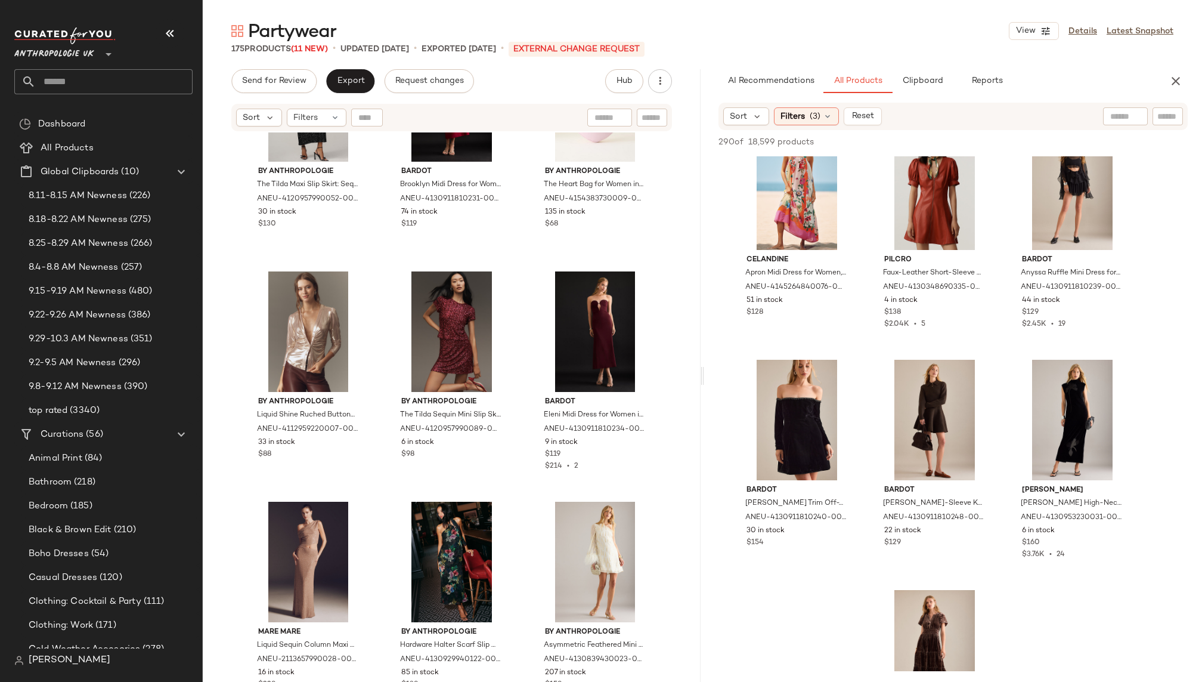
scroll to position [2815, 0]
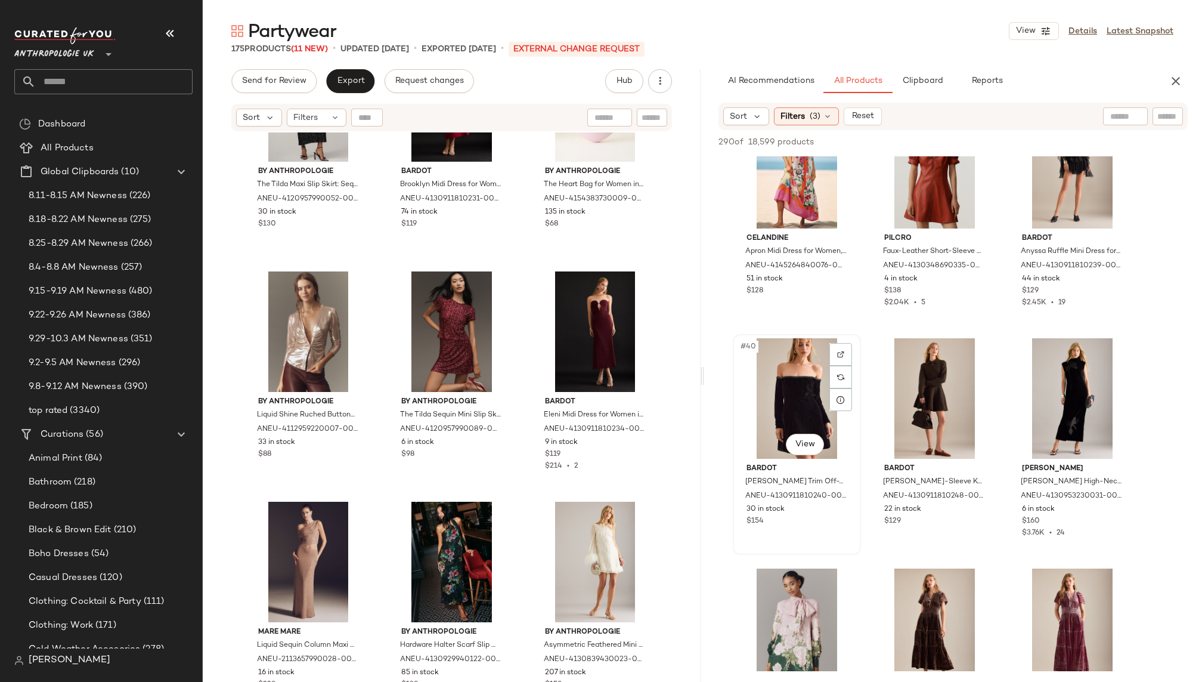
click at [772, 403] on div "#40 View" at bounding box center [797, 398] width 120 height 120
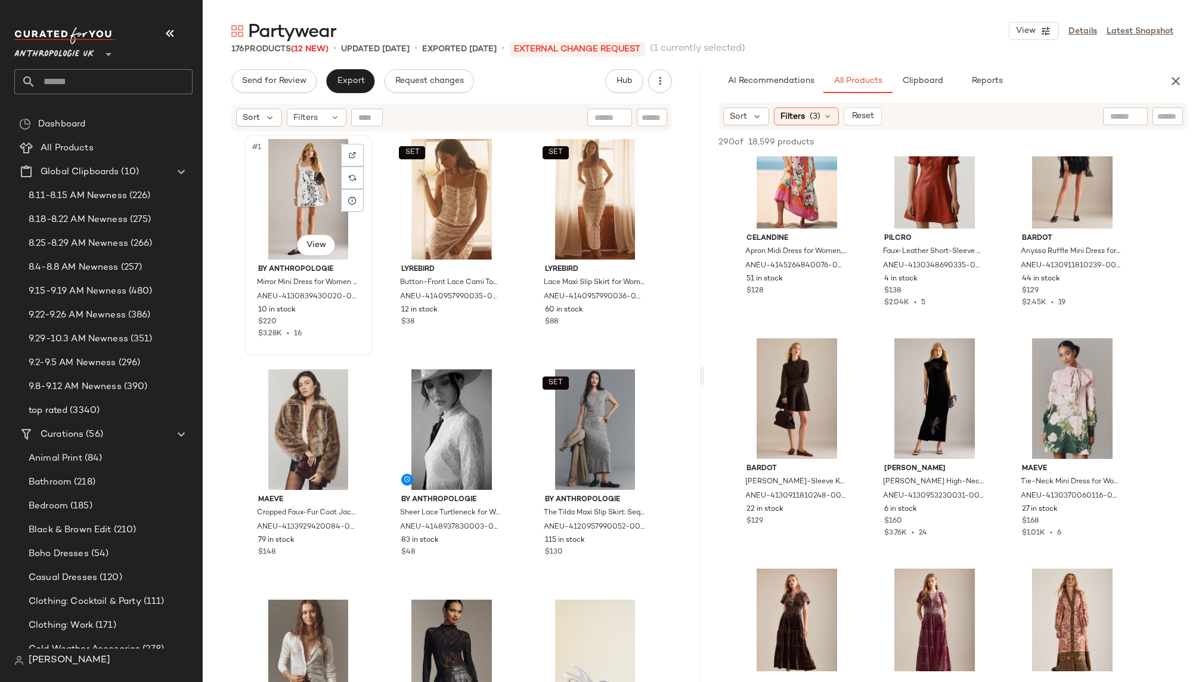
click at [292, 195] on div "#1 View" at bounding box center [309, 199] width 120 height 120
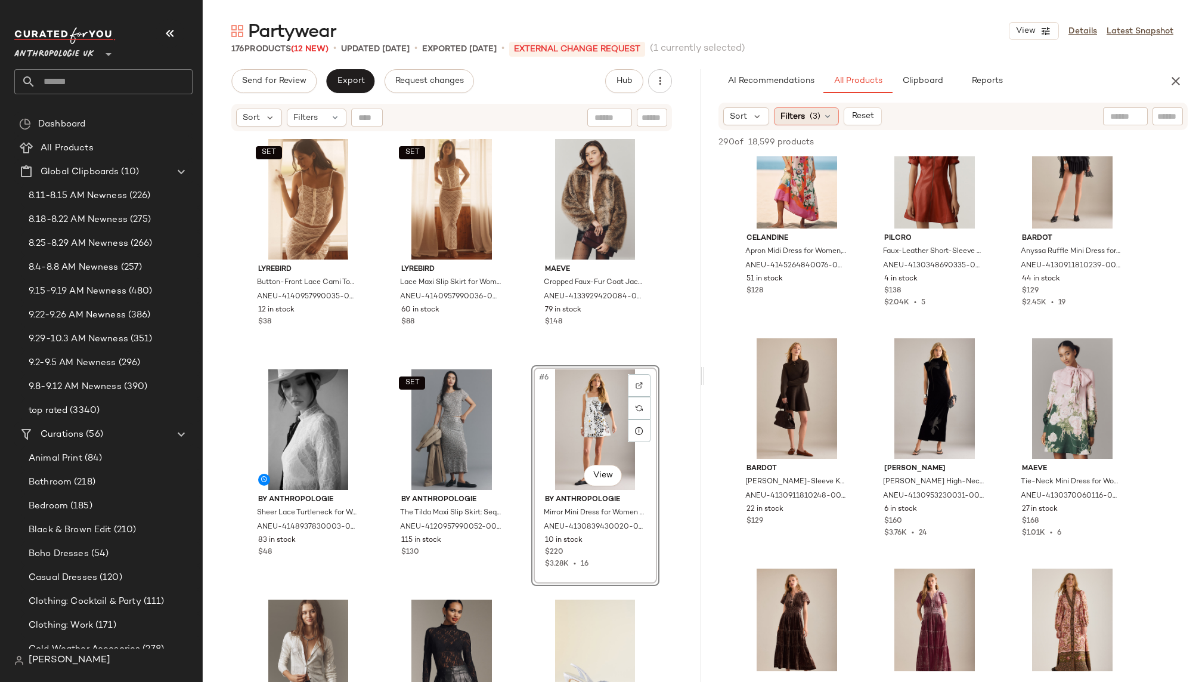
click at [811, 110] on span "(3)" at bounding box center [815, 116] width 11 height 13
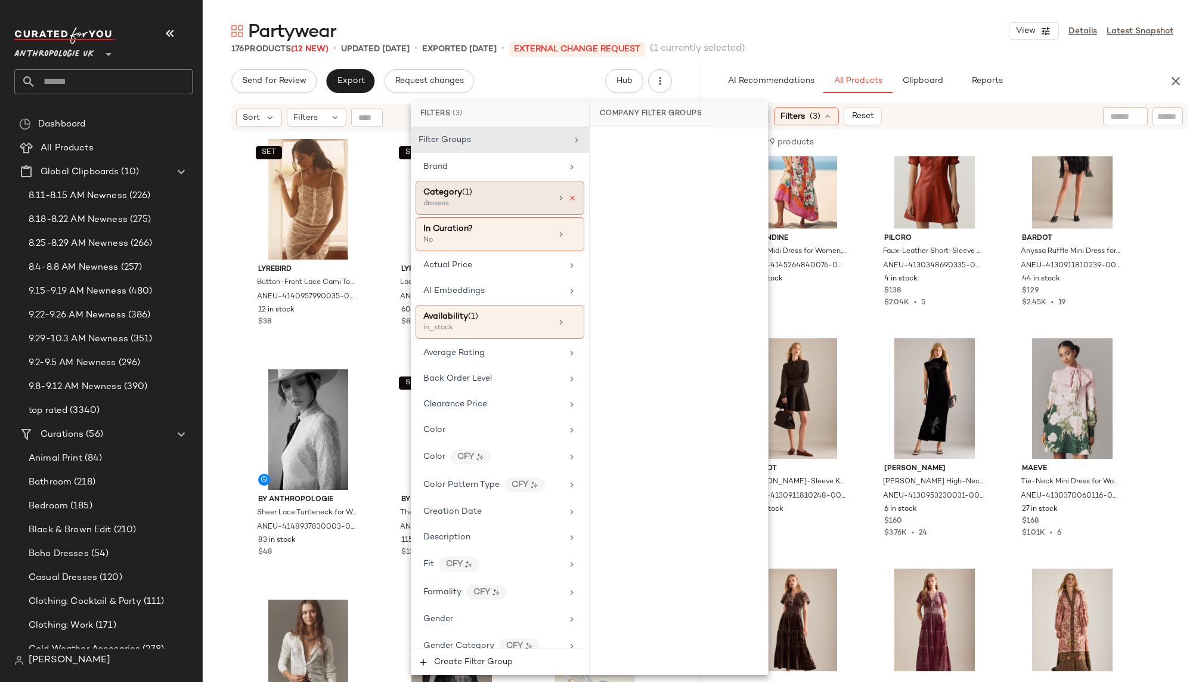
click at [568, 194] on icon at bounding box center [572, 198] width 8 height 8
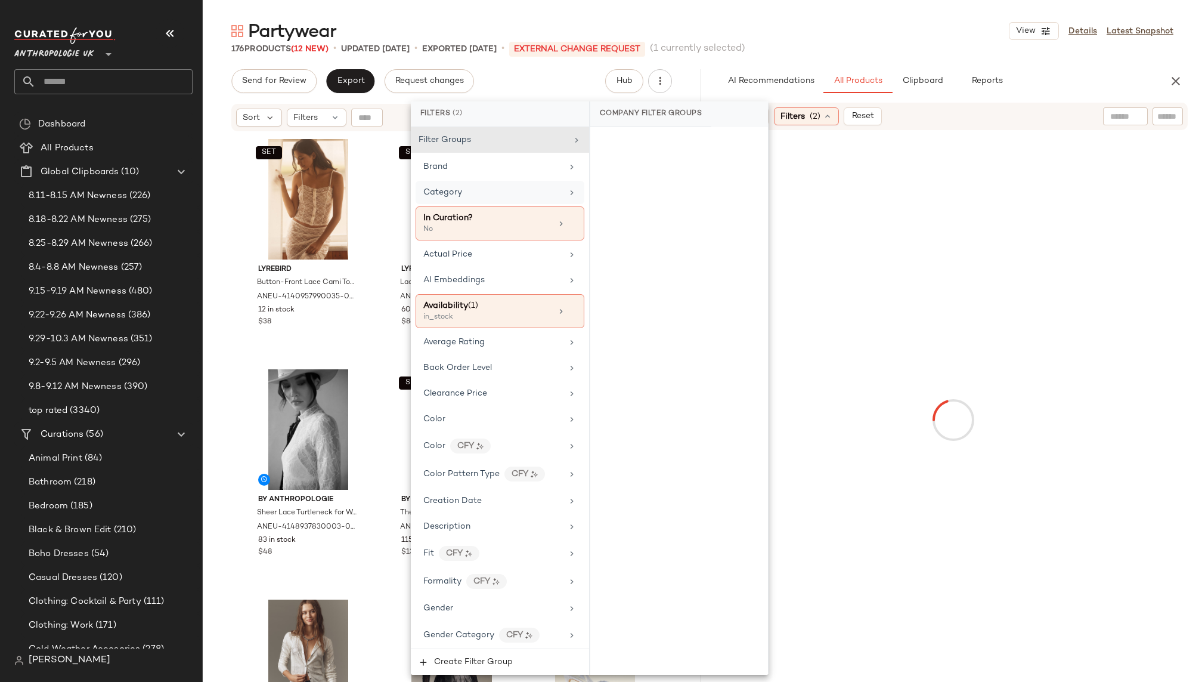
click at [557, 191] on div "Category" at bounding box center [492, 192] width 139 height 13
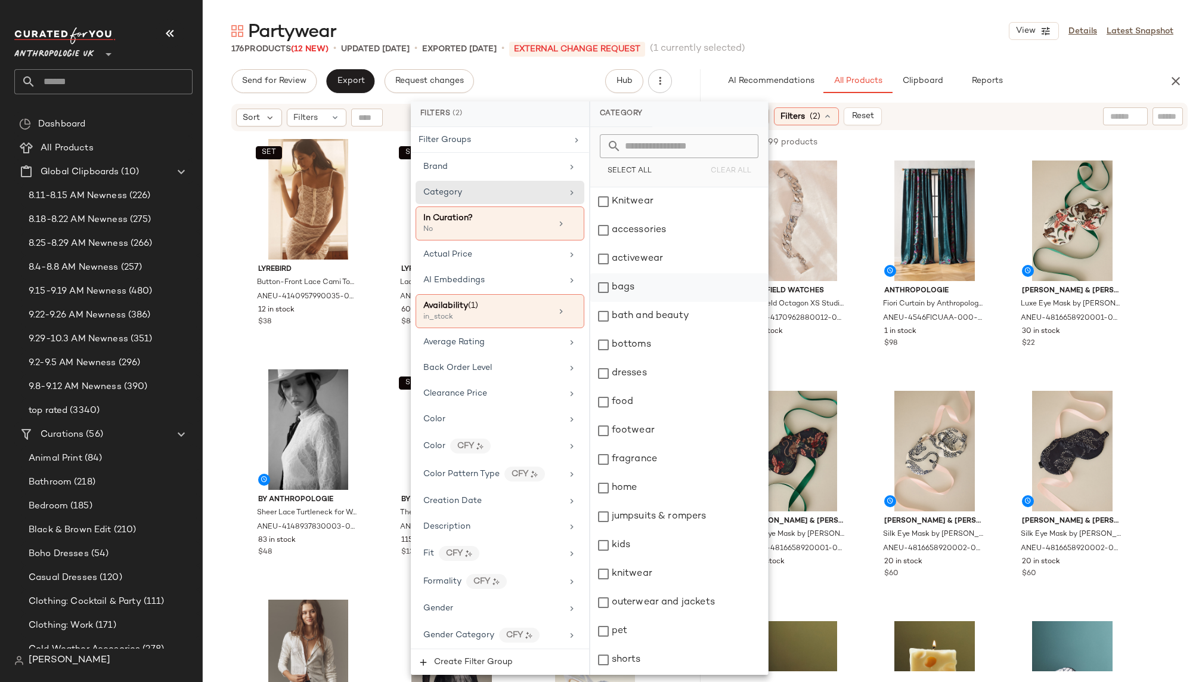
click at [655, 294] on div "bags" at bounding box center [679, 287] width 178 height 29
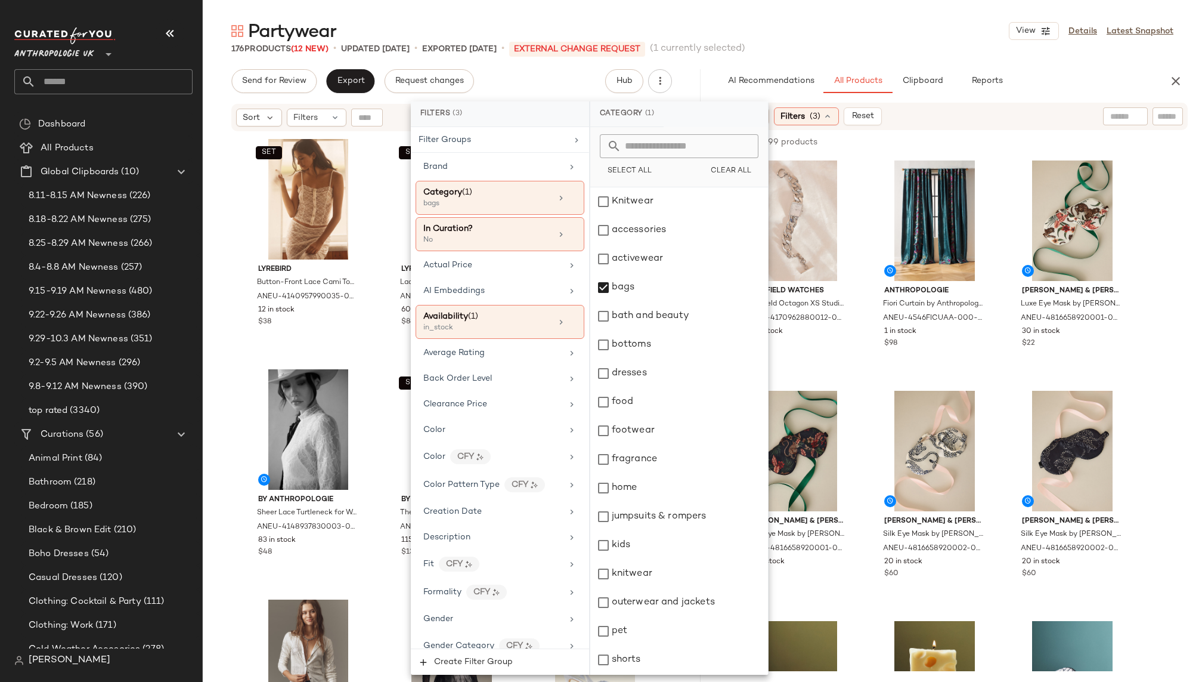
click at [913, 45] on div "176 Products (12 New) • updated Oct 6th • Exported Oct 3rd • External Change Re…" at bounding box center [702, 49] width 999 height 12
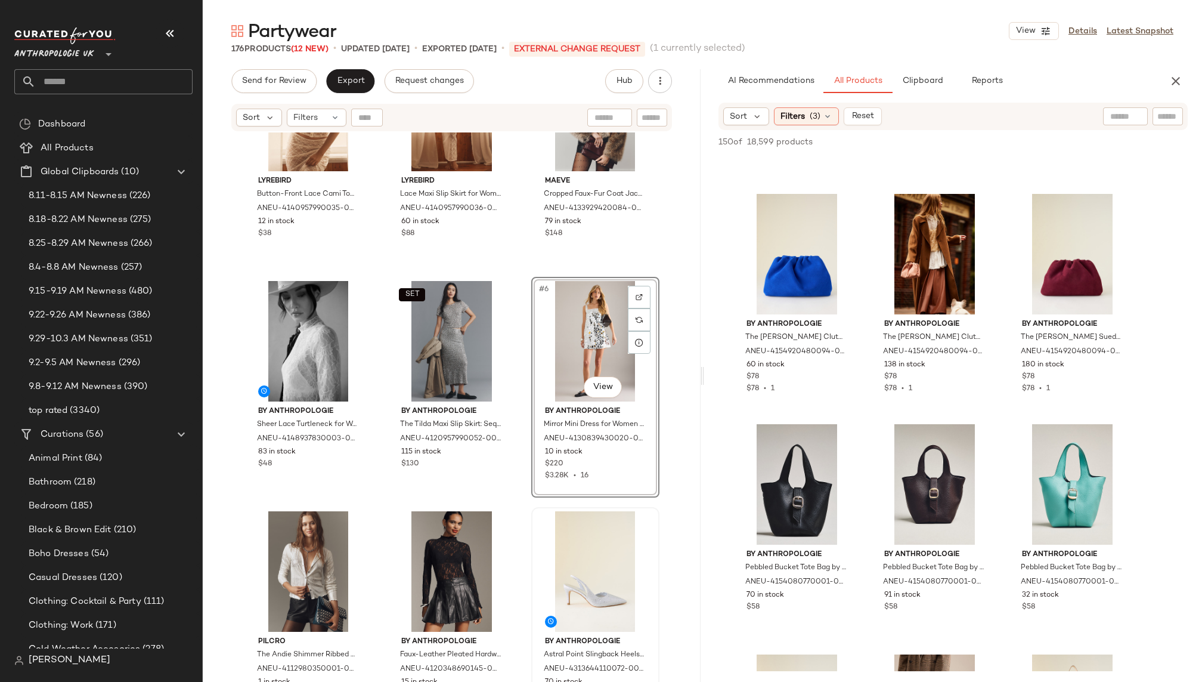
scroll to position [60, 0]
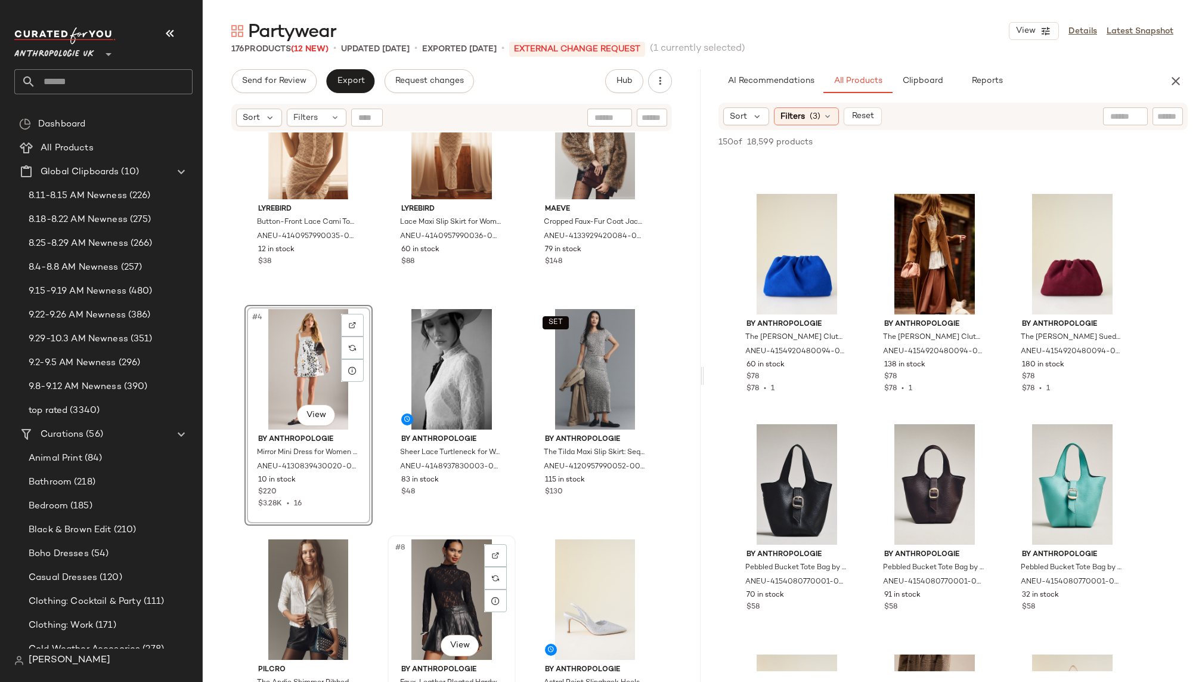
click at [407, 570] on div "#8 View" at bounding box center [452, 599] width 120 height 120
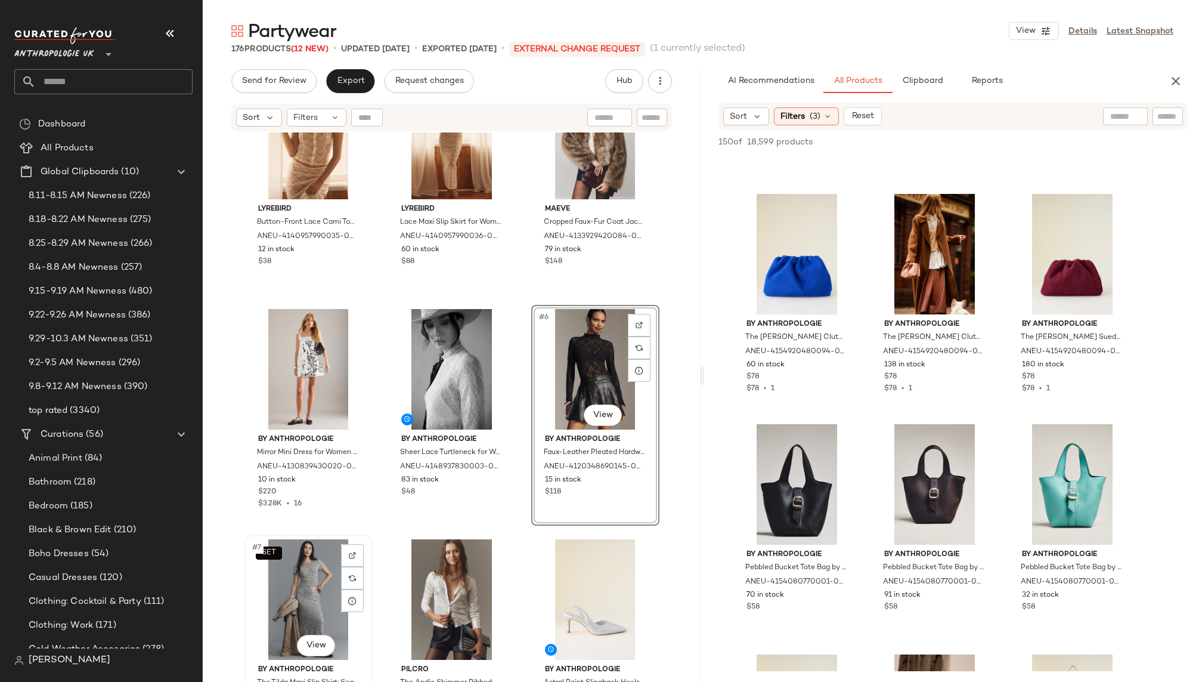
click at [303, 589] on div "SET #7 View" at bounding box center [309, 599] width 120 height 120
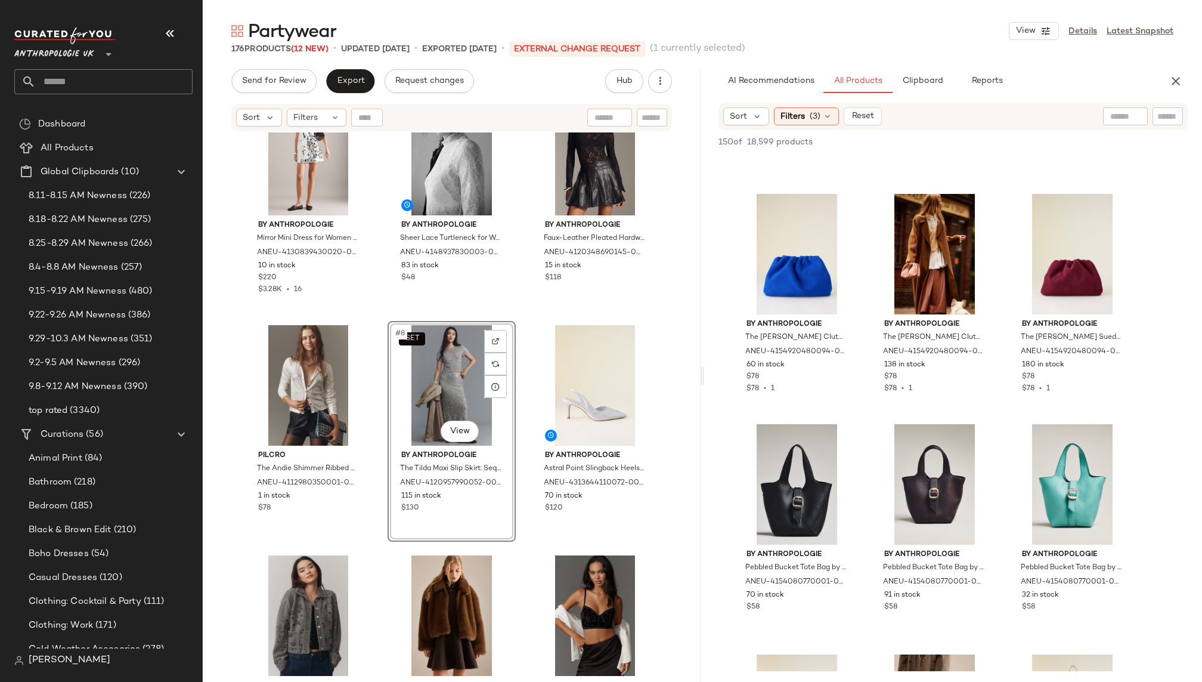
scroll to position [314, 0]
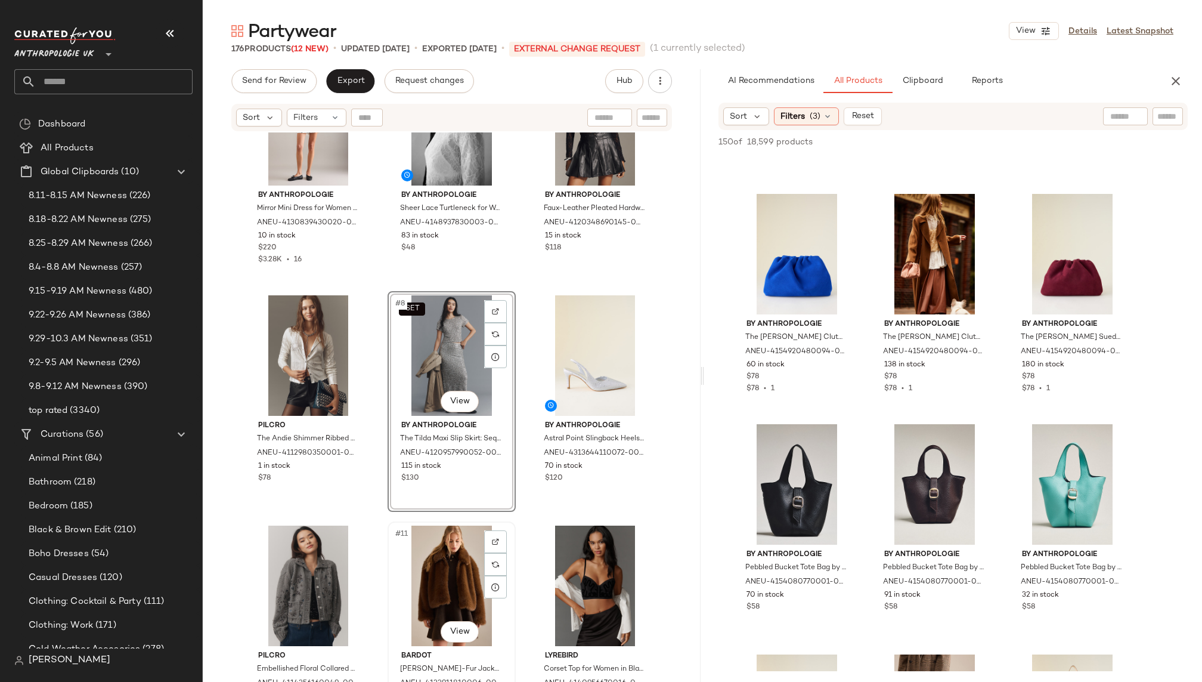
click at [434, 569] on div "#11 View" at bounding box center [452, 585] width 120 height 120
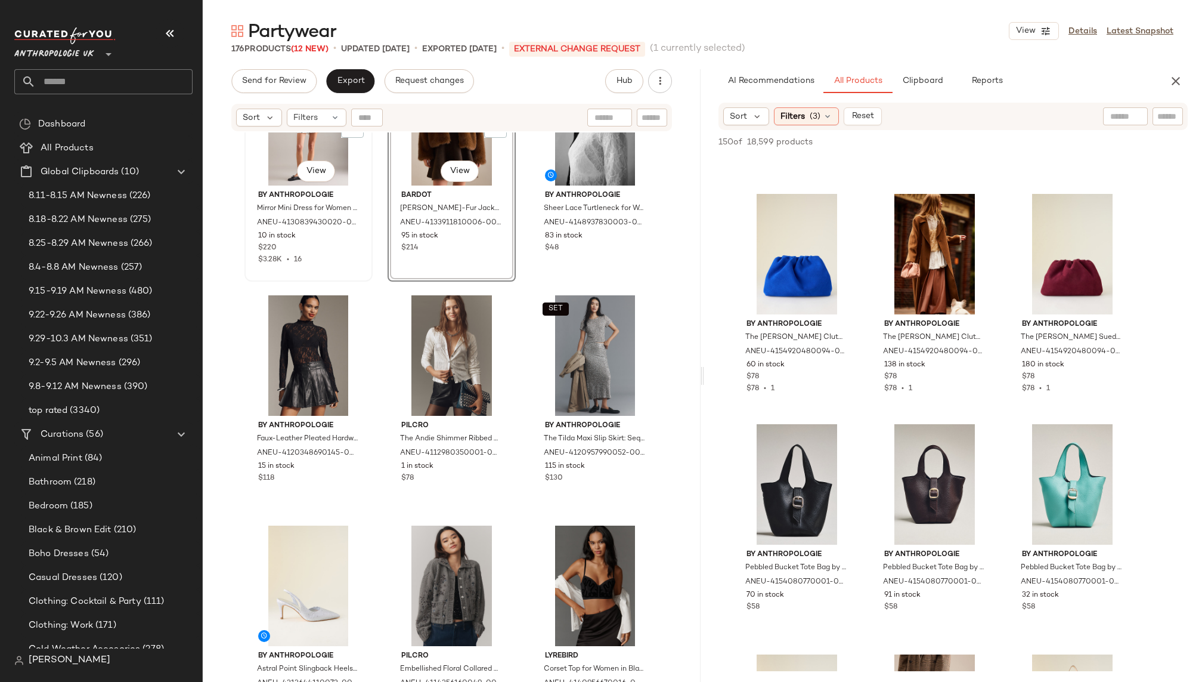
click at [293, 141] on div "#4 View" at bounding box center [309, 125] width 120 height 120
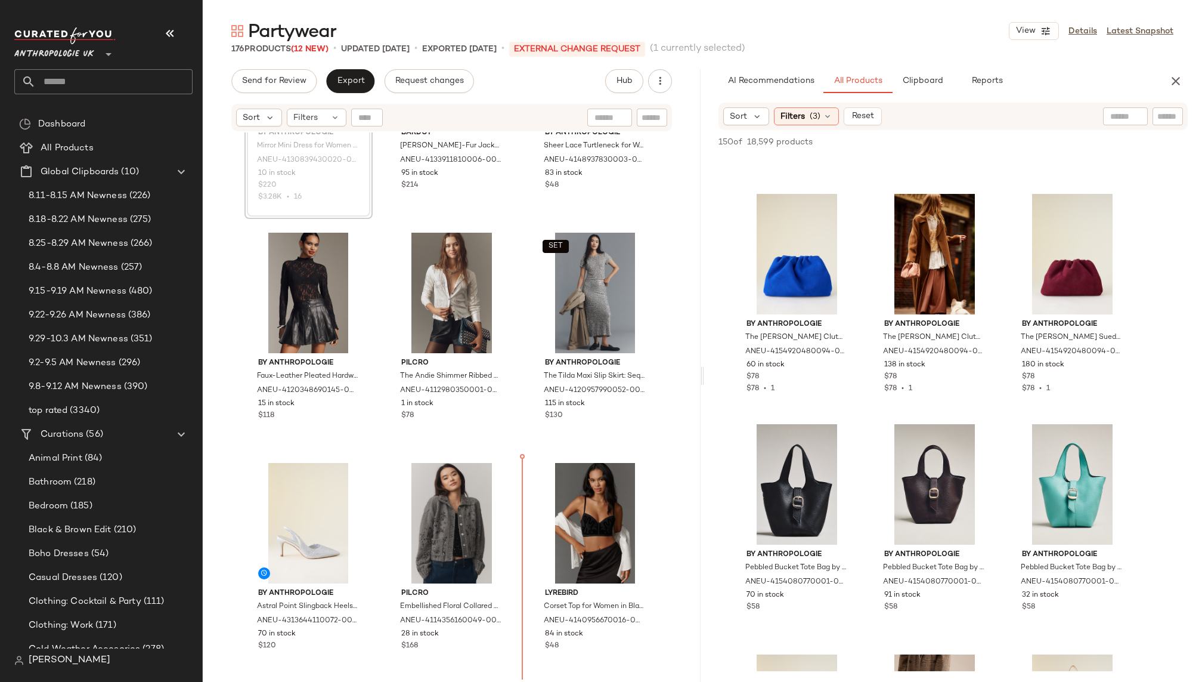
scroll to position [436, 0]
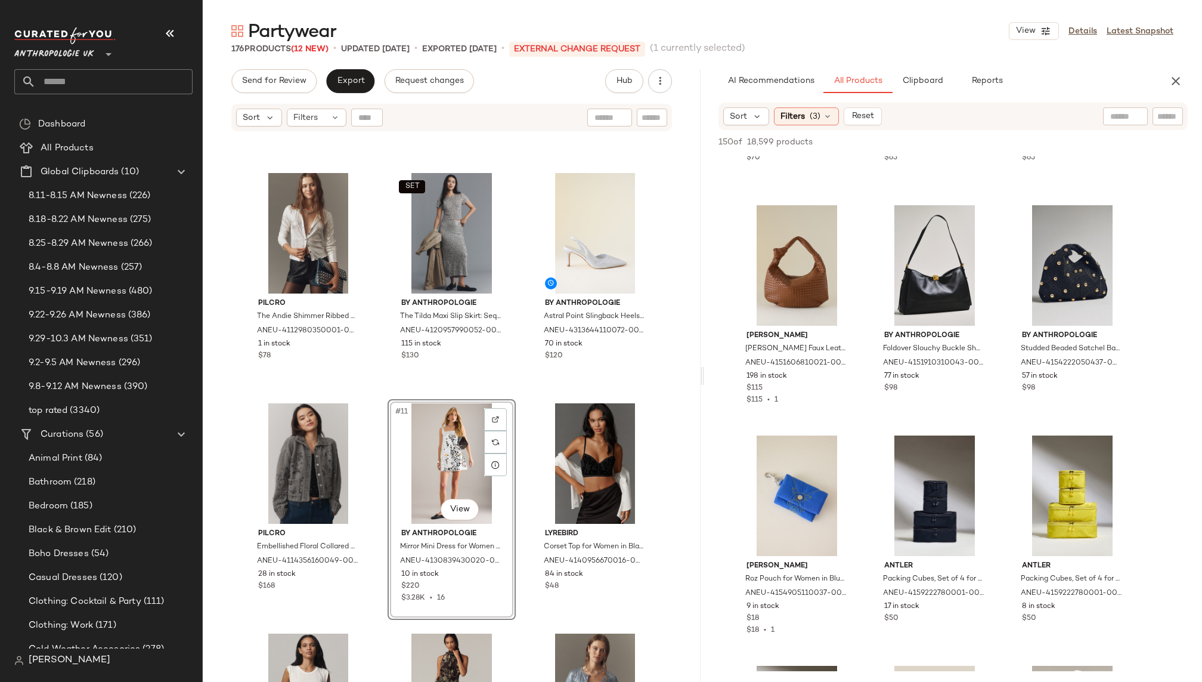
scroll to position [2707, 0]
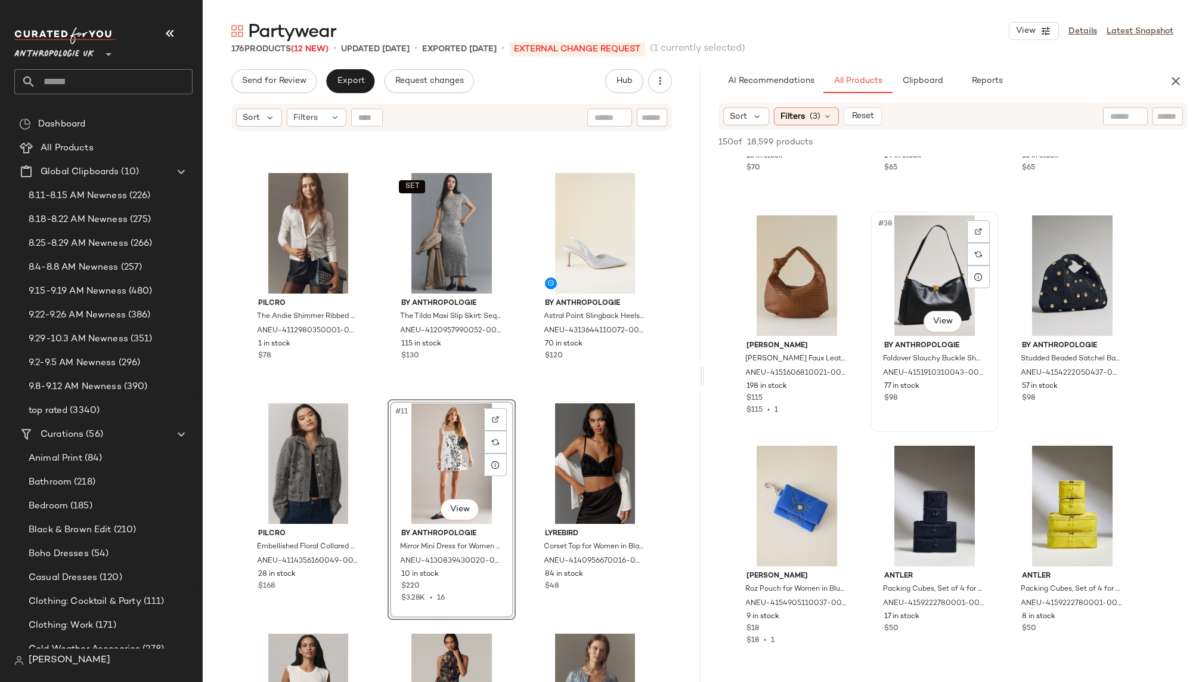
click at [913, 289] on div "#38 View" at bounding box center [935, 275] width 120 height 120
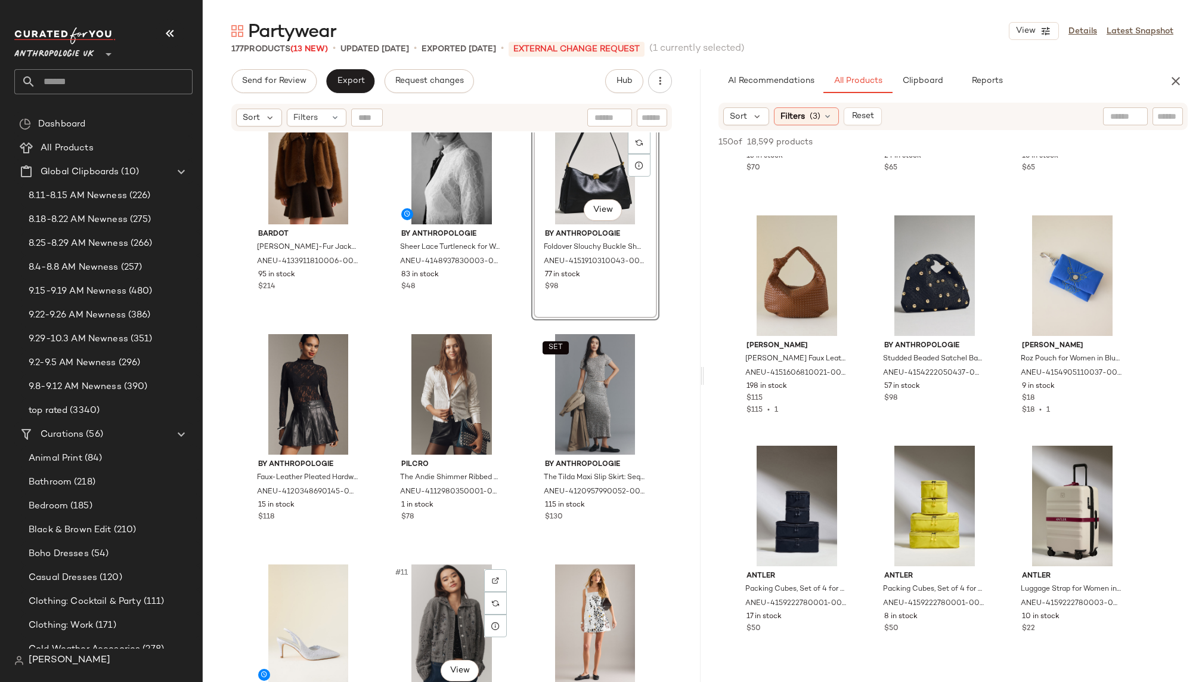
scroll to position [273, 0]
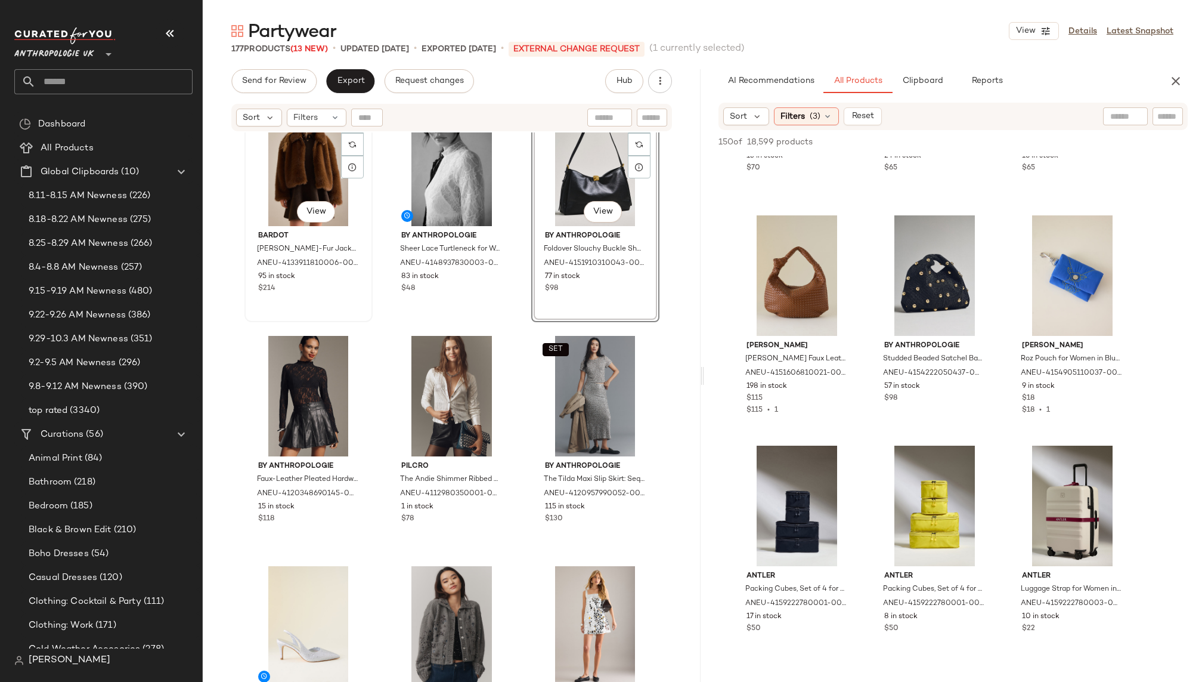
click at [281, 216] on div "#4 View" at bounding box center [309, 166] width 120 height 120
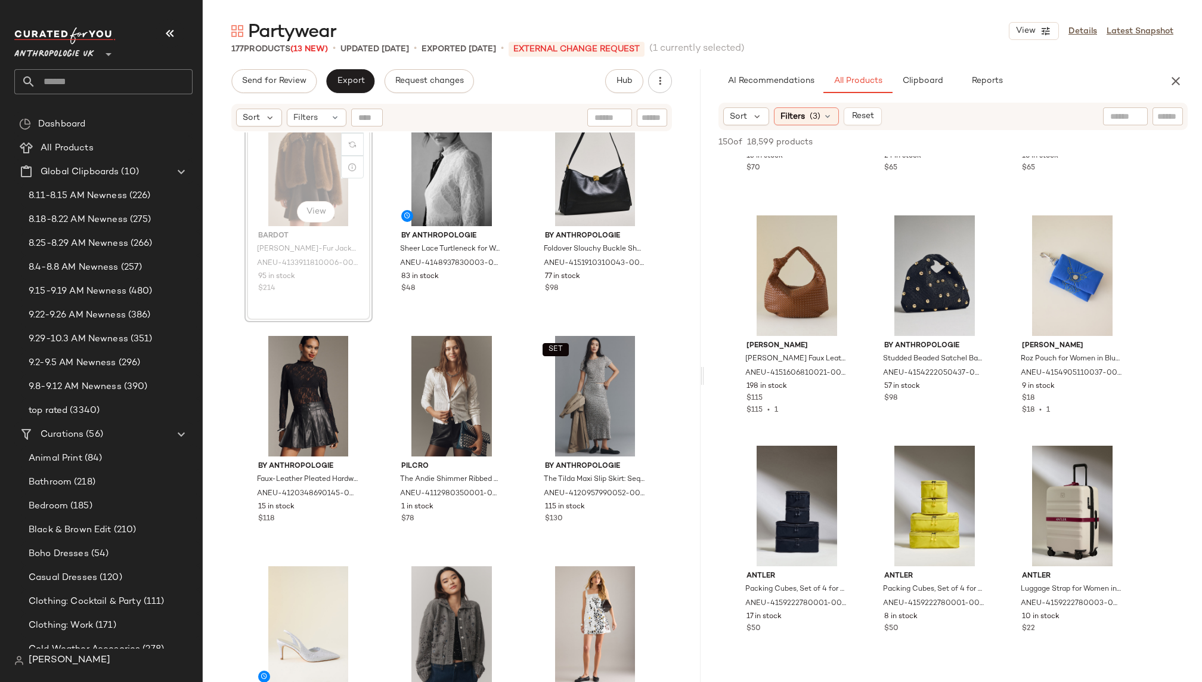
scroll to position [271, 0]
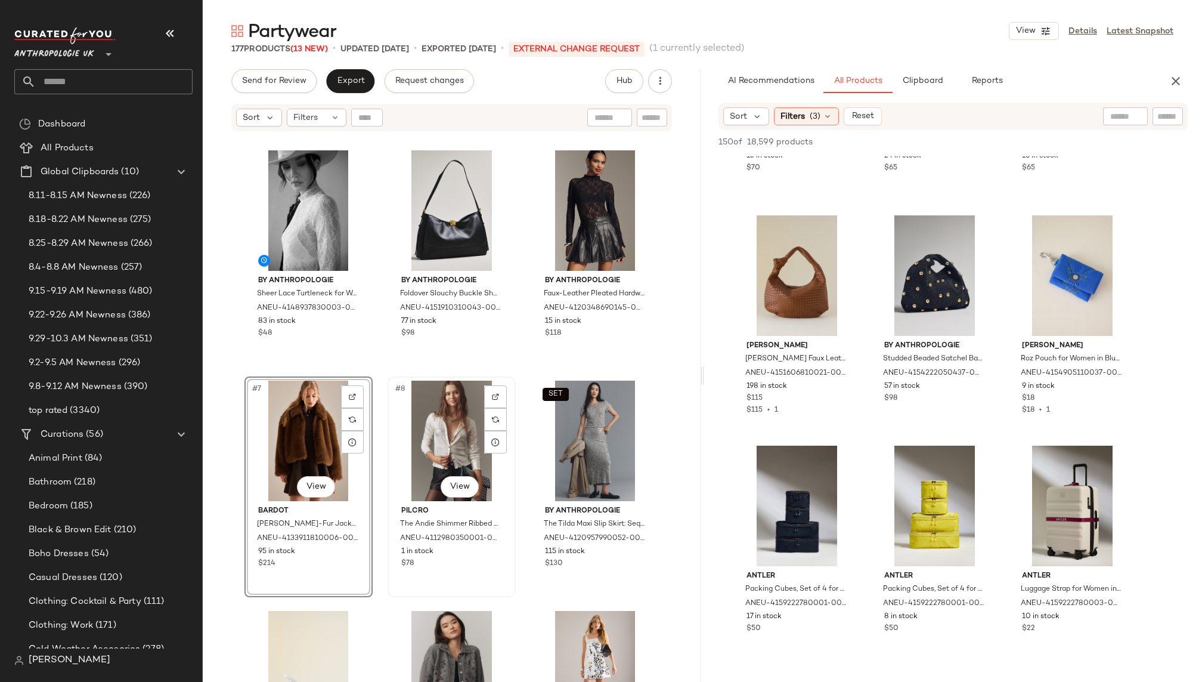
scroll to position [208, 0]
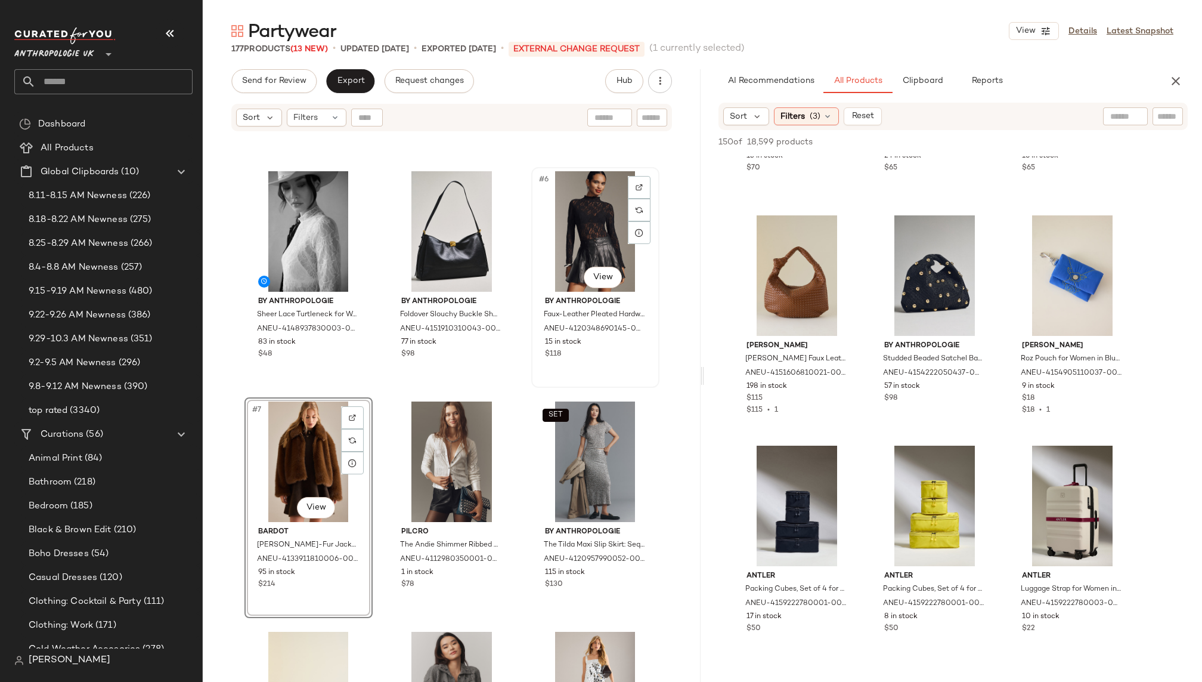
click at [572, 214] on div "#6 View" at bounding box center [596, 231] width 120 height 120
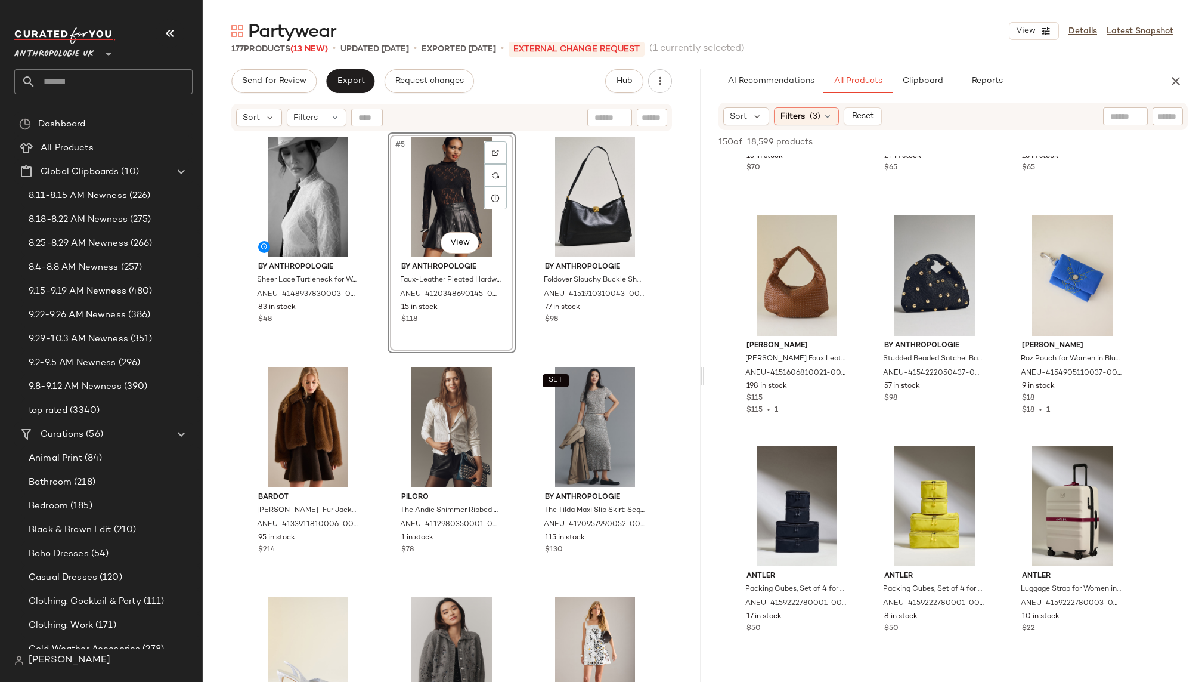
scroll to position [237, 0]
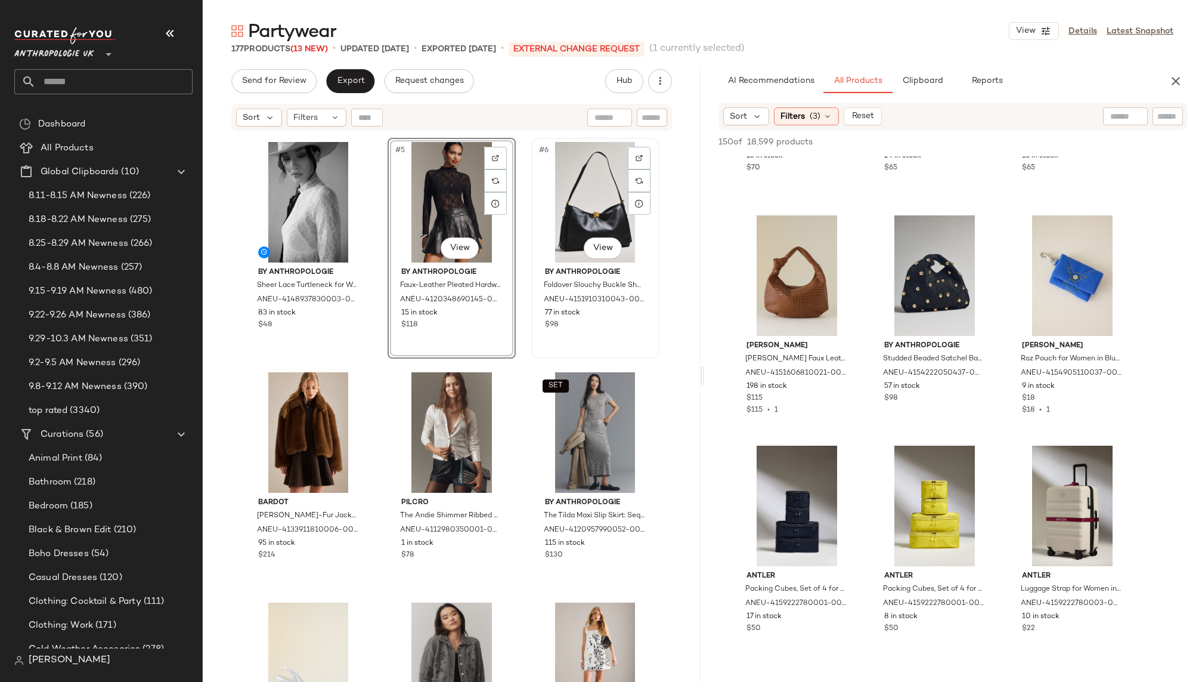
click at [574, 218] on div "#6 View" at bounding box center [596, 202] width 120 height 120
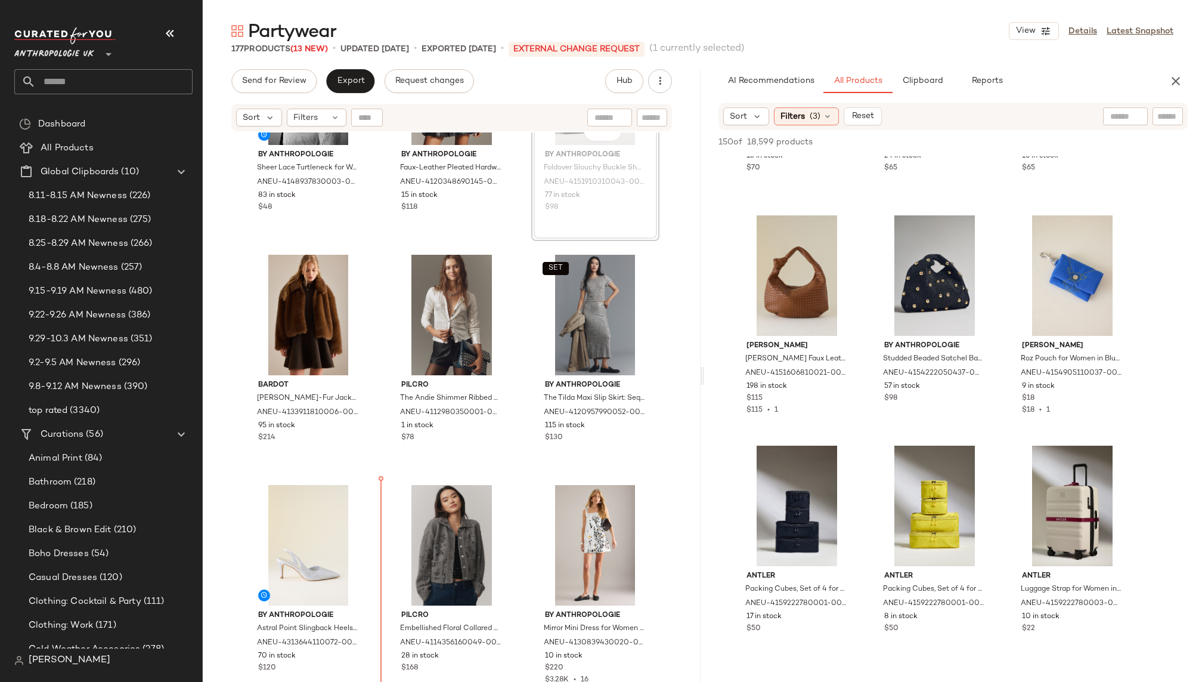
scroll to position [357, 0]
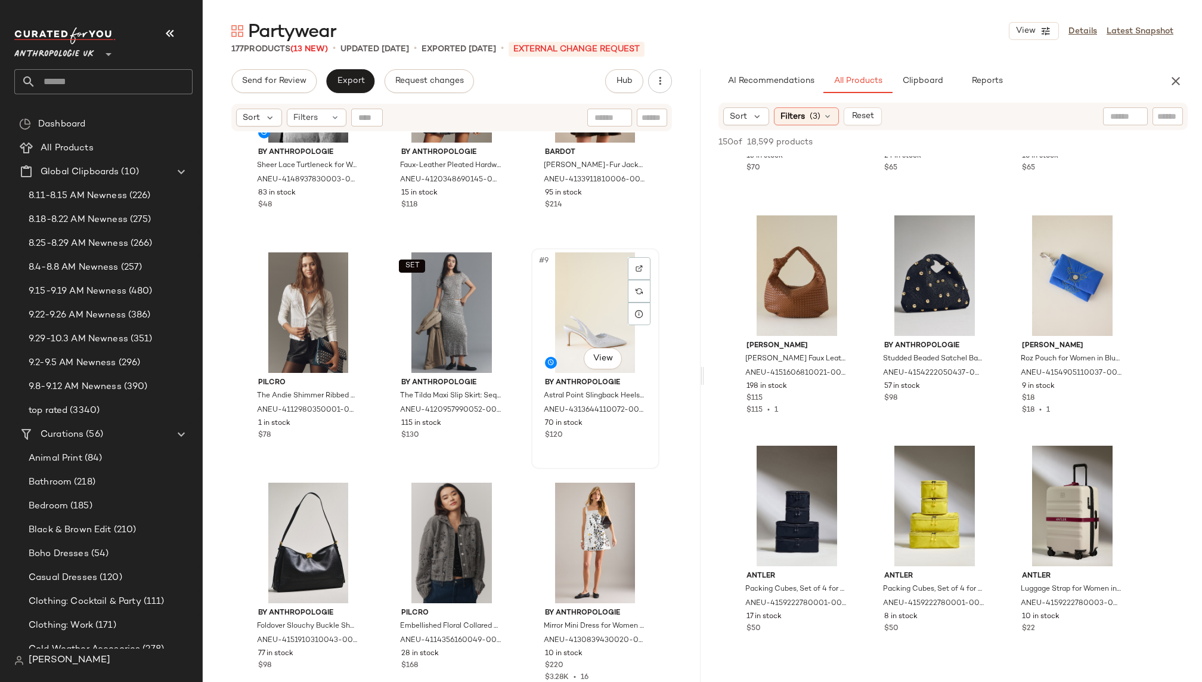
click at [573, 325] on div "#9 View" at bounding box center [596, 312] width 120 height 120
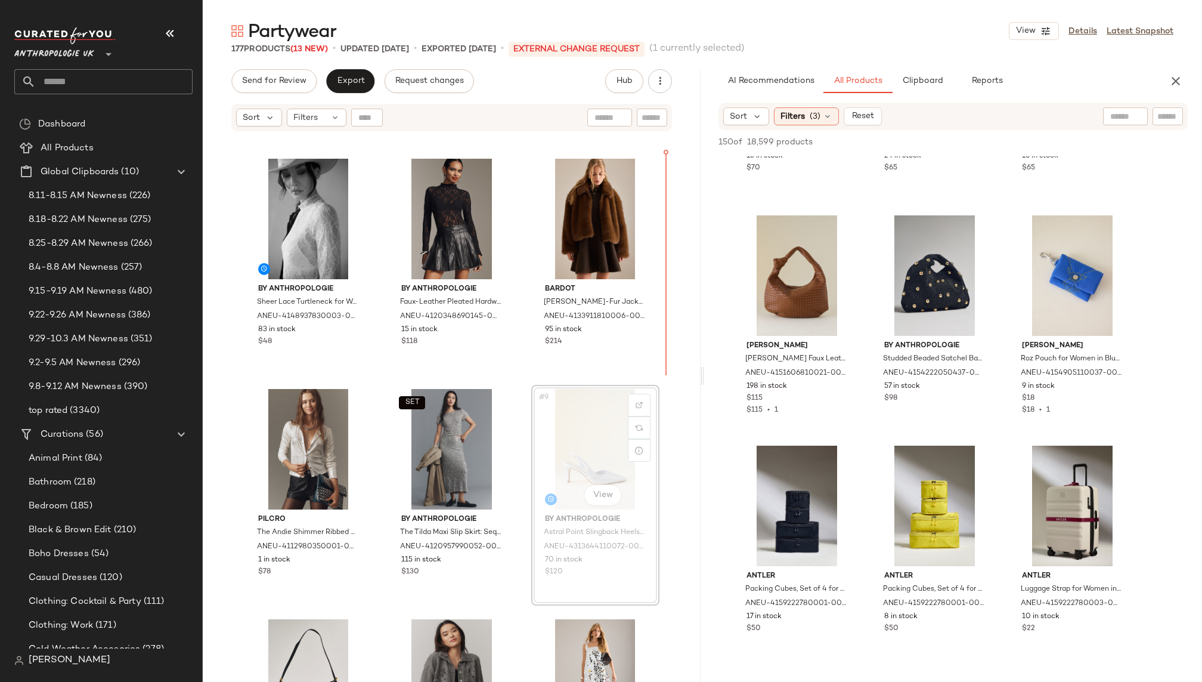
scroll to position [166, 0]
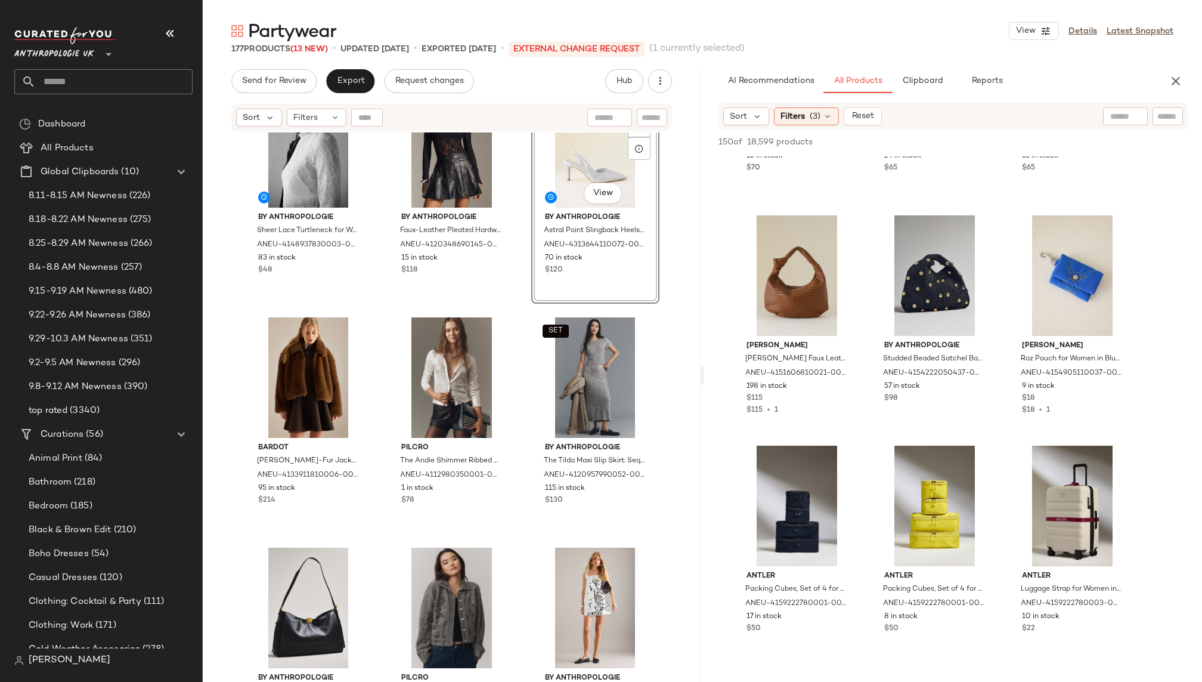
scroll to position [294, 0]
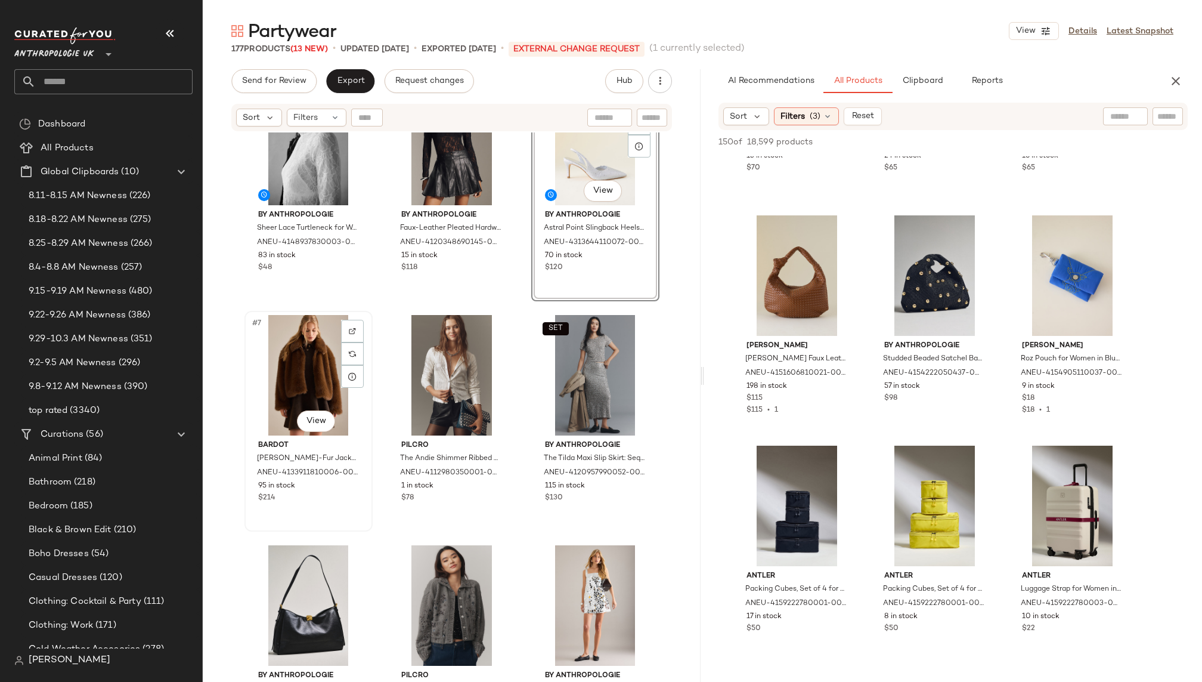
click at [311, 360] on div "#7 View" at bounding box center [309, 375] width 120 height 120
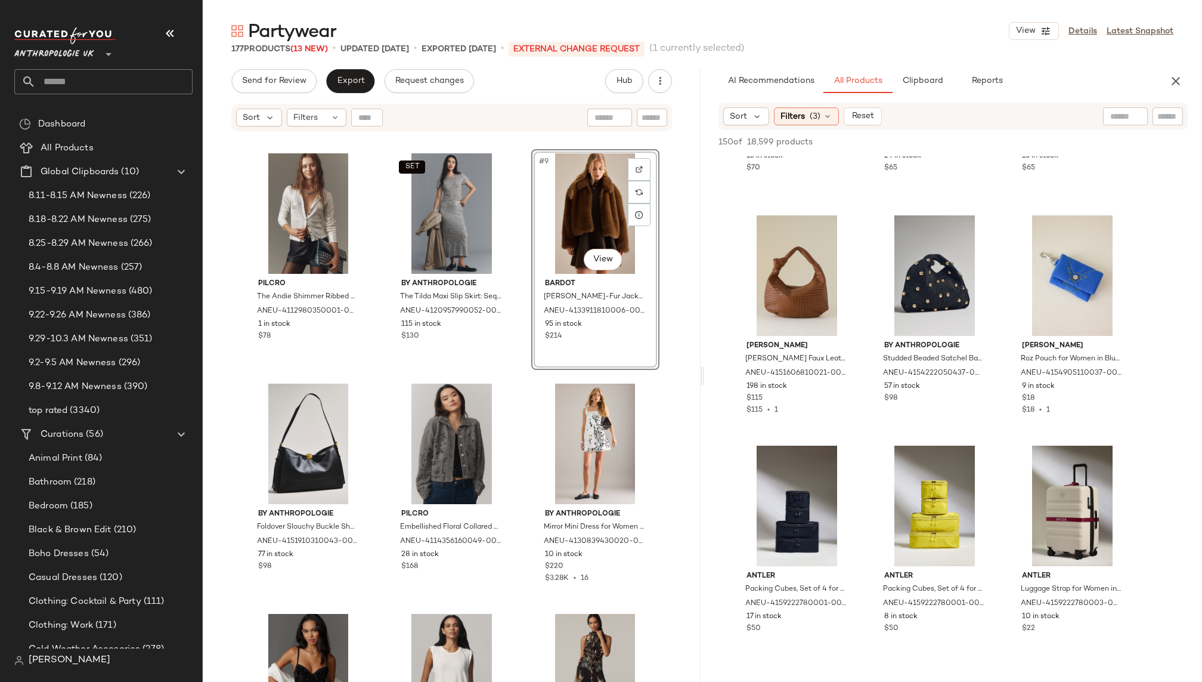
scroll to position [490, 0]
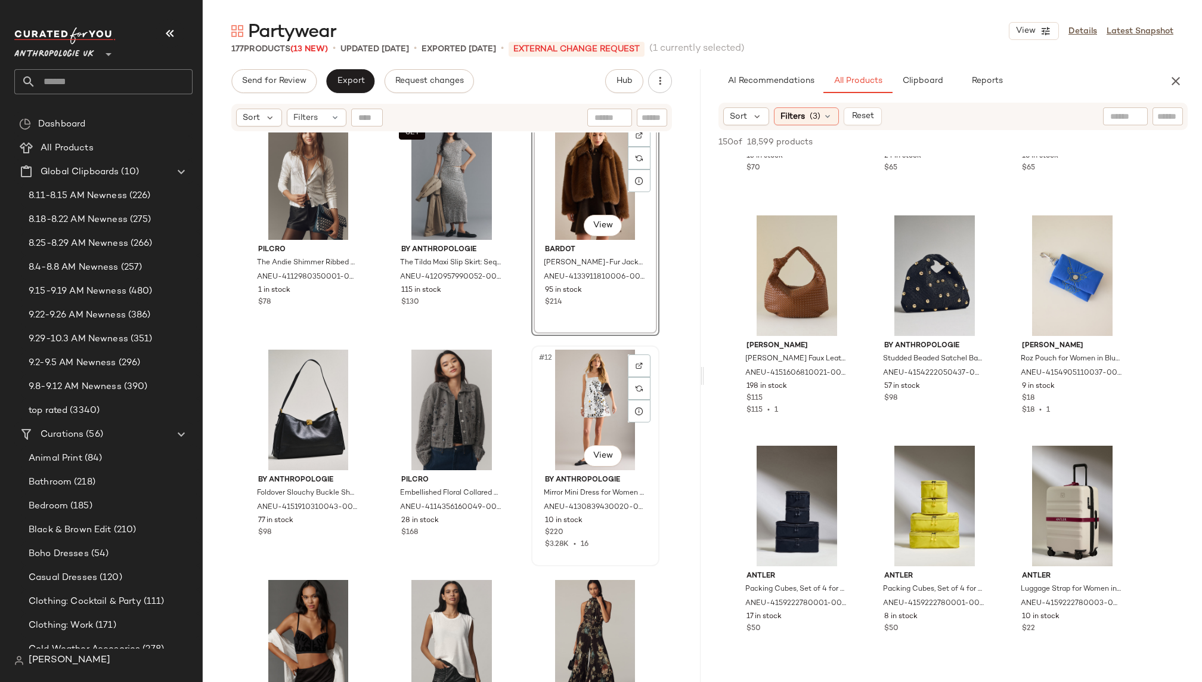
click at [572, 420] on div "#12 View" at bounding box center [596, 409] width 120 height 120
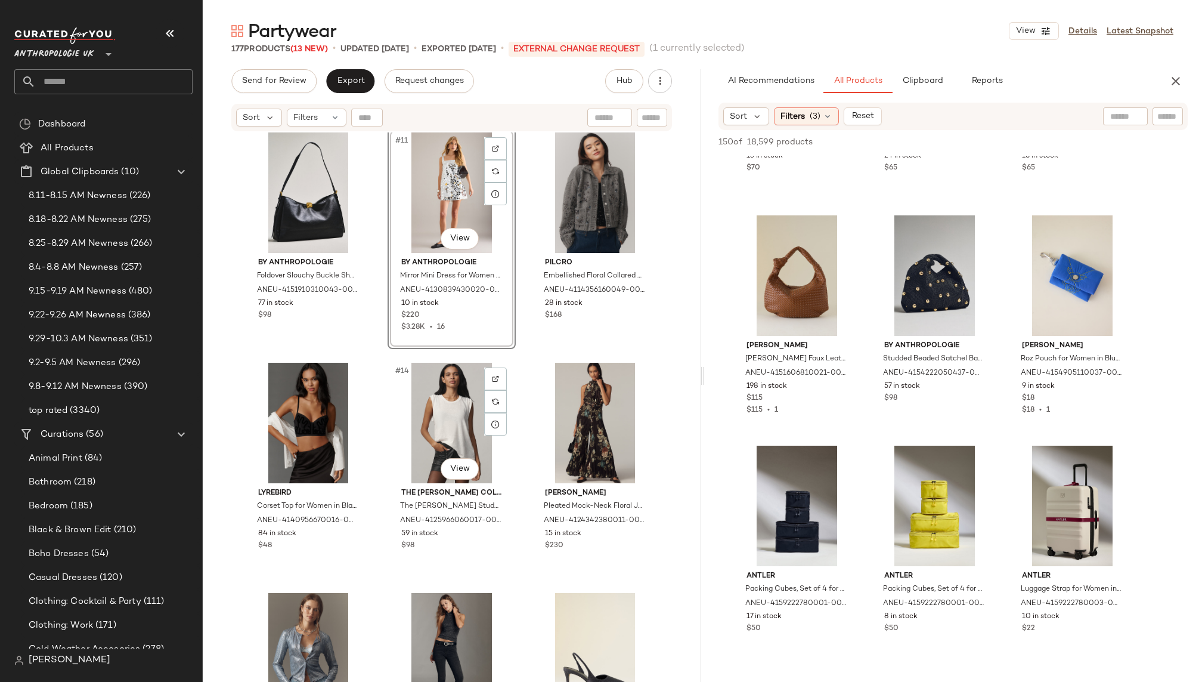
scroll to position [714, 0]
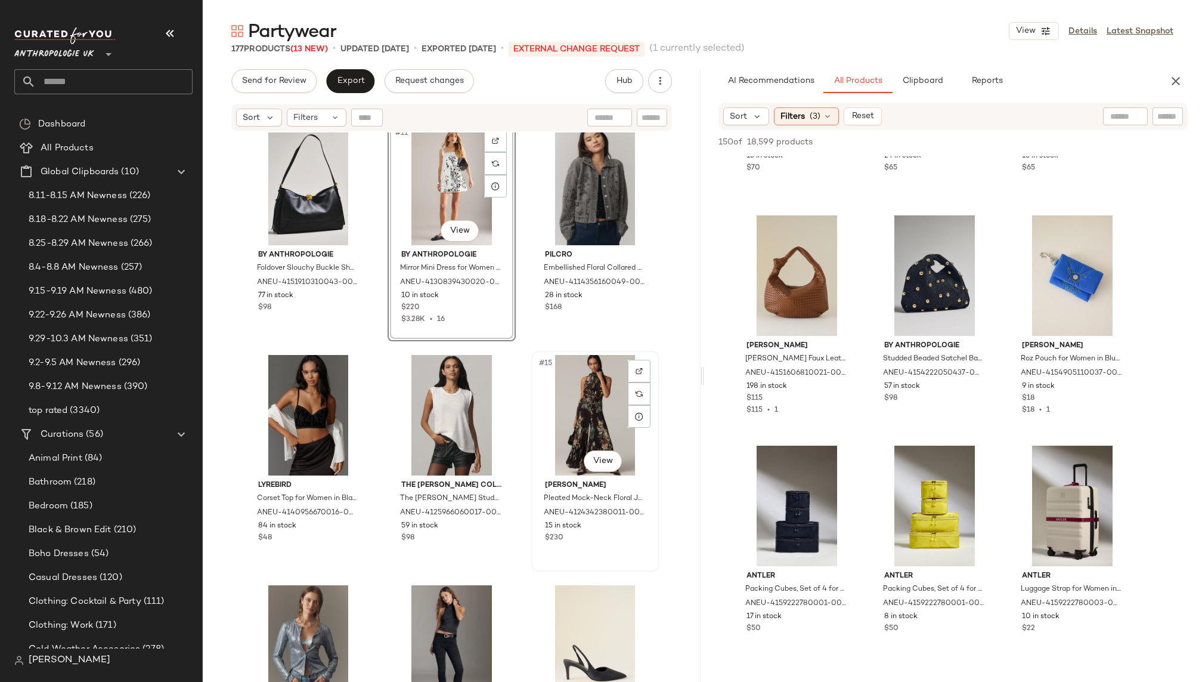
click at [575, 422] on div "#15 View" at bounding box center [596, 415] width 120 height 120
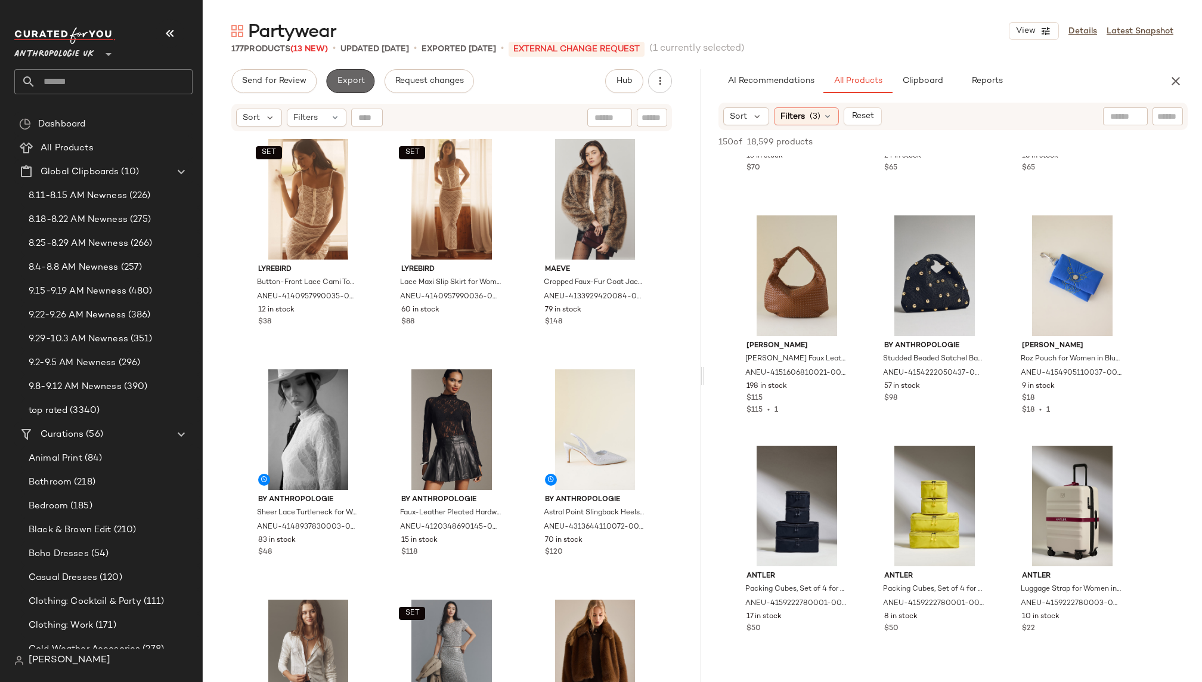
click at [341, 78] on span "Export" at bounding box center [350, 81] width 28 height 10
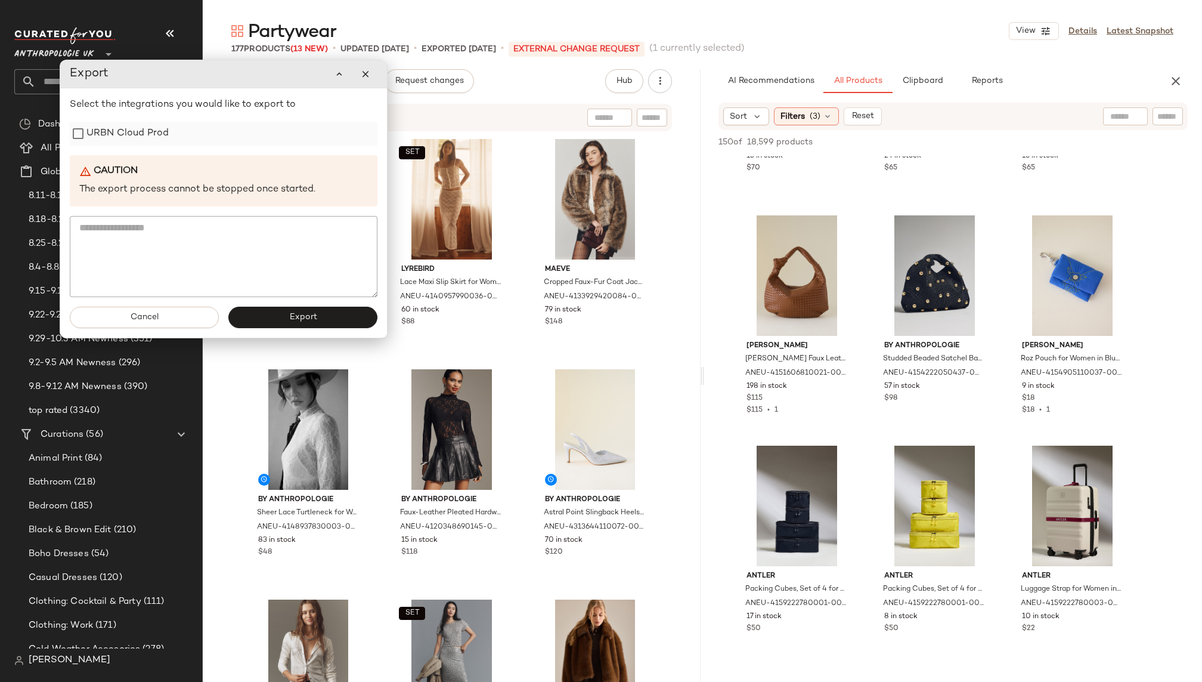
click at [156, 135] on label "URBN Cloud Prod" at bounding box center [127, 134] width 82 height 24
click at [295, 313] on span "Export" at bounding box center [303, 317] width 28 height 10
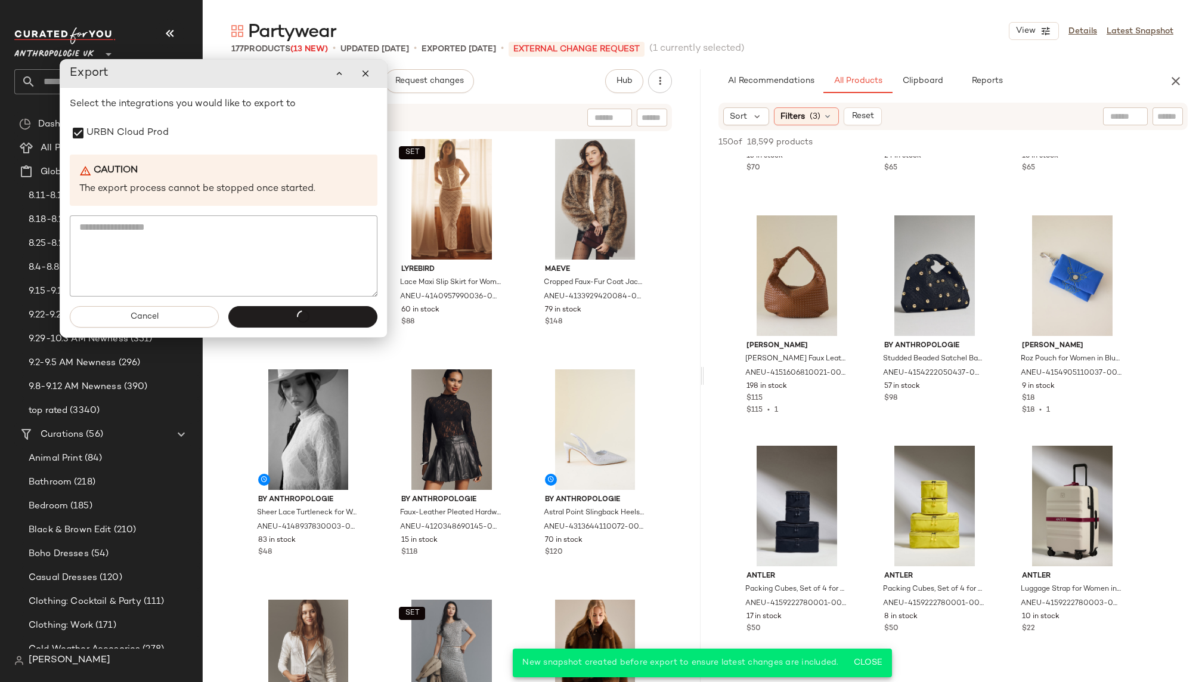
scroll to position [3858, 0]
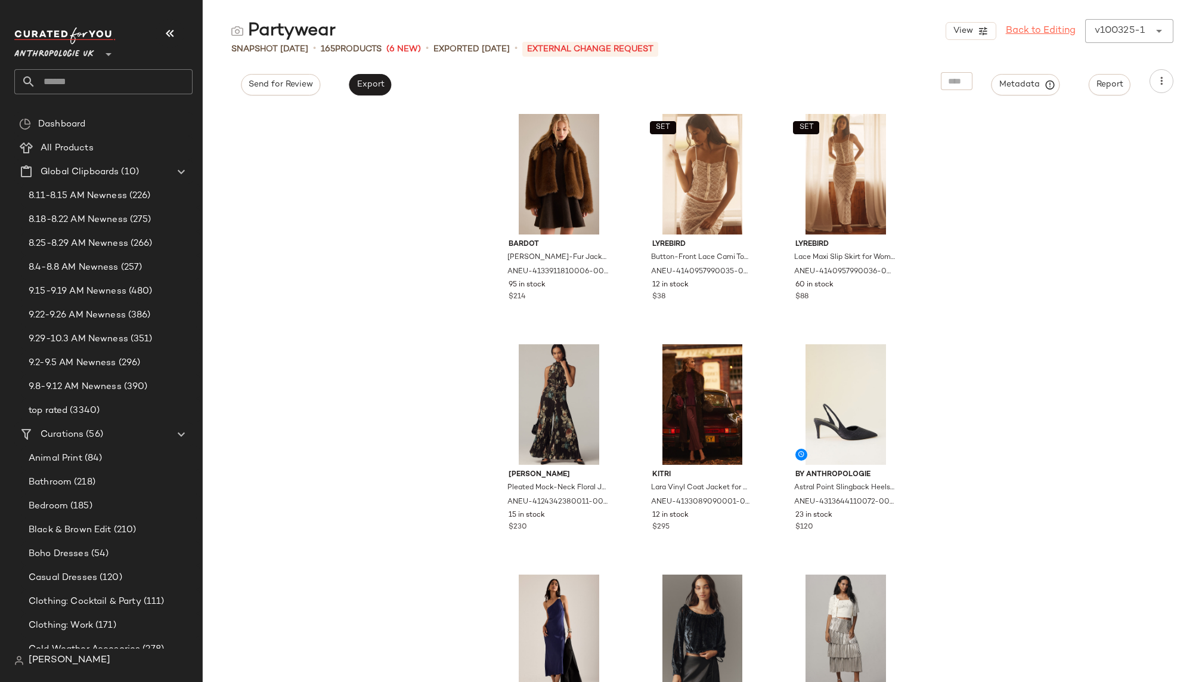
click at [1034, 30] on link "Back to Editing" at bounding box center [1041, 31] width 70 height 14
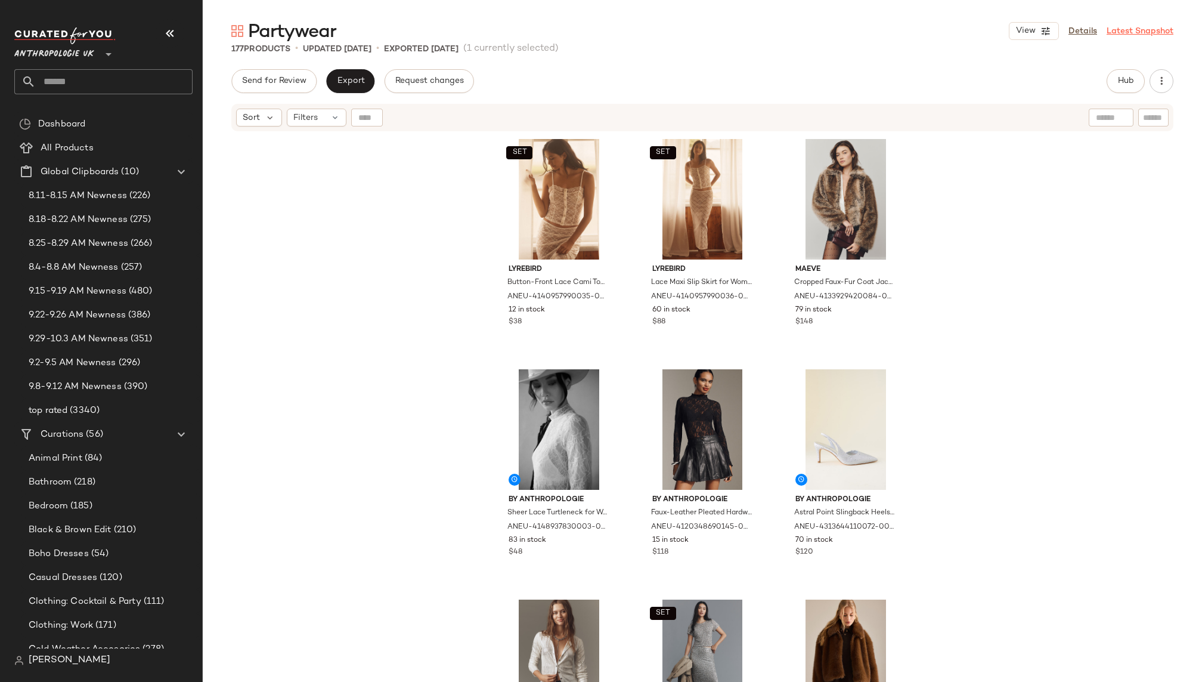
click at [1121, 29] on link "Latest Snapshot" at bounding box center [1140, 31] width 67 height 13
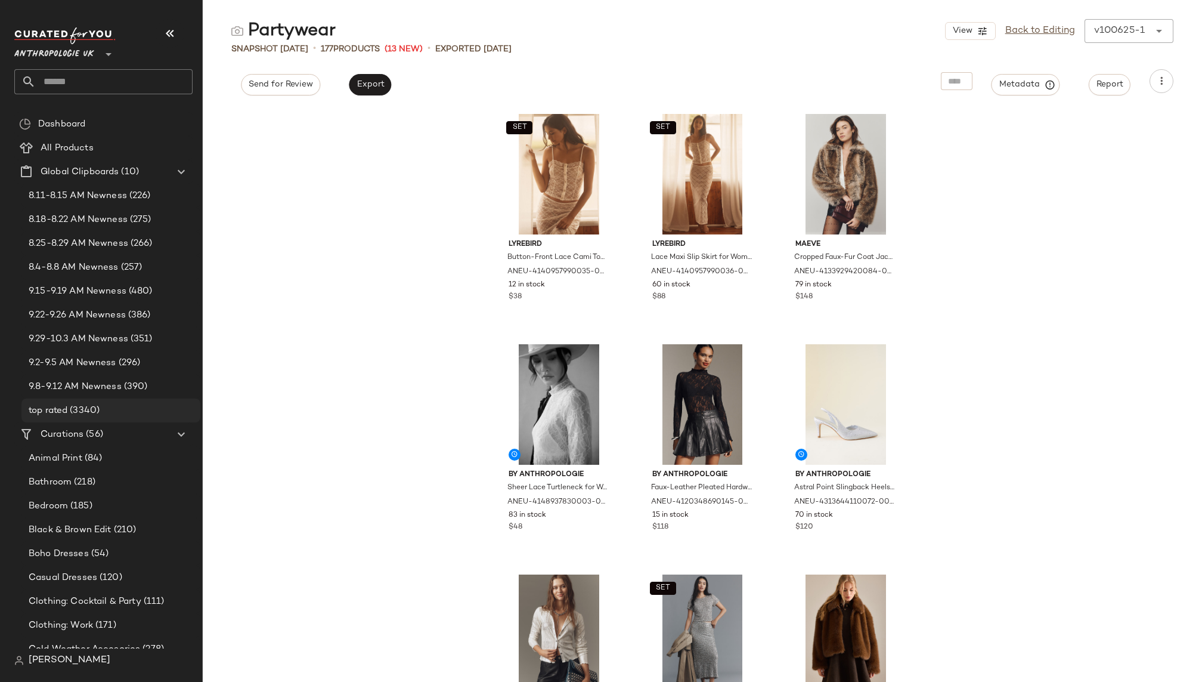
click at [122, 407] on div "top rated (3340)" at bounding box center [110, 411] width 171 height 14
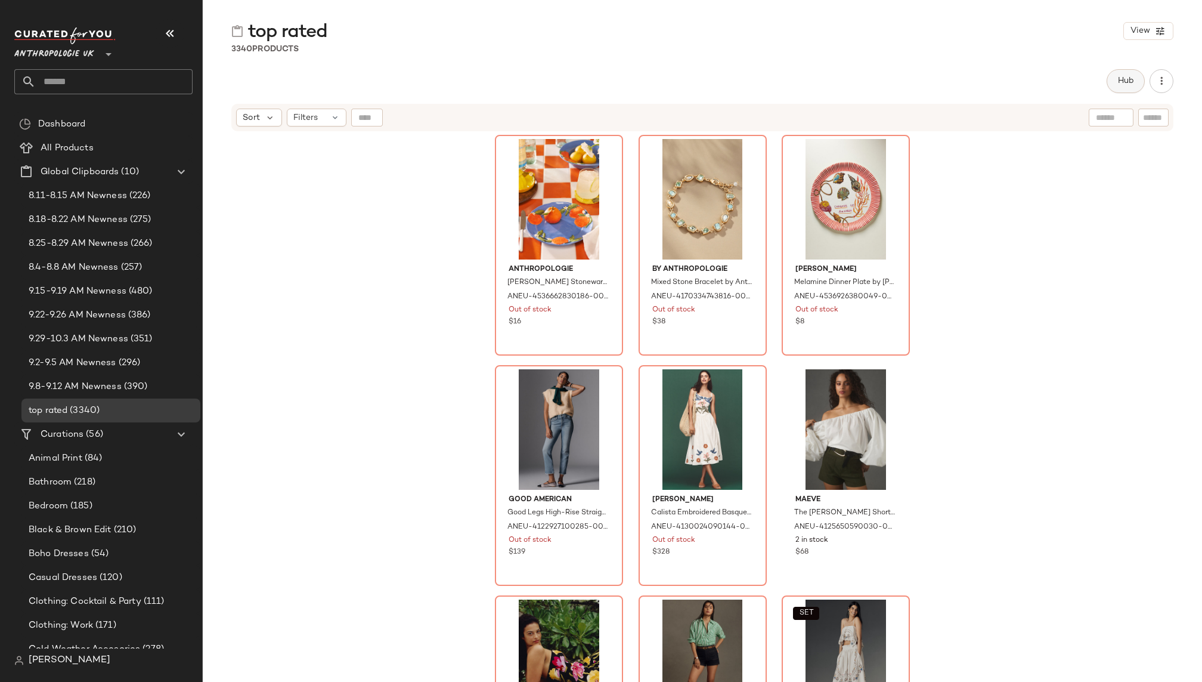
click at [1113, 74] on button "Hub" at bounding box center [1126, 81] width 38 height 24
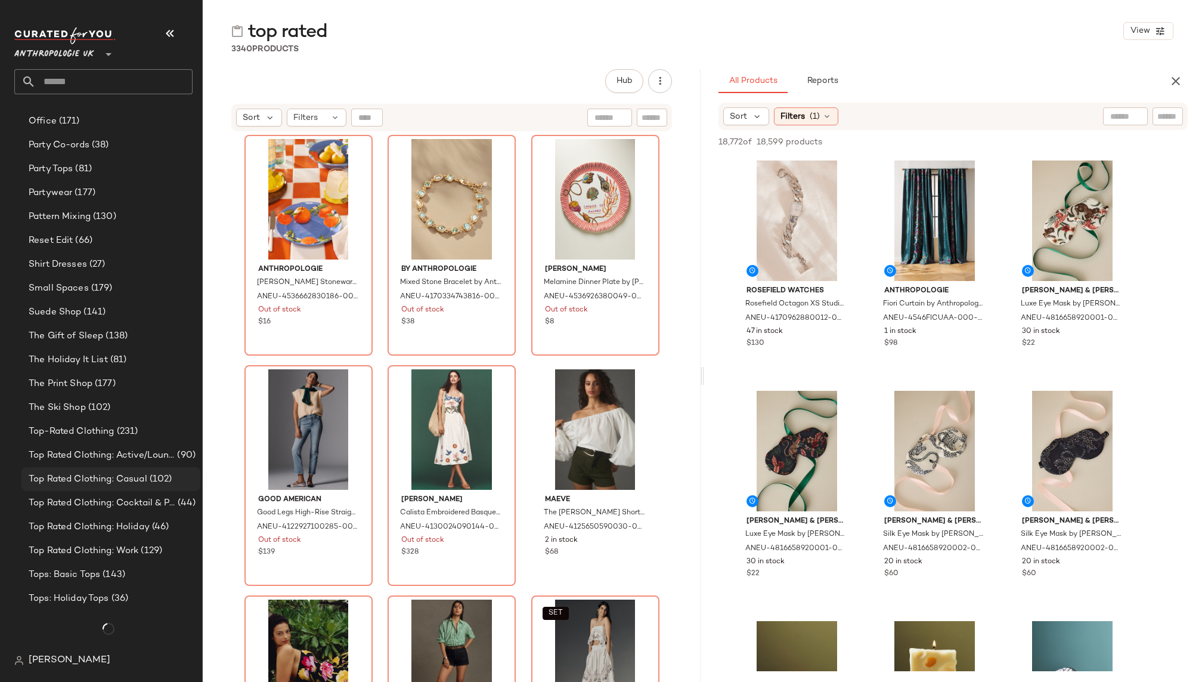
scroll to position [1029, 0]
click at [129, 427] on span "(231)" at bounding box center [126, 432] width 24 height 14
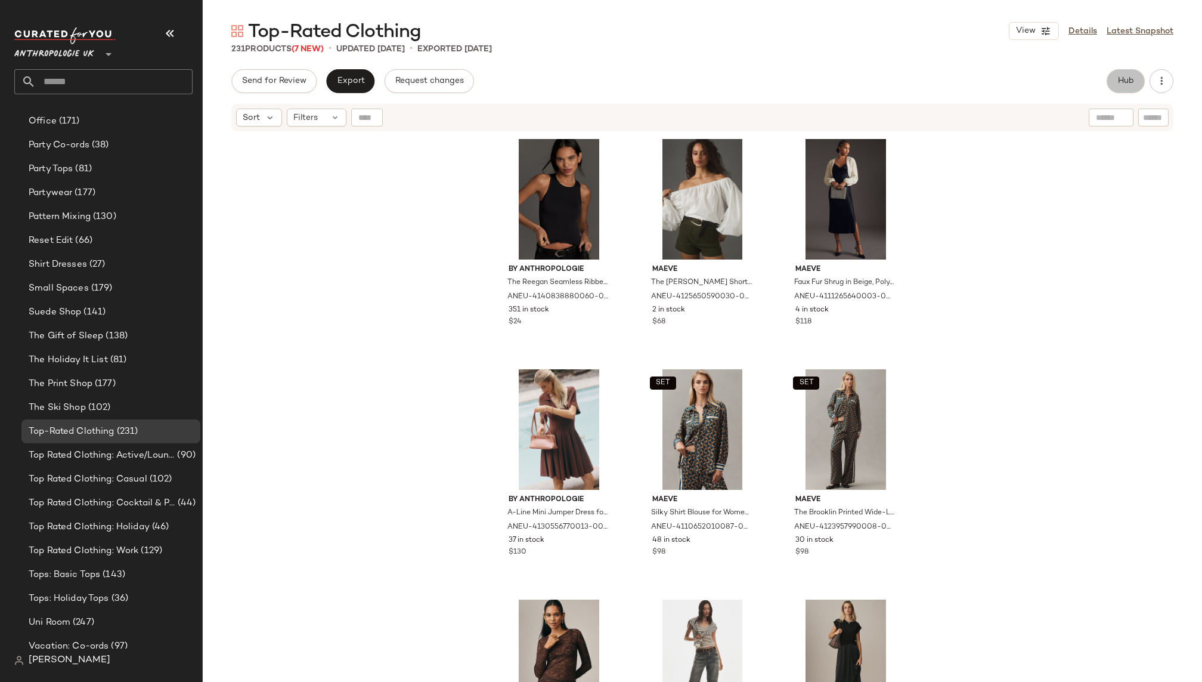
click at [1126, 81] on span "Hub" at bounding box center [1126, 81] width 17 height 10
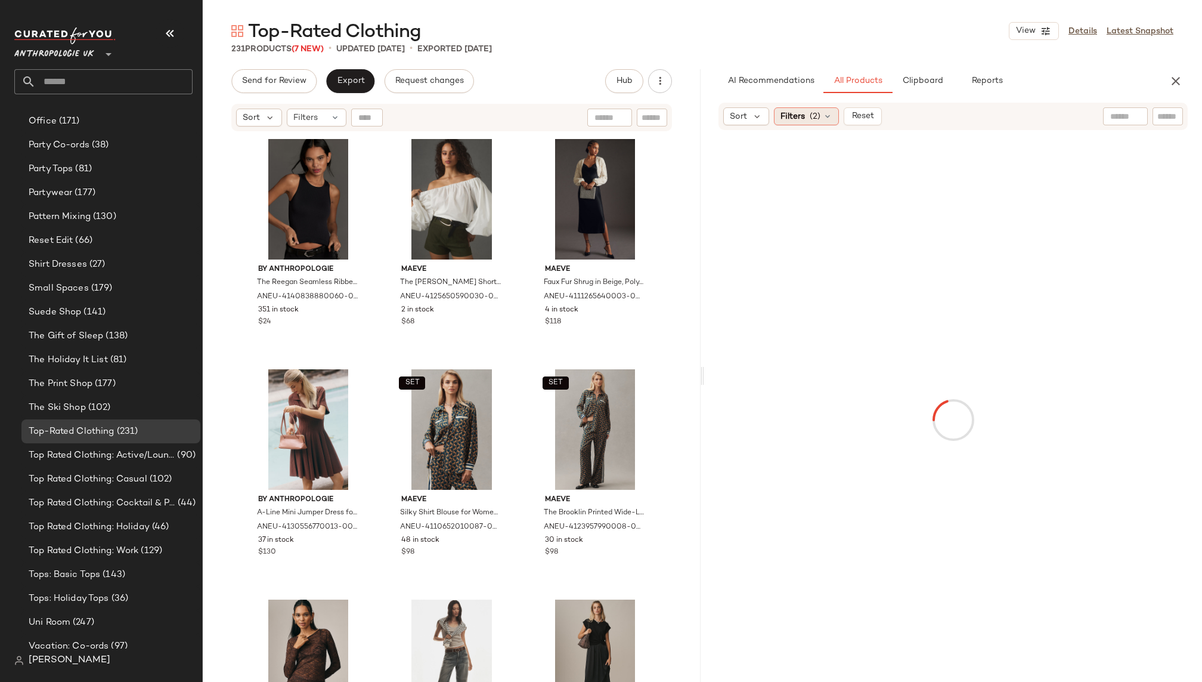
click at [821, 116] on div "Filters (2)" at bounding box center [806, 116] width 65 height 18
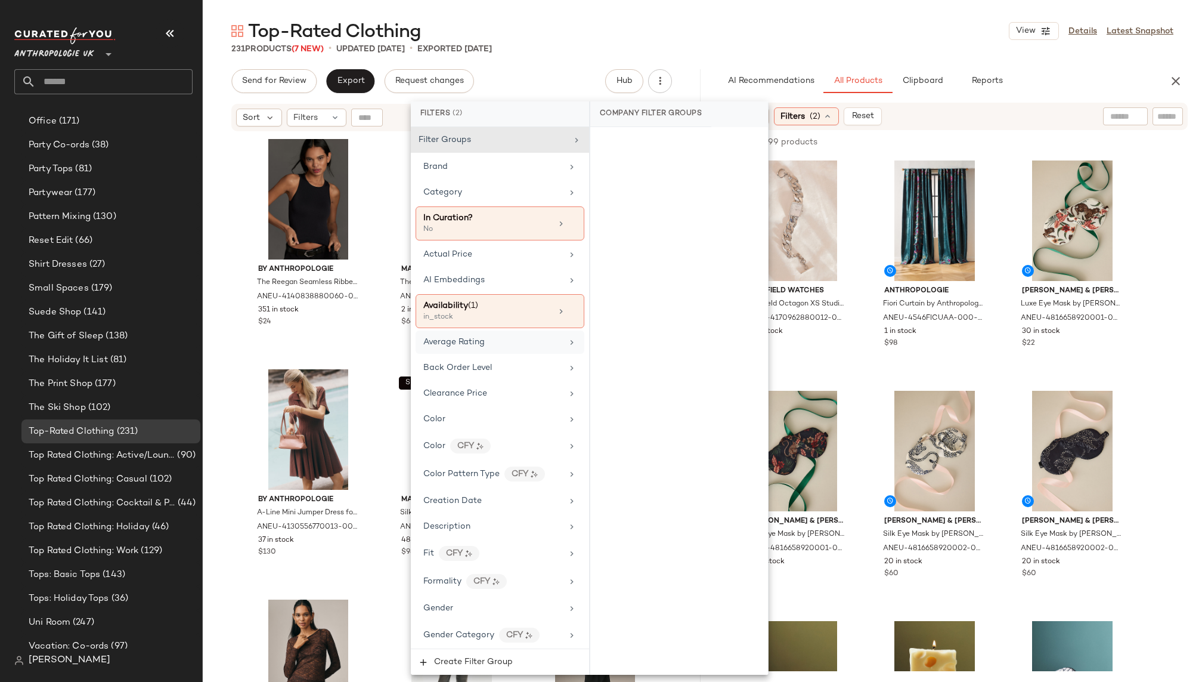
click at [498, 338] on div "Average Rating" at bounding box center [492, 342] width 139 height 13
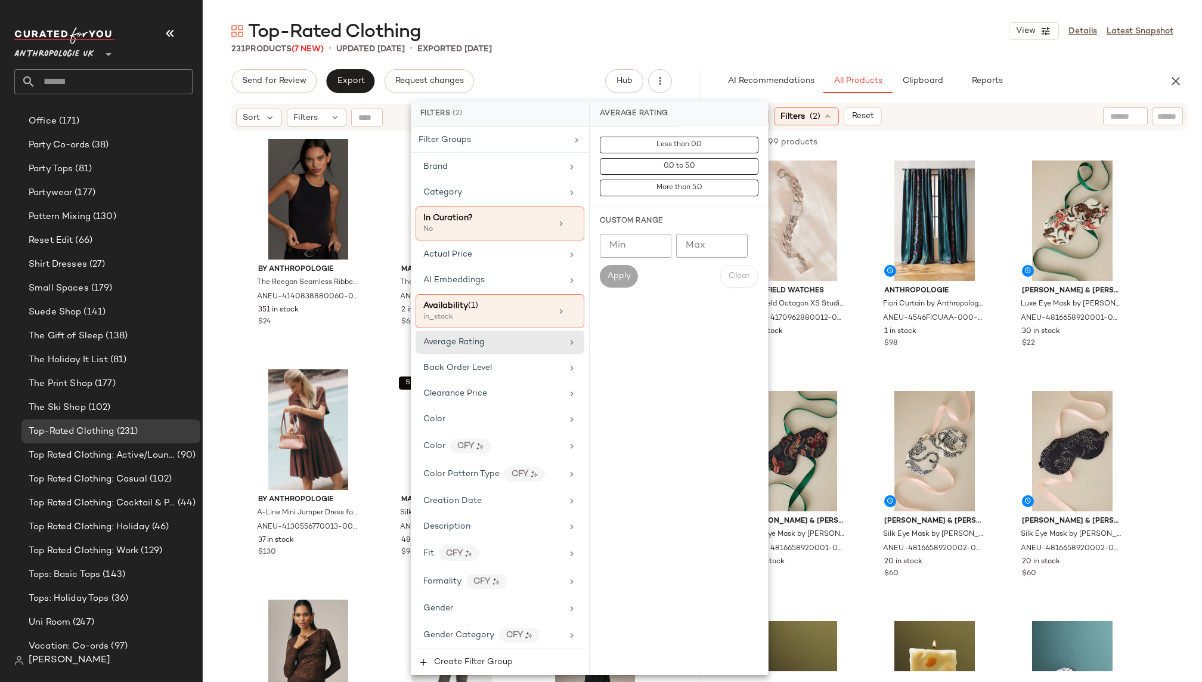
click at [639, 249] on input "Min" at bounding box center [636, 246] width 72 height 24
click at [657, 240] on input "***" at bounding box center [636, 246] width 72 height 24
type input "***"
click at [657, 249] on input "***" at bounding box center [636, 246] width 72 height 24
click at [617, 271] on span "Apply" at bounding box center [619, 276] width 24 height 10
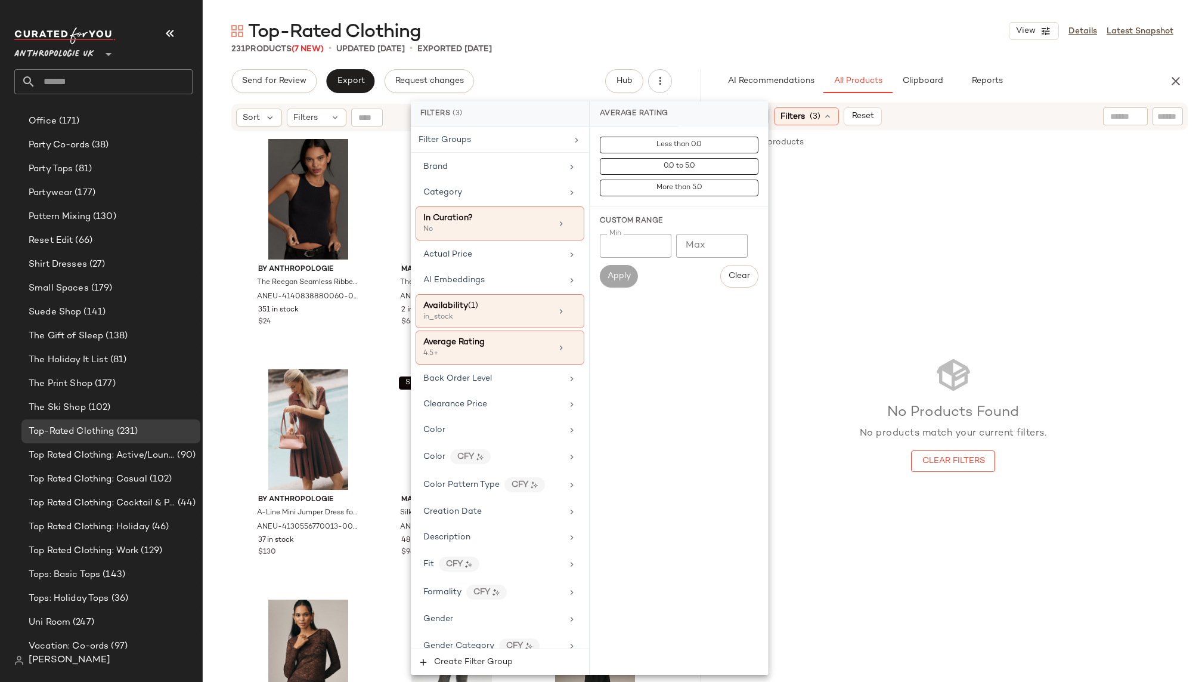
click at [870, 38] on div "Top-Rated Clothing View Details Latest Snapshot" at bounding box center [702, 31] width 999 height 24
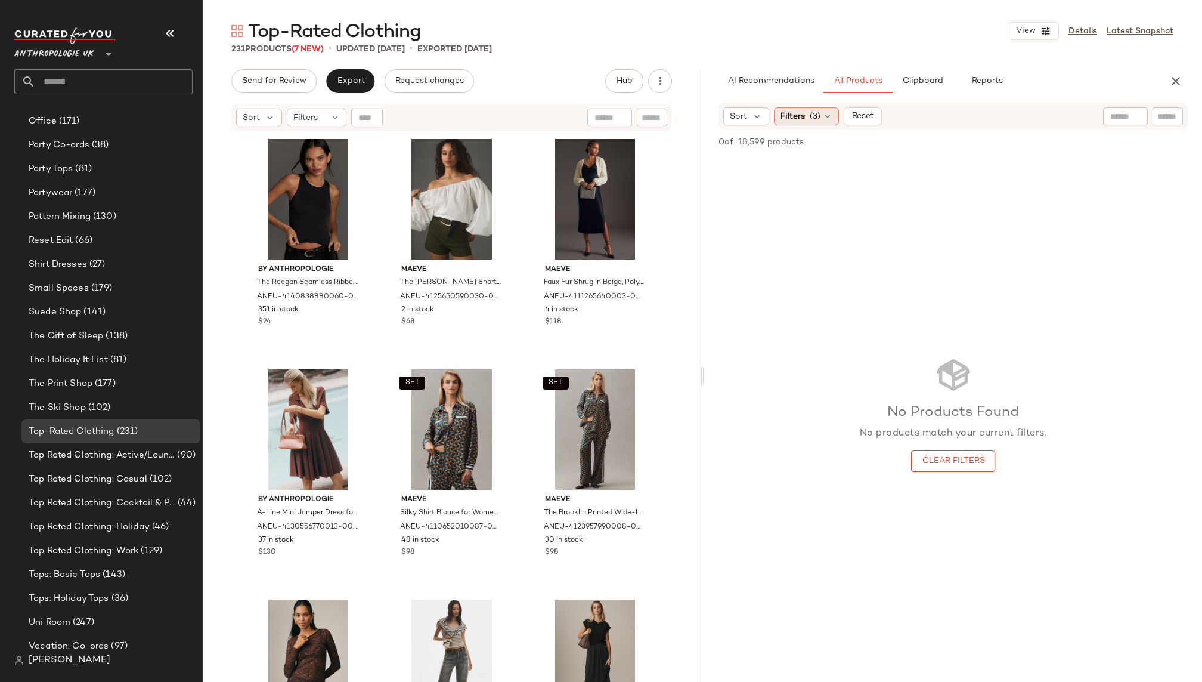
click at [814, 119] on span "(3)" at bounding box center [815, 116] width 11 height 13
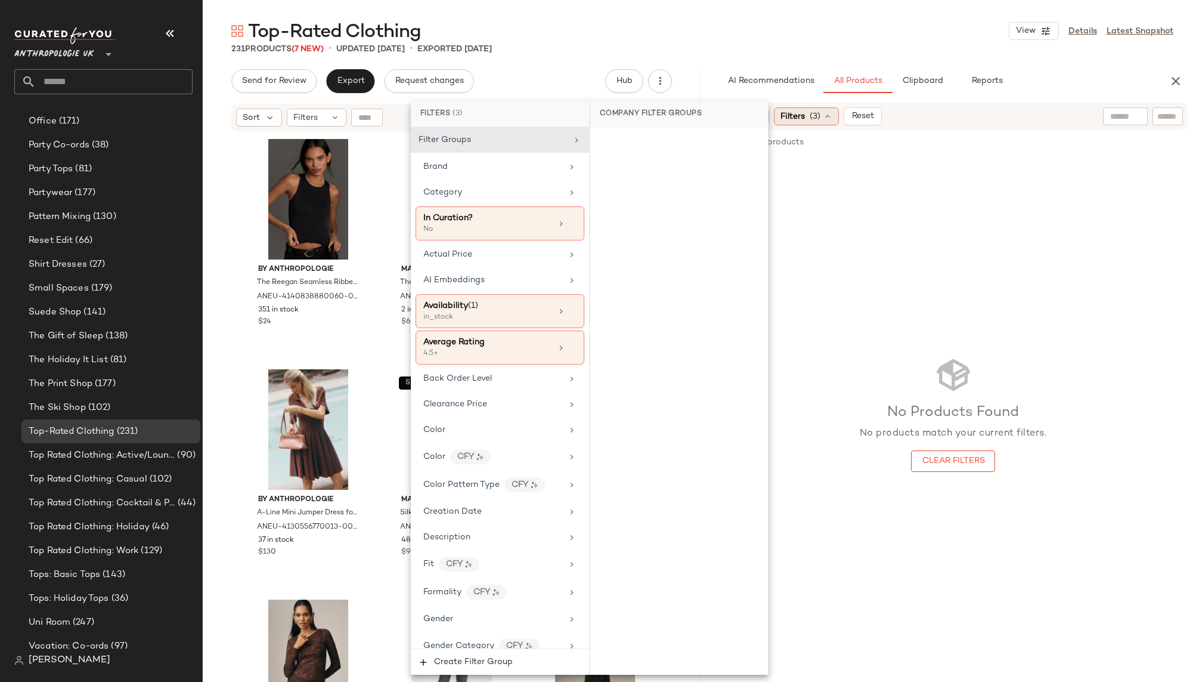
click at [814, 119] on span "(3)" at bounding box center [815, 116] width 11 height 13
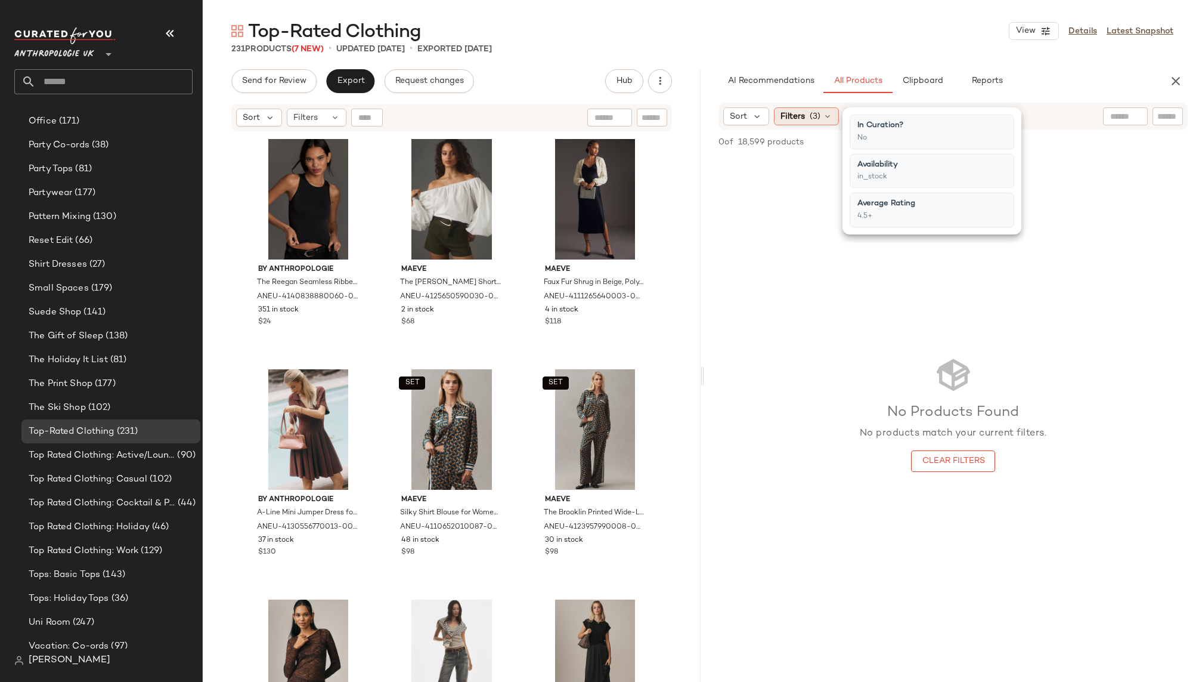
click at [811, 116] on span "(3)" at bounding box center [815, 116] width 11 height 13
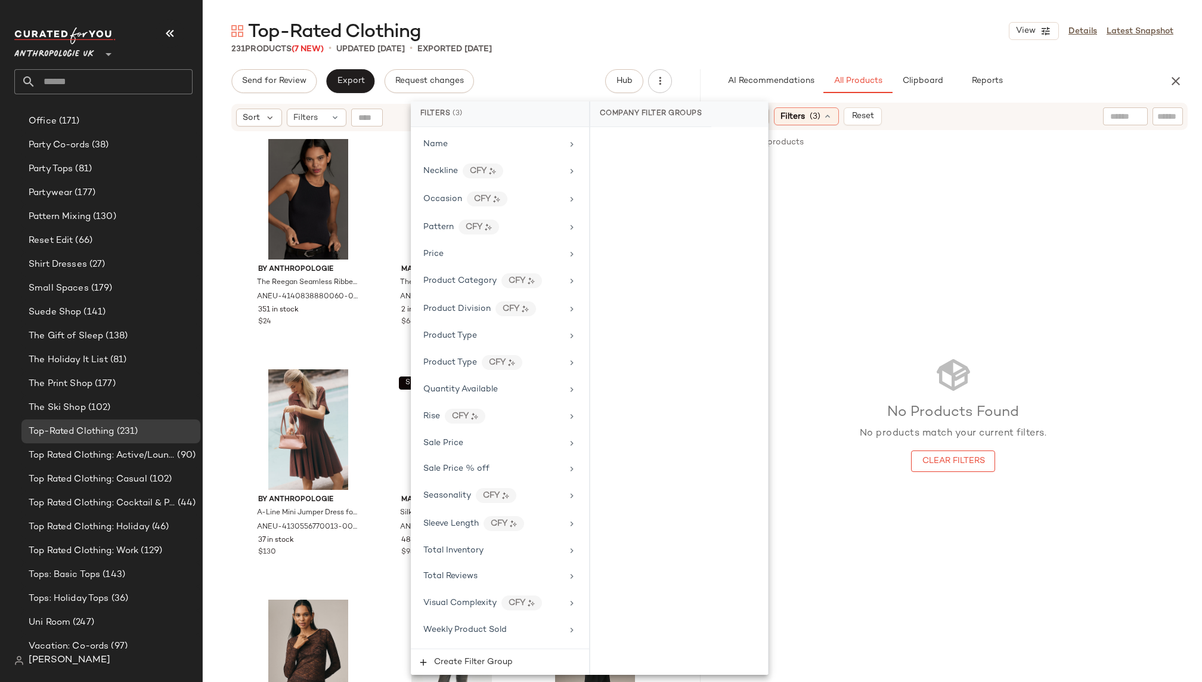
scroll to position [796, 0]
click at [507, 568] on div "Total Reviews" at bounding box center [492, 574] width 139 height 13
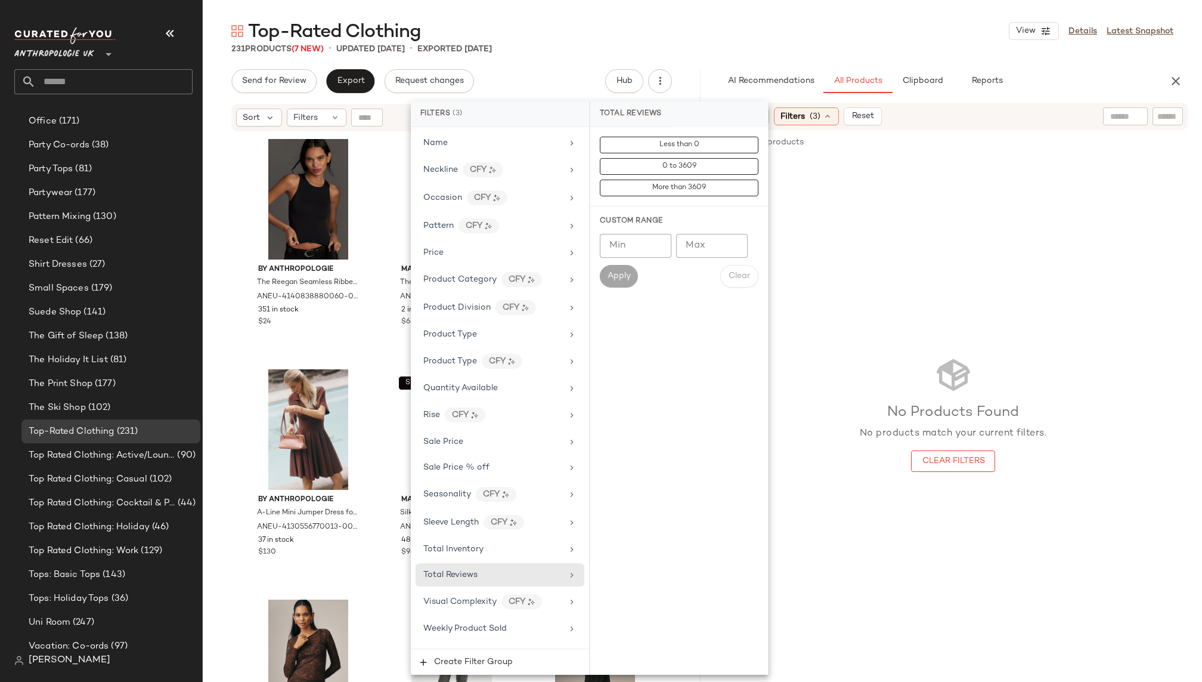
type input "*"
click at [655, 241] on input "*" at bounding box center [636, 246] width 72 height 24
type input "*"
click at [630, 275] on span "Apply" at bounding box center [619, 276] width 24 height 10
click at [912, 239] on div "No Products Found No products match your current filters. Clear Filters" at bounding box center [953, 413] width 498 height 515
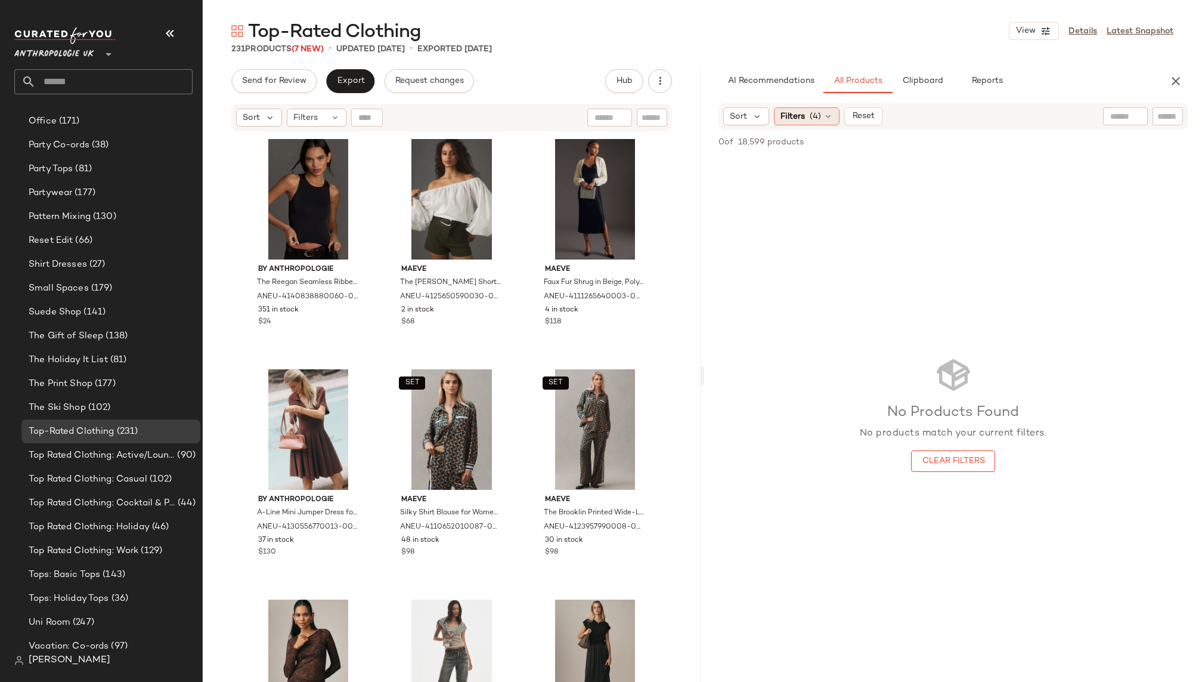
click at [803, 112] on span "Filters" at bounding box center [793, 116] width 24 height 13
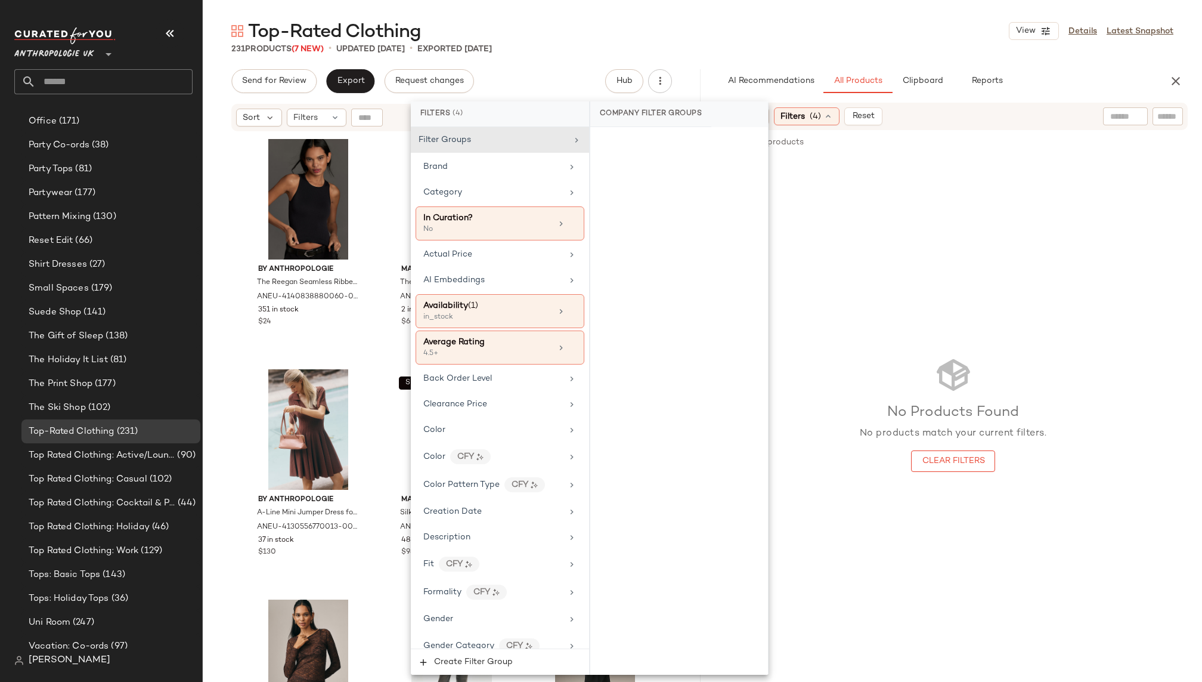
click at [140, 86] on input "text" at bounding box center [114, 81] width 157 height 25
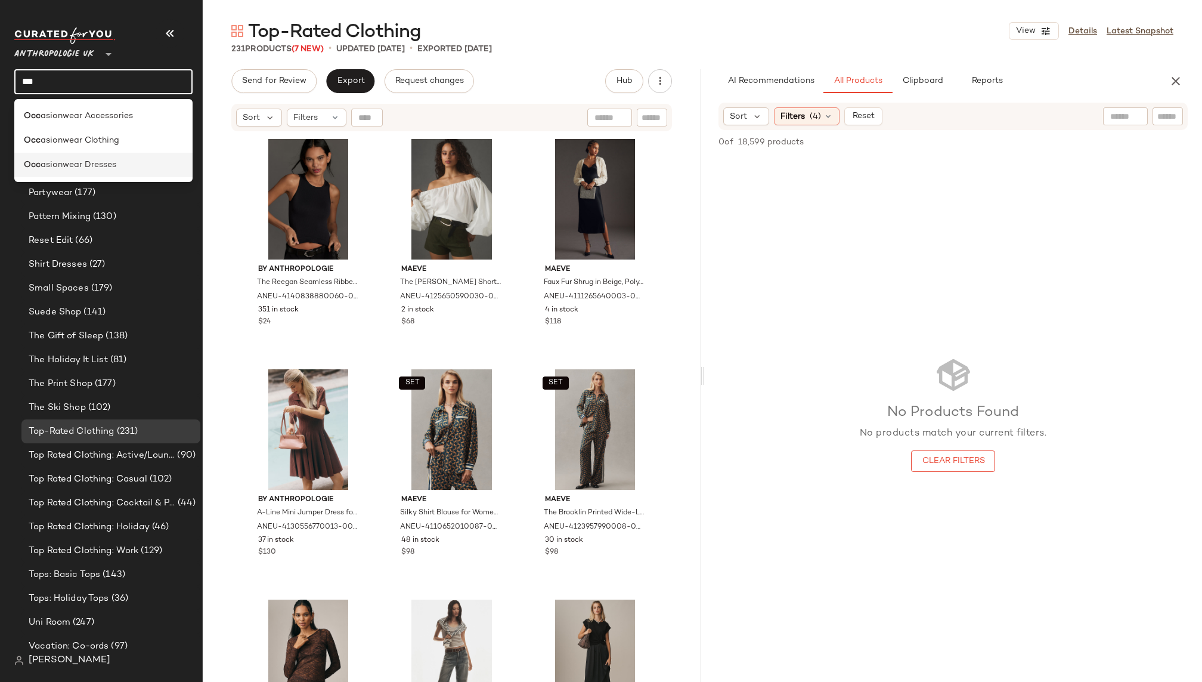
type input "***"
click at [111, 173] on div "Occ asionwear Dresses" at bounding box center [103, 165] width 178 height 24
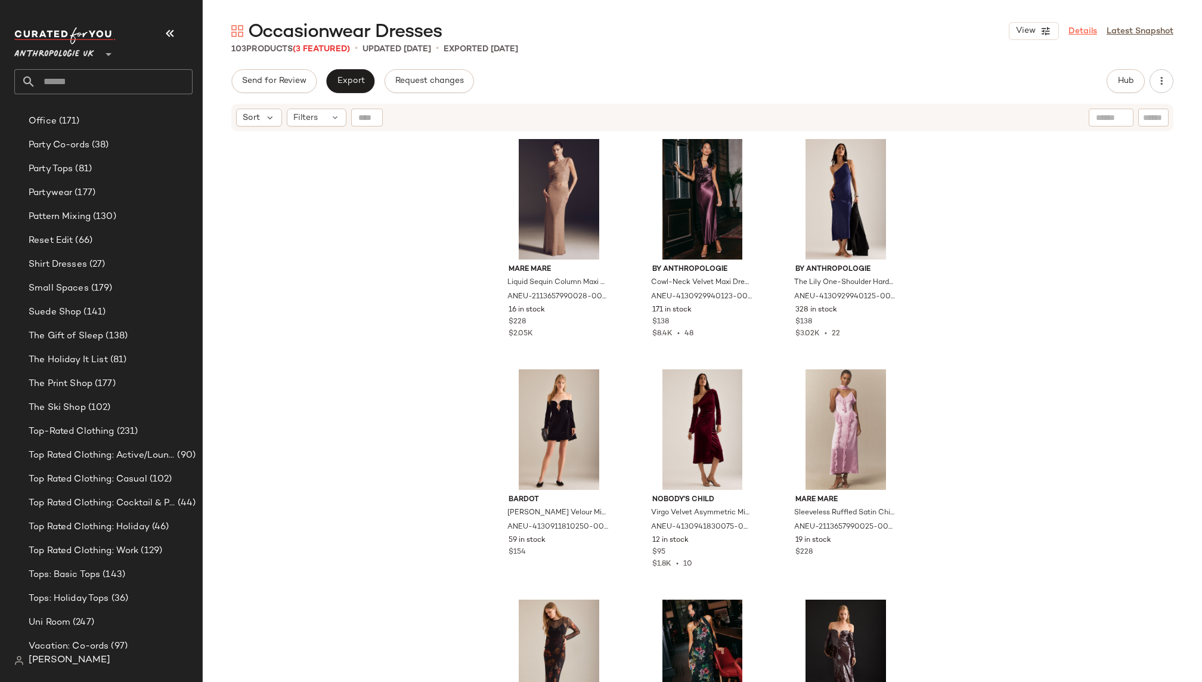
click at [1076, 32] on link "Details" at bounding box center [1083, 31] width 29 height 13
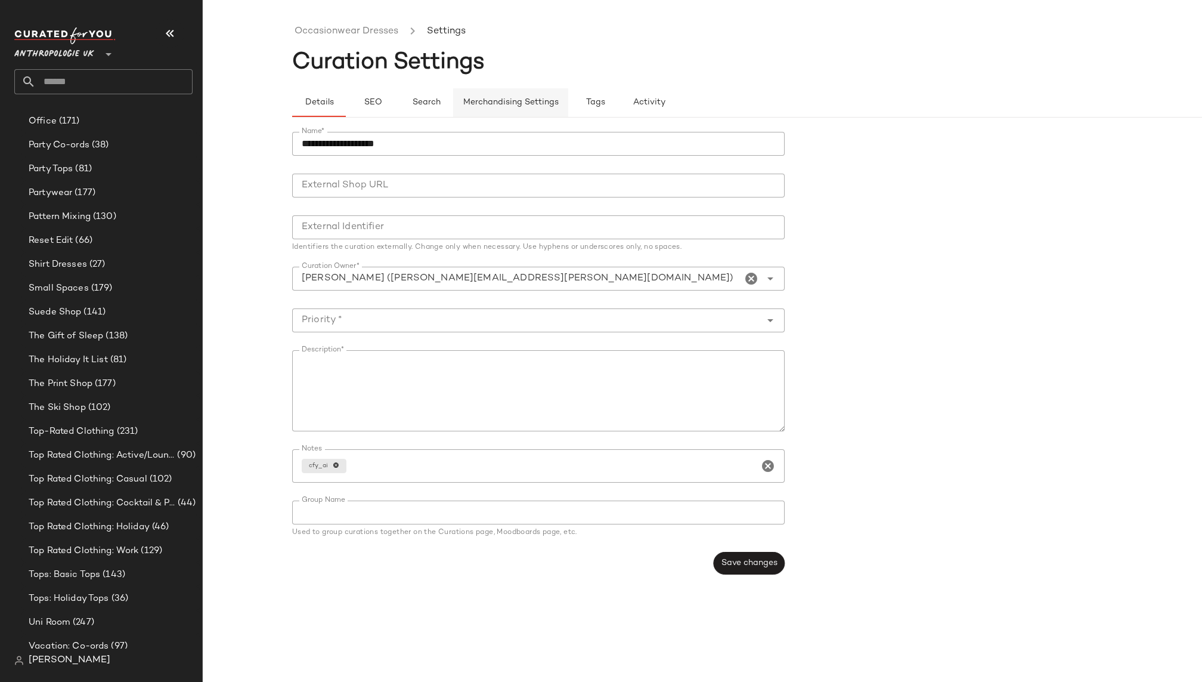
click at [527, 94] on button "Merchandising Settings" at bounding box center [510, 102] width 115 height 29
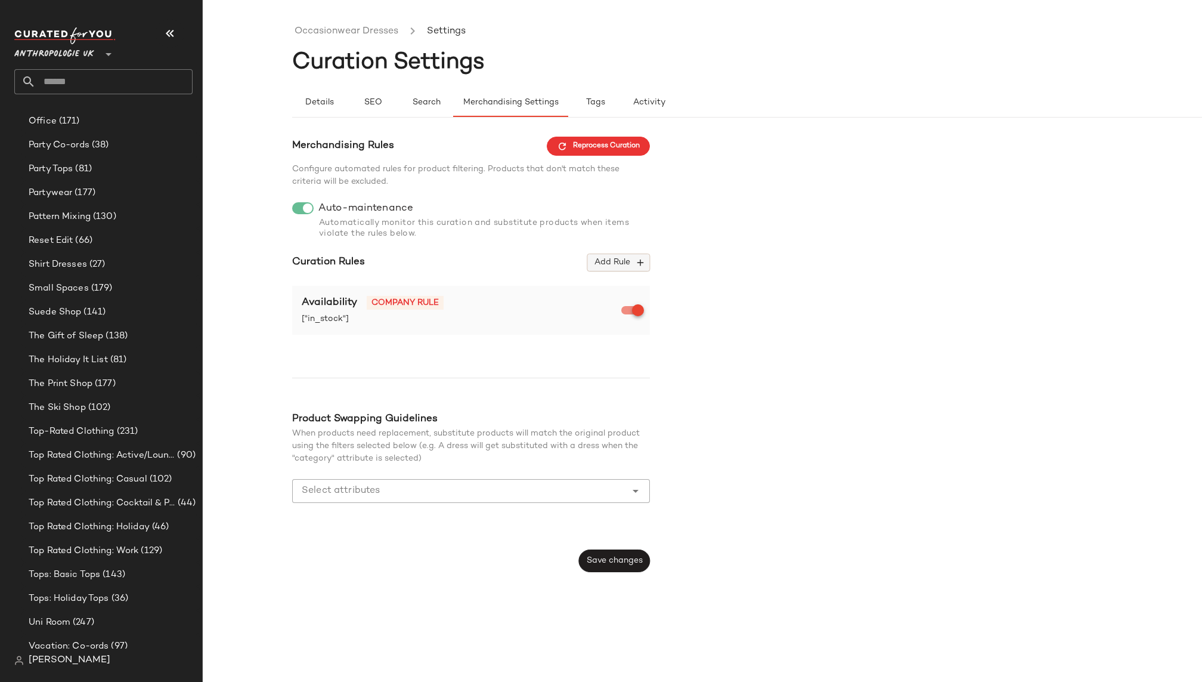
click at [617, 261] on span "Add Rule" at bounding box center [618, 262] width 49 height 11
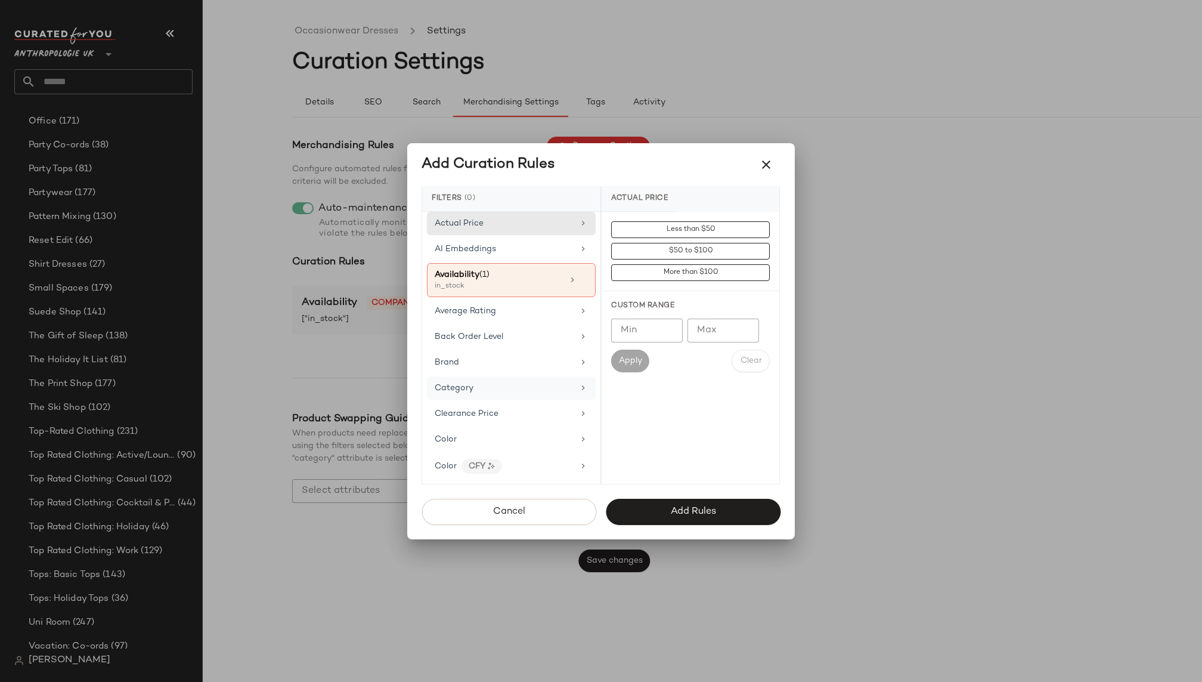
scroll to position [15, 0]
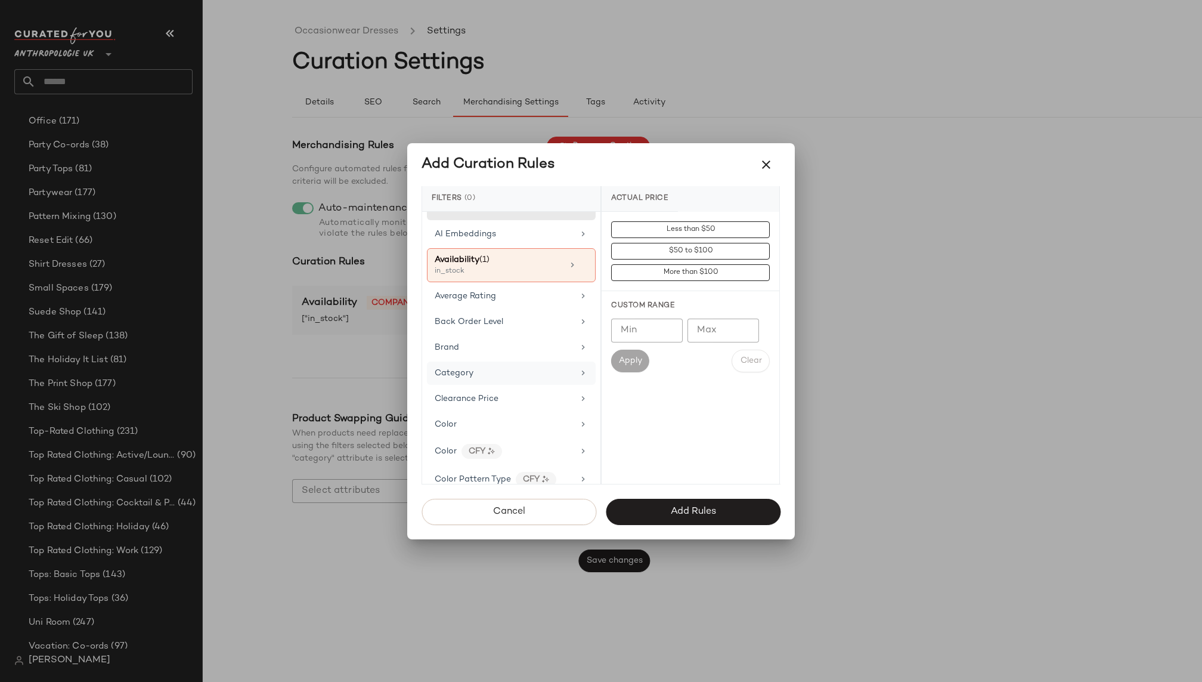
click at [515, 367] on div "Category" at bounding box center [504, 373] width 139 height 13
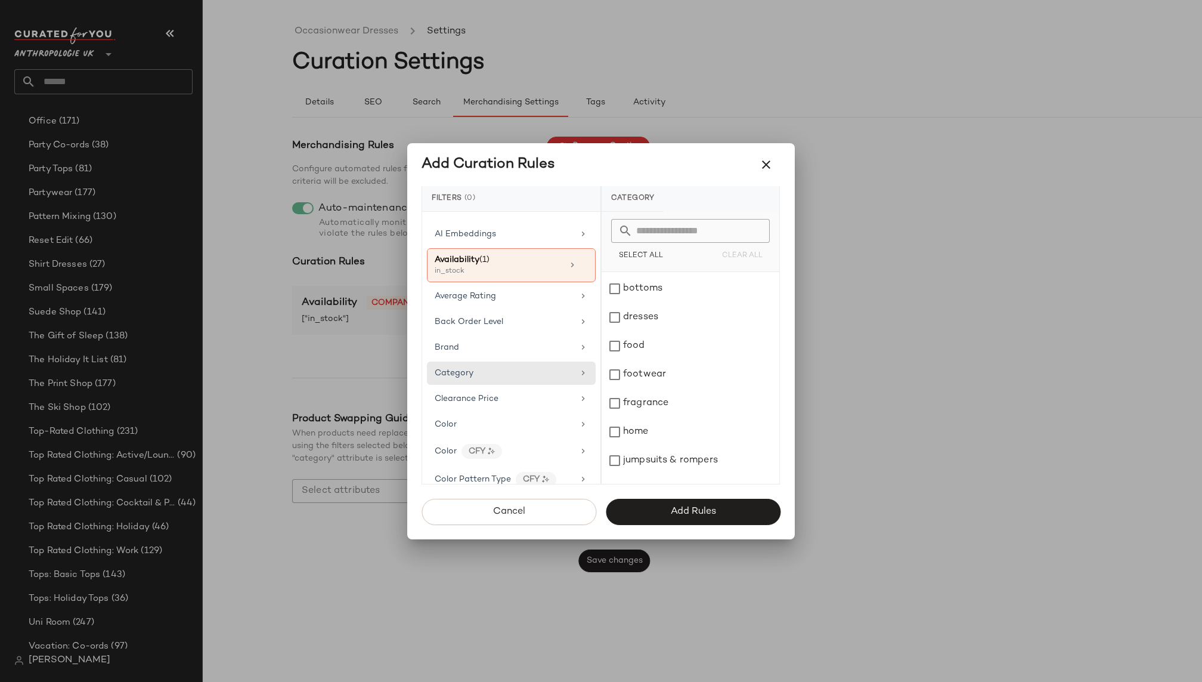
scroll to position [156, 0]
click at [636, 297] on div "dresses" at bounding box center [691, 302] width 178 height 29
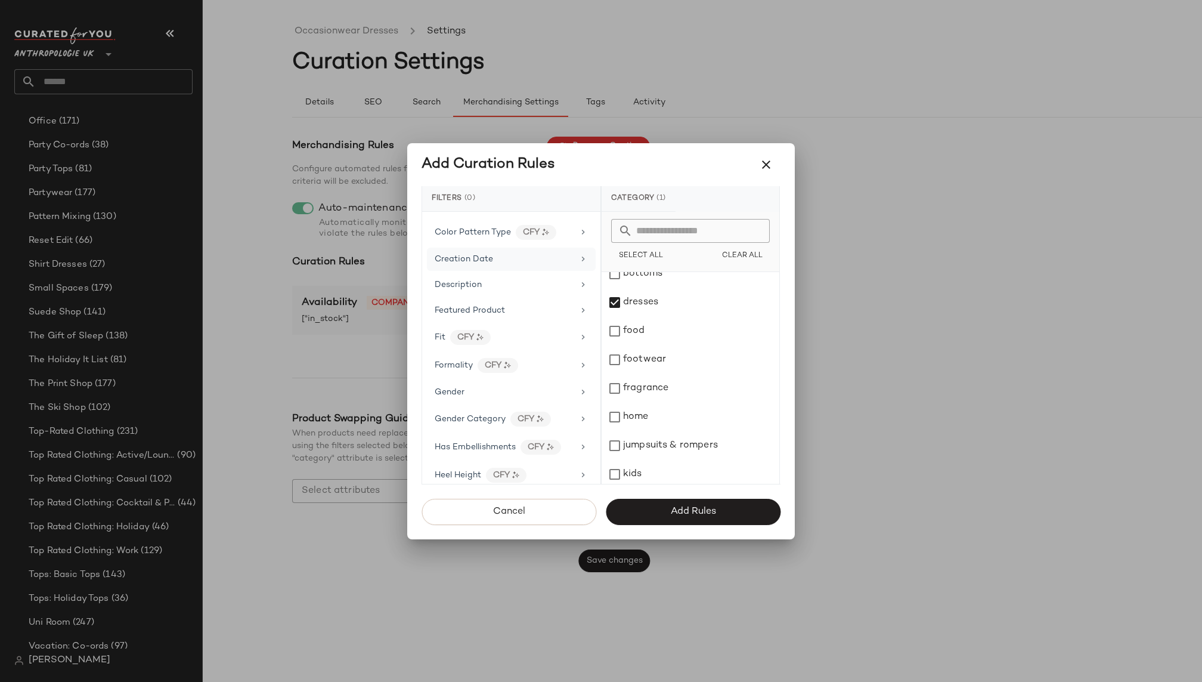
scroll to position [279, 0]
click at [529, 357] on div "Formality CFY" at bounding box center [504, 358] width 139 height 15
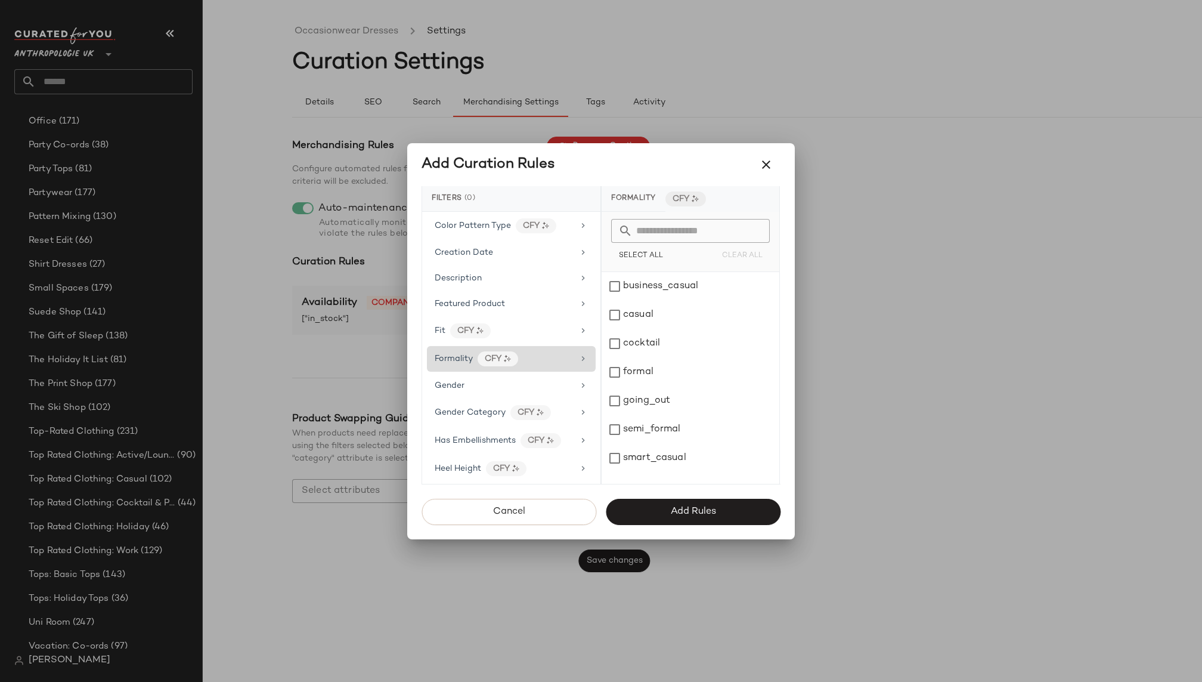
scroll to position [0, 0]
click at [649, 345] on div "cocktail" at bounding box center [691, 343] width 178 height 29
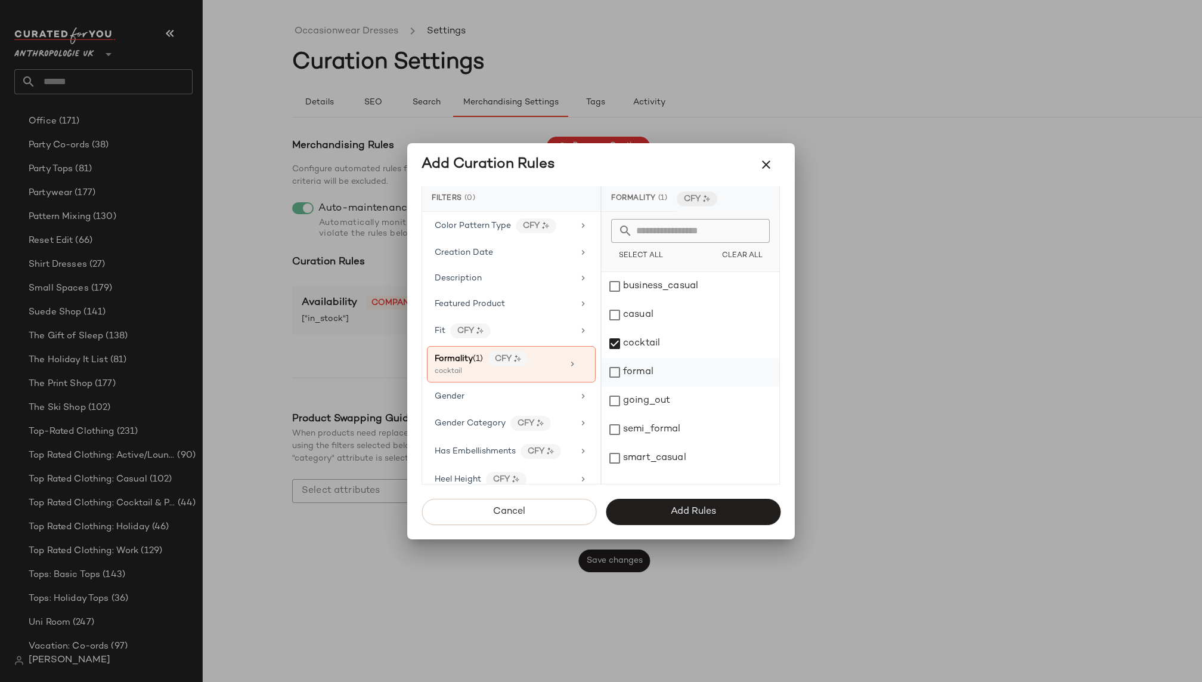
click at [648, 375] on div "formal" at bounding box center [691, 372] width 178 height 29
click at [649, 398] on div "going_out" at bounding box center [691, 400] width 178 height 29
click at [666, 434] on div "semi_formal" at bounding box center [691, 429] width 178 height 29
click at [680, 509] on span "Add Rules" at bounding box center [693, 511] width 46 height 11
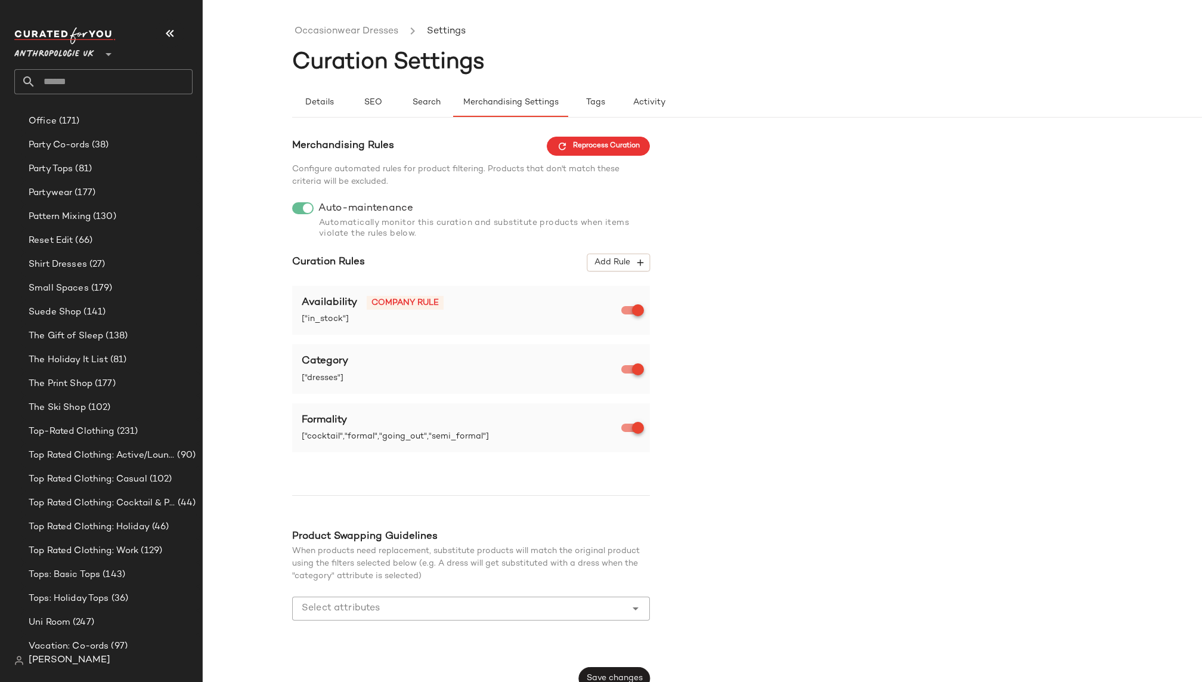
scroll to position [14, 0]
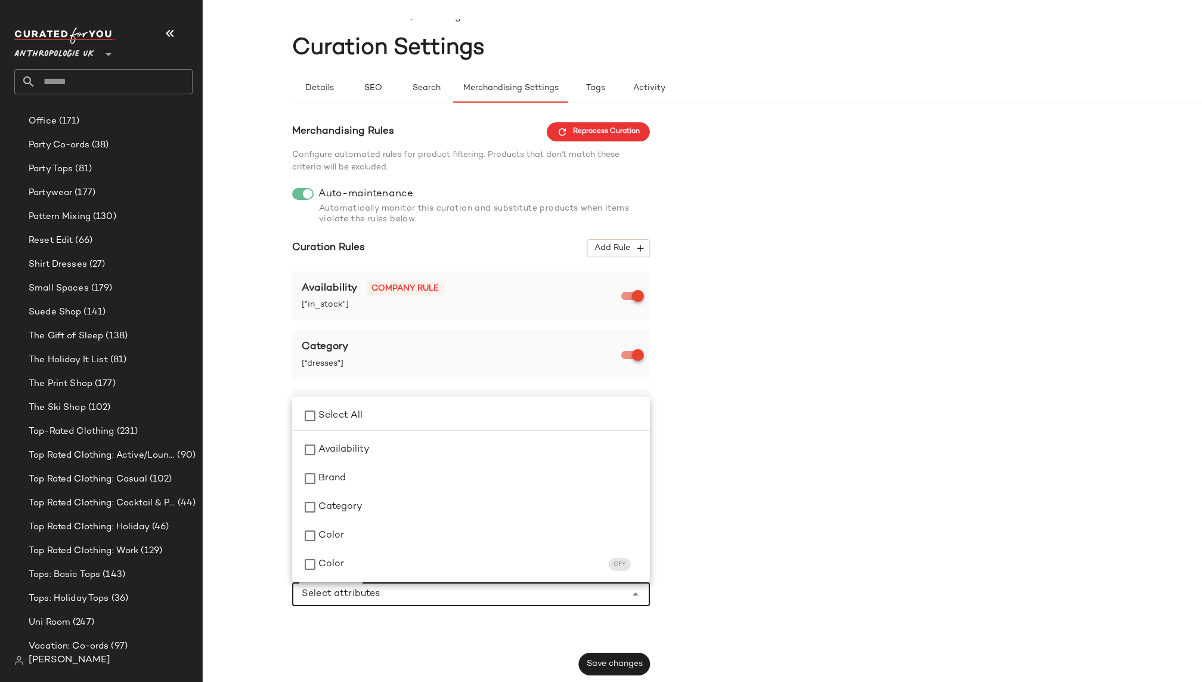
click at [459, 598] on input "Select attributes" at bounding box center [462, 594] width 321 height 14
click at [387, 506] on div "Category" at bounding box center [479, 507] width 322 height 14
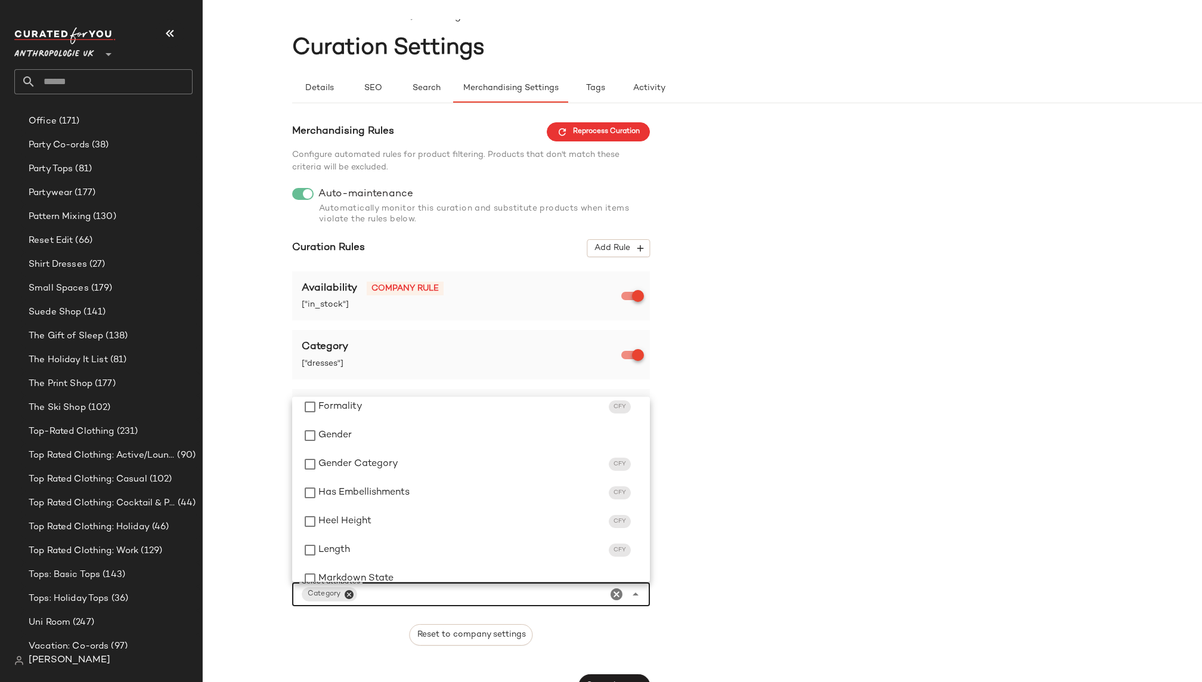
scroll to position [264, 0]
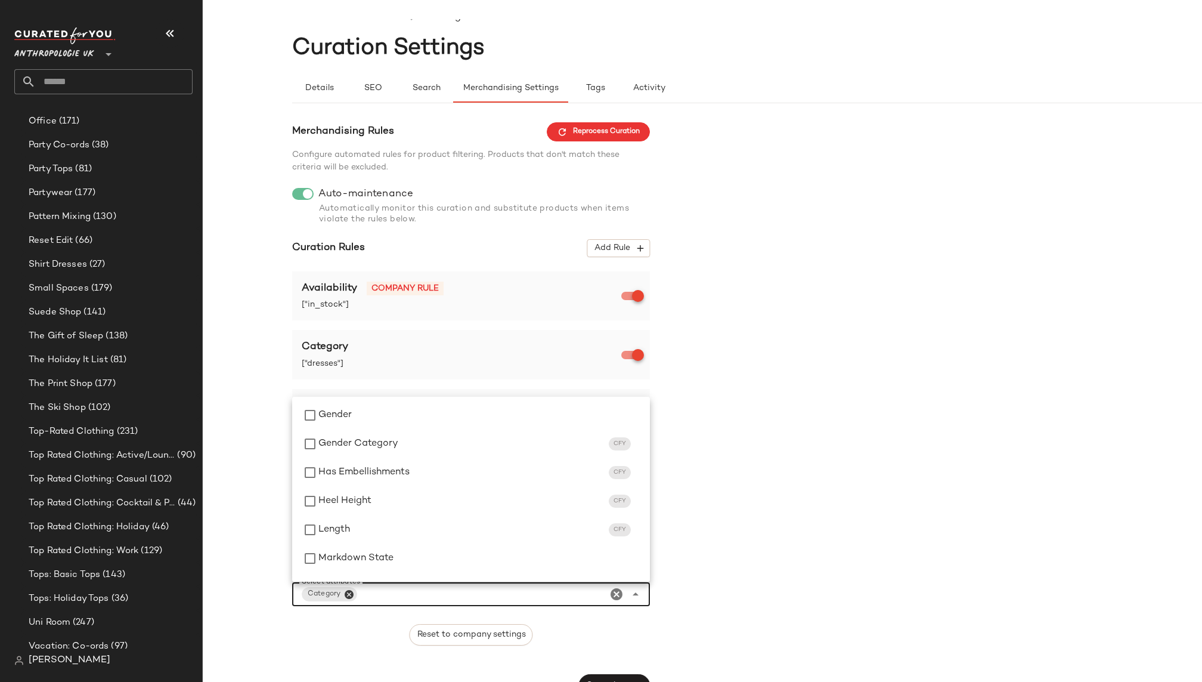
click at [665, 455] on div "Merchandising Rules Reprocess Curation Configure automated rules for product fi…" at bounding box center [791, 409] width 999 height 574
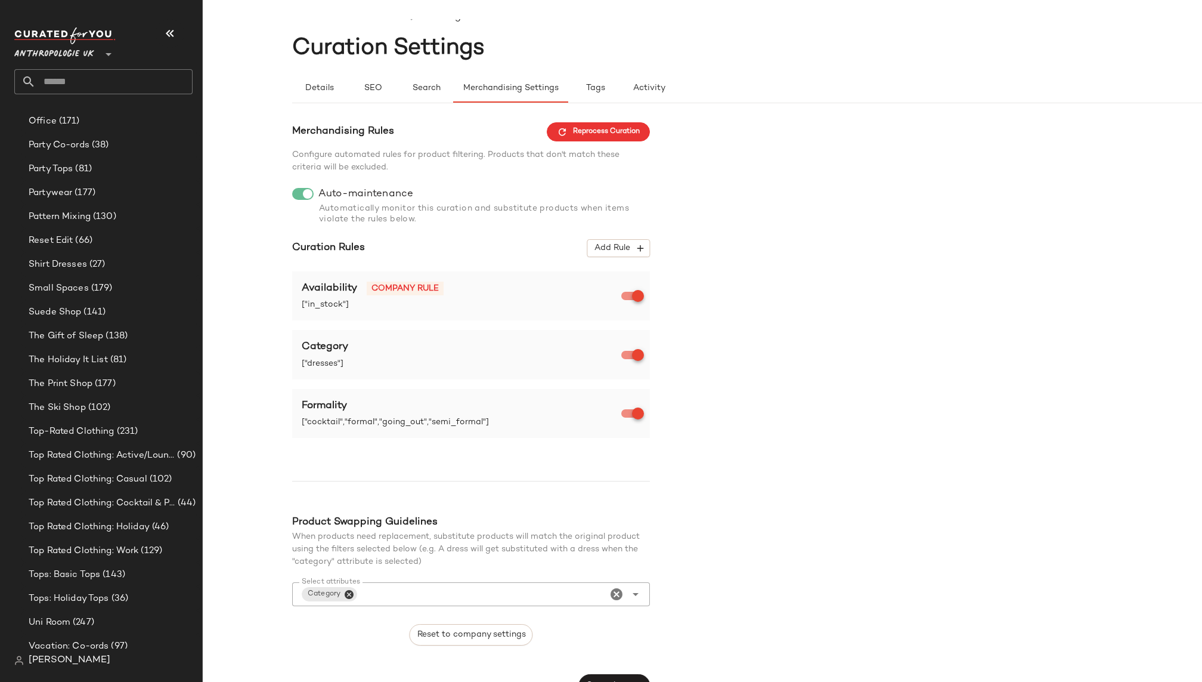
scroll to position [36, 0]
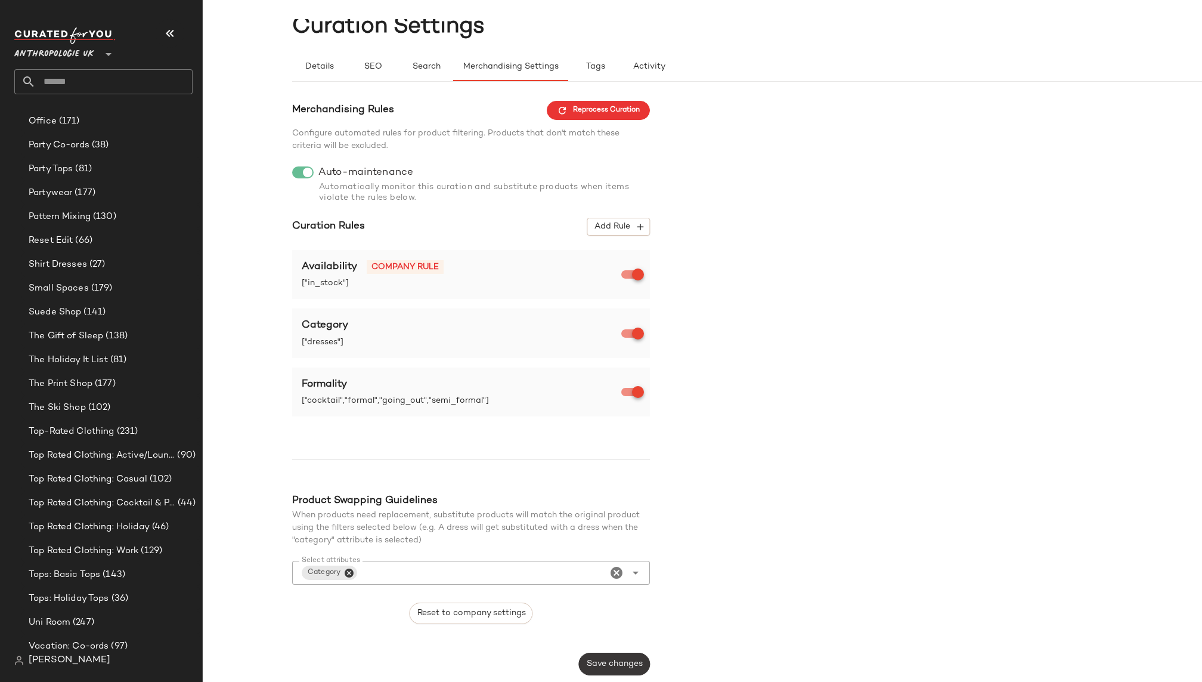
click at [622, 661] on span "Save changes" at bounding box center [614, 664] width 57 height 10
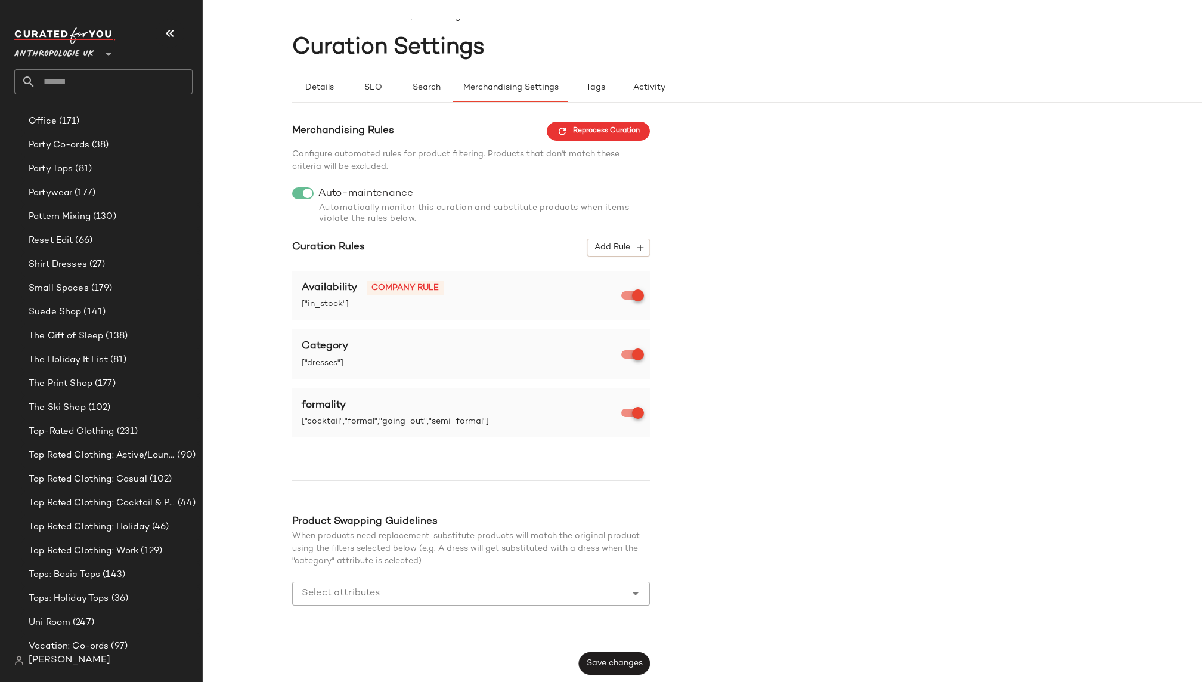
scroll to position [0, 0]
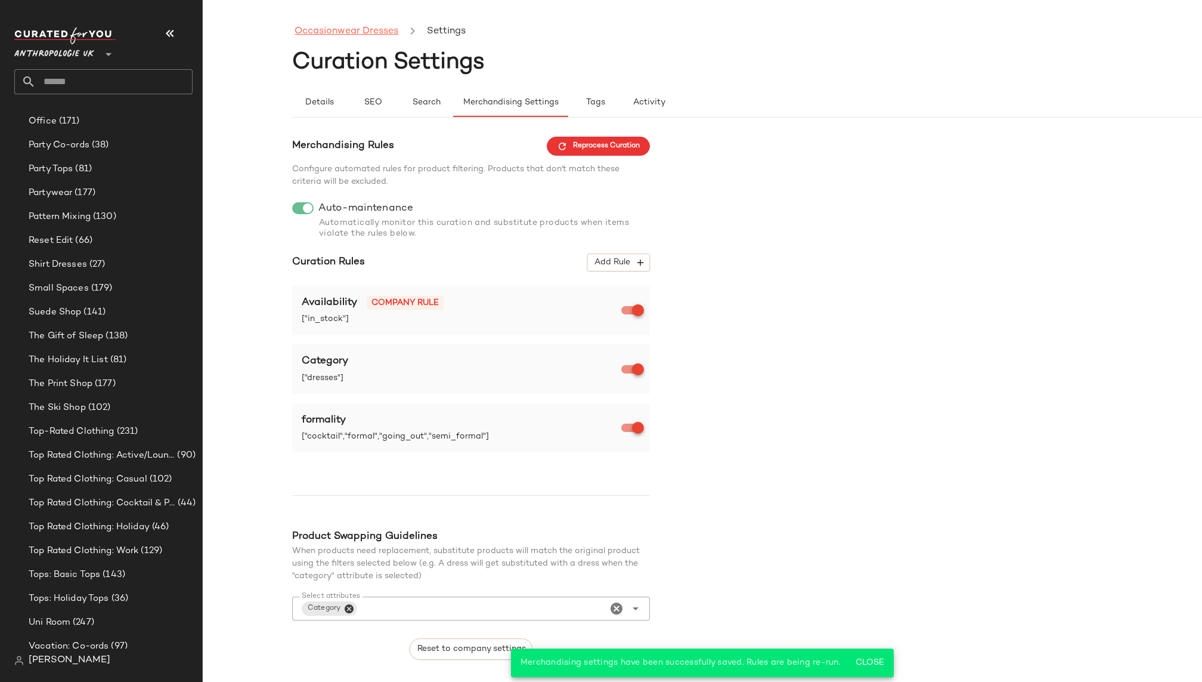
click at [367, 38] on link "Occasionwear Dresses" at bounding box center [347, 32] width 104 height 16
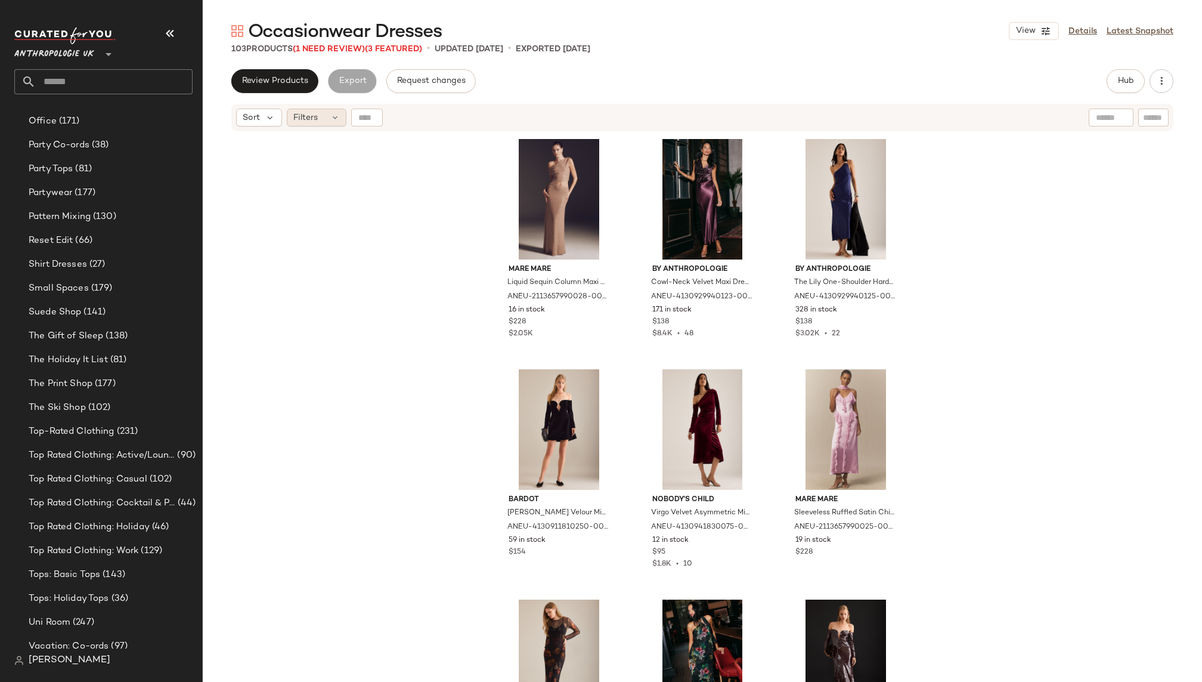
click at [334, 118] on icon at bounding box center [335, 118] width 10 height 10
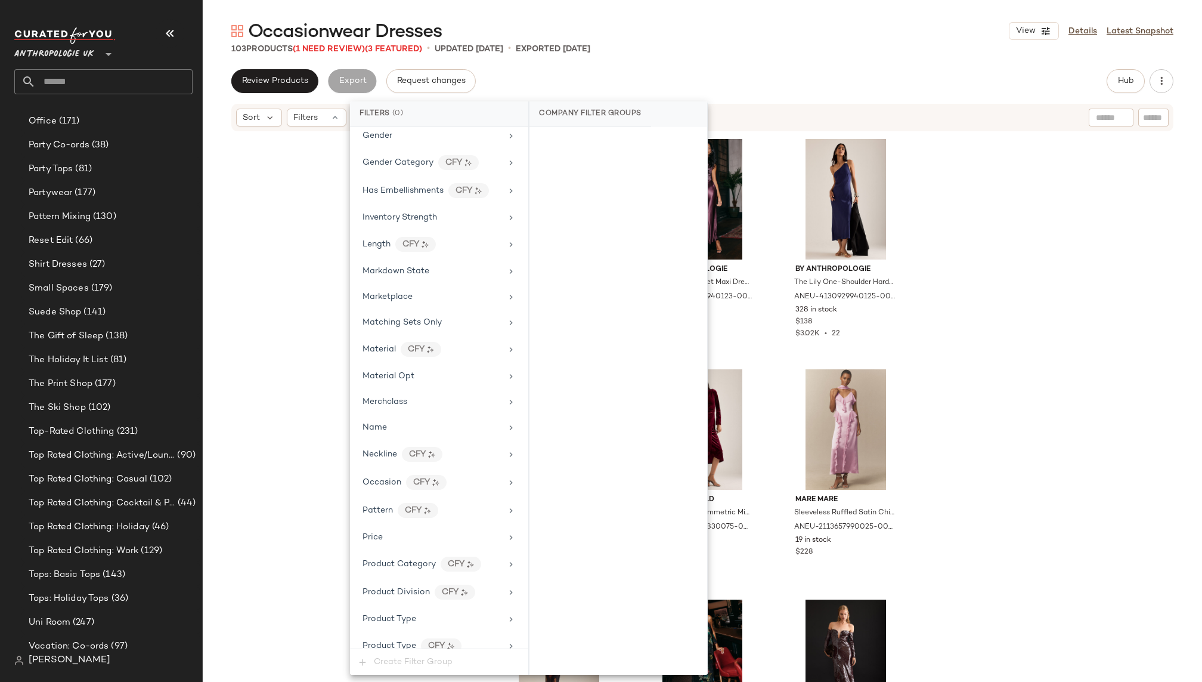
scroll to position [445, 0]
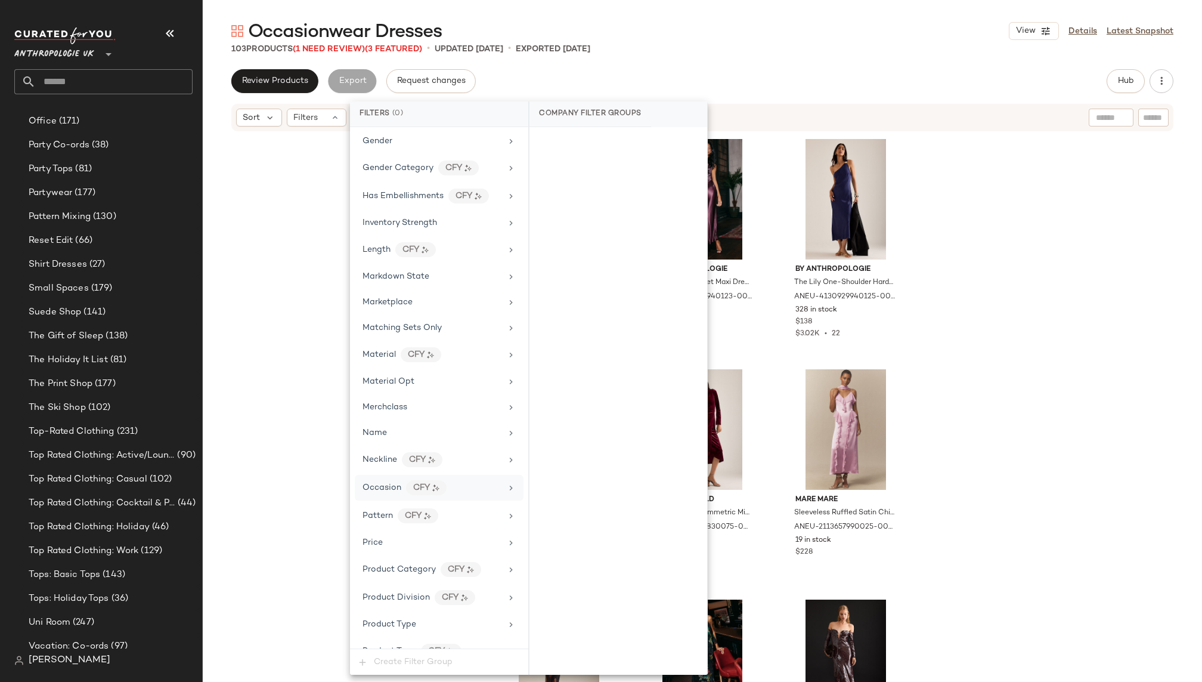
click at [460, 480] on div "Occasion CFY" at bounding box center [432, 487] width 139 height 15
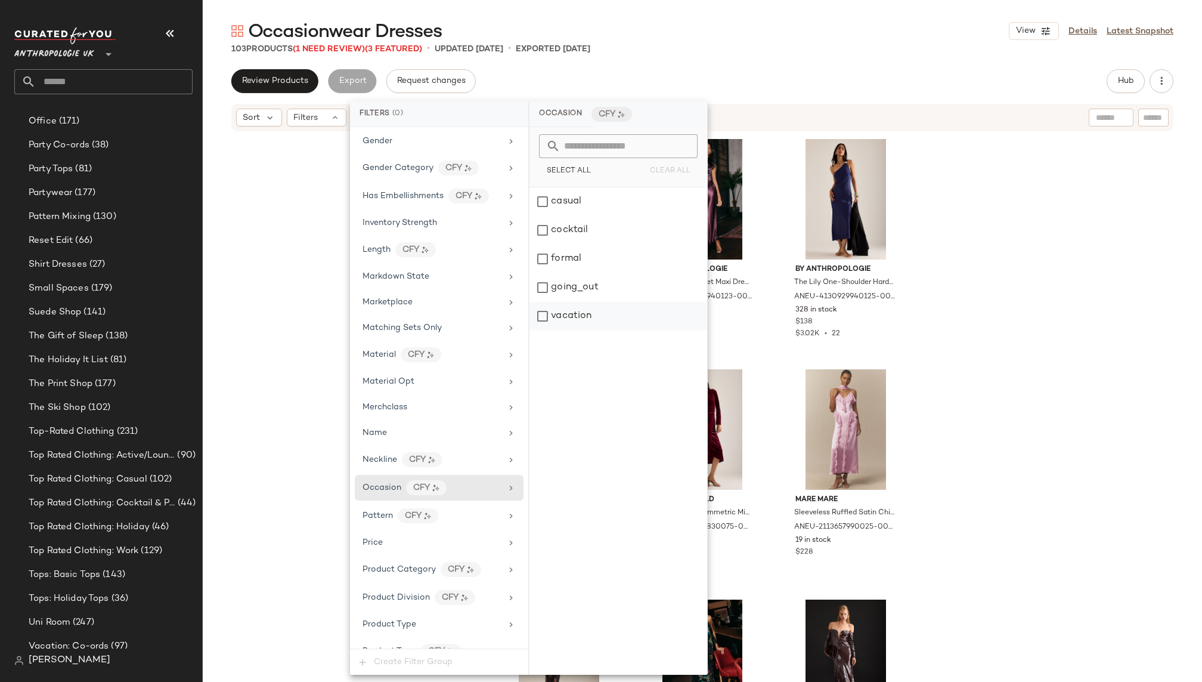
click at [554, 318] on div "vacation" at bounding box center [619, 316] width 178 height 29
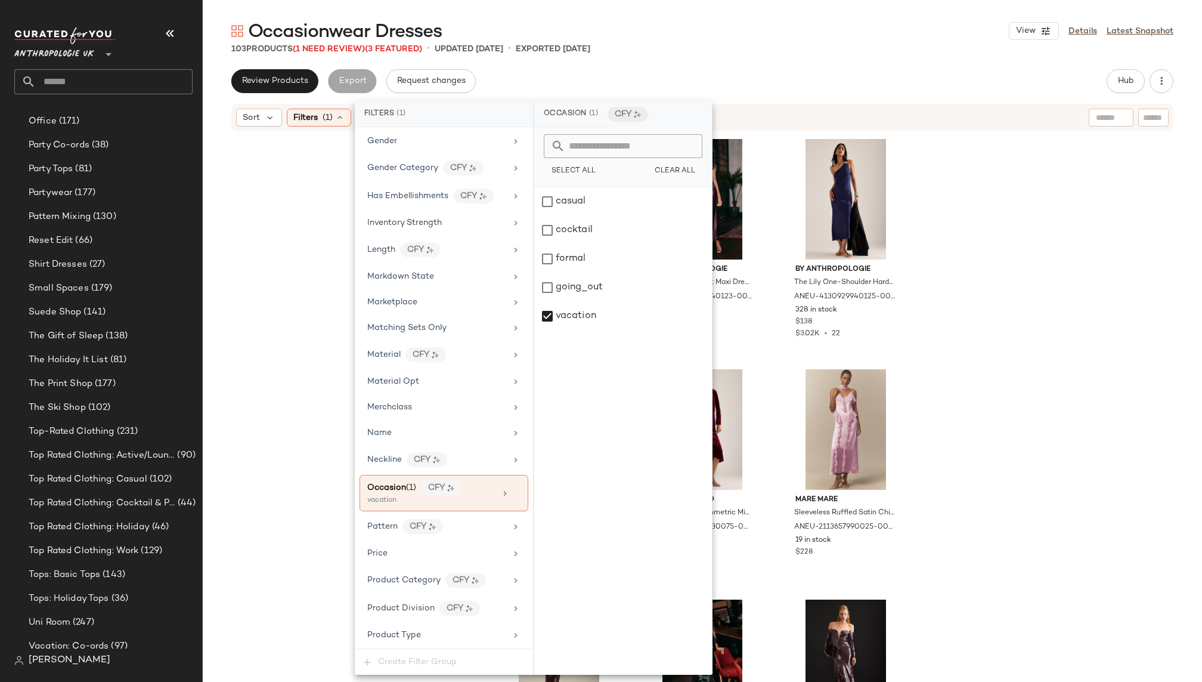
click at [731, 56] on div "Occasionwear Dresses View Details Latest Snapshot 103 Products (1 Need Review) …" at bounding box center [702, 350] width 999 height 663
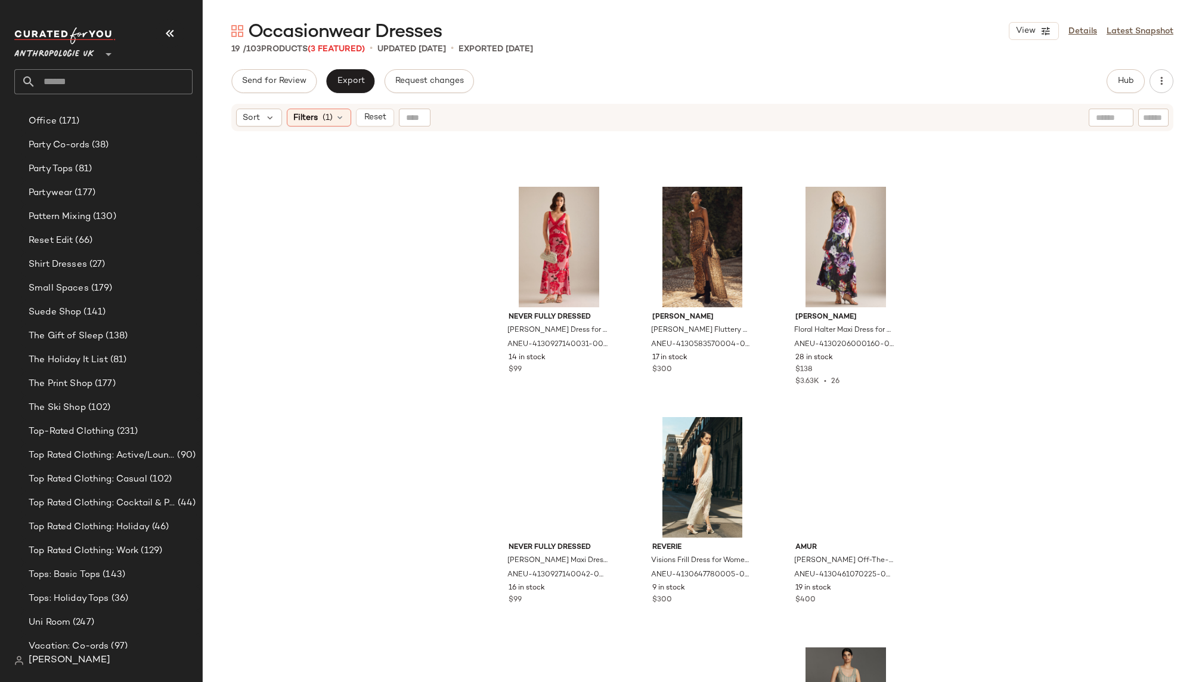
scroll to position [0, 0]
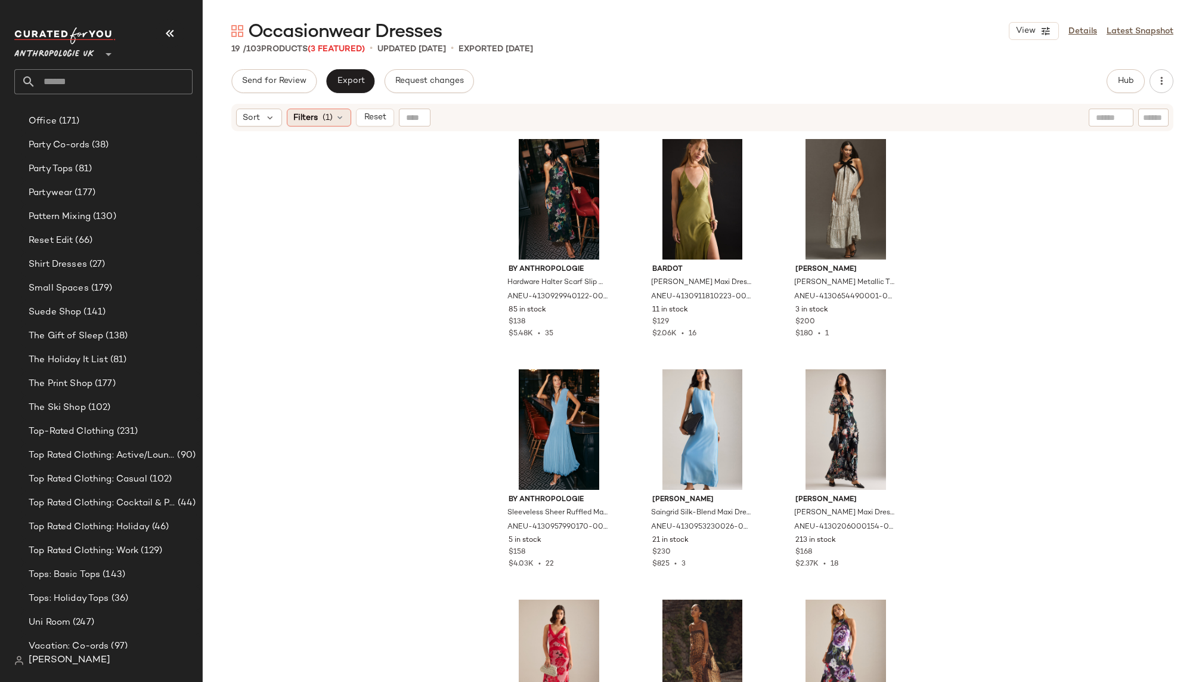
click at [324, 112] on span "(1)" at bounding box center [328, 118] width 10 height 13
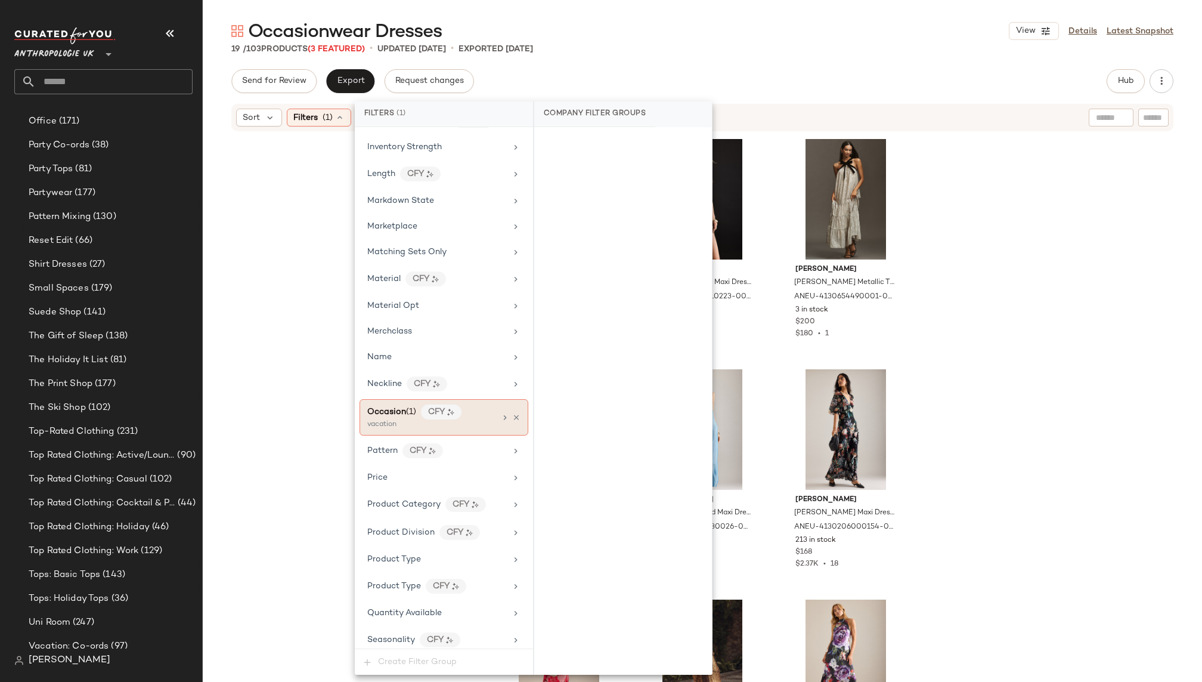
scroll to position [527, 0]
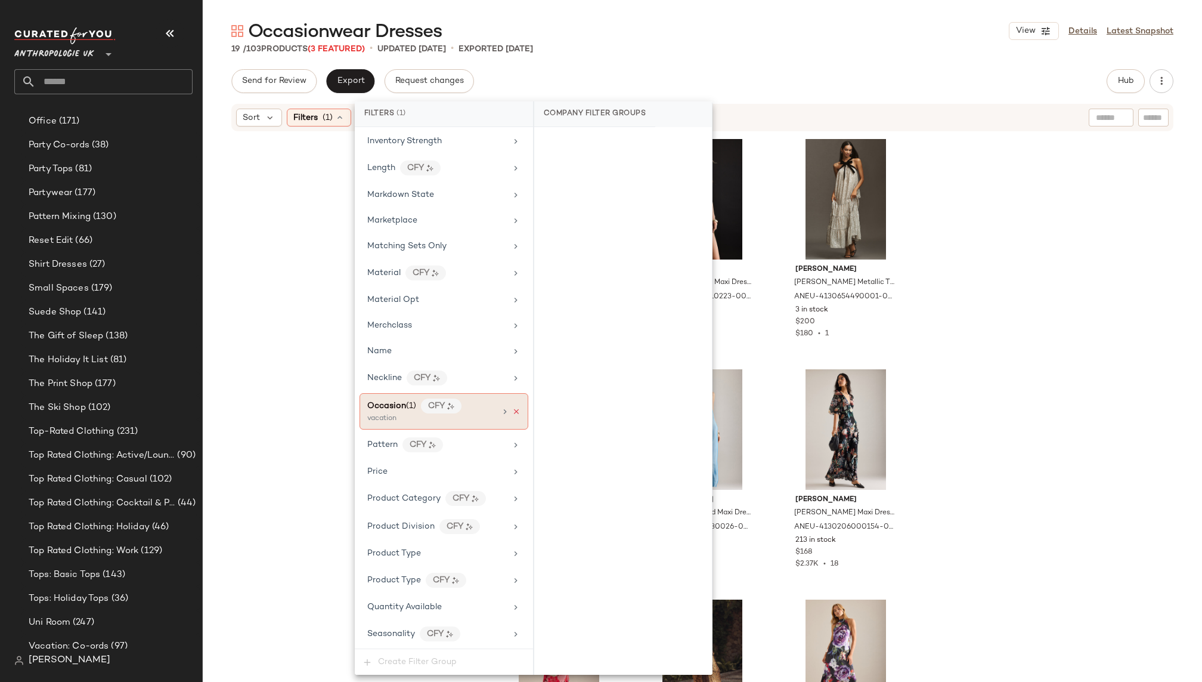
click at [513, 407] on icon at bounding box center [516, 411] width 8 height 8
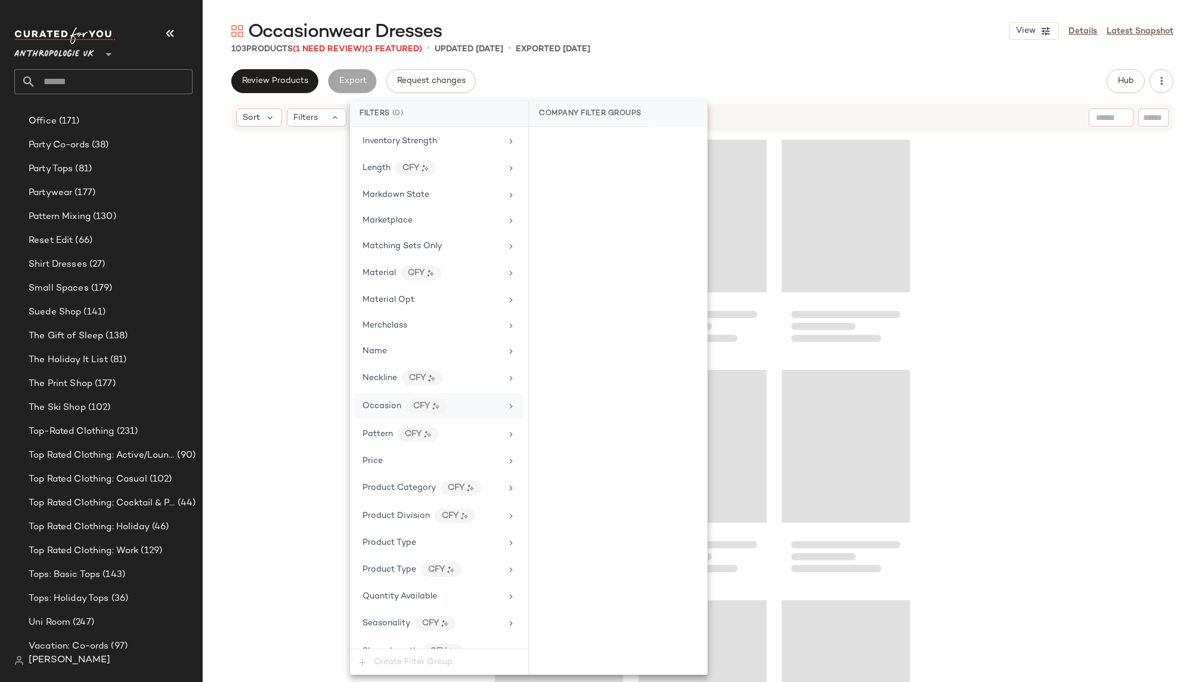
click at [477, 398] on div "Occasion CFY" at bounding box center [432, 405] width 139 height 15
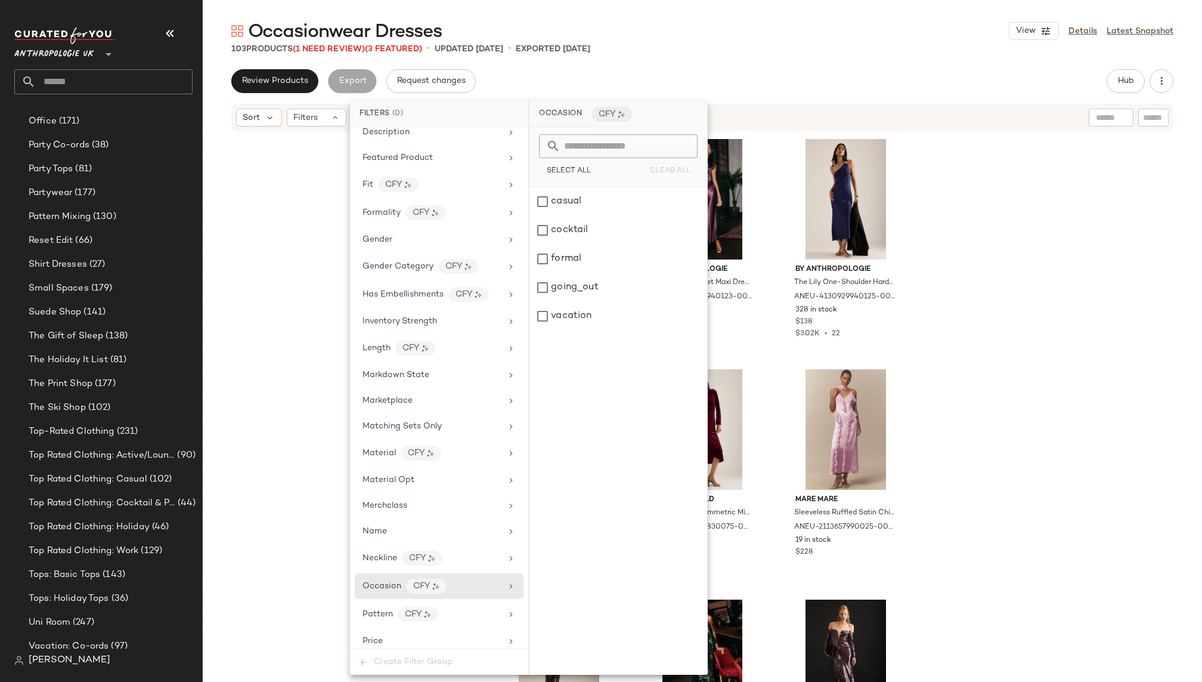
scroll to position [344, 0]
click at [479, 208] on div "Formality CFY" at bounding box center [432, 215] width 139 height 15
click at [567, 315] on div "semi_formal" at bounding box center [619, 316] width 178 height 29
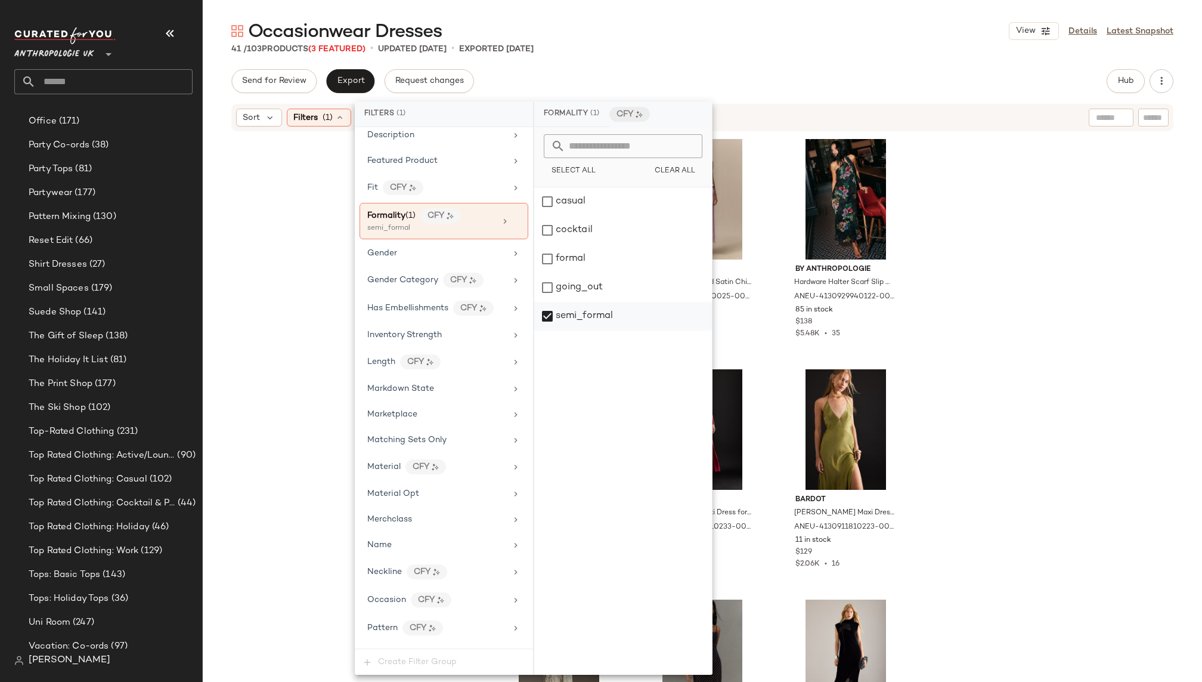
click at [551, 317] on div "semi_formal" at bounding box center [623, 316] width 178 height 29
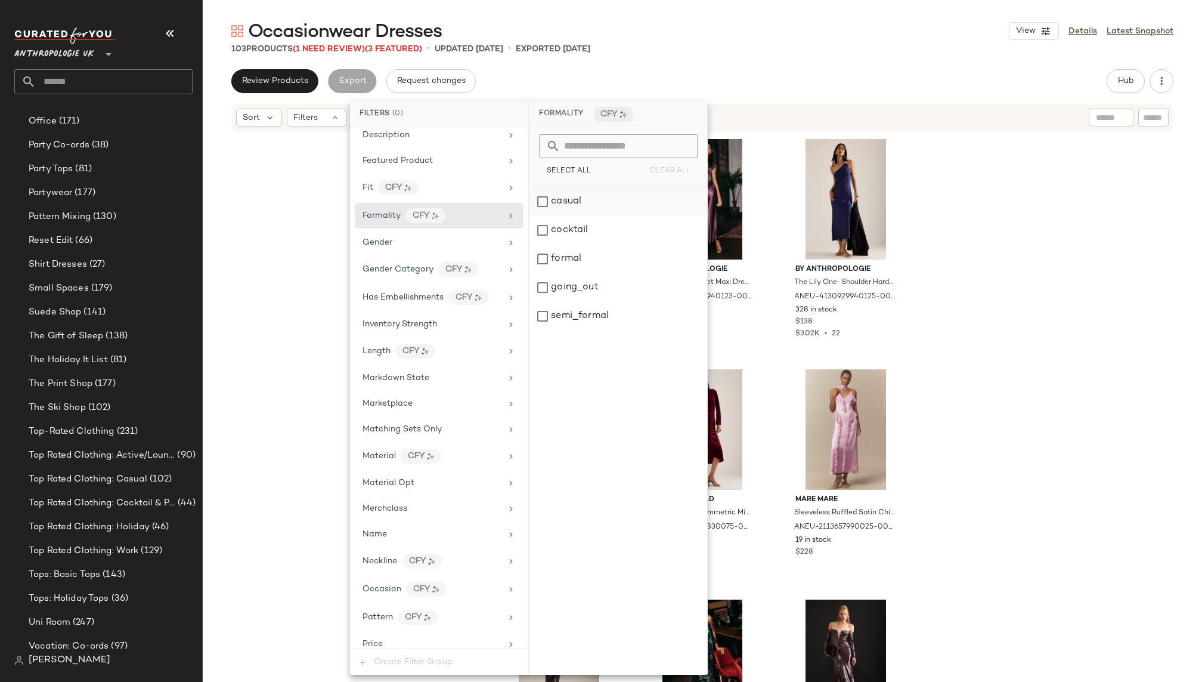
click at [579, 202] on div "casual" at bounding box center [619, 201] width 178 height 29
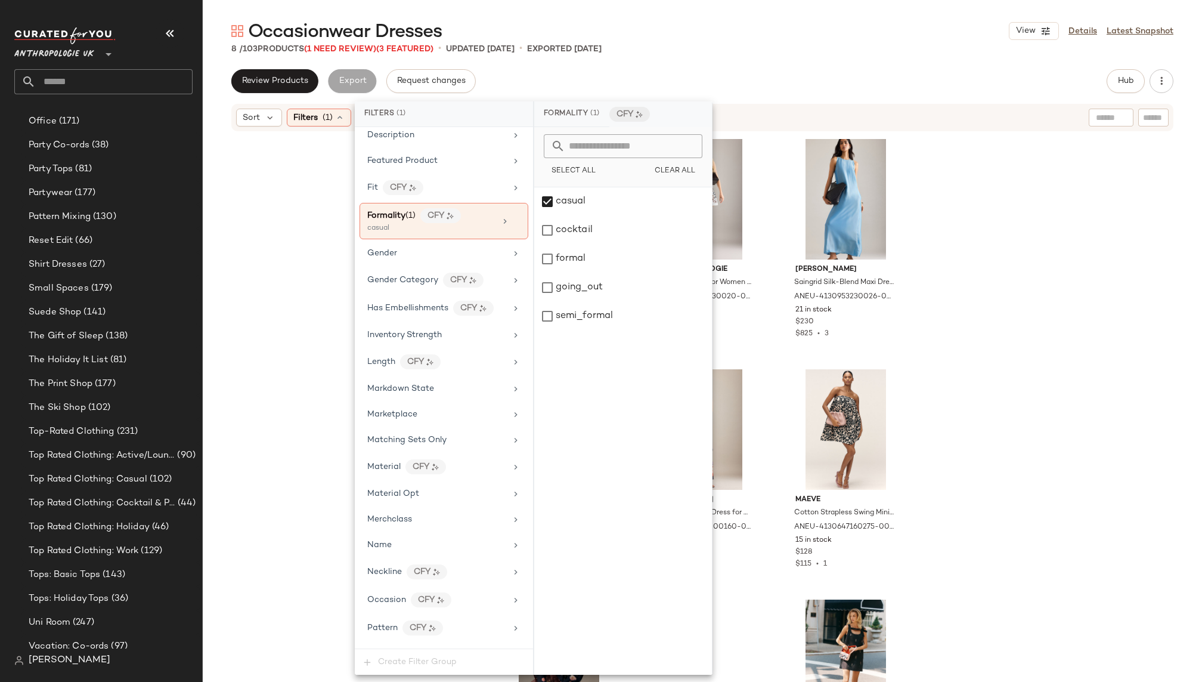
click at [719, 57] on div "Occasionwear Dresses View Details Latest Snapshot 8 / 103 Products (1 Need Revi…" at bounding box center [702, 350] width 999 height 663
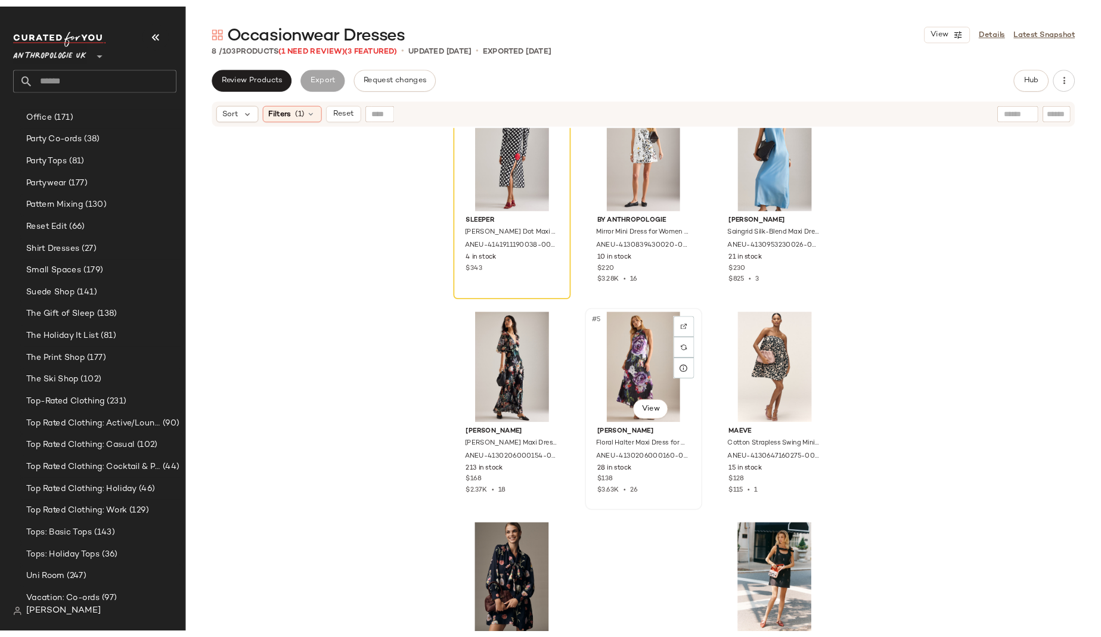
scroll to position [28, 0]
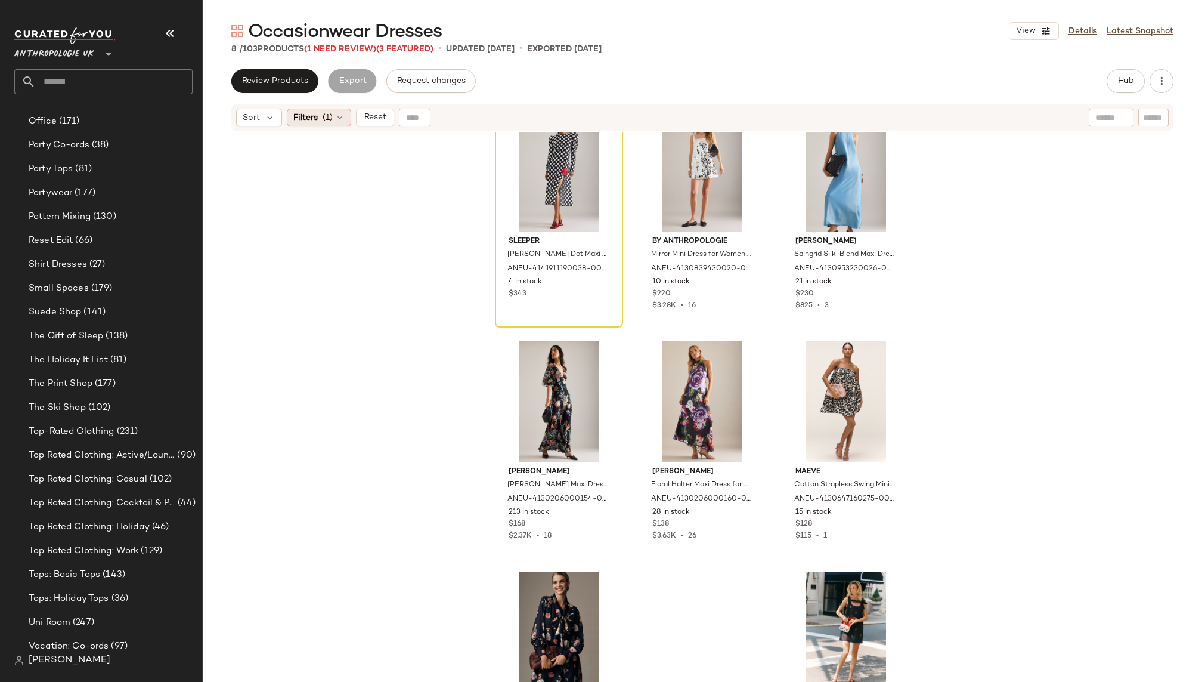
click at [342, 120] on icon at bounding box center [340, 118] width 10 height 10
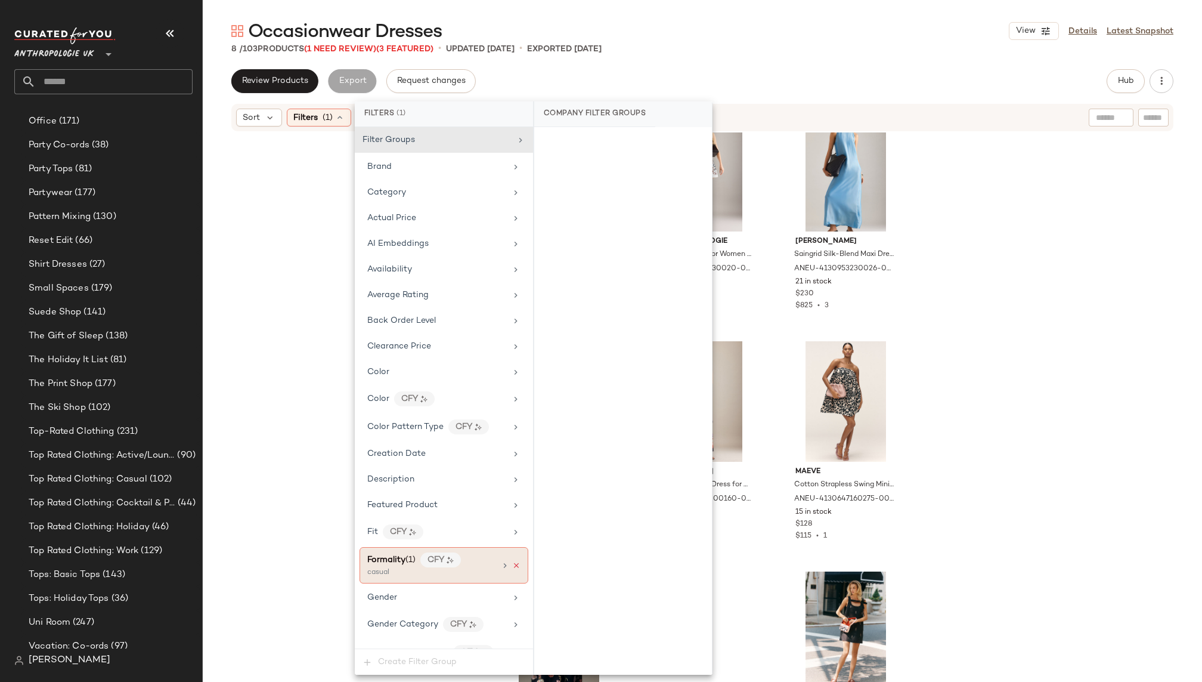
click at [513, 561] on icon at bounding box center [516, 565] width 8 height 8
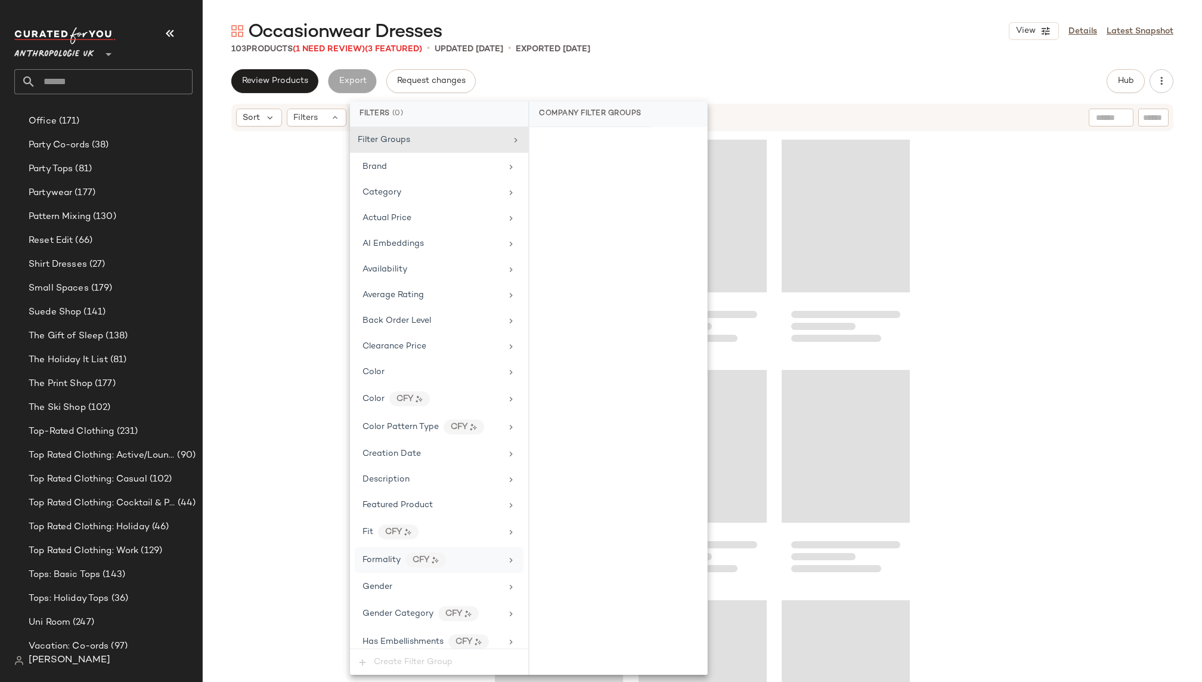
click at [674, 60] on div "Occasionwear Dresses View Details Latest Snapshot 103 Products (1 Need Review) …" at bounding box center [702, 350] width 999 height 663
